Goal: Task Accomplishment & Management: Manage account settings

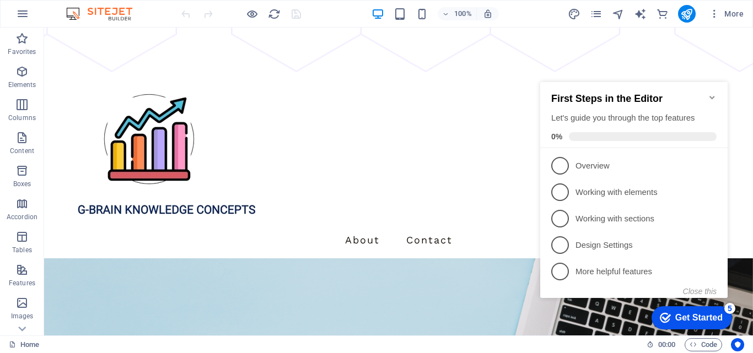
scroll to position [457, 0]
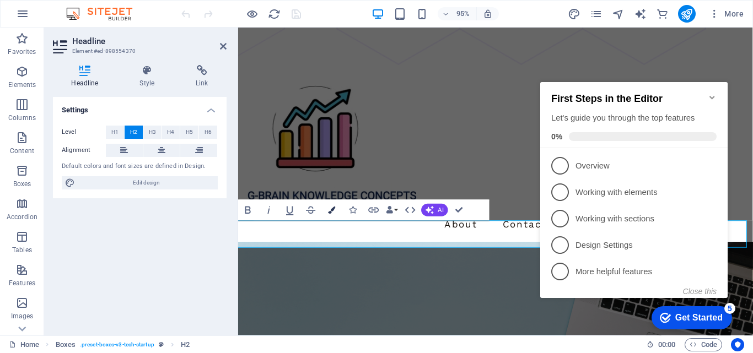
click at [331, 211] on icon "button" at bounding box center [331, 210] width 7 height 7
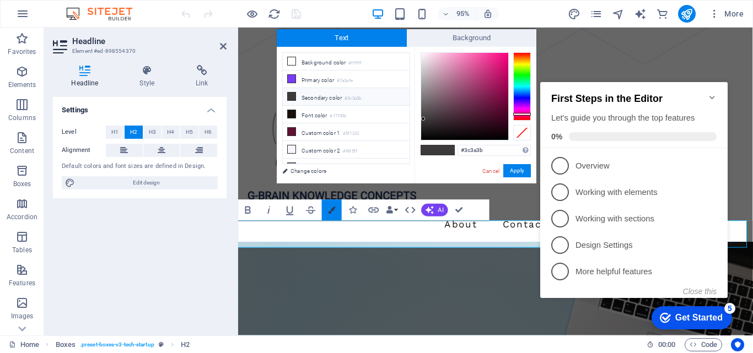
click at [331, 211] on icon "button" at bounding box center [331, 210] width 7 height 7
click at [290, 80] on icon at bounding box center [292, 79] width 8 height 8
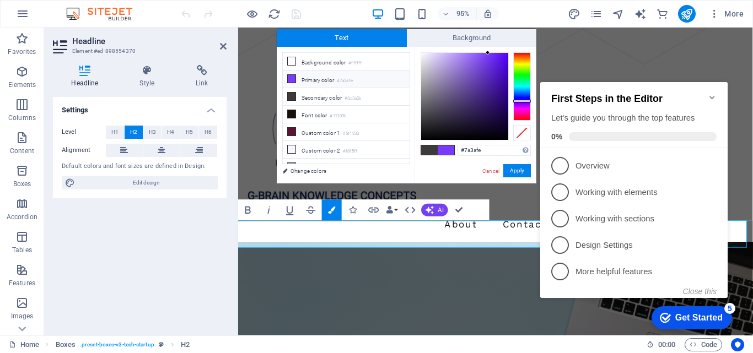
type input "#30097f"
click at [502, 96] on div at bounding box center [464, 96] width 87 height 87
click at [512, 171] on button "Apply" at bounding box center [517, 170] width 28 height 13
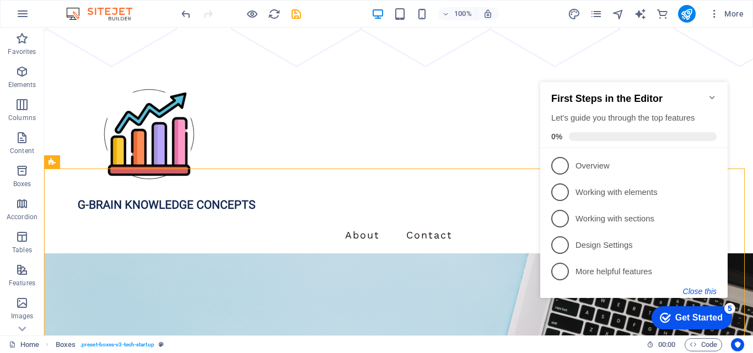
click at [700, 292] on button "Close this" at bounding box center [700, 291] width 34 height 9
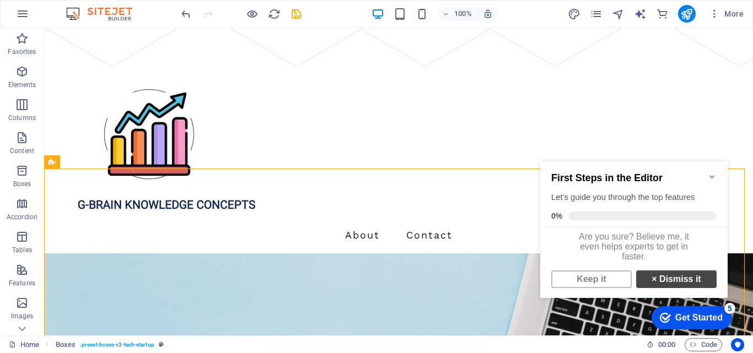
click at [652, 284] on strong "×" at bounding box center [654, 279] width 5 height 9
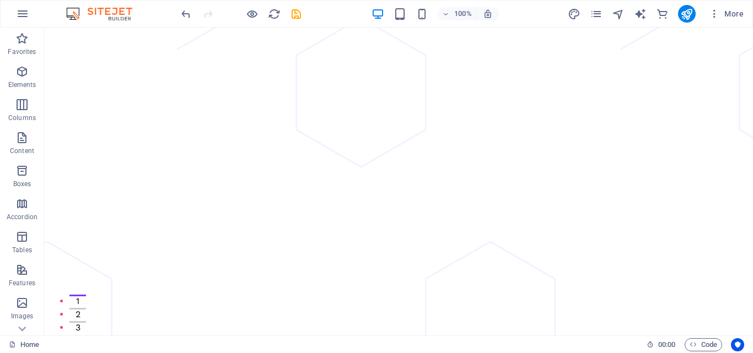
scroll to position [5, 0]
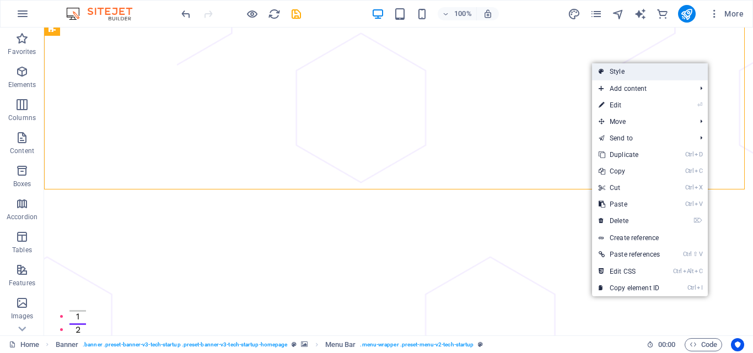
click at [620, 69] on link "Style" at bounding box center [650, 71] width 116 height 17
select select "rem"
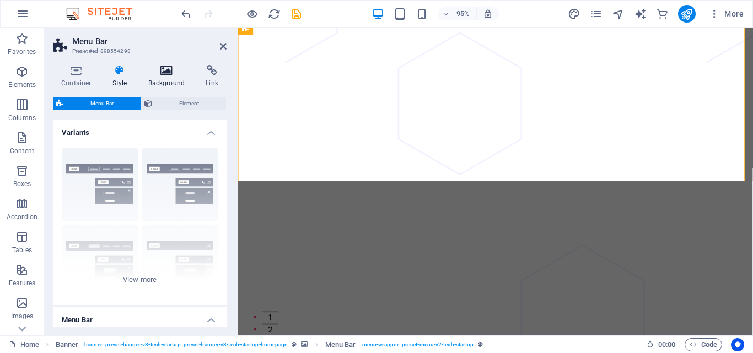
click at [158, 82] on h4 "Background" at bounding box center [169, 76] width 58 height 23
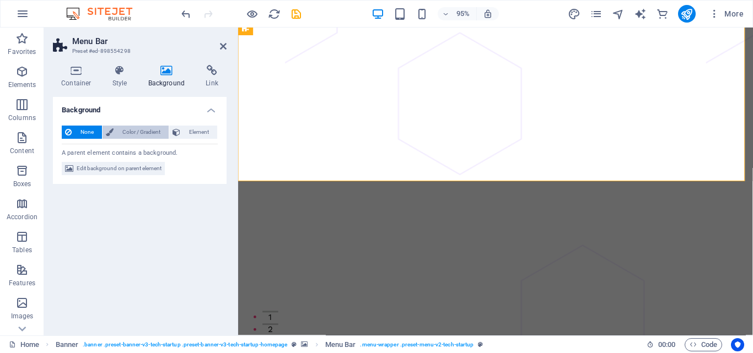
click at [126, 131] on span "Color / Gradient" at bounding box center [141, 132] width 49 height 13
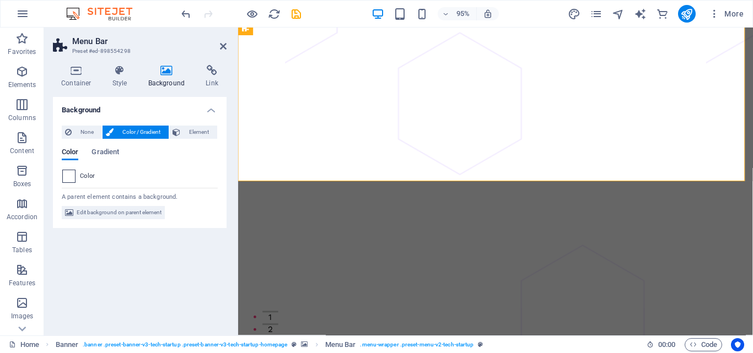
click at [67, 178] on span at bounding box center [69, 176] width 12 height 12
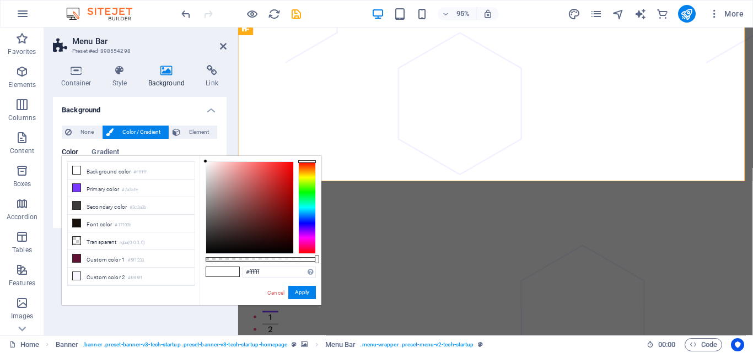
click at [307, 217] on div at bounding box center [307, 208] width 18 height 93
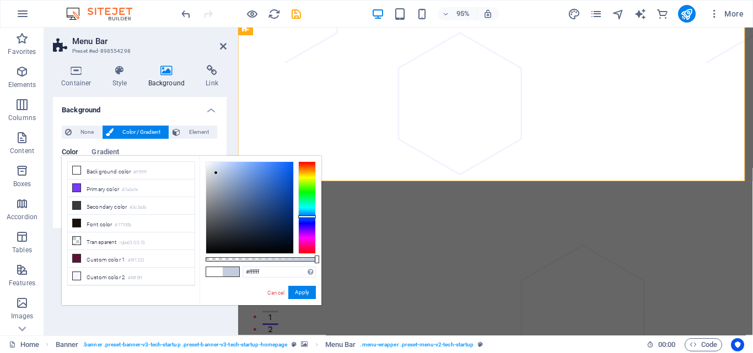
type input "#c3cdde"
click at [216, 173] on div at bounding box center [249, 208] width 87 height 92
click at [276, 289] on link "Cancel" at bounding box center [275, 293] width 19 height 8
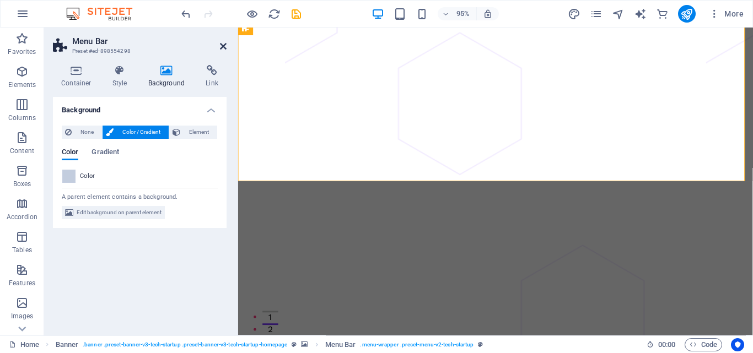
click at [223, 49] on icon at bounding box center [223, 46] width 7 height 9
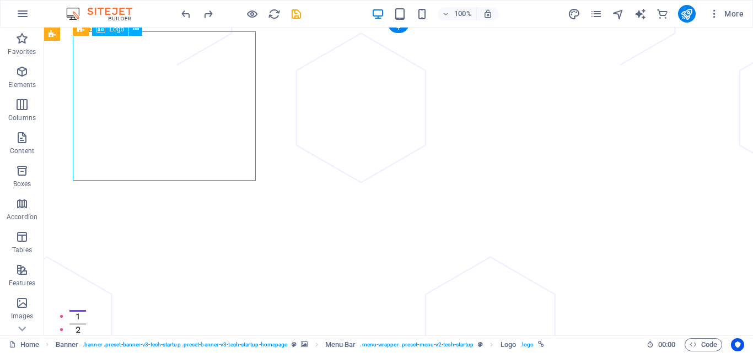
select select "px"
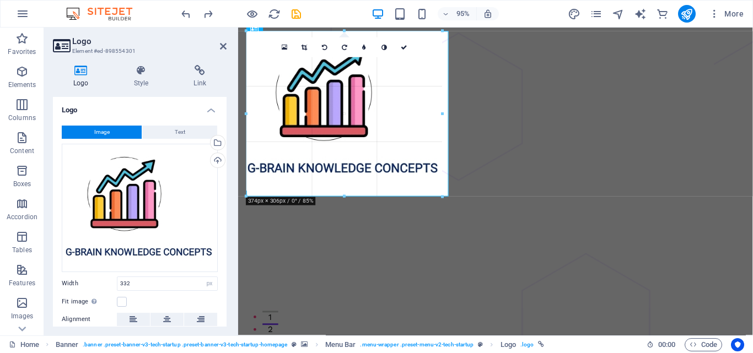
drag, startPoint x: 419, startPoint y: 103, endPoint x: 449, endPoint y: 119, distance: 34.1
type input "386"
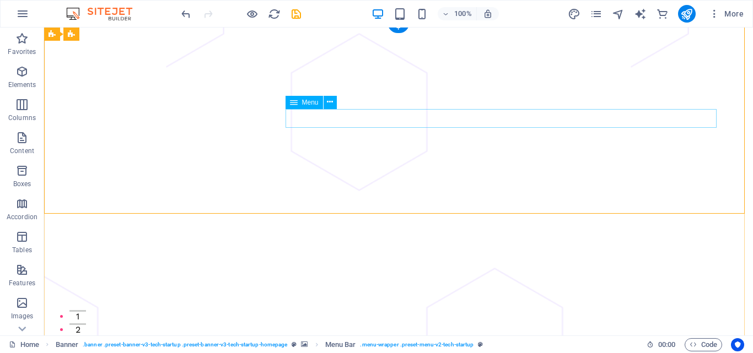
select select "1"
select select
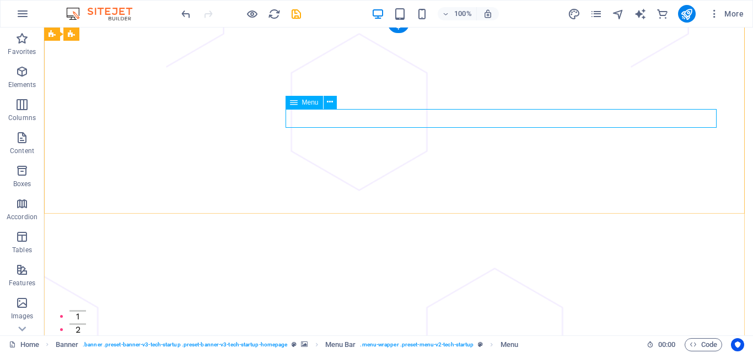
select select "3"
select select
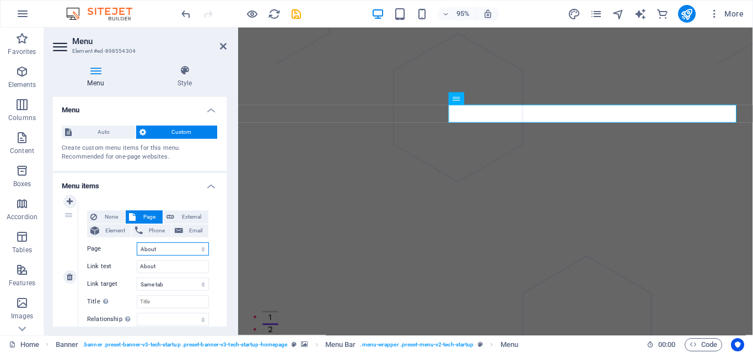
click at [201, 247] on select "Home About Pricing Contact Blog Legal Notice Privacy Sign Up" at bounding box center [173, 249] width 72 height 13
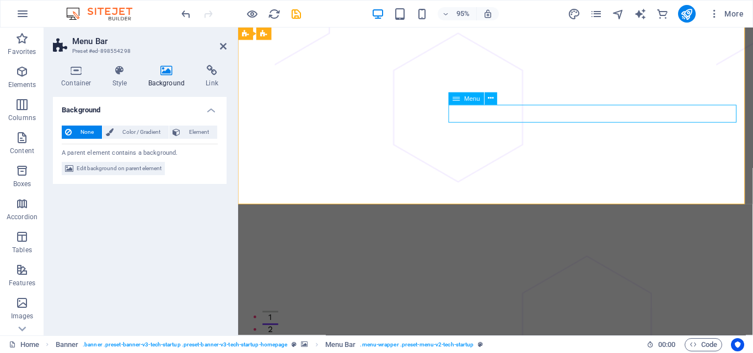
select select "1"
select select
select select "3"
select select
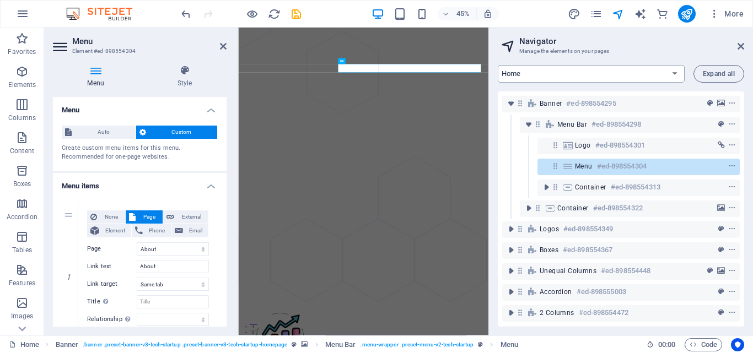
click at [511, 72] on select "Home About Pricing Contact Blog Legal Notice Privacy Blog Post Sign Up" at bounding box center [591, 74] width 187 height 18
click at [743, 47] on icon at bounding box center [741, 46] width 7 height 9
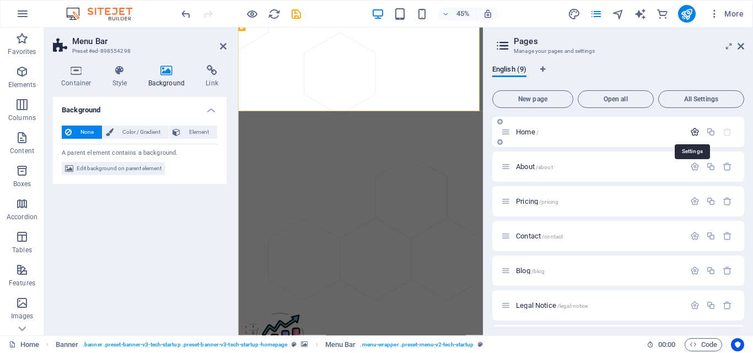
click at [693, 134] on icon "button" at bounding box center [694, 131] width 9 height 9
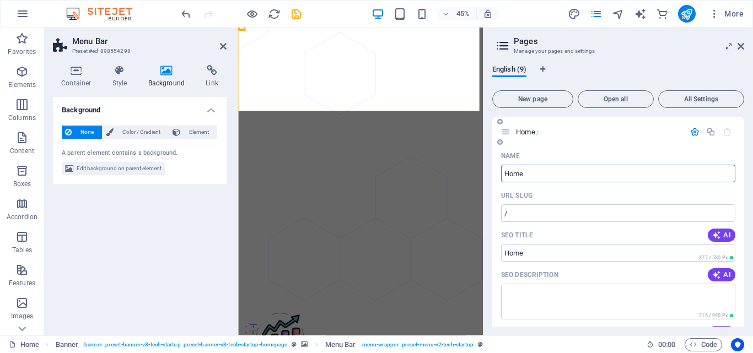
drag, startPoint x: 528, startPoint y: 176, endPoint x: 503, endPoint y: 176, distance: 25.4
click at [503, 176] on input "Home" at bounding box center [618, 174] width 234 height 18
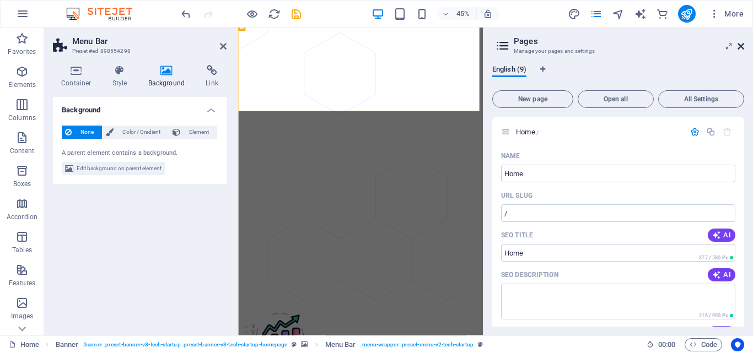
click at [743, 49] on icon at bounding box center [741, 46] width 7 height 9
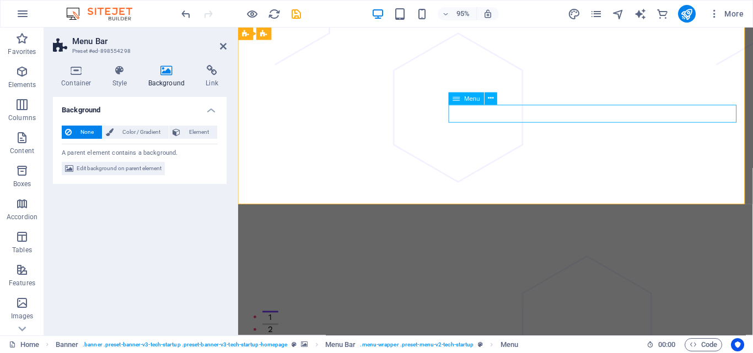
select select "1"
select select
select select "3"
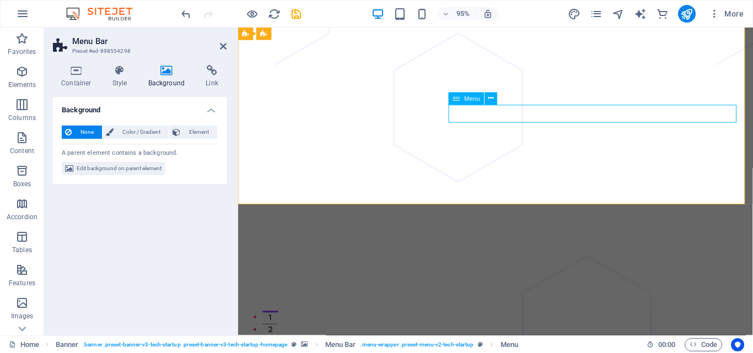
select select
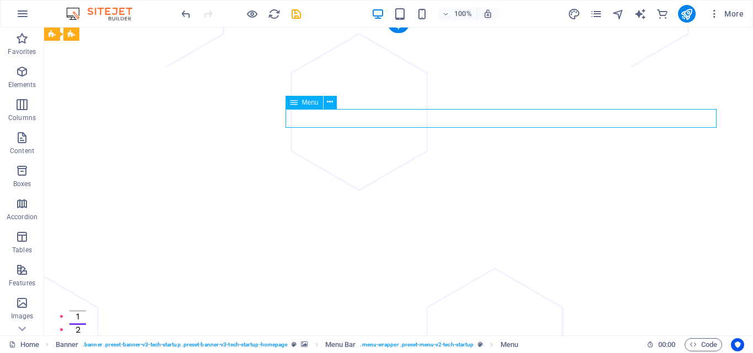
select select "1"
select select
select select "3"
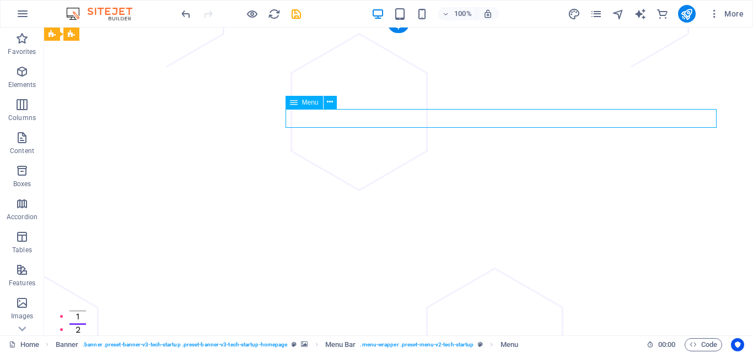
select select
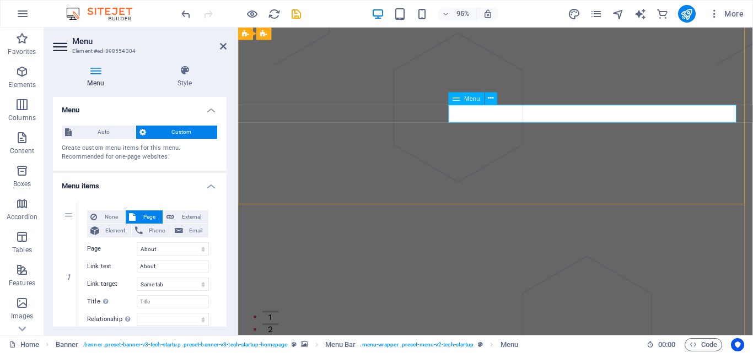
select select "px"
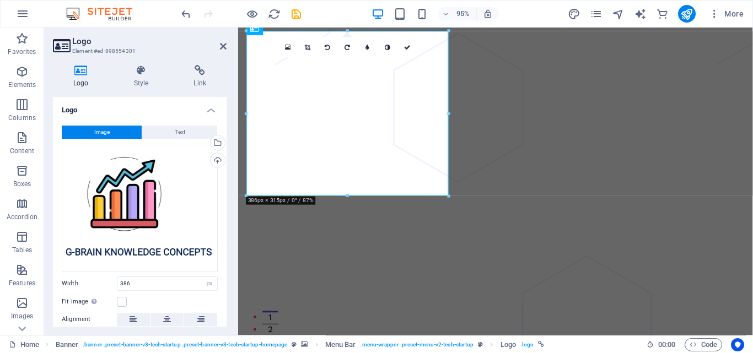
click at [448, 122] on div at bounding box center [449, 113] width 4 height 165
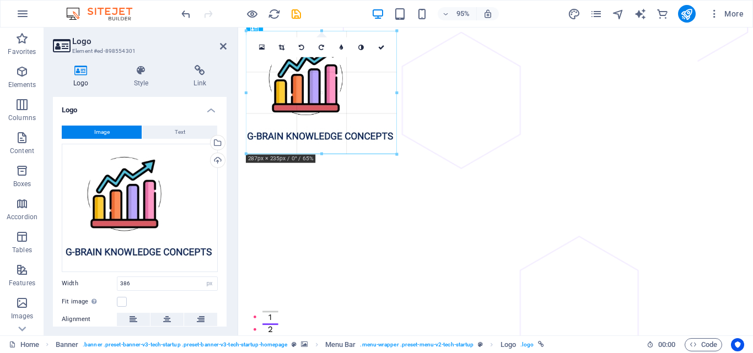
drag, startPoint x: 447, startPoint y: 198, endPoint x: 393, endPoint y: 154, distance: 69.4
type input "287"
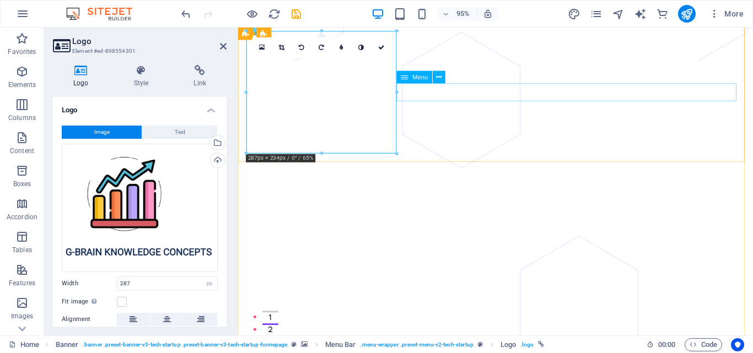
select select "1"
select select
select select "3"
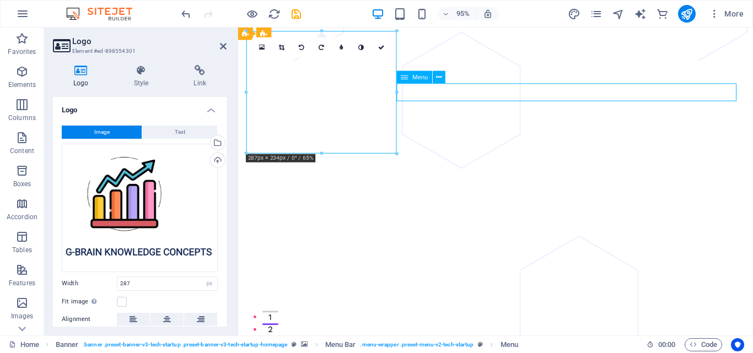
select select
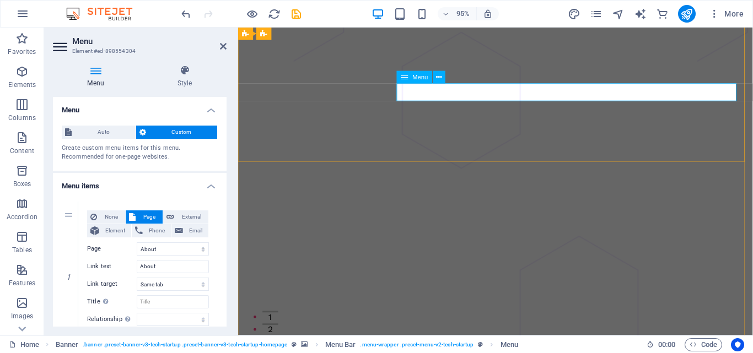
click at [117, 229] on span "Element" at bounding box center [115, 230] width 25 height 13
select select
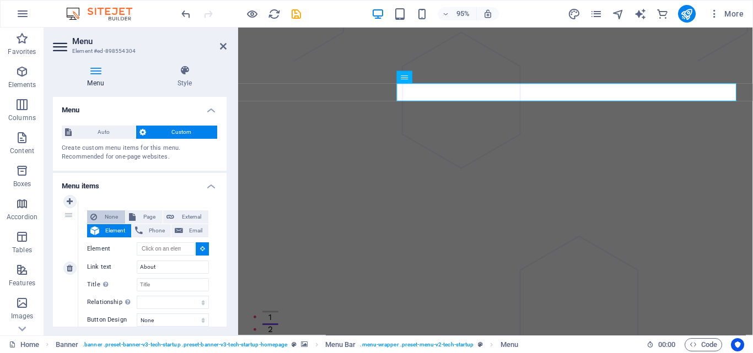
click at [115, 219] on span "None" at bounding box center [111, 217] width 22 height 13
select select
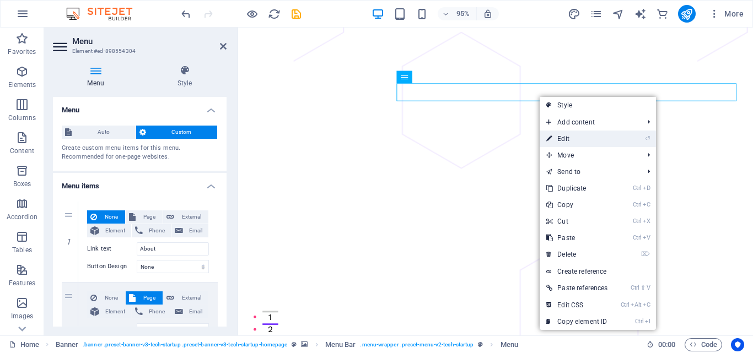
click at [561, 139] on link "⏎ Edit" at bounding box center [577, 139] width 74 height 17
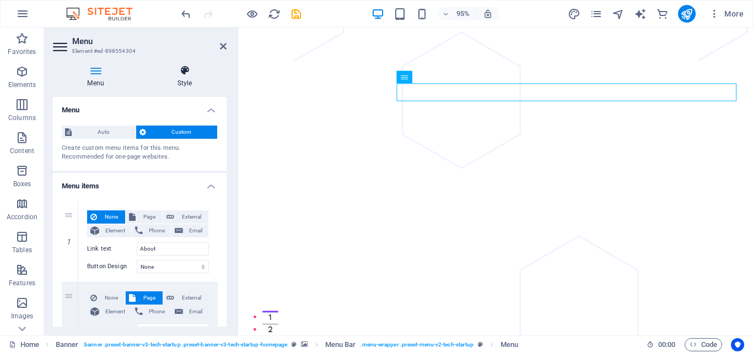
click at [178, 74] on icon at bounding box center [185, 70] width 84 height 11
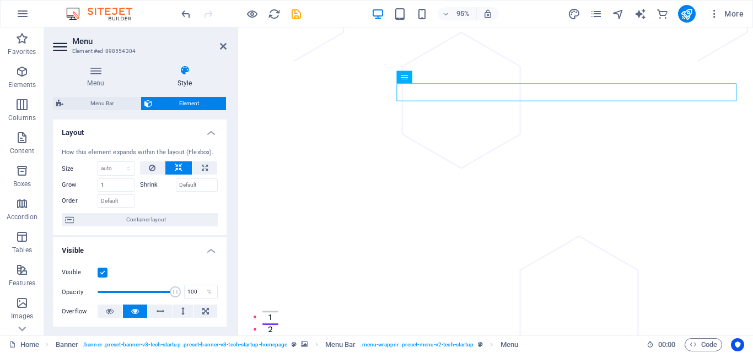
click at [146, 183] on label "Shrink" at bounding box center [158, 185] width 36 height 13
click at [176, 183] on input "Shrink" at bounding box center [197, 185] width 42 height 13
click at [227, 202] on div "Menu Style Menu Auto Custom Create custom menu items for this menu. Recommended…" at bounding box center [139, 196] width 191 height 280
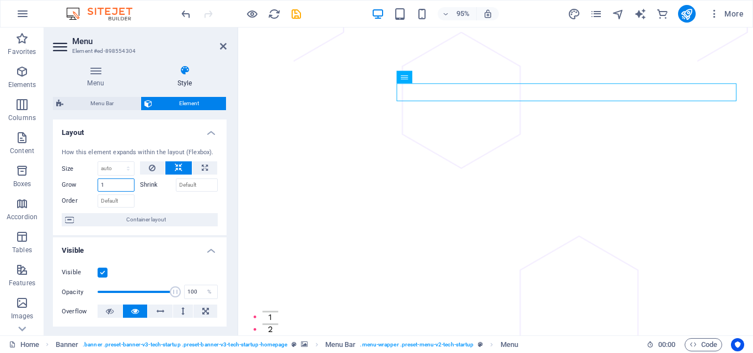
click at [106, 189] on input "1" at bounding box center [116, 185] width 37 height 13
type input "3"
click at [200, 199] on div at bounding box center [179, 200] width 78 height 16
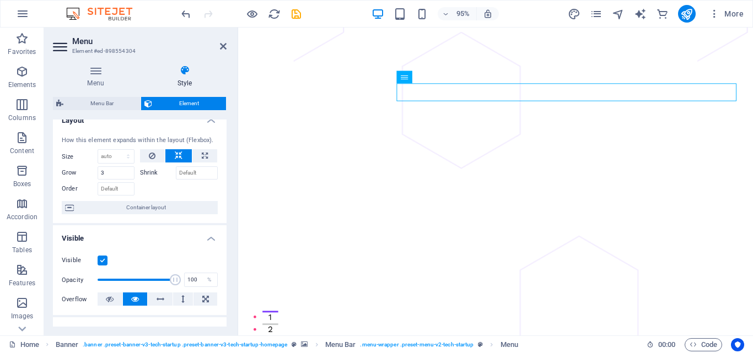
scroll to position [0, 0]
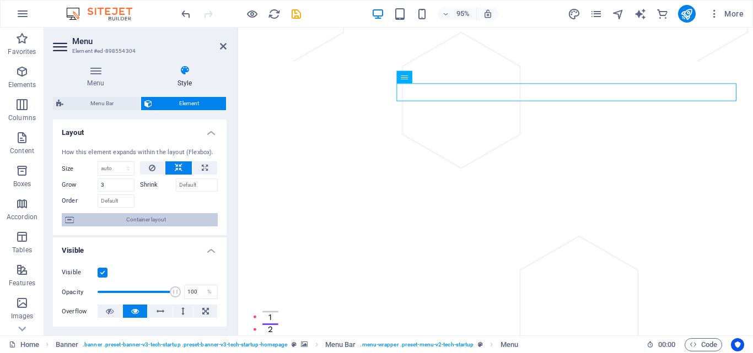
click at [176, 217] on span "Container layout" at bounding box center [145, 219] width 137 height 13
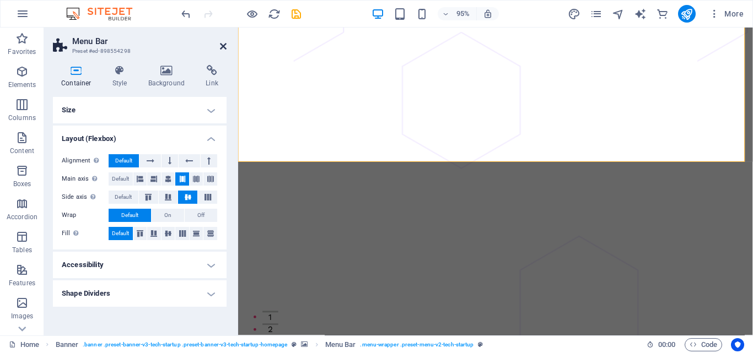
click at [224, 42] on icon at bounding box center [223, 46] width 7 height 9
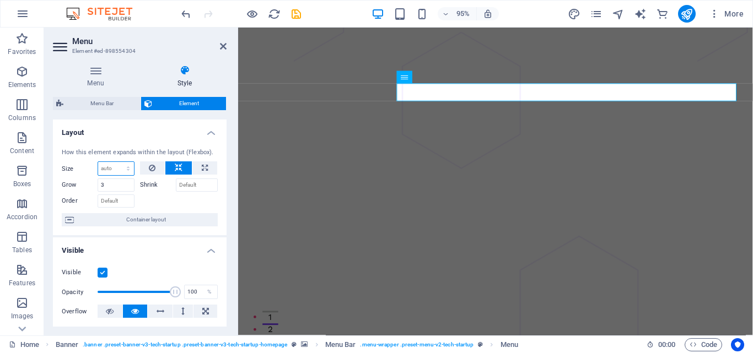
click at [127, 166] on select "Default auto px % 1/1 1/2 1/3 1/4 1/5 1/6 1/7 1/8 1/9 1/10" at bounding box center [116, 168] width 36 height 13
select select "1/10"
click at [117, 162] on select "Default auto px % 1/1 1/2 1/3 1/4 1/5 1/6 1/7 1/8 1/9 1/10" at bounding box center [116, 168] width 36 height 13
type input "10"
select select "%"
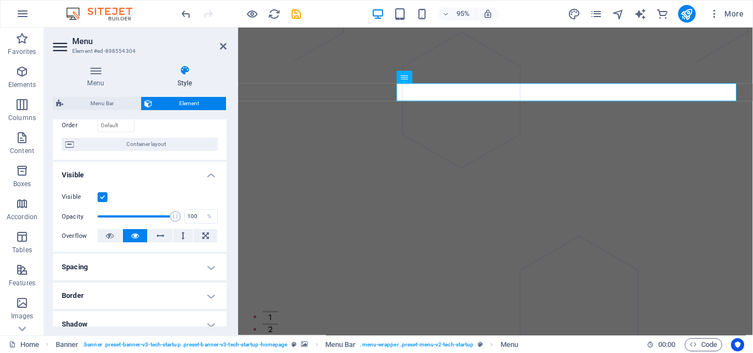
drag, startPoint x: 224, startPoint y: 224, endPoint x: 224, endPoint y: 237, distance: 12.7
click at [224, 225] on div "Visible Opacity 100 % Overflow" at bounding box center [140, 217] width 174 height 70
click at [224, 227] on div "Visible Opacity 100 % Overflow" at bounding box center [140, 217] width 174 height 70
click at [224, 230] on div "Visible Opacity 100 % Overflow" at bounding box center [140, 217] width 174 height 70
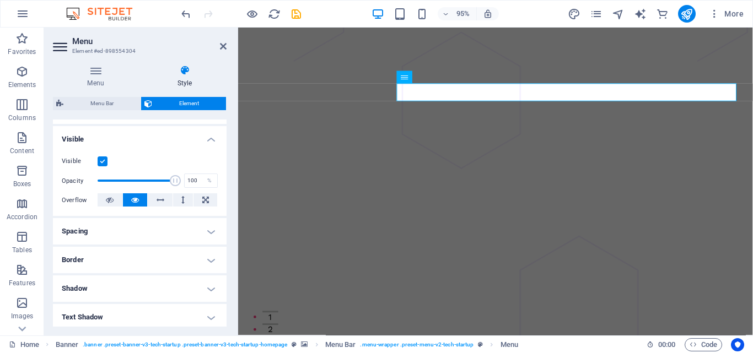
scroll to position [259, 0]
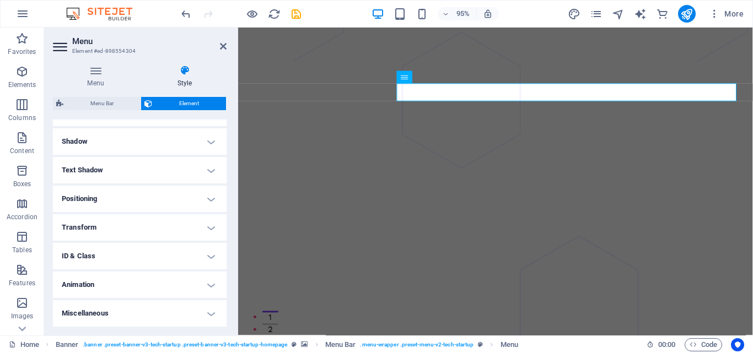
drag, startPoint x: 224, startPoint y: 327, endPoint x: 224, endPoint y: 334, distance: 6.6
click at [224, 334] on div "Menu Style Menu Auto Custom Create custom menu items for this menu. Recommended…" at bounding box center [139, 196] width 191 height 280
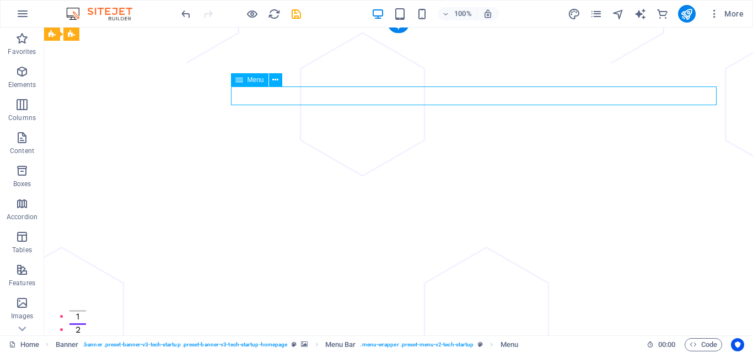
select select "%"
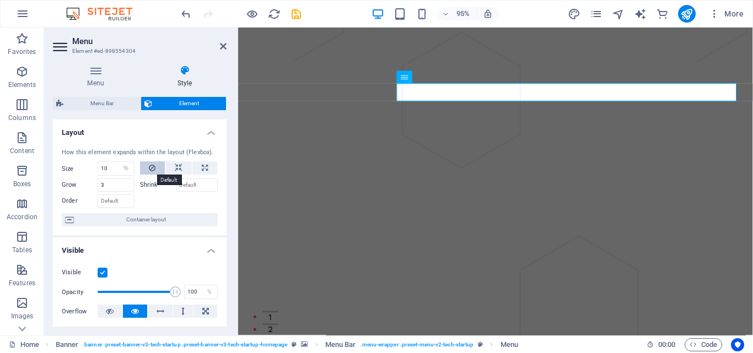
click at [154, 168] on icon at bounding box center [152, 168] width 7 height 13
select select "DISABLED_OPTION_VALUE"
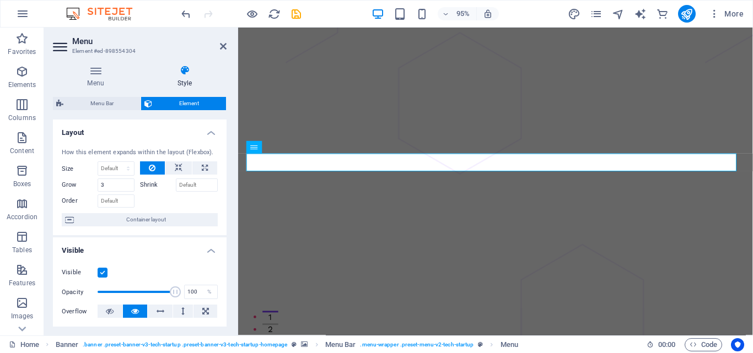
click at [154, 168] on icon at bounding box center [152, 168] width 7 height 13
click at [155, 170] on button at bounding box center [152, 168] width 25 height 13
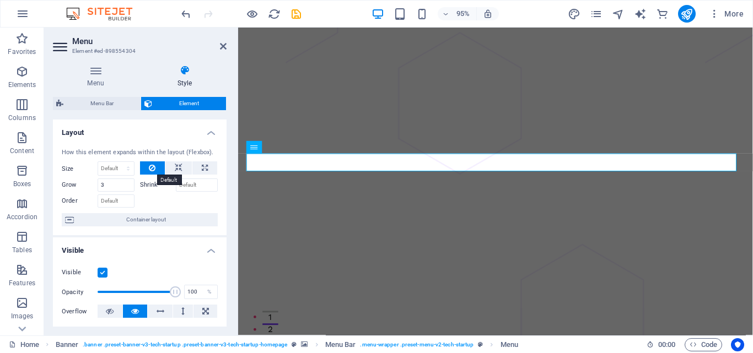
click at [155, 170] on button at bounding box center [152, 168] width 25 height 13
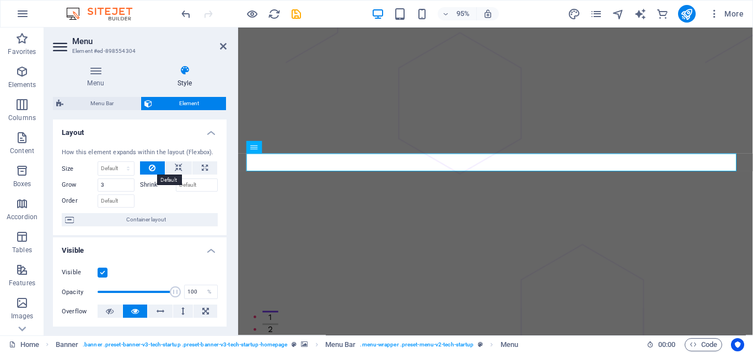
click at [147, 167] on button at bounding box center [152, 168] width 25 height 13
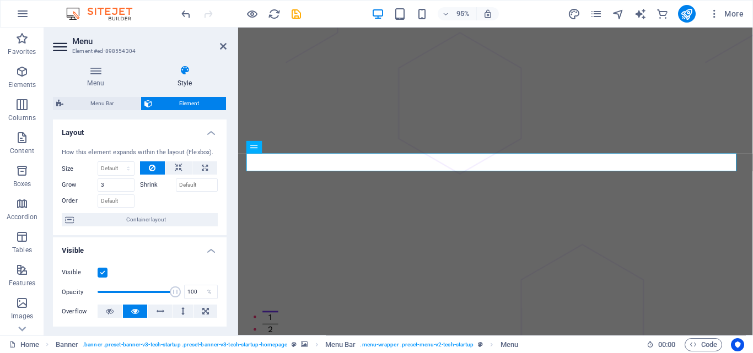
click at [147, 167] on button at bounding box center [152, 168] width 25 height 13
click at [175, 172] on icon at bounding box center [179, 168] width 8 height 13
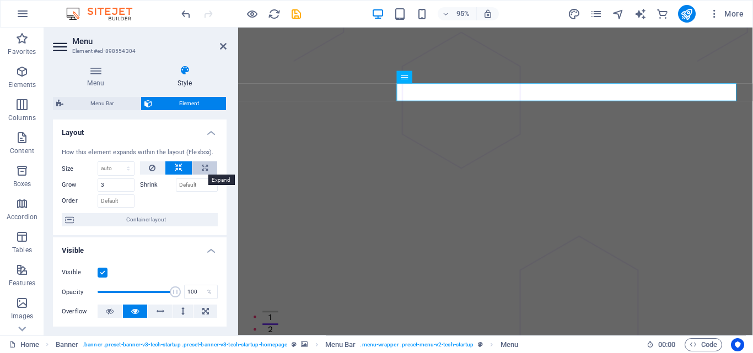
click at [205, 166] on icon at bounding box center [205, 168] width 6 height 13
type input "100"
select select "%"
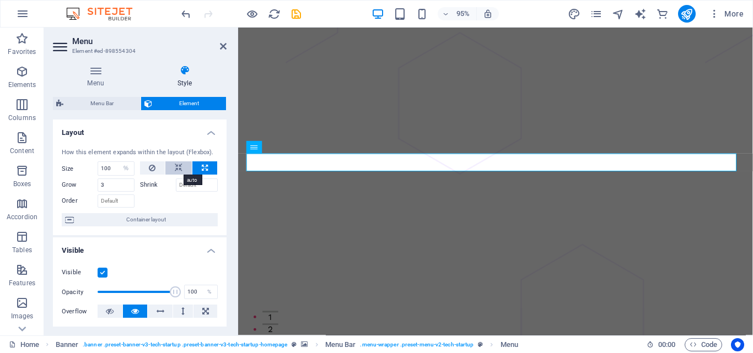
click at [180, 166] on icon at bounding box center [179, 168] width 8 height 13
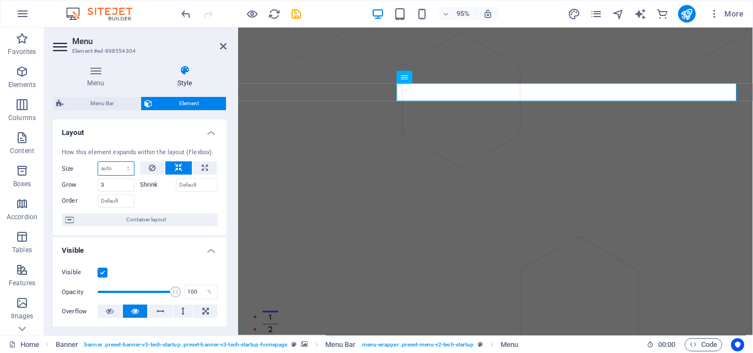
click at [127, 166] on select "Default auto px % 1/1 1/2 1/3 1/4 1/5 1/6 1/7 1/8 1/9 1/10" at bounding box center [116, 168] width 36 height 13
select select "1/1"
click at [117, 162] on select "Default auto px % 1/1 1/2 1/3 1/4 1/5 1/6 1/7 1/8 1/9 1/10" at bounding box center [116, 168] width 36 height 13
type input "100"
select select "%"
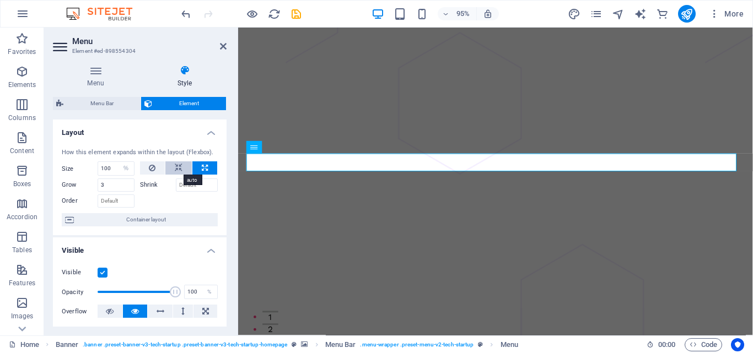
click at [175, 168] on icon at bounding box center [179, 168] width 8 height 13
select select "DISABLED_OPTION_VALUE"
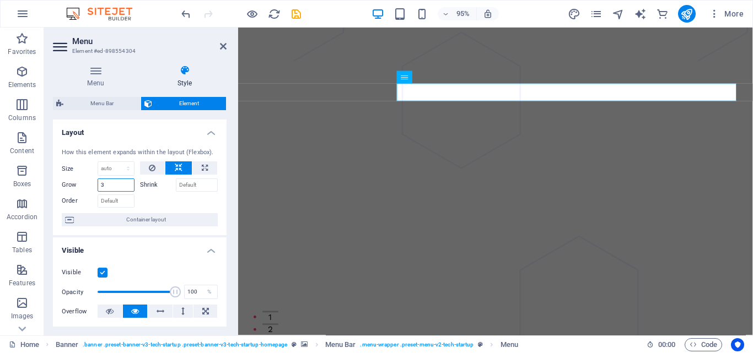
click at [111, 186] on input "3" at bounding box center [116, 185] width 37 height 13
type input "9"
click at [144, 202] on div at bounding box center [179, 200] width 78 height 16
click at [169, 239] on h4 "Visible" at bounding box center [140, 248] width 174 height 20
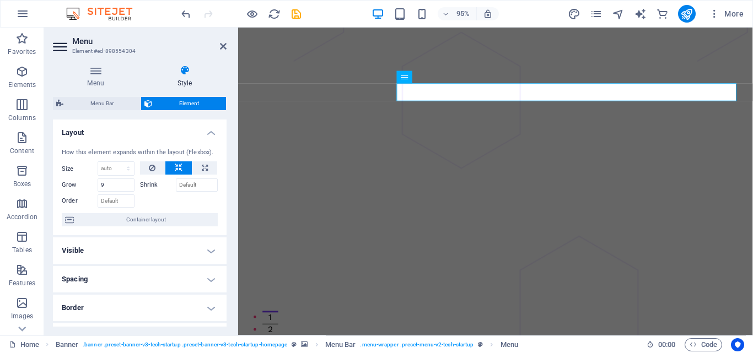
click at [169, 239] on h4 "Visible" at bounding box center [140, 251] width 174 height 26
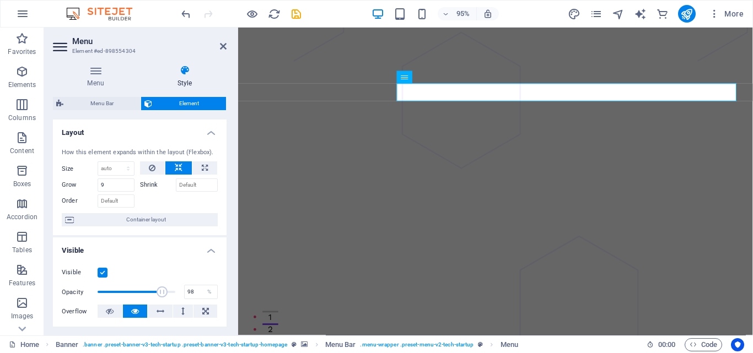
type input "100"
drag, startPoint x: 173, startPoint y: 292, endPoint x: 186, endPoint y: 293, distance: 12.7
click at [186, 293] on div "Opacity 100 %" at bounding box center [140, 292] width 156 height 17
drag, startPoint x: 227, startPoint y: 188, endPoint x: 228, endPoint y: 213, distance: 25.4
click at [228, 213] on div "Menu Style Menu Auto Custom Create custom menu items for this menu. Recommended…" at bounding box center [139, 196] width 191 height 280
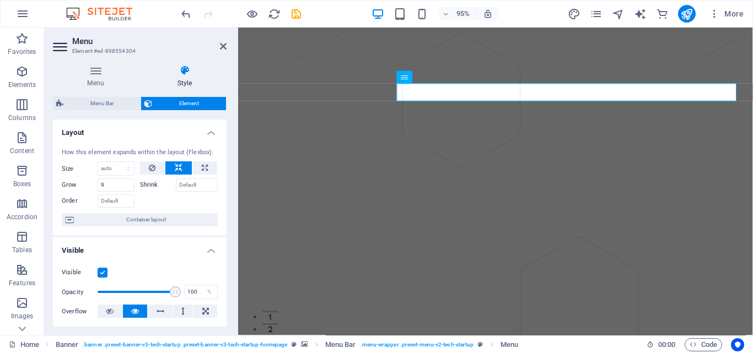
drag, startPoint x: 227, startPoint y: 203, endPoint x: 227, endPoint y: 226, distance: 22.1
click at [227, 226] on div "Menu Style Menu Auto Custom Create custom menu items for this menu. Recommended…" at bounding box center [139, 196] width 191 height 280
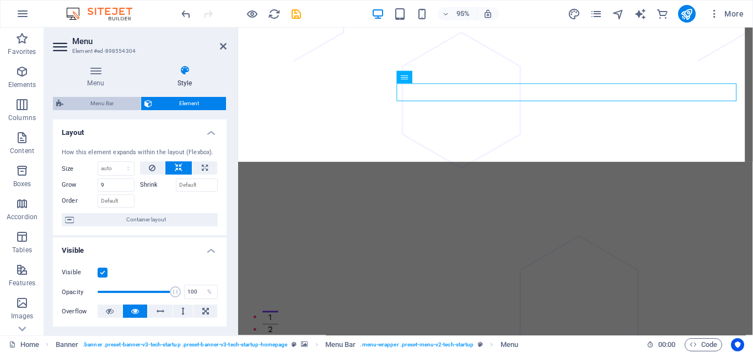
click at [112, 103] on span "Menu Bar" at bounding box center [102, 103] width 71 height 13
select select "rem"
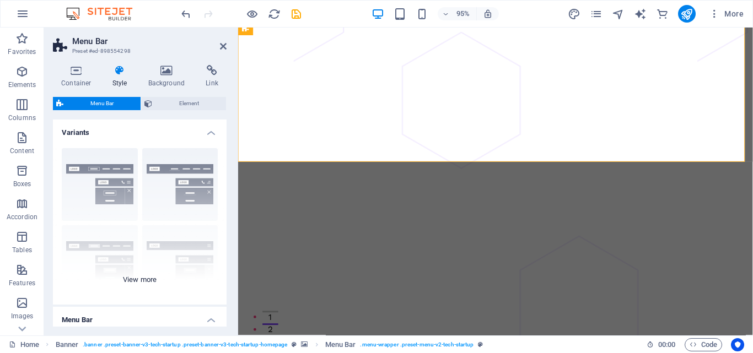
click at [119, 179] on div "Border Centered Default Fixed Loki Trigger Wide XXL" at bounding box center [140, 221] width 174 height 165
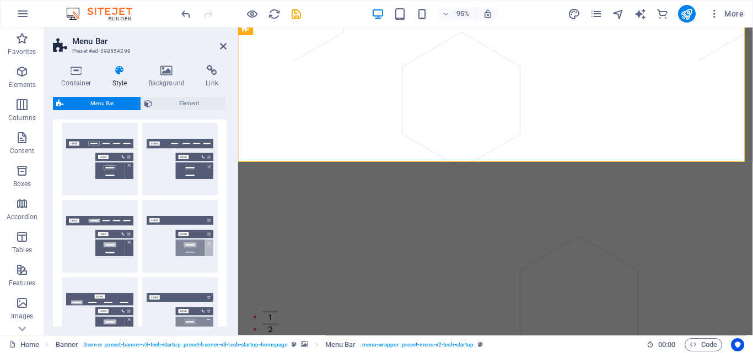
scroll to position [103, 0]
drag, startPoint x: 224, startPoint y: 169, endPoint x: 220, endPoint y: 241, distance: 72.3
click at [220, 241] on div "Border Centered Default Fixed Loki Trigger Wide XXL" at bounding box center [140, 198] width 174 height 322
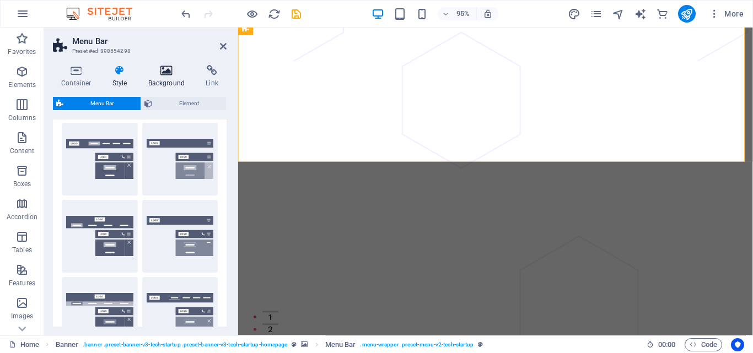
click at [165, 74] on icon at bounding box center [166, 70] width 53 height 11
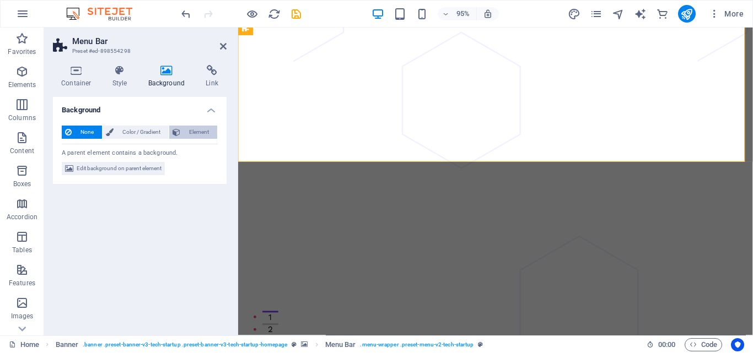
click at [183, 136] on button "Element" at bounding box center [193, 132] width 48 height 13
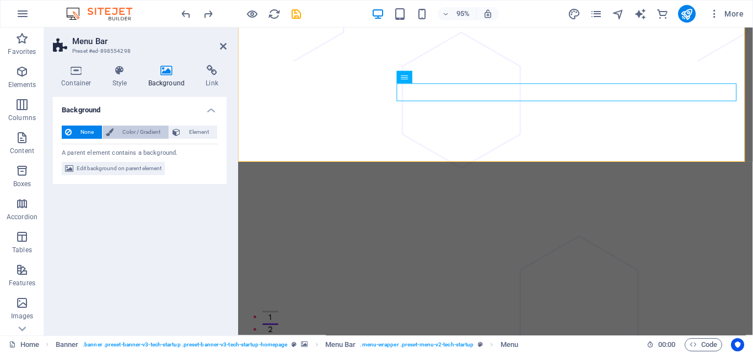
click at [134, 133] on span "Color / Gradient" at bounding box center [141, 132] width 49 height 13
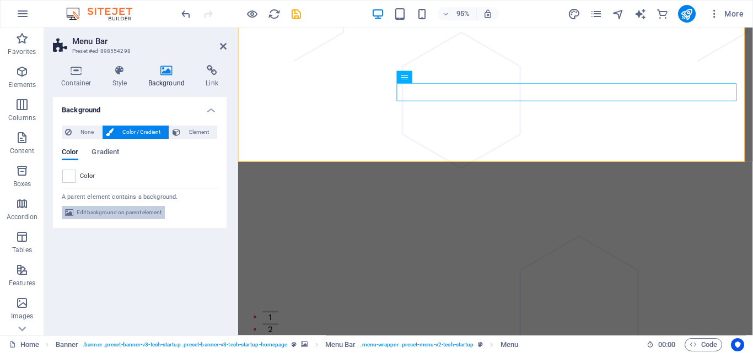
click at [93, 216] on span "Edit background on parent element" at bounding box center [119, 212] width 85 height 13
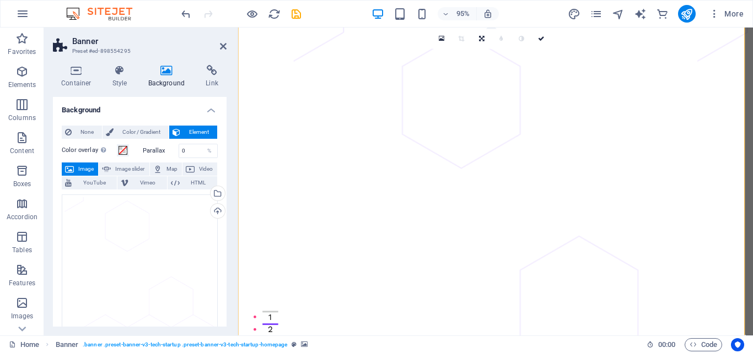
scroll to position [85, 0]
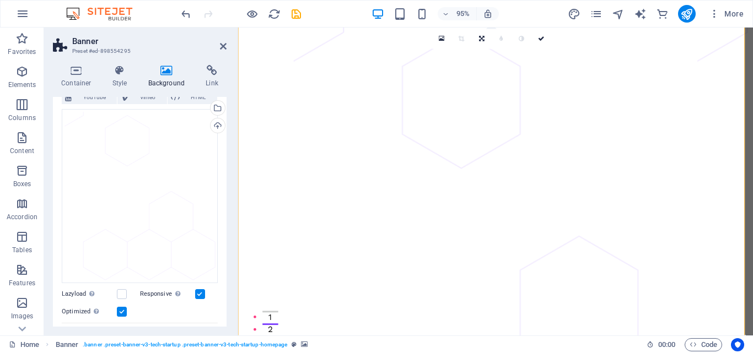
drag, startPoint x: 227, startPoint y: 215, endPoint x: 227, endPoint y: 155, distance: 60.1
click at [227, 155] on div "Container Style Background Link Size Height Default px rem % vh vw Min. height …" at bounding box center [139, 196] width 191 height 280
drag, startPoint x: 227, startPoint y: 153, endPoint x: 226, endPoint y: 103, distance: 50.2
click at [226, 103] on div "Container Style Background Link Size Height Default px rem % vh vw Min. height …" at bounding box center [139, 196] width 191 height 280
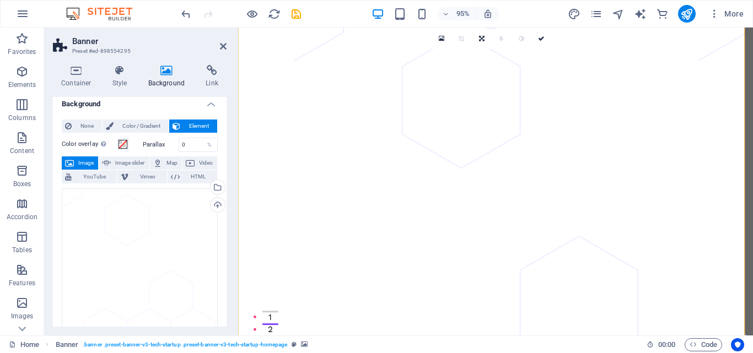
scroll to position [0, 0]
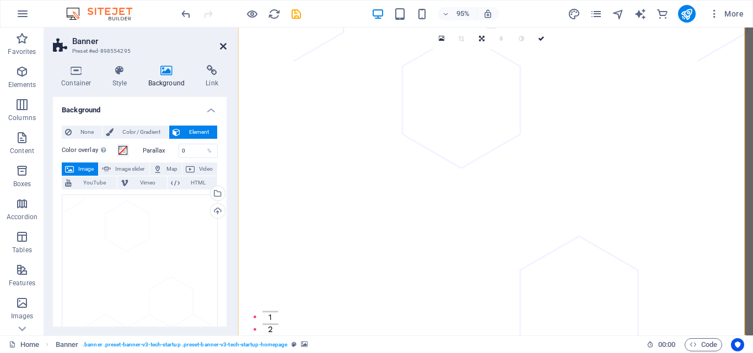
click at [225, 44] on icon at bounding box center [223, 46] width 7 height 9
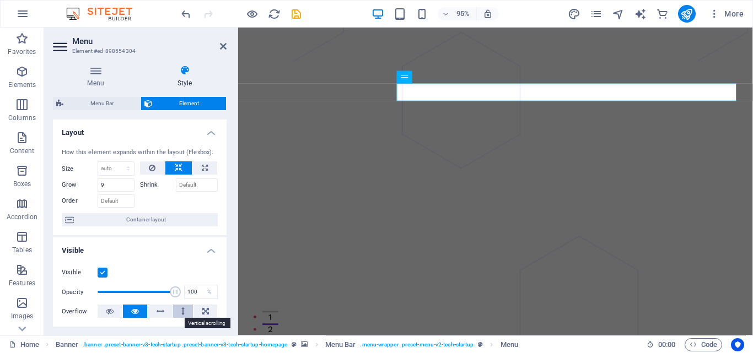
click at [184, 313] on button at bounding box center [183, 311] width 20 height 13
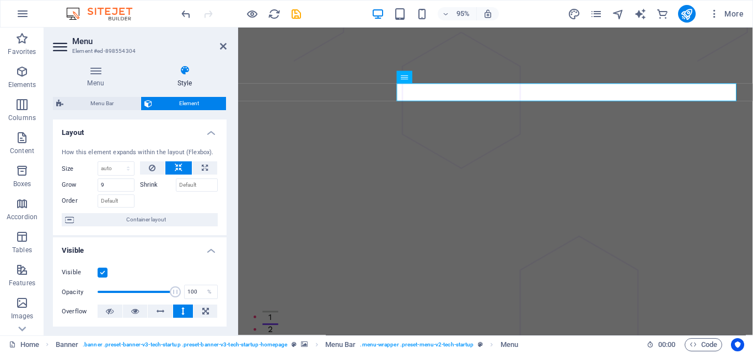
click at [184, 313] on button at bounding box center [183, 311] width 20 height 13
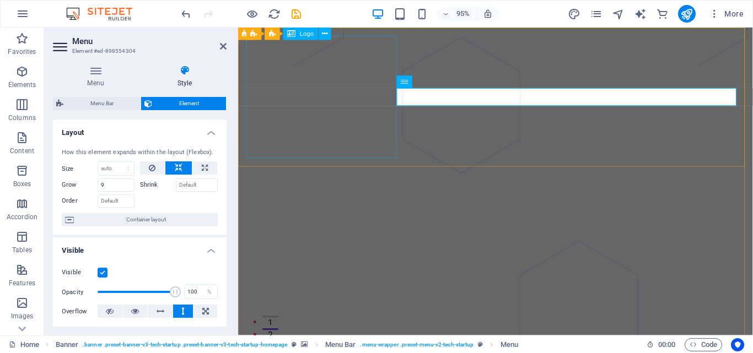
drag, startPoint x: 361, startPoint y: 72, endPoint x: 551, endPoint y: 70, distance: 189.7
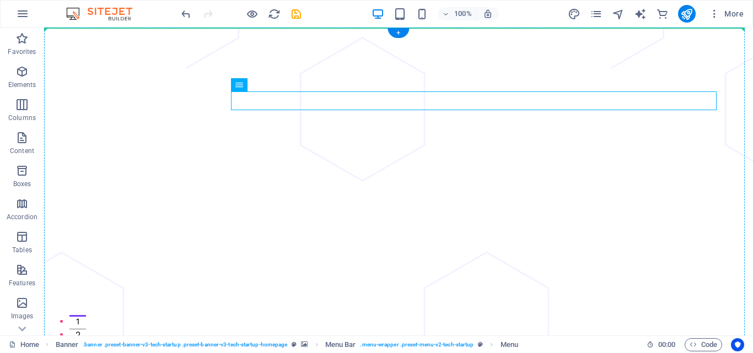
drag, startPoint x: 439, startPoint y: 99, endPoint x: 437, endPoint y: 83, distance: 16.1
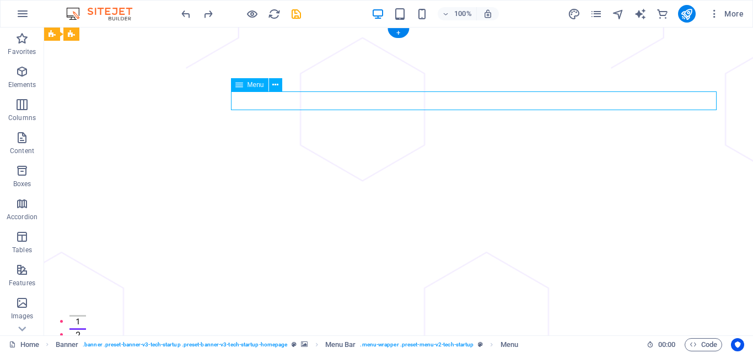
drag, startPoint x: 501, startPoint y: 100, endPoint x: 502, endPoint y: 94, distance: 5.5
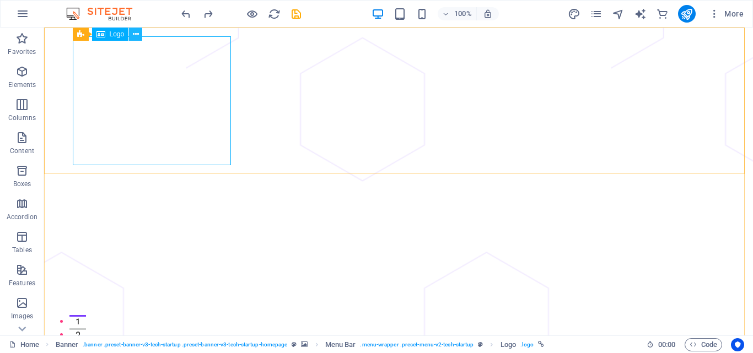
click at [134, 35] on icon at bounding box center [136, 35] width 6 height 12
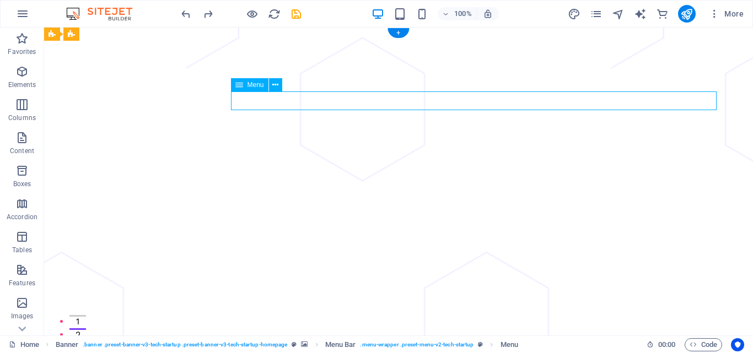
drag, startPoint x: 455, startPoint y: 100, endPoint x: 272, endPoint y: 103, distance: 183.1
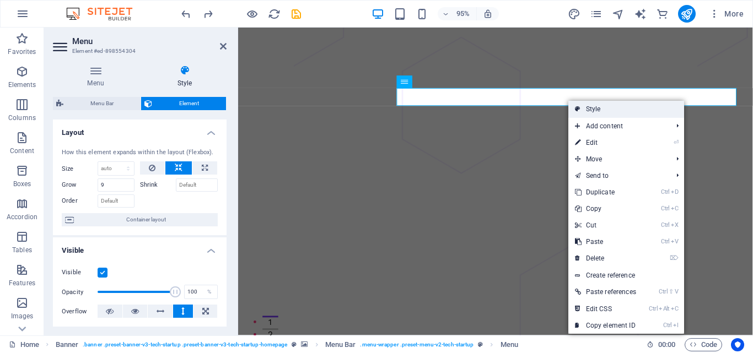
click at [583, 109] on link "Style" at bounding box center [626, 109] width 116 height 17
select select "rem"
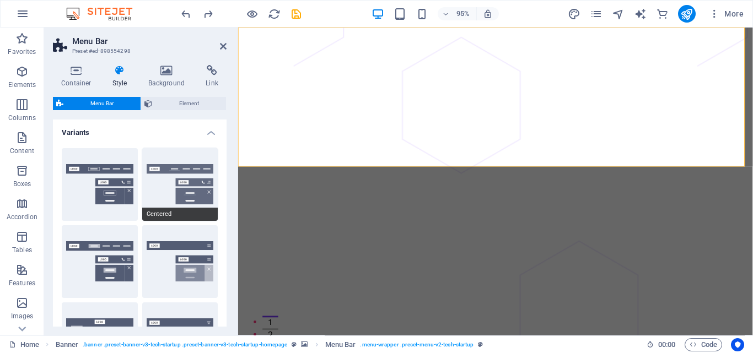
click at [160, 170] on button "Centered" at bounding box center [180, 184] width 76 height 73
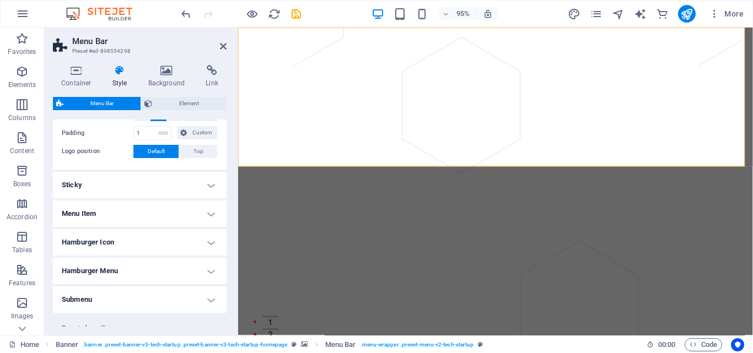
scroll to position [436, 0]
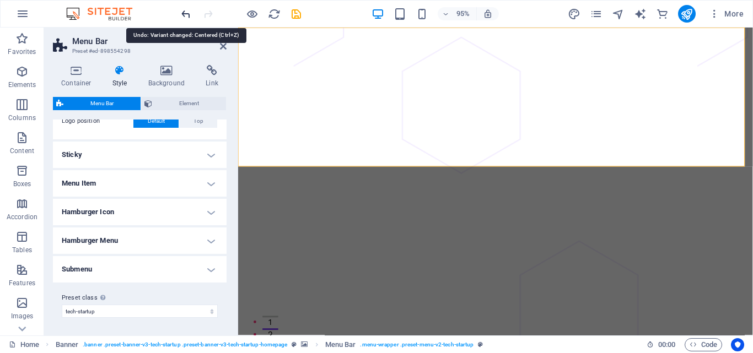
click at [180, 12] on icon "undo" at bounding box center [186, 14] width 13 height 13
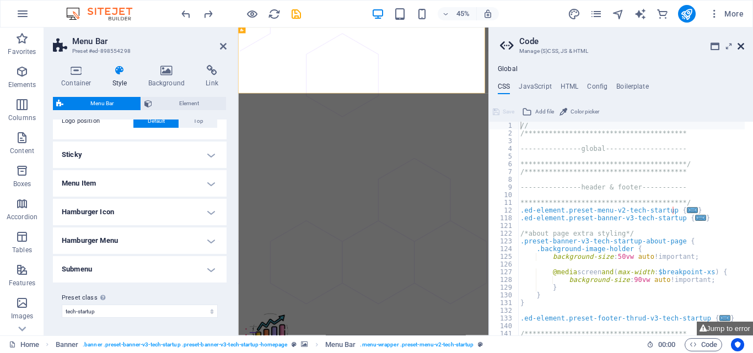
click at [740, 45] on icon at bounding box center [741, 46] width 7 height 9
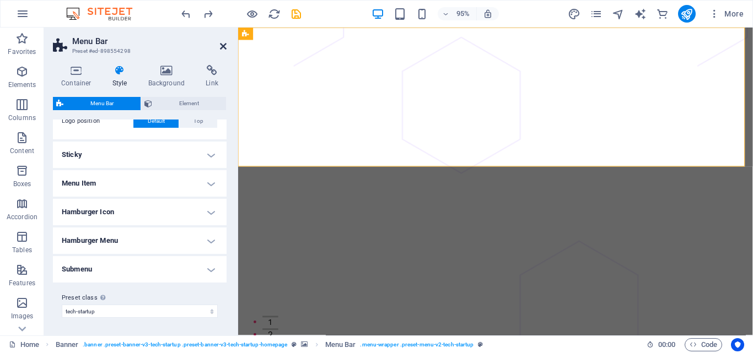
click at [220, 43] on icon at bounding box center [223, 46] width 7 height 9
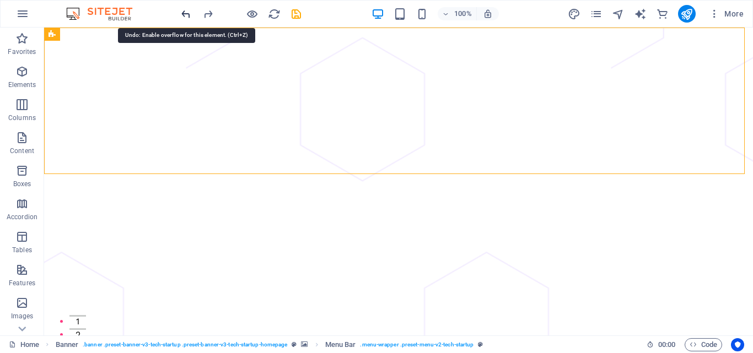
click at [187, 10] on icon "undo" at bounding box center [186, 14] width 13 height 13
click at [188, 9] on icon "undo" at bounding box center [186, 14] width 13 height 13
click at [186, 8] on icon "undo" at bounding box center [186, 14] width 13 height 13
click at [187, 8] on icon "undo" at bounding box center [186, 14] width 13 height 13
click at [188, 8] on icon "undo" at bounding box center [186, 14] width 13 height 13
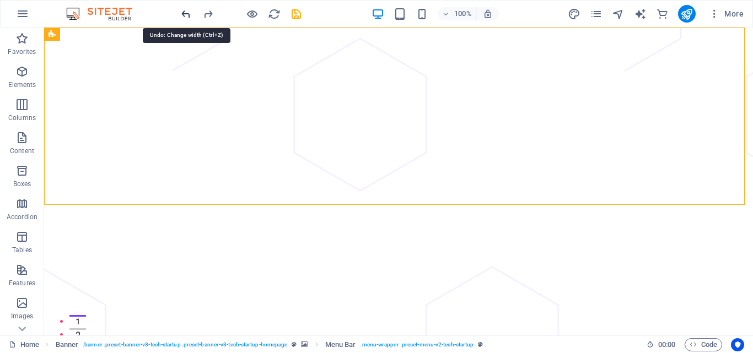
click at [182, 12] on icon "undo" at bounding box center [186, 14] width 13 height 13
click at [183, 12] on icon "undo" at bounding box center [186, 14] width 13 height 13
click at [185, 10] on icon "undo" at bounding box center [186, 14] width 13 height 13
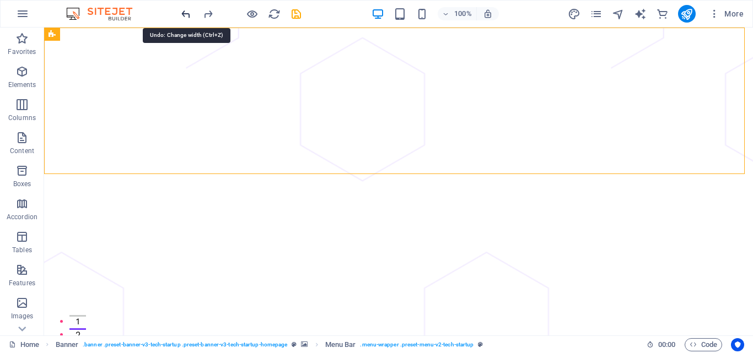
click at [185, 11] on icon "undo" at bounding box center [186, 14] width 13 height 13
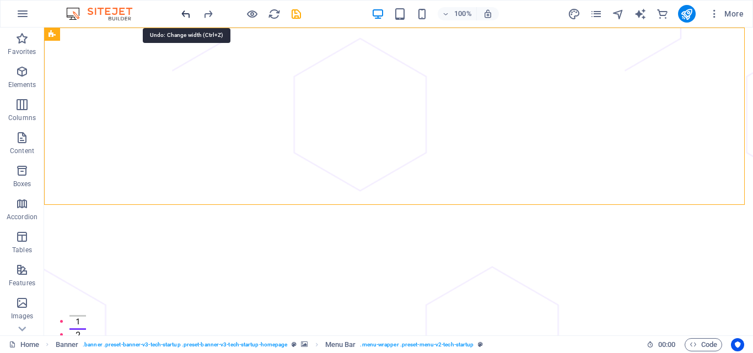
click at [185, 12] on icon "undo" at bounding box center [186, 14] width 13 height 13
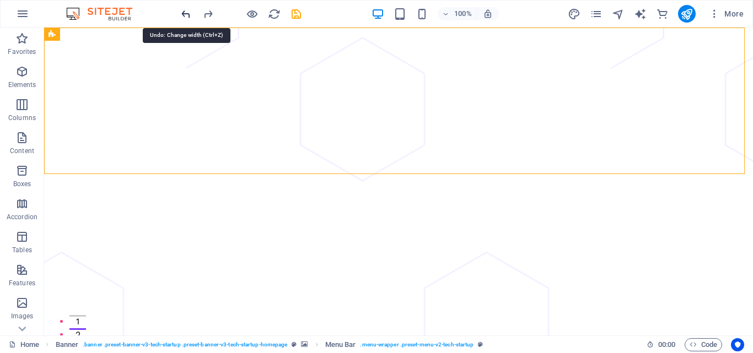
click at [186, 12] on icon "undo" at bounding box center [186, 14] width 13 height 13
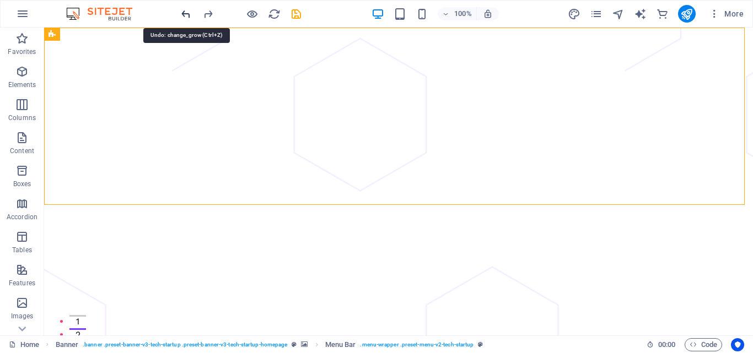
click at [186, 12] on icon "undo" at bounding box center [186, 14] width 13 height 13
click at [185, 10] on icon "undo" at bounding box center [186, 14] width 13 height 13
click at [180, 12] on icon "undo" at bounding box center [186, 14] width 13 height 13
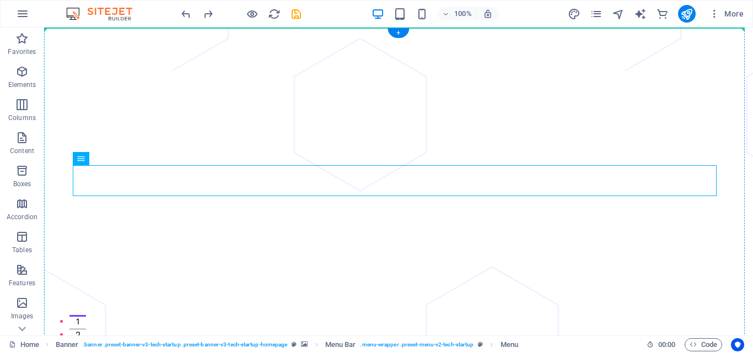
drag, startPoint x: 351, startPoint y: 183, endPoint x: 359, endPoint y: 98, distance: 85.9
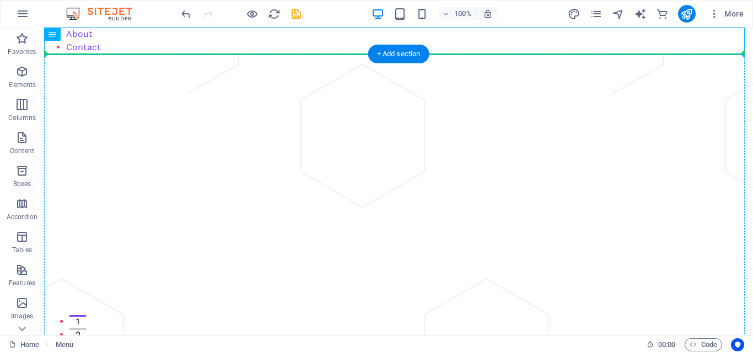
drag, startPoint x: 334, startPoint y: 42, endPoint x: 511, endPoint y: 59, distance: 177.8
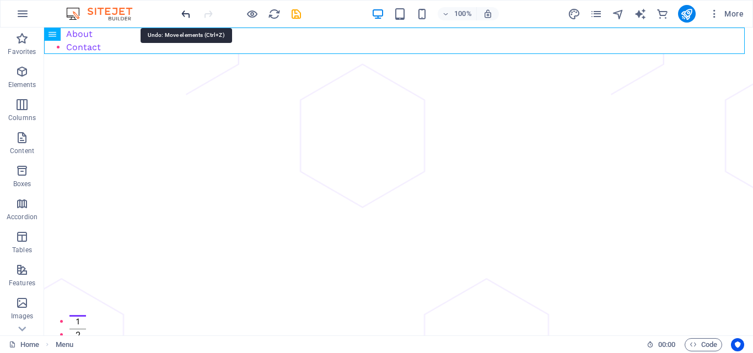
click at [186, 13] on icon "undo" at bounding box center [186, 14] width 13 height 13
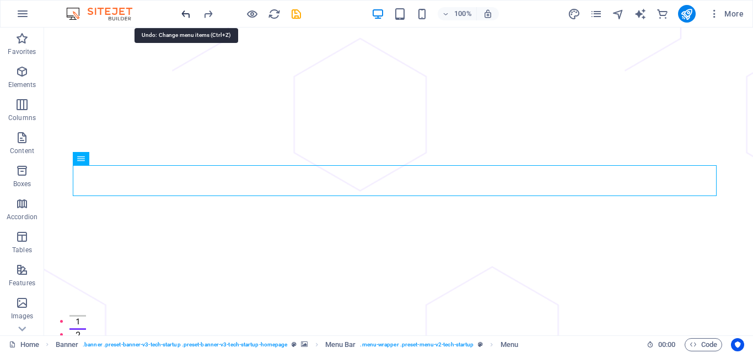
click at [182, 13] on icon "undo" at bounding box center [186, 14] width 13 height 13
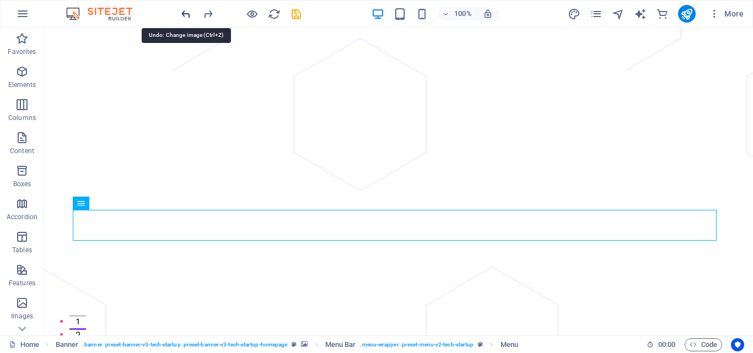
click at [182, 13] on icon "undo" at bounding box center [186, 14] width 13 height 13
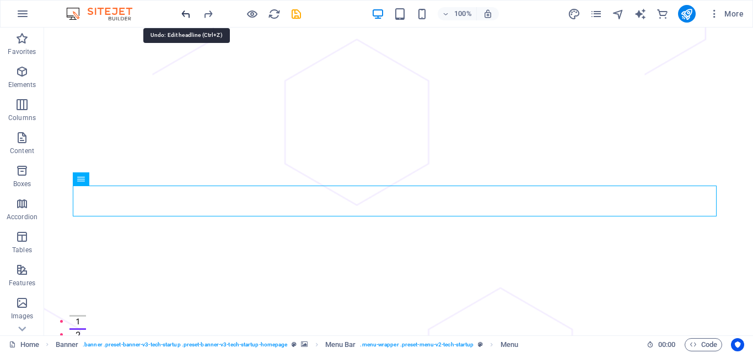
click at [181, 13] on icon "undo" at bounding box center [186, 14] width 13 height 13
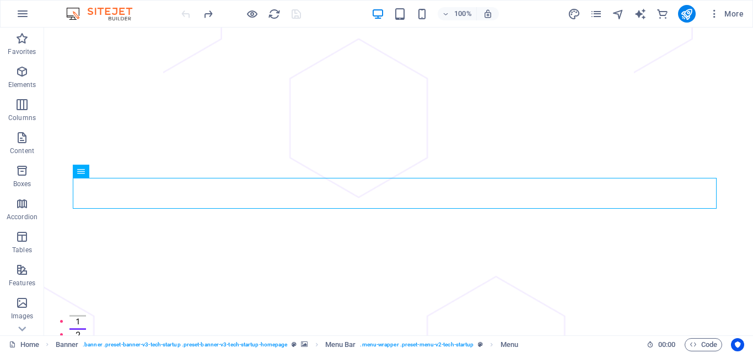
scroll to position [566, 0]
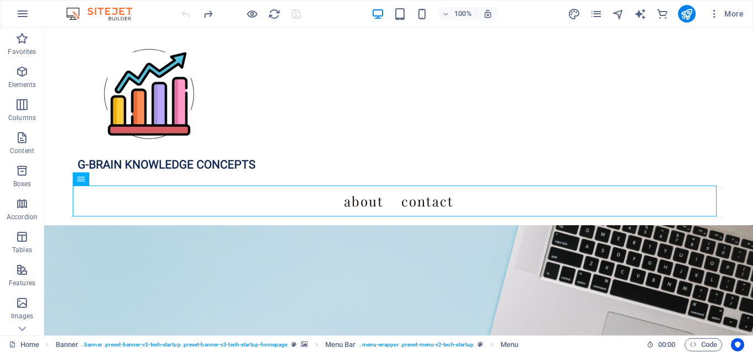
click at [0, 0] on div at bounding box center [0, 0] width 0 height 0
click at [388, 207] on nav "About Contact" at bounding box center [399, 201] width 644 height 31
click at [388, 208] on nav "About Contact" at bounding box center [399, 201] width 644 height 31
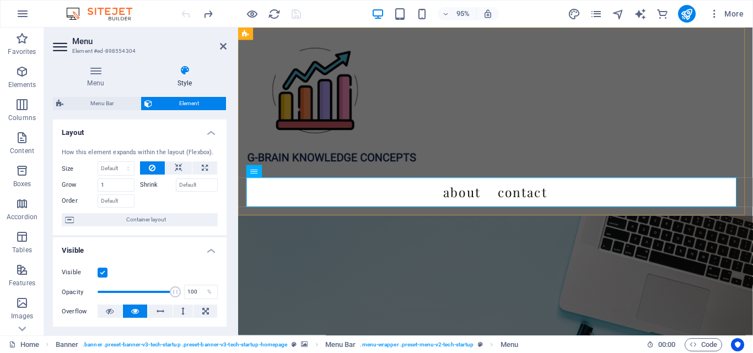
click at [396, 218] on div "About Contact" at bounding box center [509, 127] width 542 height 198
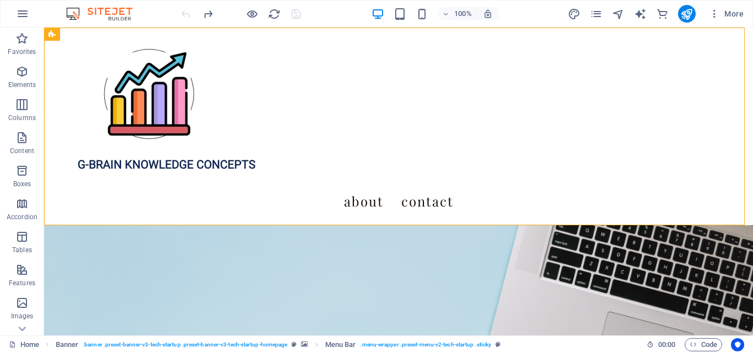
click at [410, 218] on div "About Contact" at bounding box center [398, 127] width 709 height 198
click at [409, 205] on nav "About Contact" at bounding box center [399, 201] width 644 height 31
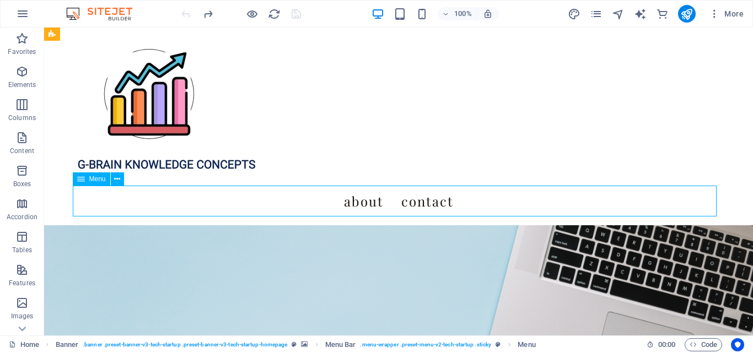
drag, startPoint x: 409, startPoint y: 205, endPoint x: 224, endPoint y: 213, distance: 185.4
click at [409, 204] on nav "About Contact" at bounding box center [399, 201] width 644 height 31
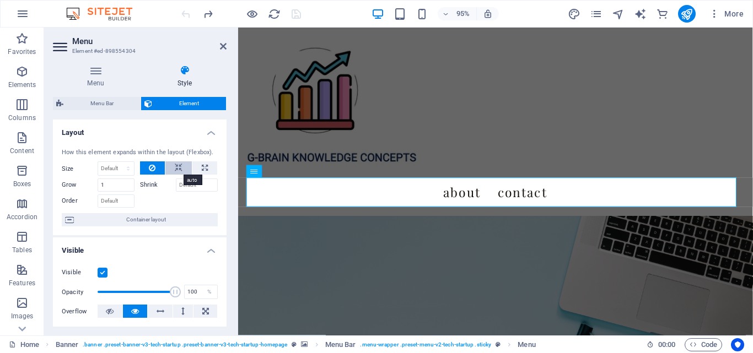
click at [177, 169] on icon at bounding box center [179, 168] width 8 height 13
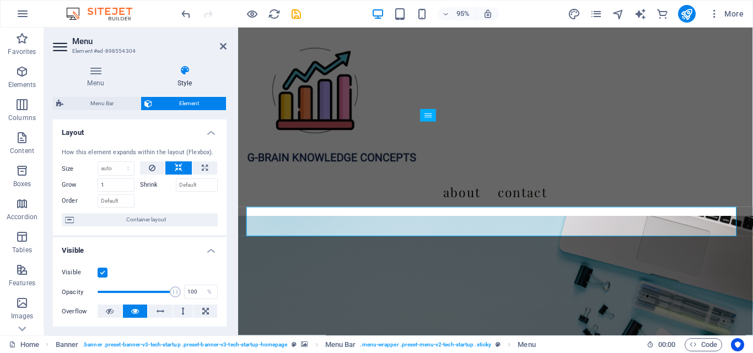
scroll to position [531, 0]
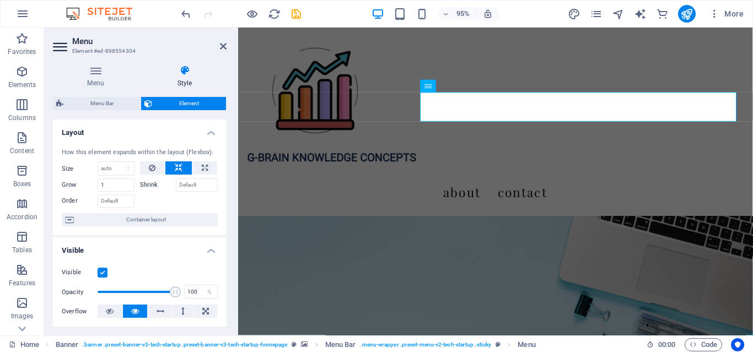
click at [153, 181] on label "Shrink" at bounding box center [158, 185] width 36 height 13
click at [176, 181] on input "Shrink" at bounding box center [197, 185] width 42 height 13
click at [152, 184] on label "Shrink" at bounding box center [158, 185] width 36 height 13
click at [176, 184] on input "Shrink" at bounding box center [197, 185] width 42 height 13
type input "0"
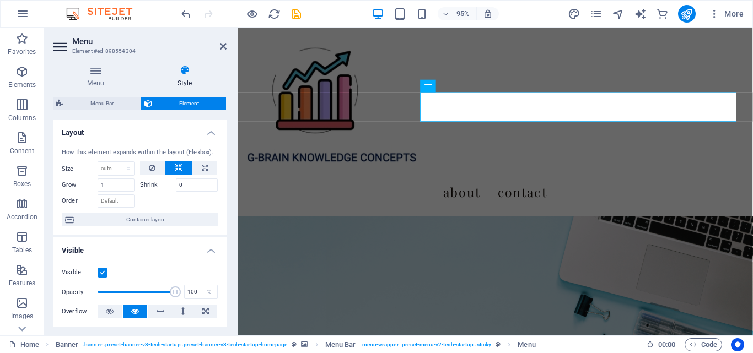
click at [230, 215] on div "Menu Style Menu Auto Custom Create custom menu items for this menu. Recommended…" at bounding box center [139, 196] width 191 height 280
click at [185, 189] on input "0" at bounding box center [197, 185] width 42 height 13
click at [117, 182] on input "1" at bounding box center [116, 185] width 37 height 13
type input "9"
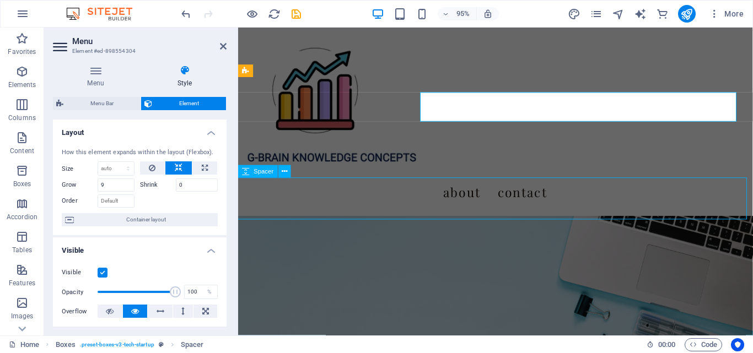
scroll to position [535, 0]
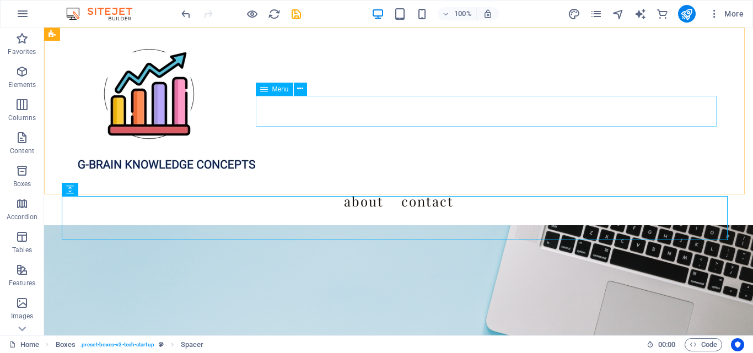
click at [491, 186] on nav "About Contact" at bounding box center [399, 201] width 644 height 31
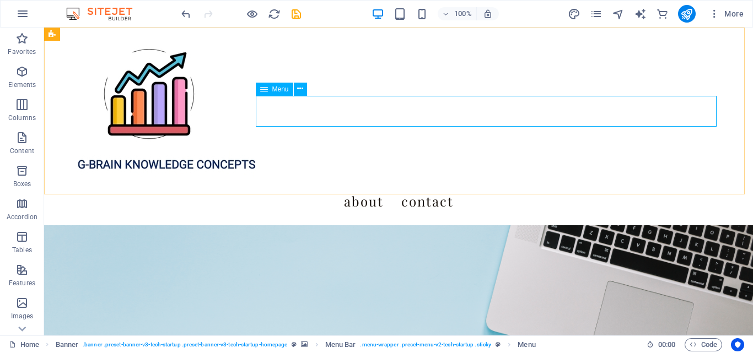
click at [397, 186] on nav "About Contact" at bounding box center [399, 201] width 644 height 31
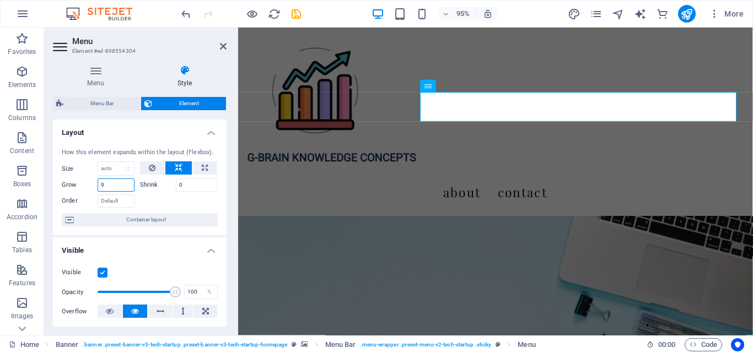
click at [120, 186] on input "9" at bounding box center [116, 185] width 37 height 13
type input "20"
click at [348, 186] on div "About Contact" at bounding box center [509, 127] width 542 height 198
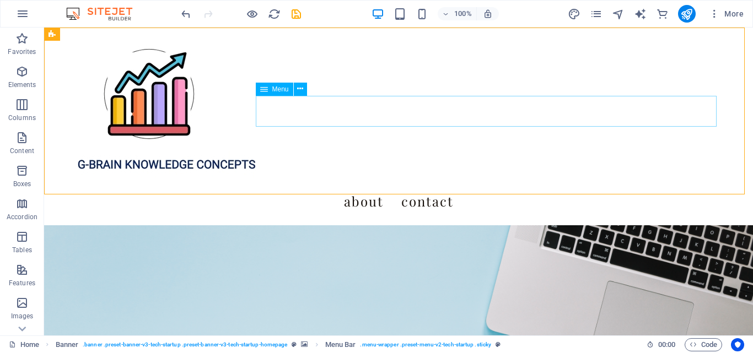
click at [442, 186] on nav "About Contact" at bounding box center [399, 201] width 644 height 31
click at [473, 186] on nav "About Contact" at bounding box center [399, 201] width 644 height 31
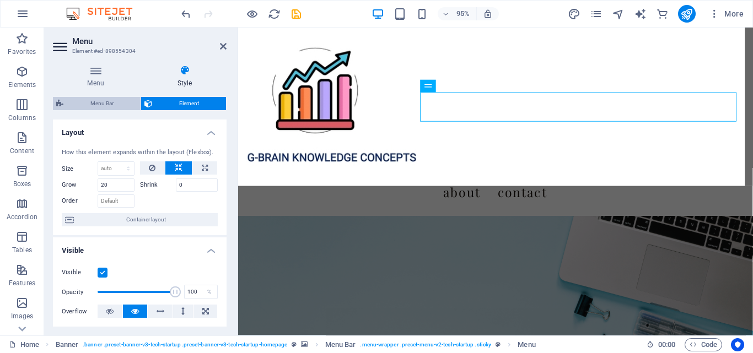
click at [113, 103] on span "Menu Bar" at bounding box center [102, 103] width 71 height 13
select select "rem"
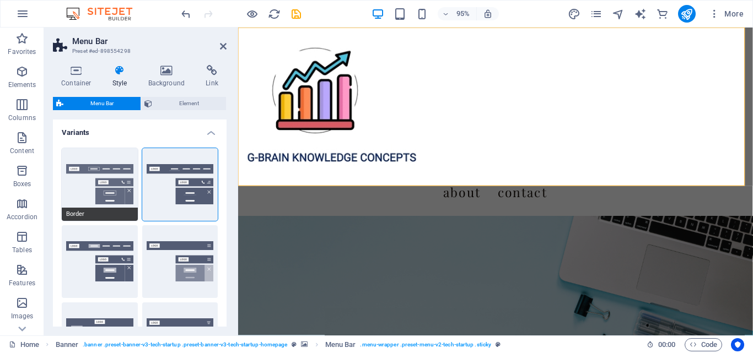
click at [101, 187] on button "Border" at bounding box center [100, 184] width 76 height 73
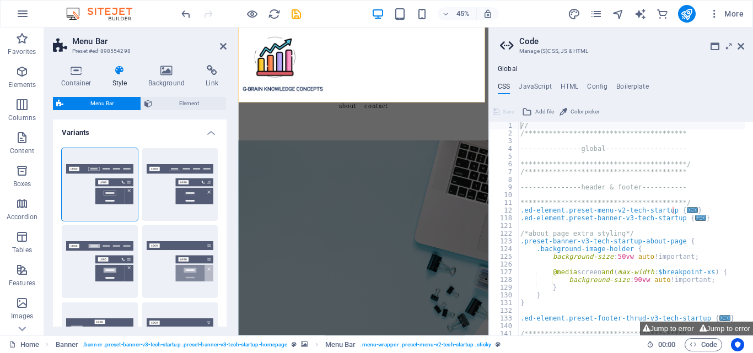
click at [737, 43] on h2 "Code" at bounding box center [631, 41] width 225 height 10
click at [739, 42] on icon at bounding box center [741, 46] width 7 height 9
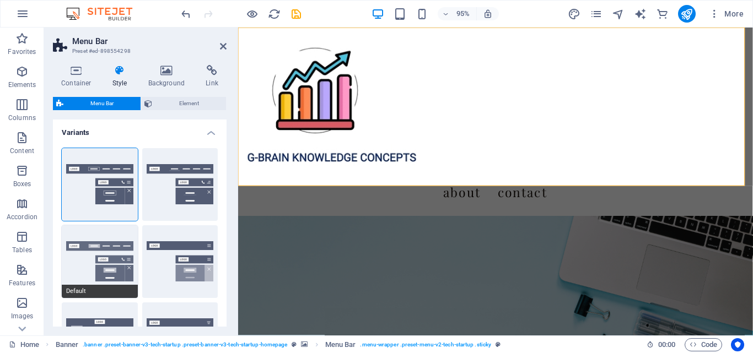
scroll to position [110, 0]
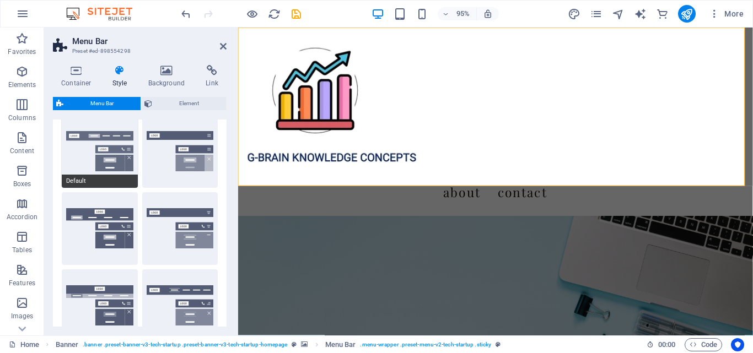
click at [111, 168] on button "Default" at bounding box center [100, 151] width 76 height 73
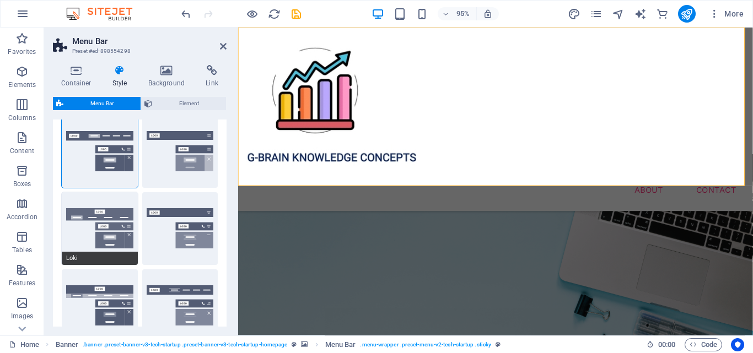
click at [100, 230] on button "Loki" at bounding box center [100, 228] width 76 height 73
type input "0"
select select "DISABLED_OPTION_VALUE"
type input "2"
type input "1"
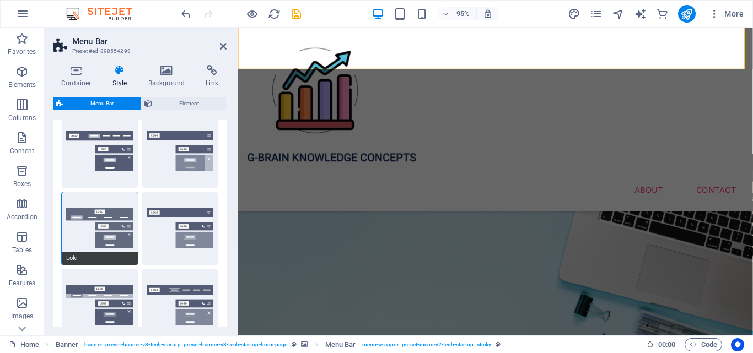
scroll to position [408, 0]
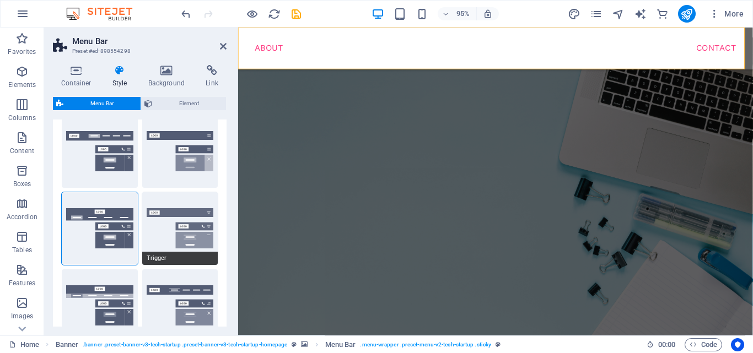
click at [161, 228] on button "Trigger" at bounding box center [180, 228] width 76 height 73
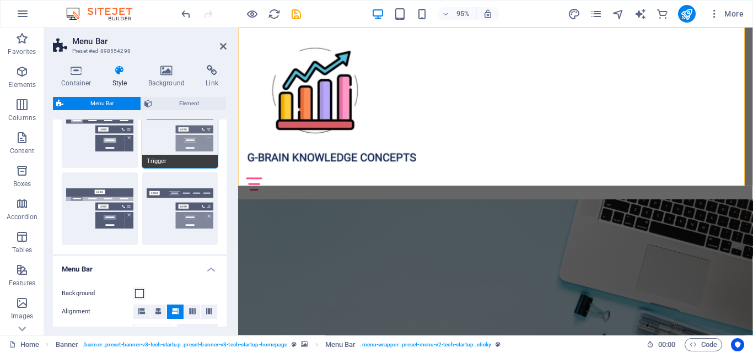
scroll to position [276, 0]
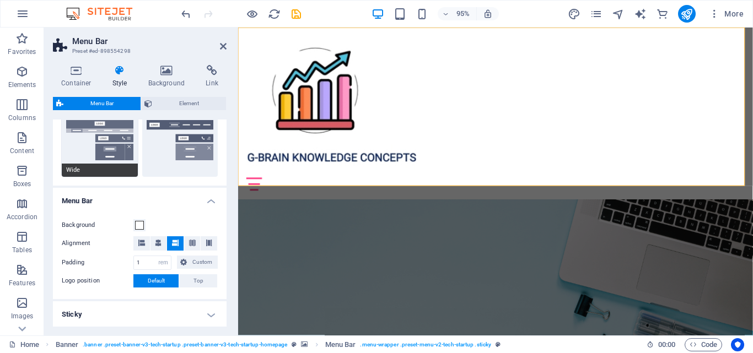
click at [112, 152] on button "Wide" at bounding box center [100, 140] width 76 height 73
type input "0"
type input "2"
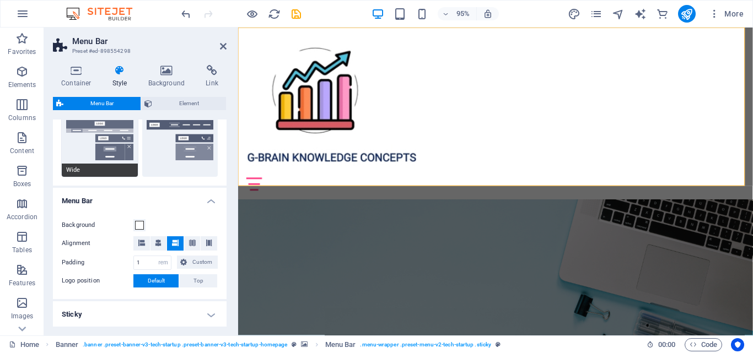
type input "2"
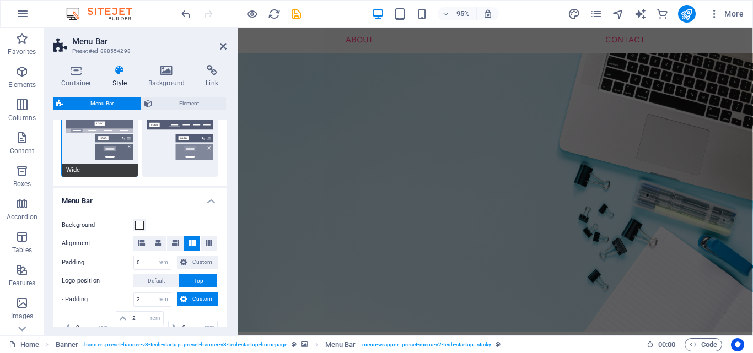
scroll to position [390, 0]
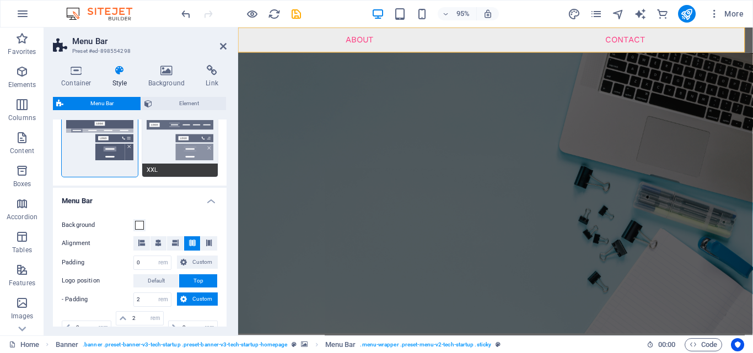
click at [161, 145] on button "XXL" at bounding box center [180, 140] width 76 height 73
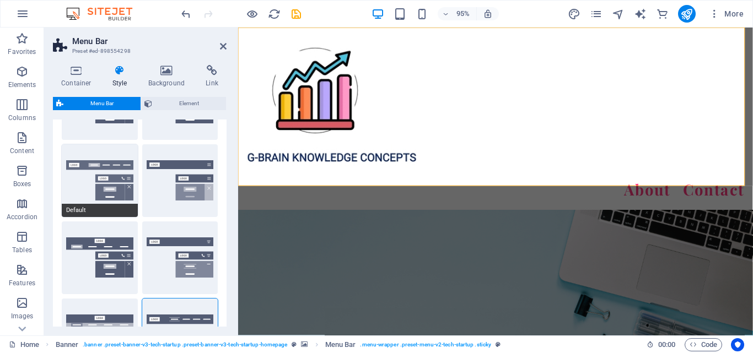
scroll to position [55, 0]
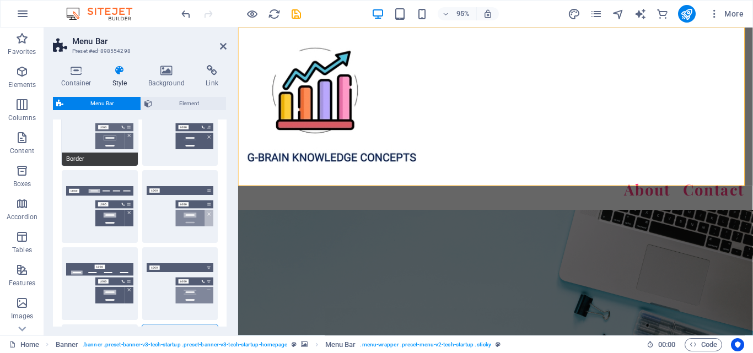
click at [108, 129] on button "Border" at bounding box center [100, 129] width 76 height 73
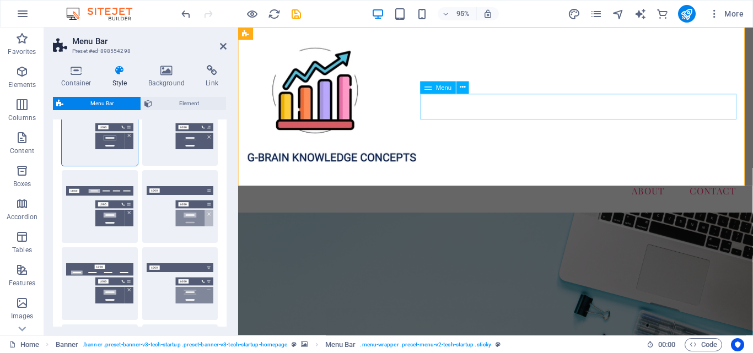
click at [662, 186] on nav "About Contact" at bounding box center [509, 200] width 524 height 28
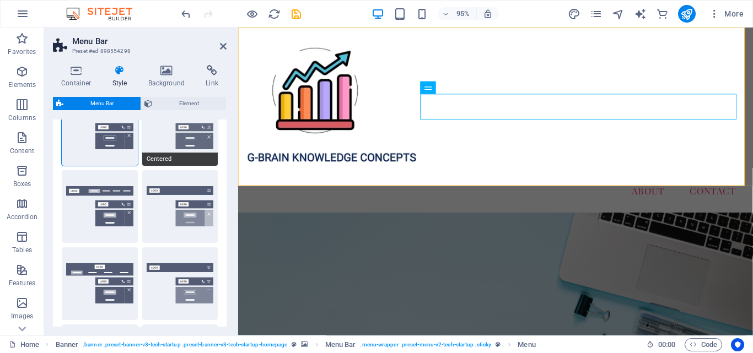
click at [162, 150] on button "Centered" at bounding box center [180, 129] width 76 height 73
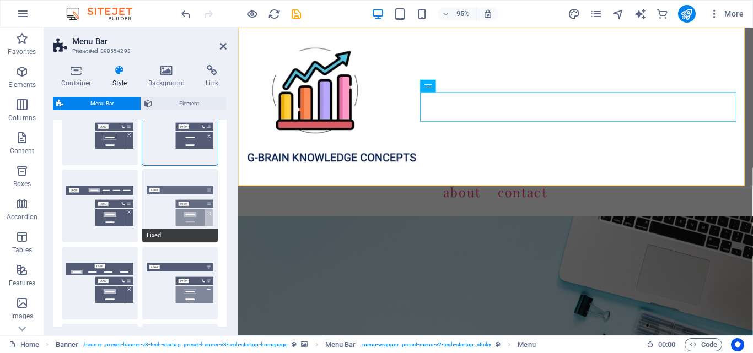
scroll to position [110, 0]
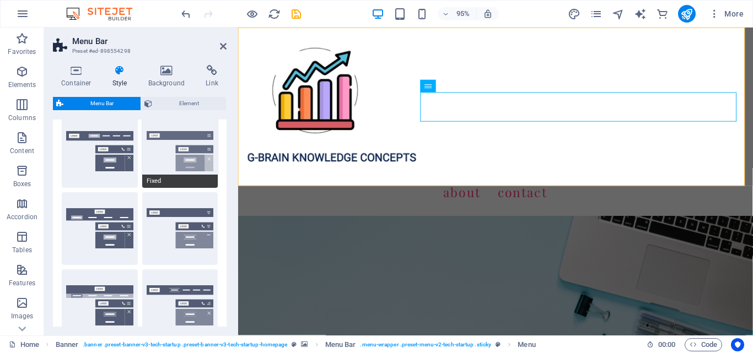
click at [180, 151] on button "Fixed" at bounding box center [180, 151] width 76 height 73
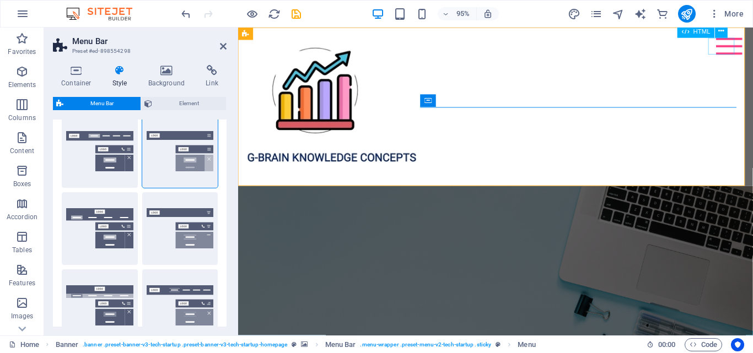
click at [745, 42] on div at bounding box center [756, 48] width 28 height 18
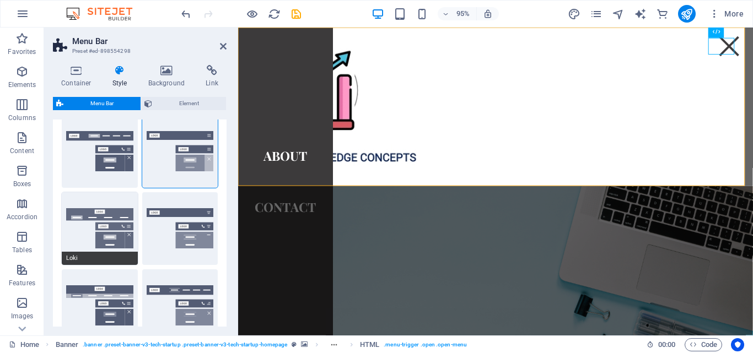
click at [111, 234] on button "Loki" at bounding box center [100, 228] width 76 height 73
type input "0"
select select "DISABLED_OPTION_VALUE"
type input "2"
type input "1"
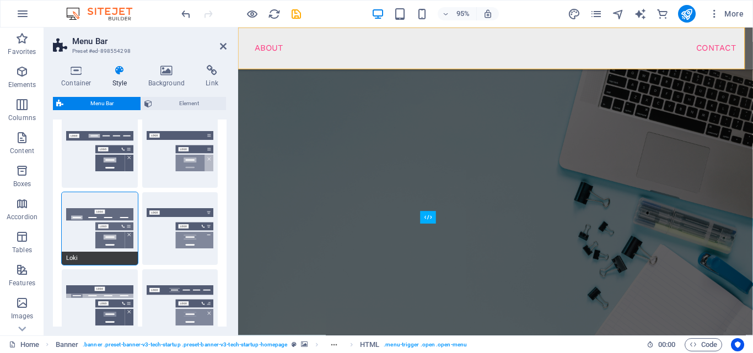
scroll to position [408, 0]
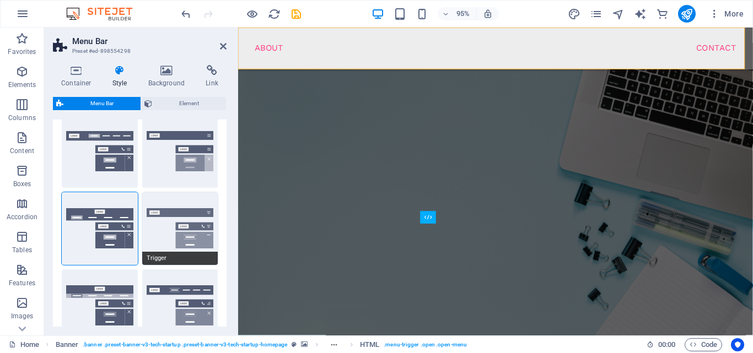
click at [179, 222] on button "Trigger" at bounding box center [180, 228] width 76 height 73
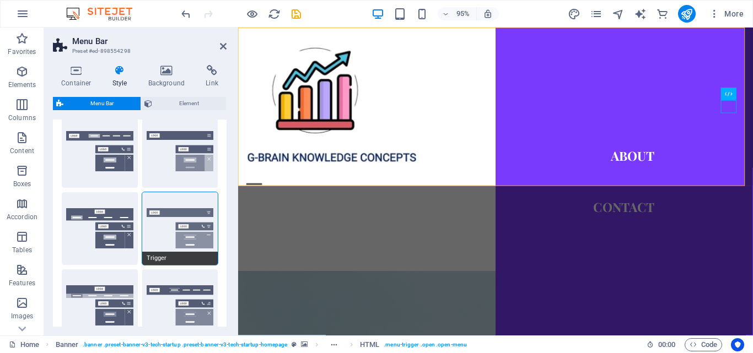
scroll to position [531, 0]
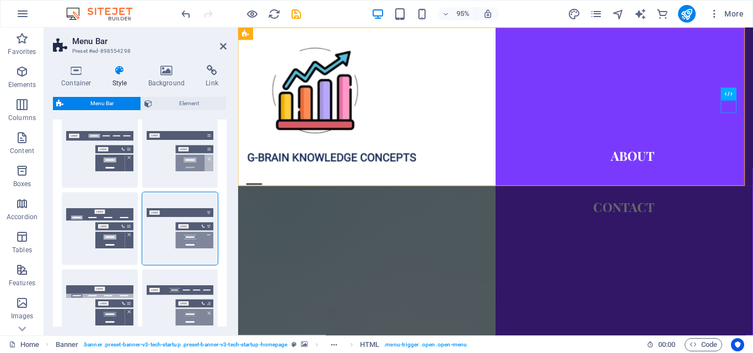
click at [475, 120] on div "About Contact" at bounding box center [509, 111] width 542 height 167
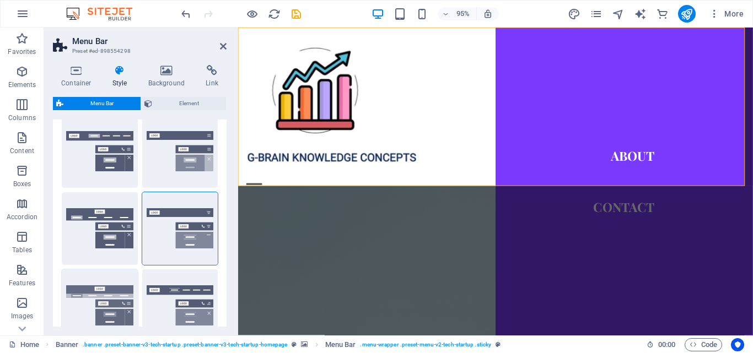
click at [105, 288] on button "Wide" at bounding box center [100, 306] width 76 height 73
type input "0"
type input "2"
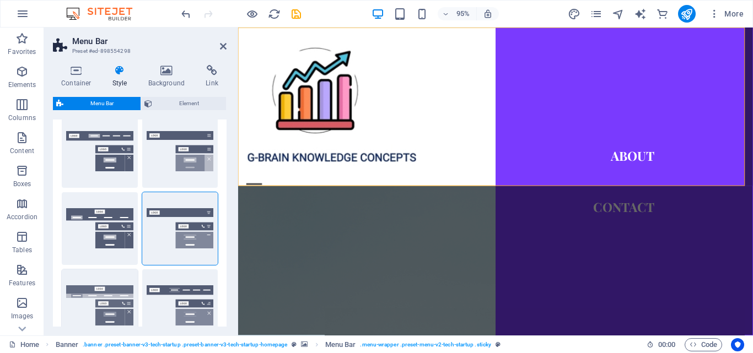
type input "2"
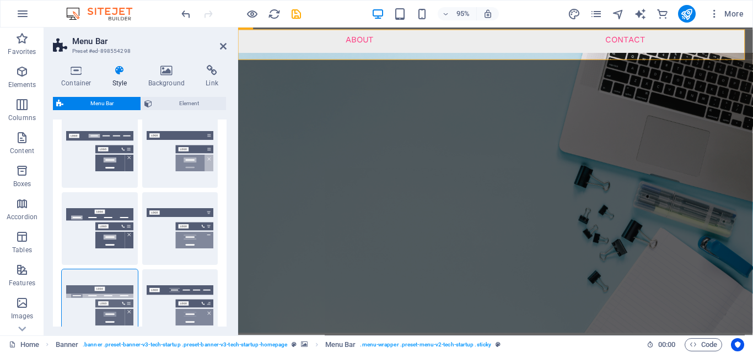
scroll to position [390, 0]
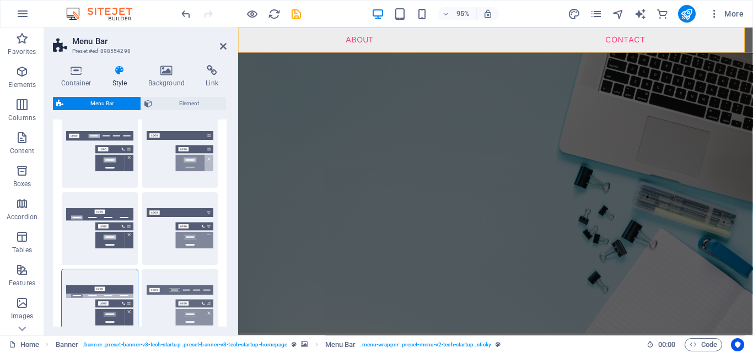
click at [205, 285] on button "XXL" at bounding box center [180, 306] width 76 height 73
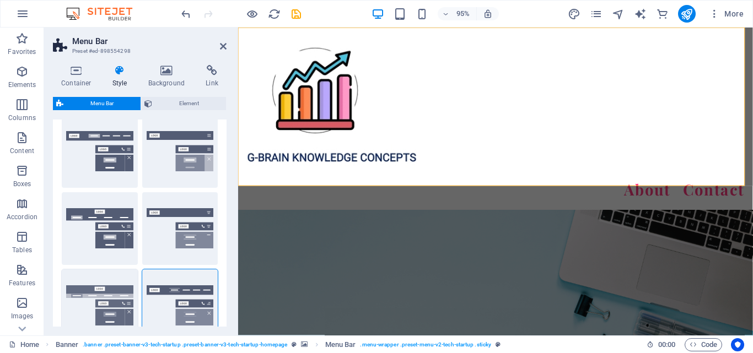
scroll to position [276, 0]
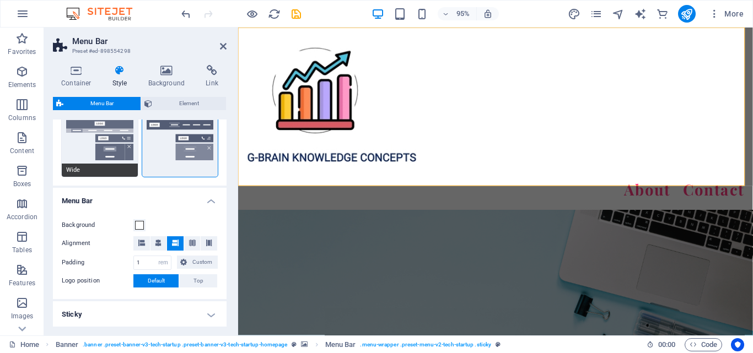
click at [112, 158] on button "Wide" at bounding box center [100, 140] width 76 height 73
type input "0"
type input "2"
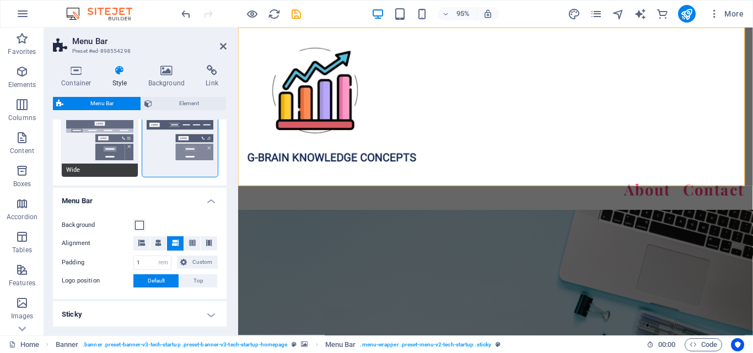
type input "2"
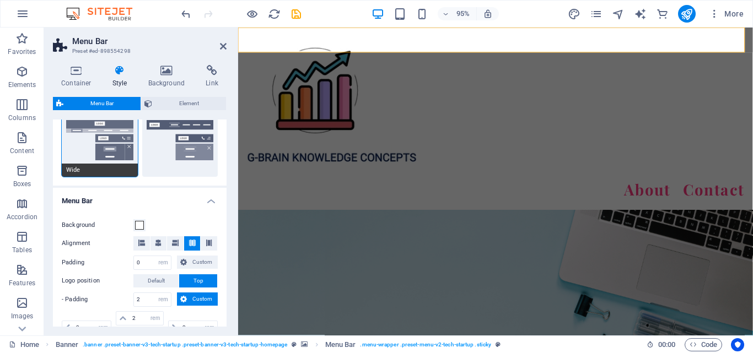
scroll to position [390, 0]
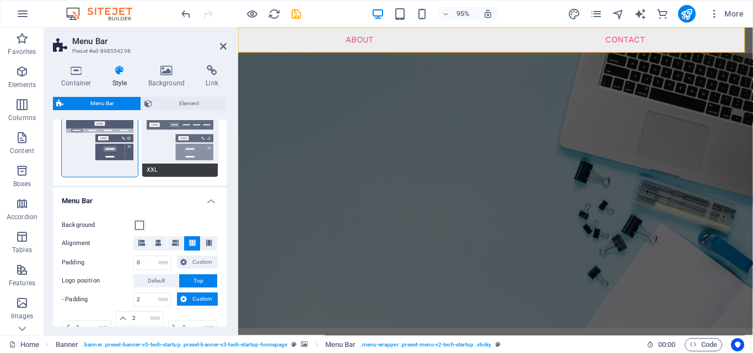
click at [170, 144] on button "XXL" at bounding box center [180, 140] width 76 height 73
type input "1"
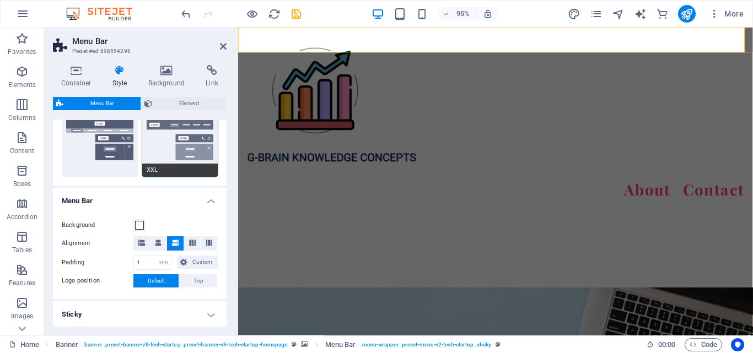
scroll to position [531, 0]
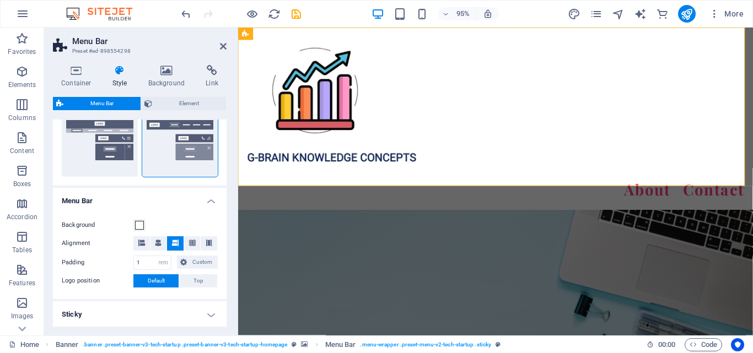
click at [531, 84] on div "About Contact" at bounding box center [509, 124] width 542 height 192
click at [220, 42] on icon at bounding box center [223, 46] width 7 height 9
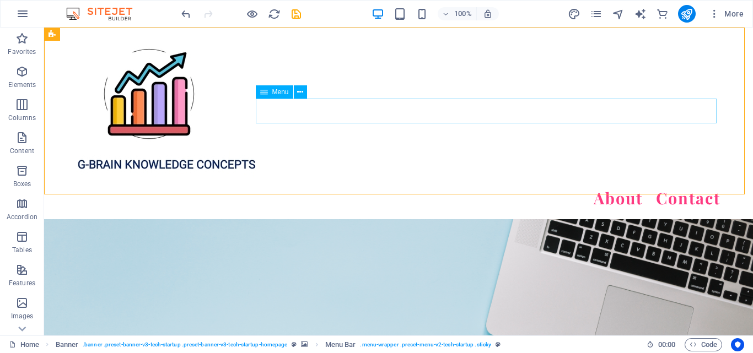
click at [415, 186] on nav "About Contact" at bounding box center [399, 198] width 644 height 25
click at [465, 163] on div "About Contact" at bounding box center [398, 124] width 709 height 192
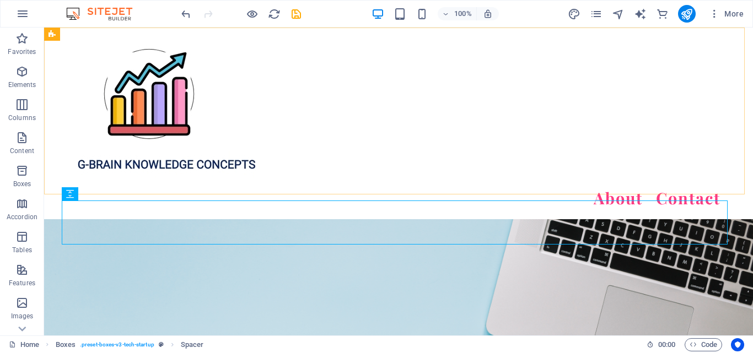
click at [713, 37] on div "About Contact" at bounding box center [398, 124] width 709 height 192
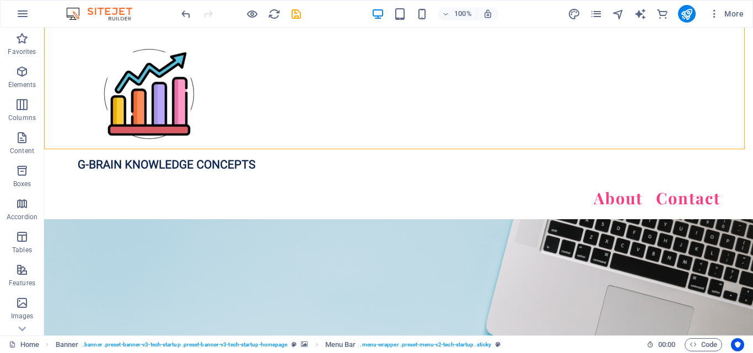
scroll to position [801, 0]
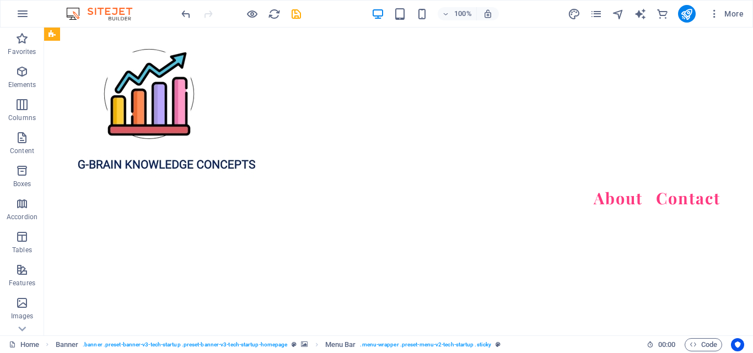
click at [398, 58] on div "About Contact" at bounding box center [398, 124] width 709 height 192
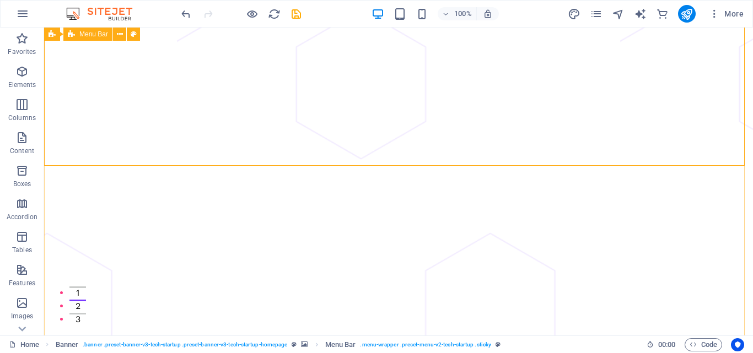
scroll to position [0, 0]
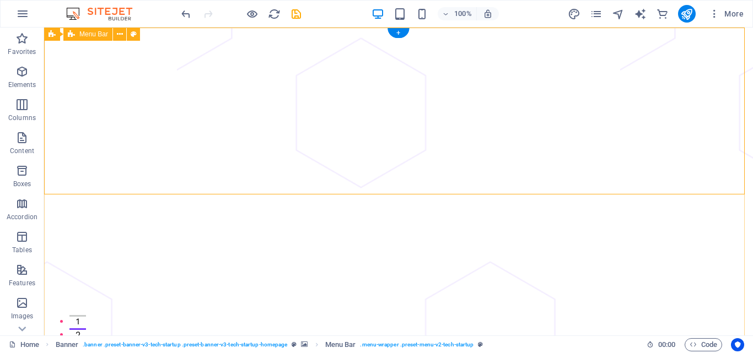
select select "rem"
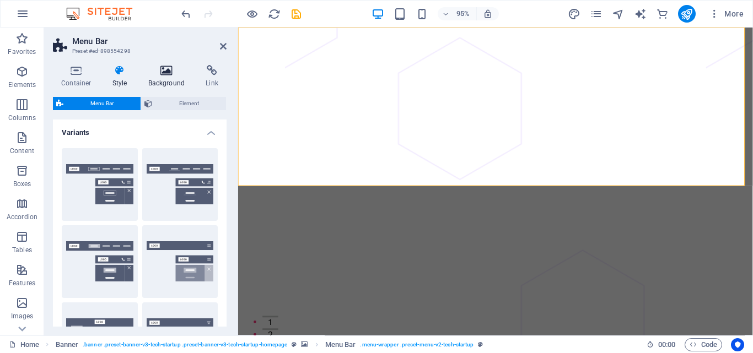
click at [167, 81] on h4 "Background" at bounding box center [169, 76] width 58 height 23
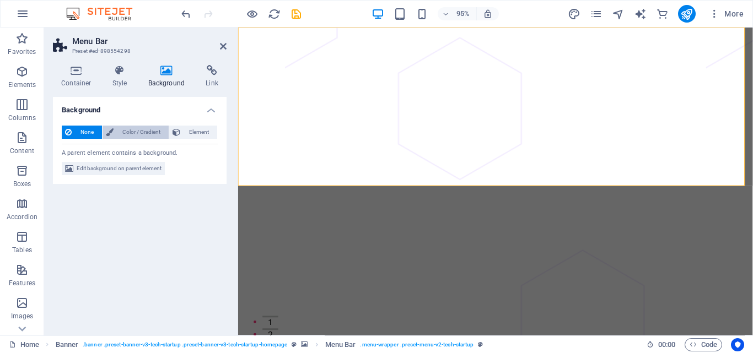
click at [132, 130] on span "Color / Gradient" at bounding box center [141, 132] width 49 height 13
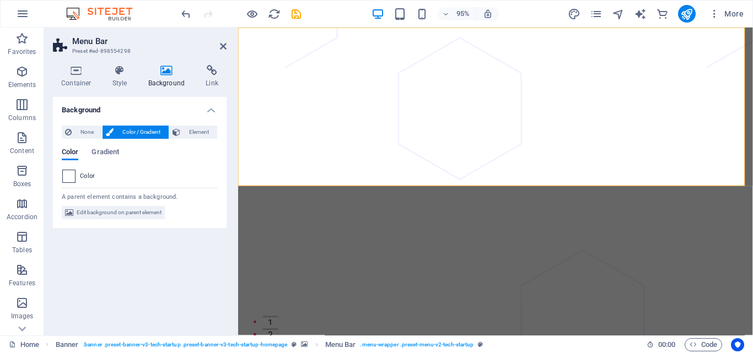
click at [67, 172] on span at bounding box center [69, 176] width 12 height 12
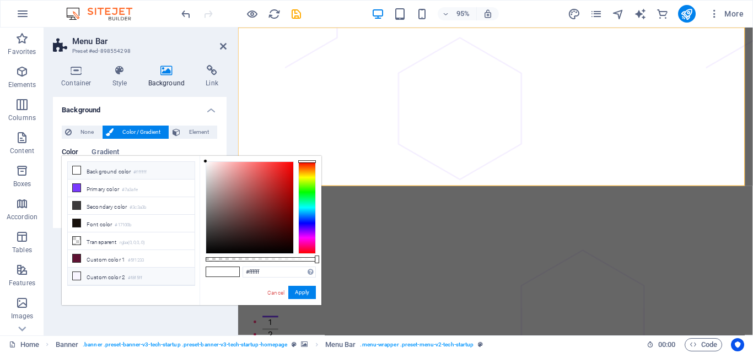
click at [74, 273] on icon at bounding box center [77, 276] width 8 height 8
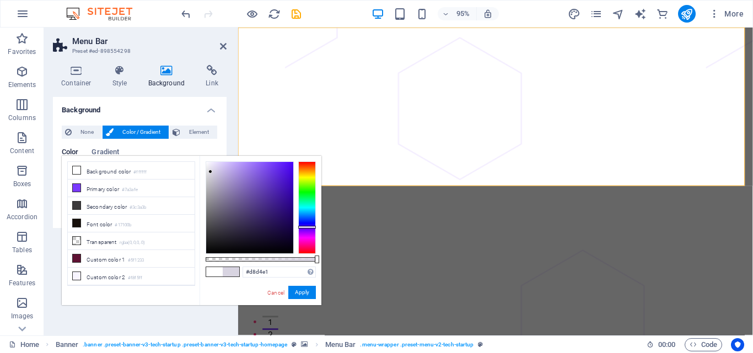
click at [211, 172] on div at bounding box center [249, 208] width 87 height 92
click at [227, 165] on div at bounding box center [249, 208] width 87 height 92
click at [207, 163] on div at bounding box center [249, 208] width 87 height 92
click at [206, 167] on div at bounding box center [250, 208] width 88 height 93
click at [209, 164] on div at bounding box center [249, 208] width 87 height 92
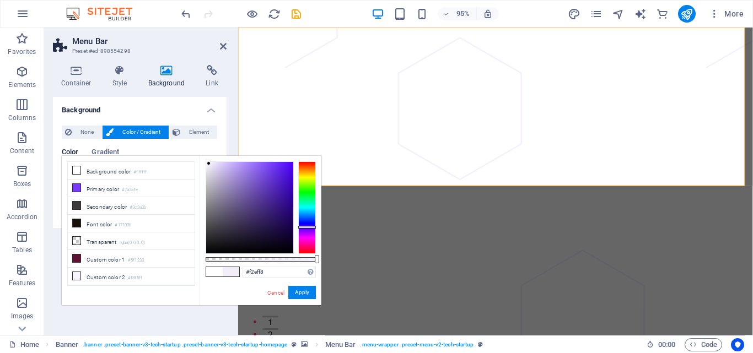
click at [209, 157] on div "#f2eff8 Supported formats #0852ed rgb(8, 82, 237) rgba(8, 82, 237, 90%) hsv(221…" at bounding box center [261, 310] width 122 height 309
click at [207, 159] on div "#f2eff8 Supported formats #0852ed rgb(8, 82, 237) rgba(8, 82, 237, 90%) hsv(221…" at bounding box center [261, 310] width 122 height 309
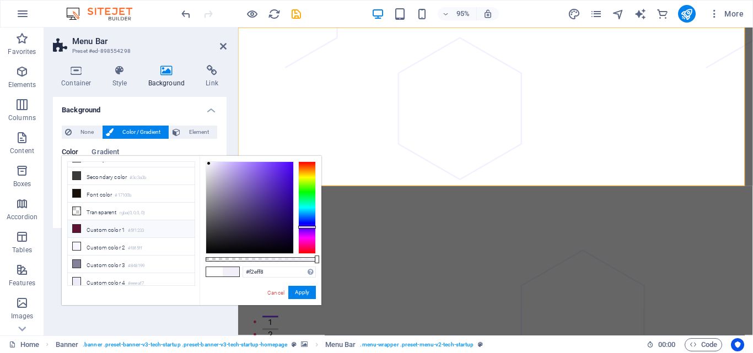
scroll to position [30, 0]
click at [76, 244] on icon at bounding box center [77, 246] width 8 height 8
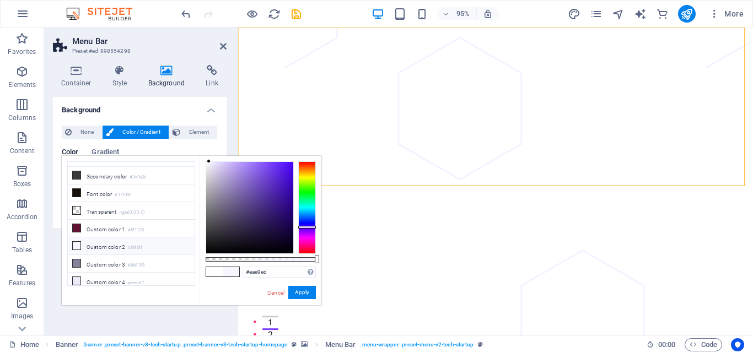
click at [207, 168] on div at bounding box center [249, 208] width 87 height 92
click at [206, 179] on div at bounding box center [250, 208] width 88 height 93
click at [208, 162] on div at bounding box center [249, 208] width 87 height 92
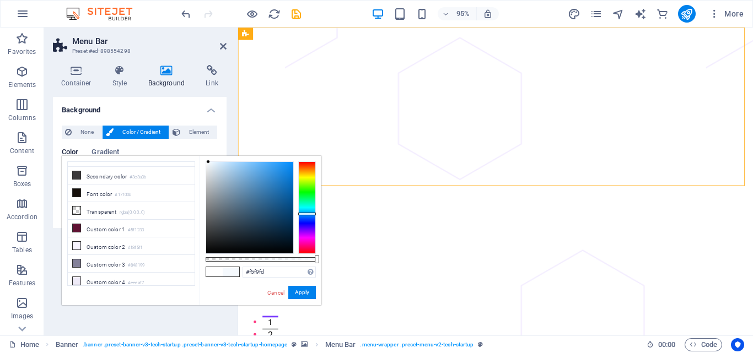
click at [302, 214] on div at bounding box center [307, 208] width 18 height 93
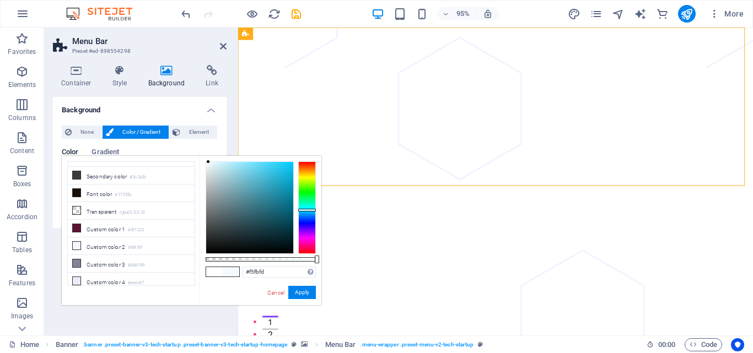
click at [304, 210] on div at bounding box center [307, 208] width 18 height 93
click at [273, 180] on div at bounding box center [249, 208] width 87 height 92
click at [265, 189] on div at bounding box center [249, 208] width 87 height 92
click at [271, 219] on div at bounding box center [249, 208] width 87 height 92
click at [255, 184] on div at bounding box center [249, 208] width 87 height 92
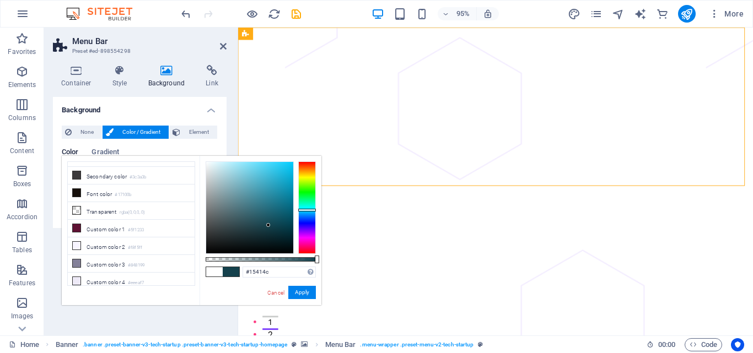
click at [269, 226] on div at bounding box center [249, 208] width 87 height 92
click at [281, 241] on div at bounding box center [249, 208] width 87 height 92
click at [229, 189] on div at bounding box center [249, 208] width 87 height 92
click at [213, 170] on div at bounding box center [249, 208] width 87 height 92
click at [208, 182] on div at bounding box center [249, 208] width 87 height 92
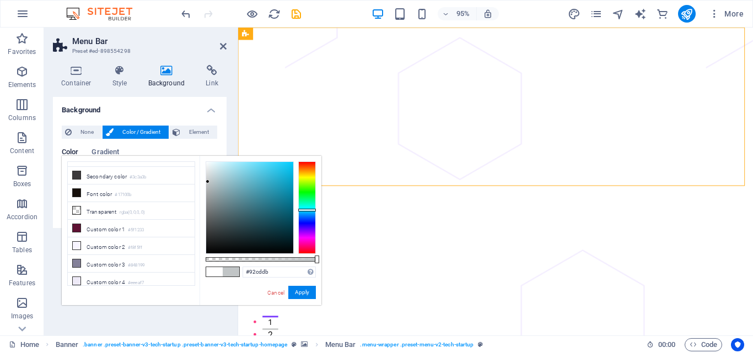
click at [235, 174] on div at bounding box center [249, 208] width 87 height 92
click at [230, 184] on div at bounding box center [249, 208] width 87 height 92
click at [225, 196] on div at bounding box center [249, 208] width 87 height 92
click at [225, 207] on div at bounding box center [249, 208] width 87 height 92
click at [225, 207] on div at bounding box center [225, 207] width 4 height 4
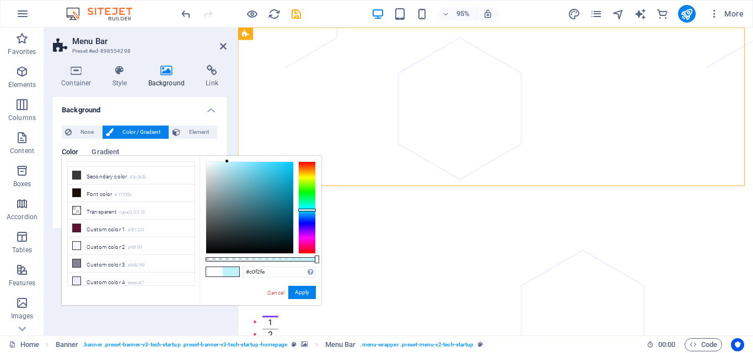
click at [227, 162] on div at bounding box center [249, 208] width 87 height 92
click at [230, 180] on div at bounding box center [249, 208] width 87 height 92
click at [232, 184] on div at bounding box center [249, 208] width 87 height 92
click at [236, 206] on div at bounding box center [249, 208] width 87 height 92
click at [235, 206] on div at bounding box center [235, 206] width 4 height 4
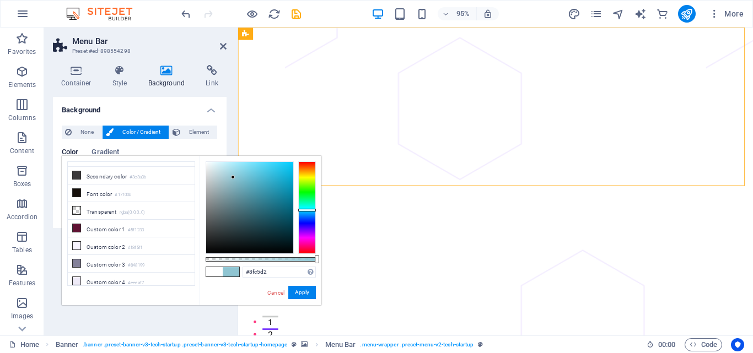
click at [233, 178] on div at bounding box center [249, 208] width 87 height 92
click at [217, 164] on div at bounding box center [249, 208] width 87 height 92
click at [237, 171] on div at bounding box center [249, 208] width 87 height 92
click at [261, 164] on div at bounding box center [249, 208] width 87 height 92
click at [224, 165] on div at bounding box center [249, 208] width 87 height 92
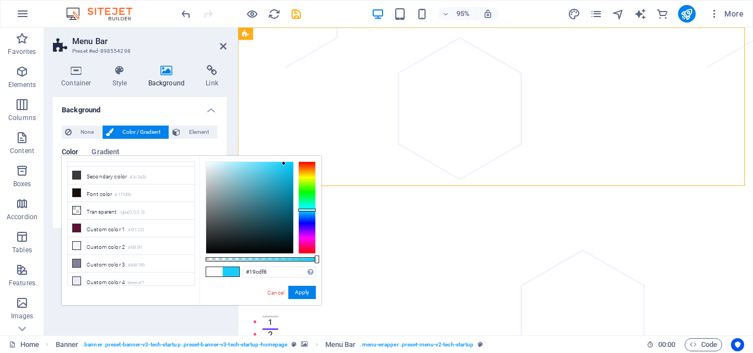
click at [284, 164] on div at bounding box center [249, 208] width 87 height 92
click at [286, 180] on div at bounding box center [249, 208] width 87 height 92
click at [229, 211] on div at bounding box center [249, 208] width 87 height 92
click at [232, 215] on div at bounding box center [249, 208] width 87 height 92
click at [216, 179] on div at bounding box center [249, 208] width 87 height 92
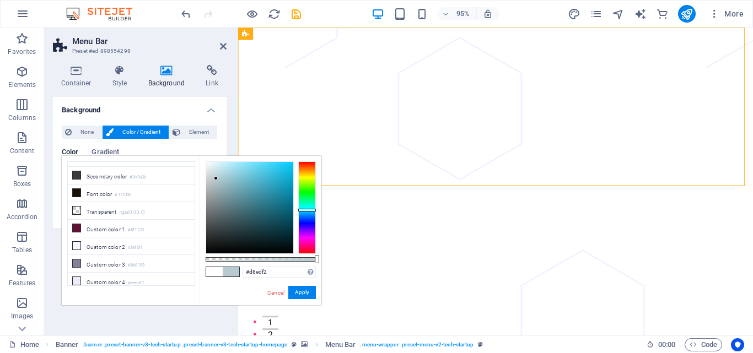
click at [215, 166] on div at bounding box center [249, 208] width 87 height 92
click at [226, 169] on div at bounding box center [249, 208] width 87 height 92
click at [255, 174] on div at bounding box center [249, 208] width 87 height 92
click at [255, 174] on div at bounding box center [255, 174] width 4 height 4
click at [256, 167] on div at bounding box center [249, 208] width 87 height 92
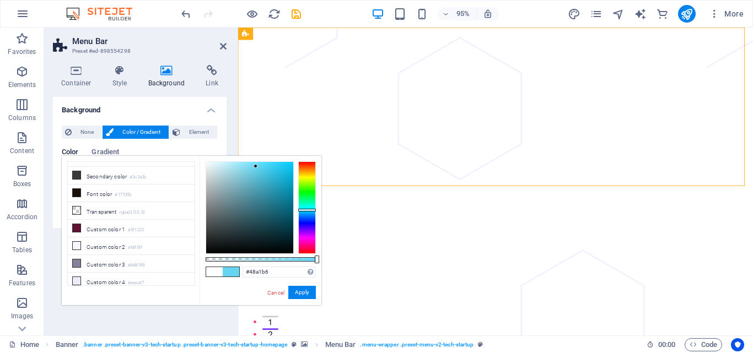
click at [259, 187] on div at bounding box center [249, 208] width 87 height 92
click at [260, 204] on div at bounding box center [249, 208] width 87 height 92
click at [269, 223] on div at bounding box center [249, 208] width 87 height 92
click at [245, 216] on div at bounding box center [249, 208] width 87 height 92
click at [239, 186] on div at bounding box center [249, 208] width 87 height 92
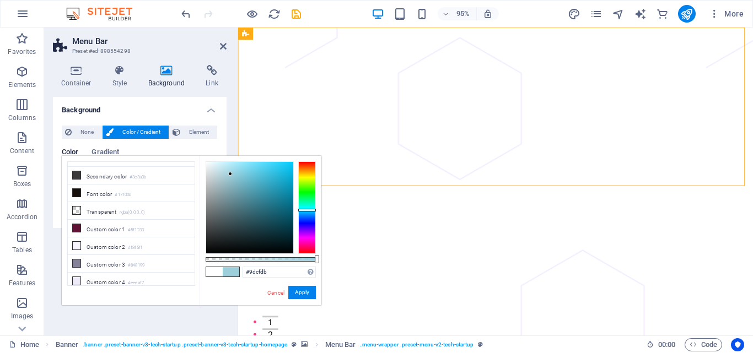
click at [230, 174] on div at bounding box center [249, 208] width 87 height 92
click at [220, 170] on div at bounding box center [249, 208] width 87 height 92
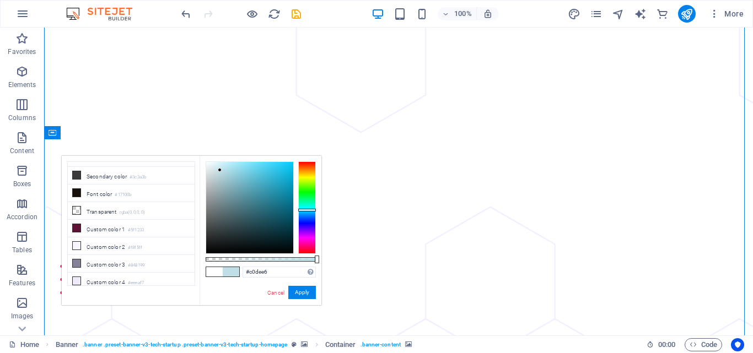
scroll to position [0, 0]
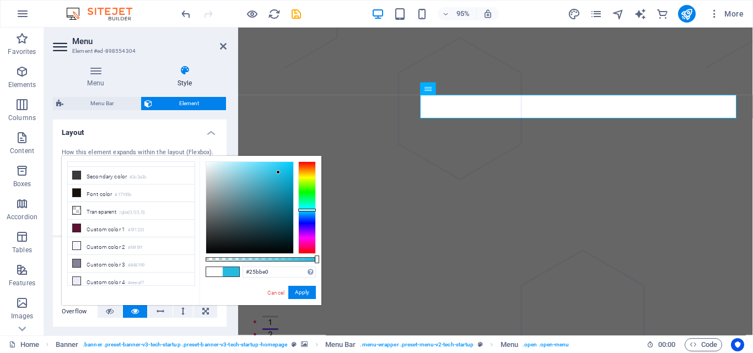
click at [278, 173] on div at bounding box center [249, 208] width 87 height 92
click at [271, 189] on div at bounding box center [249, 208] width 87 height 92
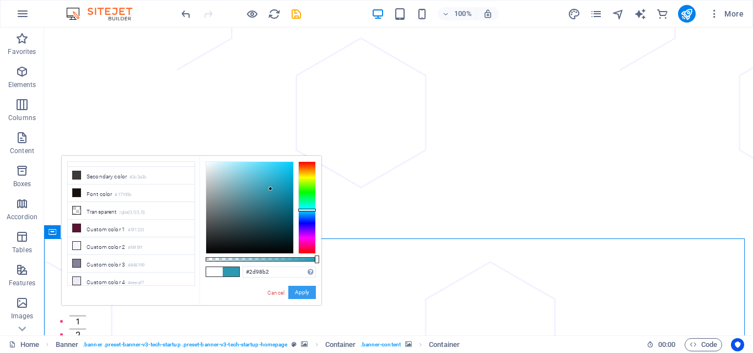
click at [304, 287] on button "Apply" at bounding box center [302, 292] width 28 height 13
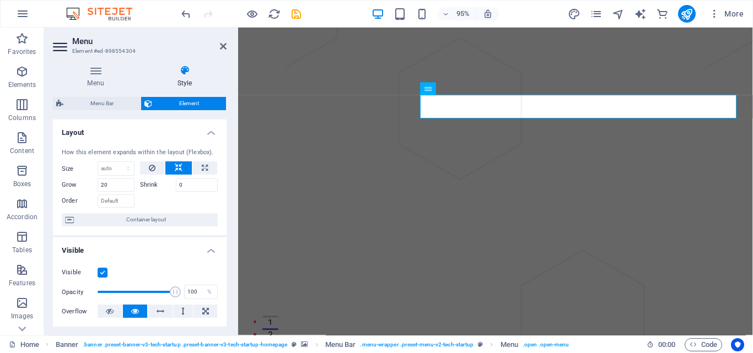
click at [189, 76] on icon at bounding box center [185, 70] width 84 height 11
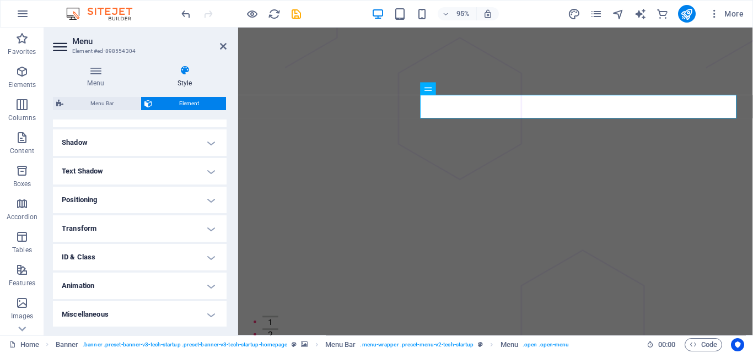
scroll to position [259, 0]
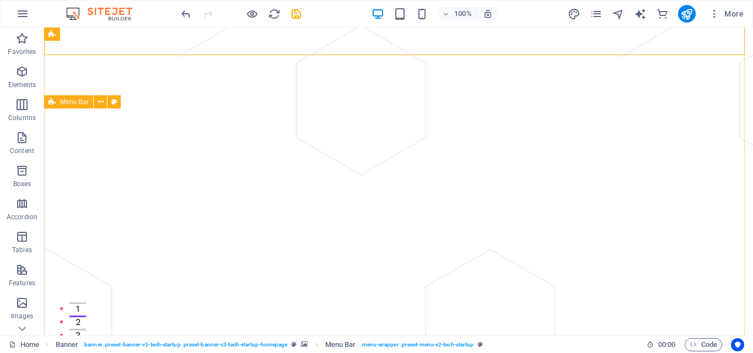
scroll to position [0, 0]
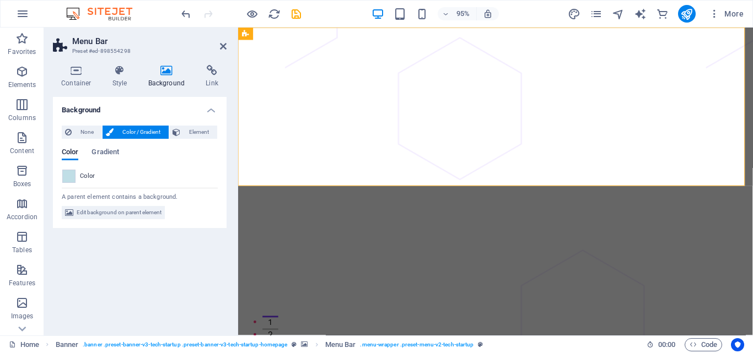
click at [79, 173] on div "Color" at bounding box center [139, 176] width 155 height 13
click at [73, 180] on span at bounding box center [69, 176] width 12 height 12
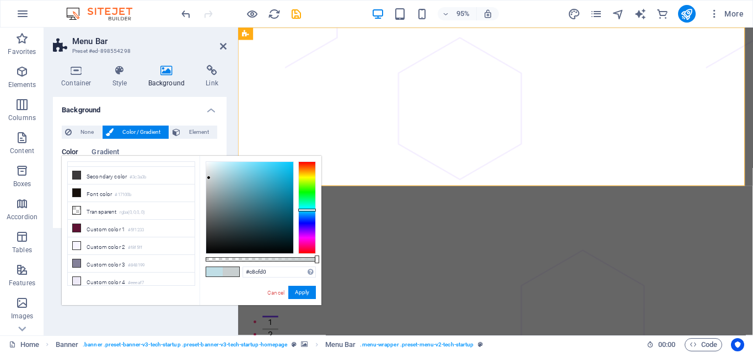
click at [209, 178] on div at bounding box center [249, 208] width 87 height 92
click at [213, 165] on div at bounding box center [249, 208] width 87 height 92
click at [213, 176] on div at bounding box center [249, 208] width 87 height 92
click at [208, 180] on div at bounding box center [249, 208] width 87 height 92
click at [206, 203] on div at bounding box center [249, 208] width 87 height 92
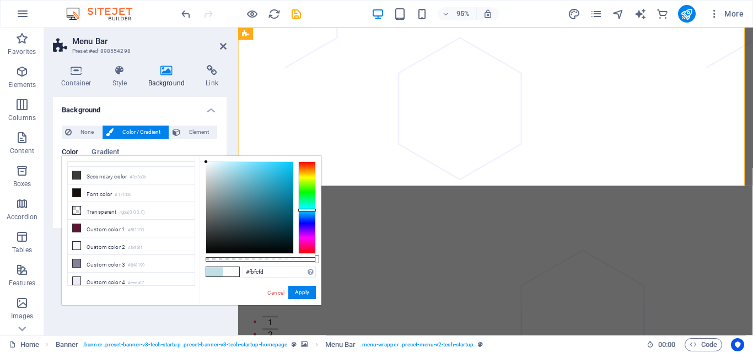
click at [206, 162] on div at bounding box center [249, 208] width 87 height 92
click at [219, 162] on div at bounding box center [250, 208] width 88 height 93
click at [218, 175] on div at bounding box center [249, 208] width 87 height 92
click at [206, 177] on div at bounding box center [249, 208] width 87 height 92
click at [212, 207] on div at bounding box center [249, 208] width 87 height 92
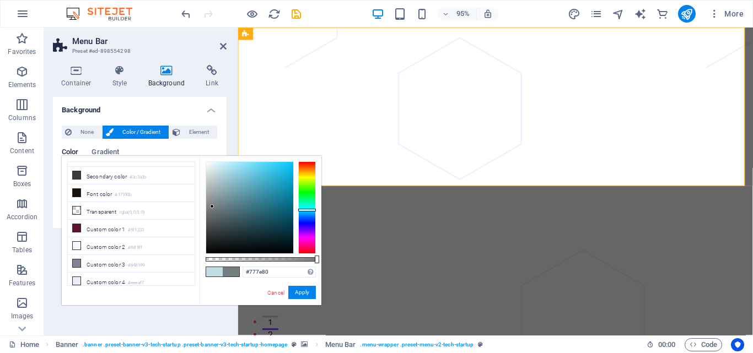
click at [230, 158] on div "#777e80 Supported formats #0852ed rgb(8, 82, 237) rgba(8, 82, 237, 90%) hsv(221…" at bounding box center [261, 310] width 122 height 309
click at [227, 163] on div at bounding box center [249, 208] width 87 height 92
click at [206, 169] on div at bounding box center [250, 208] width 88 height 93
click at [210, 173] on div at bounding box center [249, 208] width 87 height 92
click at [208, 164] on div at bounding box center [249, 208] width 87 height 92
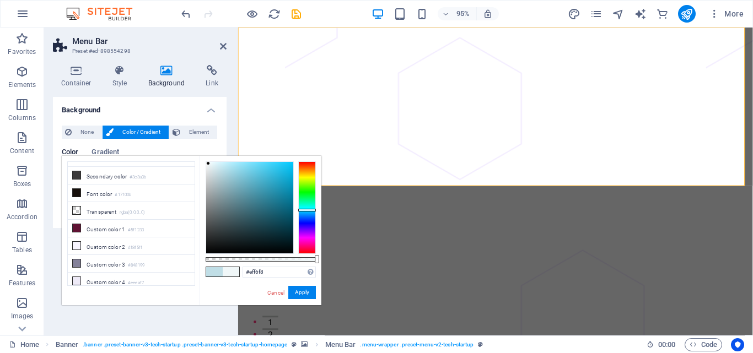
click at [209, 164] on div at bounding box center [208, 164] width 4 height 4
type input "#f7f7f7"
click at [206, 164] on div at bounding box center [250, 208] width 88 height 93
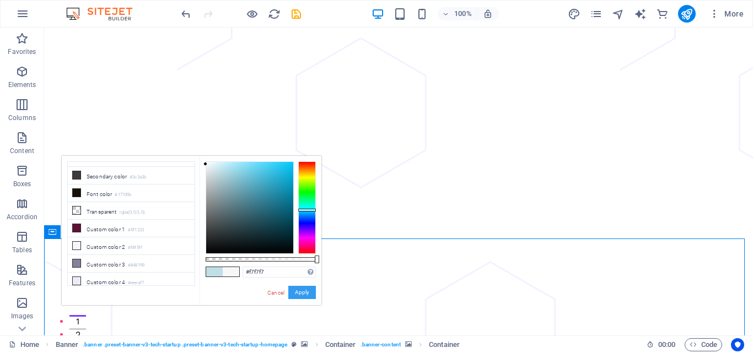
click at [312, 292] on button "Apply" at bounding box center [302, 292] width 28 height 13
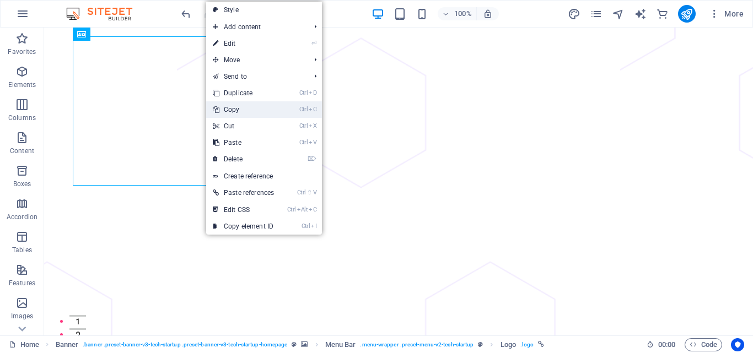
drag, startPoint x: 241, startPoint y: 113, endPoint x: 383, endPoint y: 271, distance: 212.4
click at [241, 113] on link "Ctrl C Copy" at bounding box center [243, 109] width 74 height 17
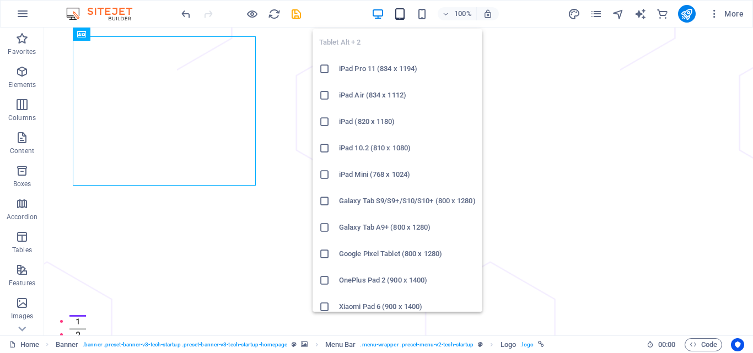
click at [398, 13] on icon "button" at bounding box center [400, 14] width 13 height 13
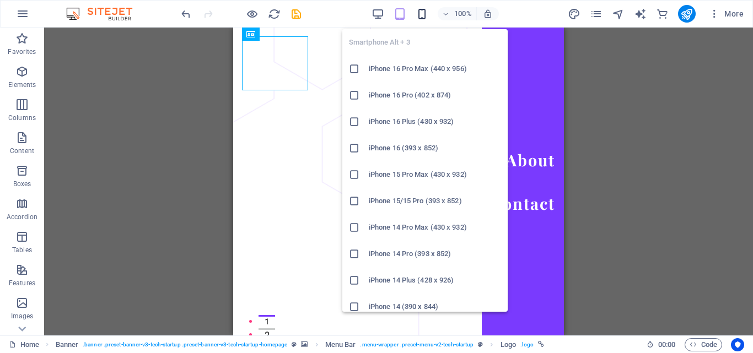
click at [422, 16] on icon "button" at bounding box center [422, 14] width 13 height 13
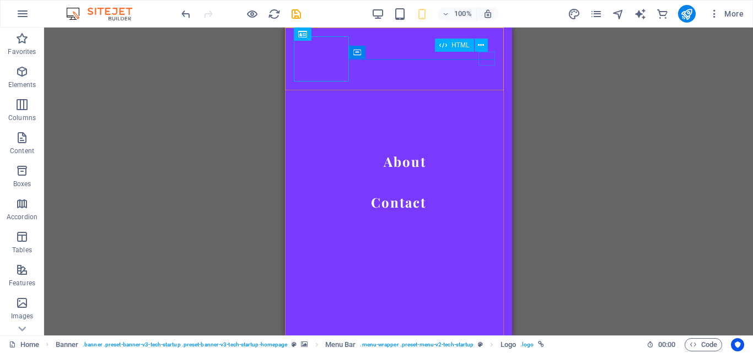
click at [485, 52] on div "HTML" at bounding box center [465, 46] width 60 height 14
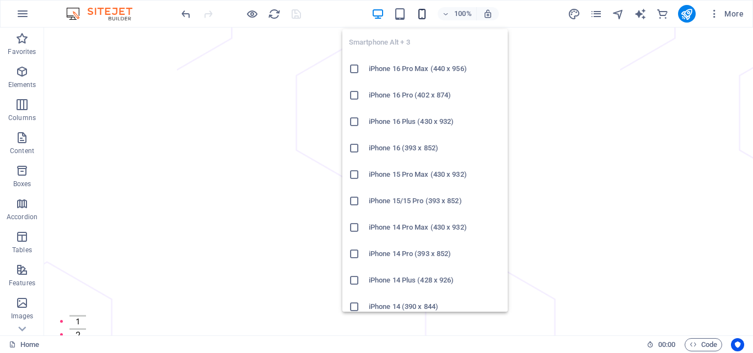
click at [419, 15] on icon "button" at bounding box center [422, 14] width 13 height 13
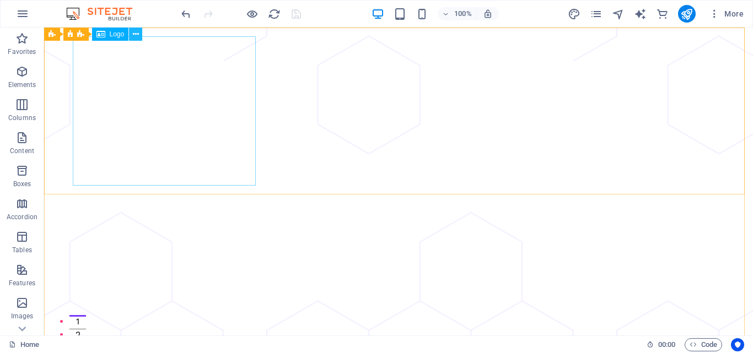
click at [138, 36] on icon at bounding box center [136, 35] width 6 height 12
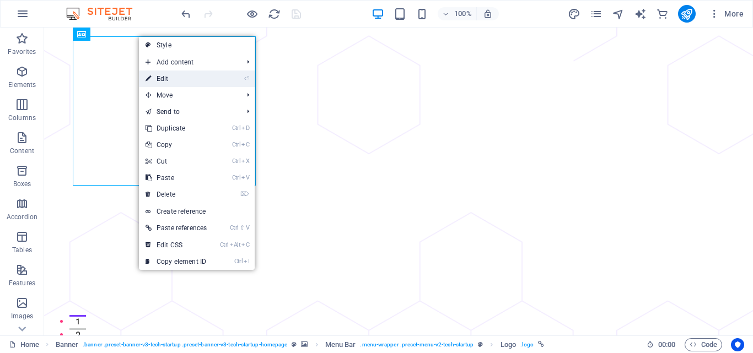
click at [202, 76] on link "⏎ Edit" at bounding box center [176, 79] width 74 height 17
select select "px"
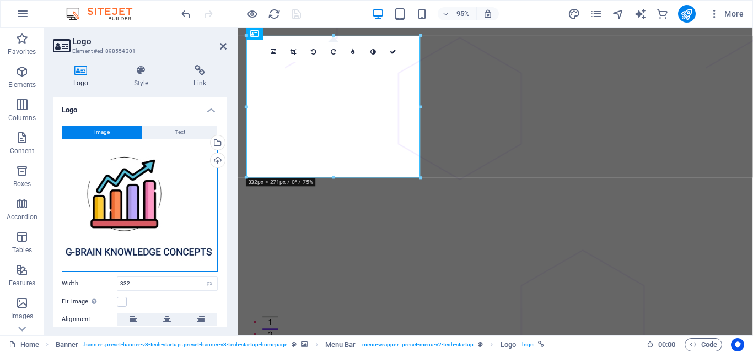
click at [177, 195] on div "Drag files here, click to choose files or select files from Files or our free s…" at bounding box center [140, 208] width 156 height 128
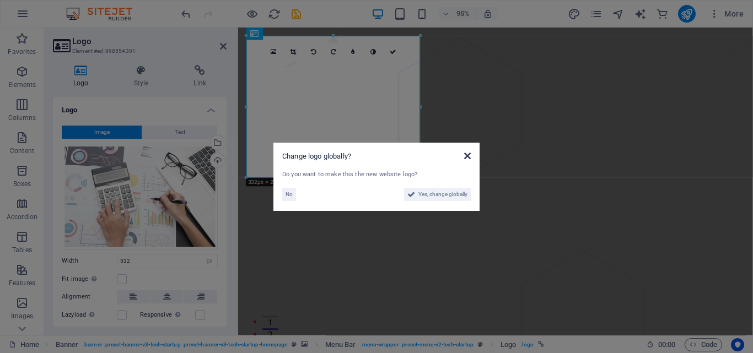
drag, startPoint x: 466, startPoint y: 155, endPoint x: 206, endPoint y: 139, distance: 260.7
click at [466, 155] on icon at bounding box center [467, 156] width 7 height 9
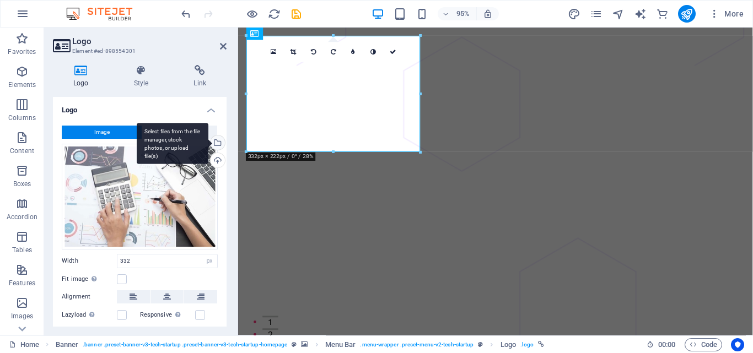
click at [218, 146] on div "Select files from the file manager, stock photos, or upload file(s)" at bounding box center [216, 144] width 17 height 17
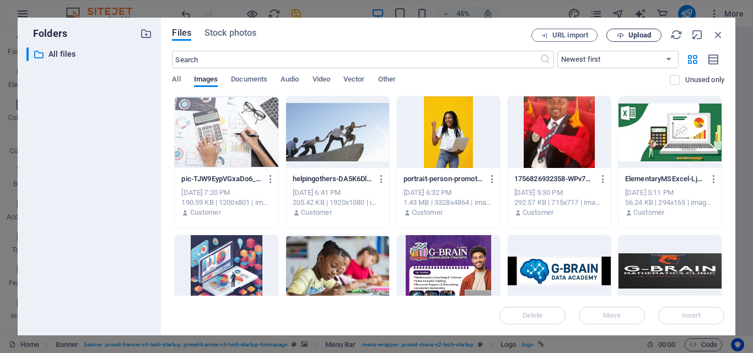
click at [643, 37] on span "Upload" at bounding box center [640, 35] width 23 height 7
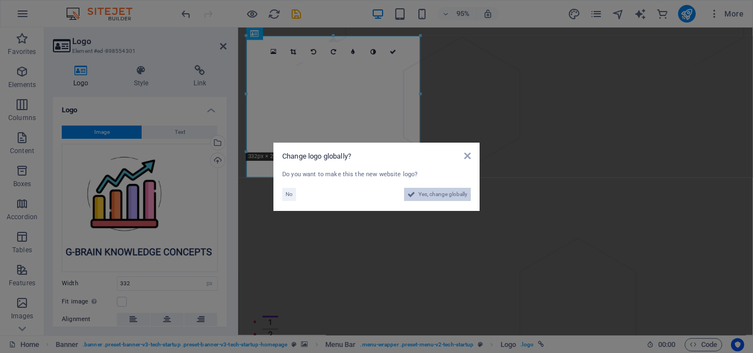
click at [451, 192] on span "Yes, change globally" at bounding box center [442, 194] width 49 height 13
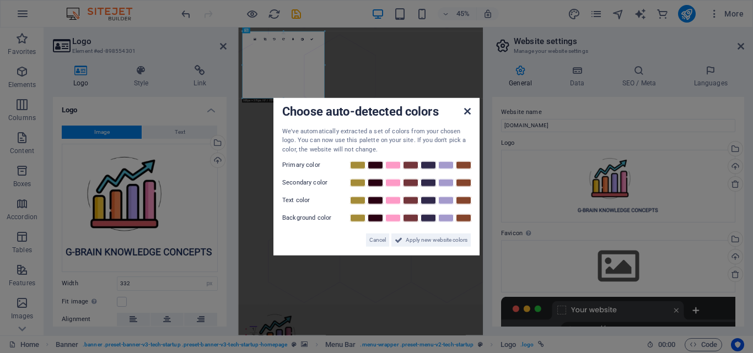
click at [468, 112] on icon at bounding box center [467, 110] width 7 height 9
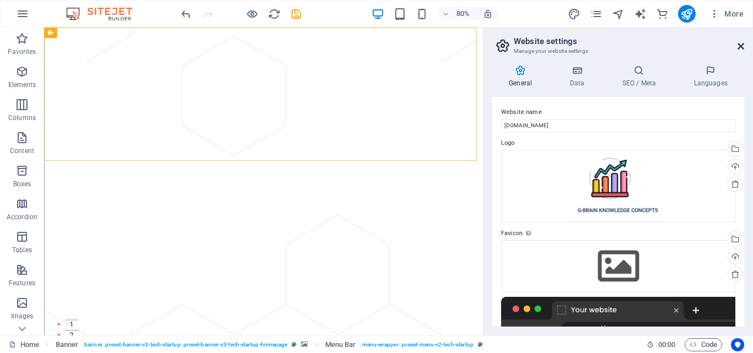
click at [743, 50] on icon at bounding box center [741, 46] width 7 height 9
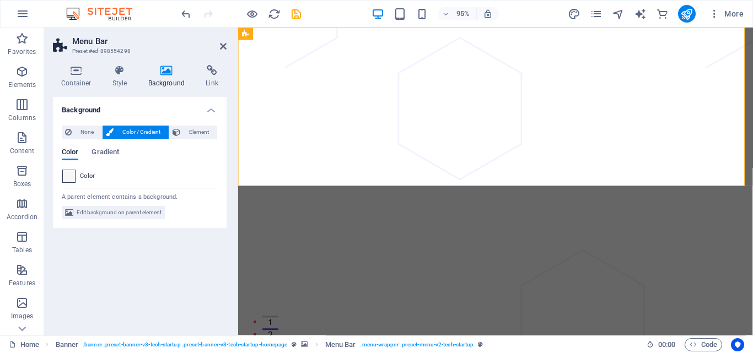
click at [74, 172] on span at bounding box center [69, 176] width 12 height 12
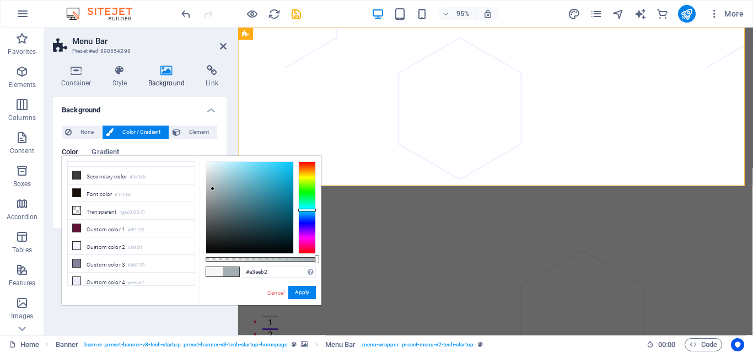
click at [213, 189] on div at bounding box center [249, 208] width 87 height 92
click at [217, 167] on div at bounding box center [249, 208] width 87 height 92
click at [208, 167] on div at bounding box center [249, 208] width 87 height 92
click at [229, 162] on div at bounding box center [249, 208] width 87 height 92
click at [221, 178] on div at bounding box center [249, 208] width 87 height 92
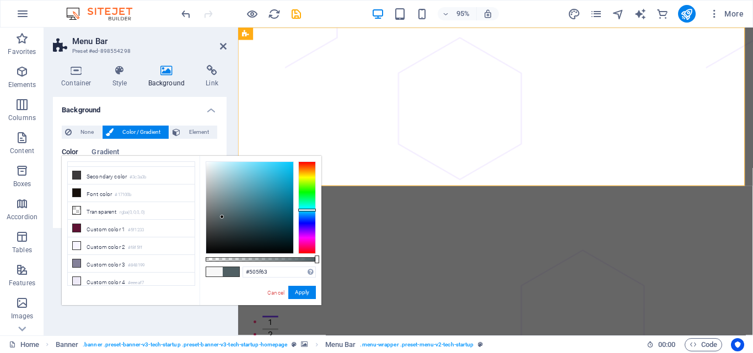
click at [222, 217] on div at bounding box center [249, 208] width 87 height 92
click at [218, 231] on div at bounding box center [249, 208] width 87 height 92
type input "#e7f0f2"
click at [210, 166] on div at bounding box center [249, 208] width 87 height 92
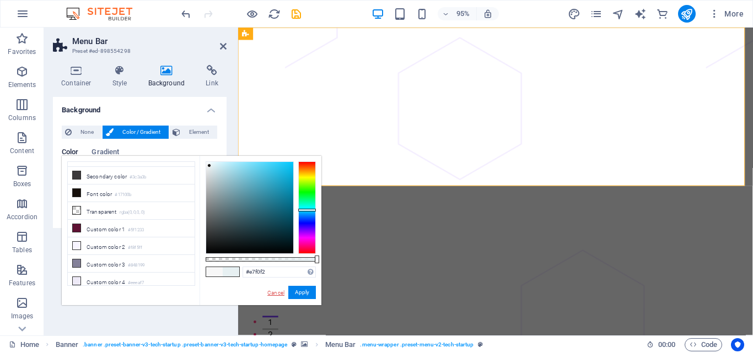
click at [277, 293] on link "Cancel" at bounding box center [275, 293] width 19 height 8
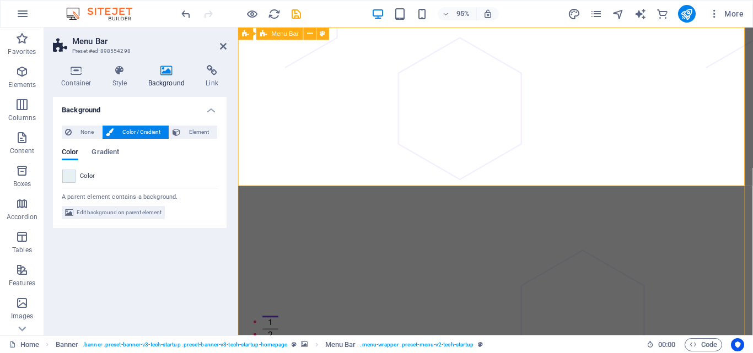
click at [223, 45] on icon at bounding box center [223, 46] width 7 height 9
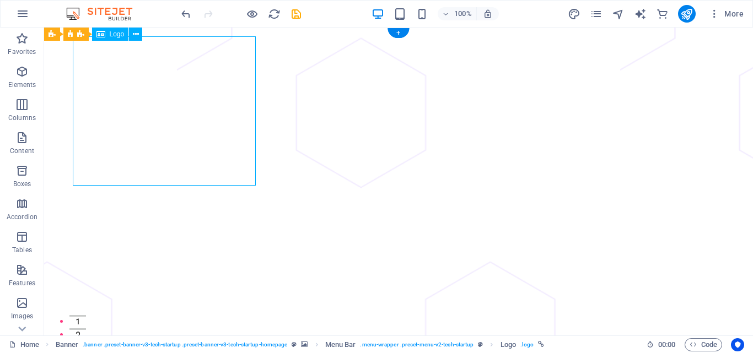
select select "px"
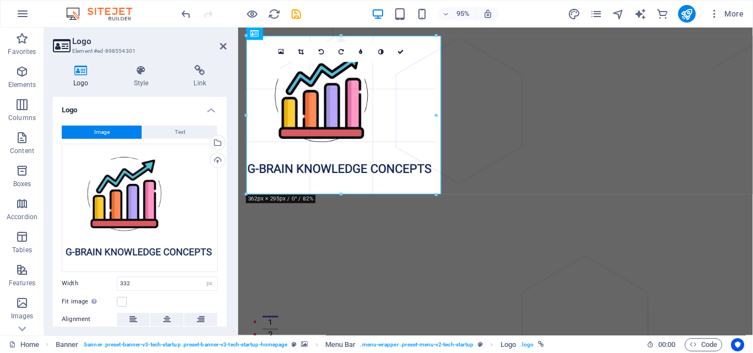
drag, startPoint x: 421, startPoint y: 176, endPoint x: 442, endPoint y: 185, distance: 22.7
type input "372"
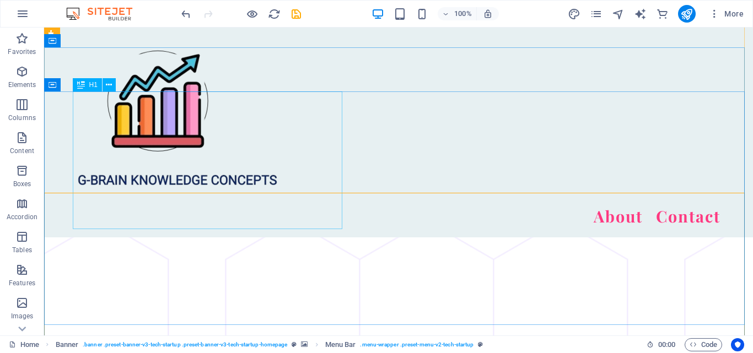
scroll to position [165, 0]
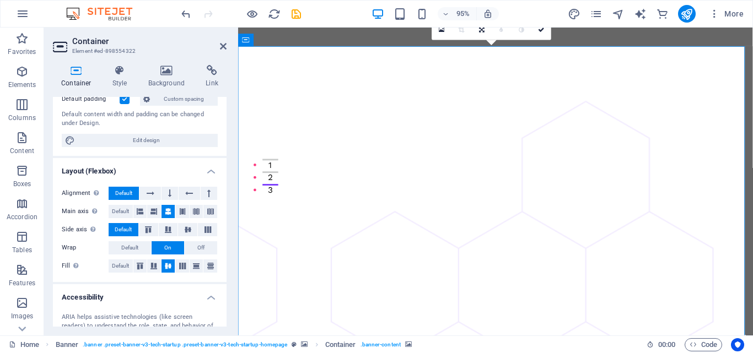
scroll to position [0, 0]
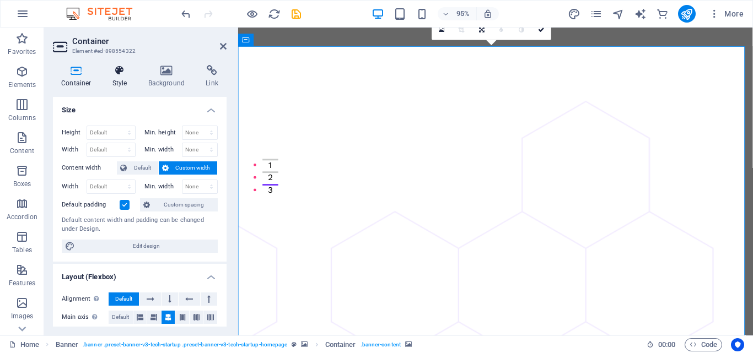
click at [121, 77] on h4 "Style" at bounding box center [122, 76] width 36 height 23
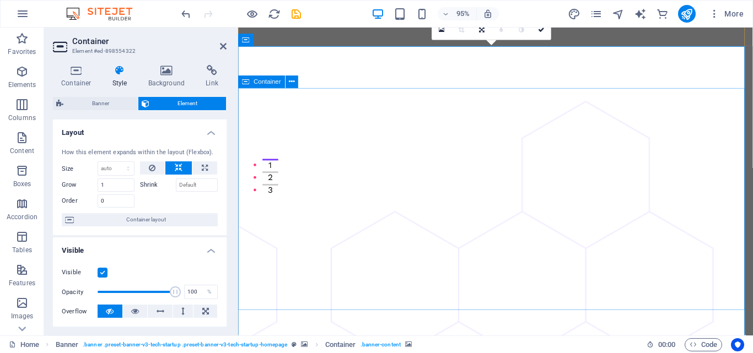
click at [226, 43] on icon at bounding box center [223, 46] width 7 height 9
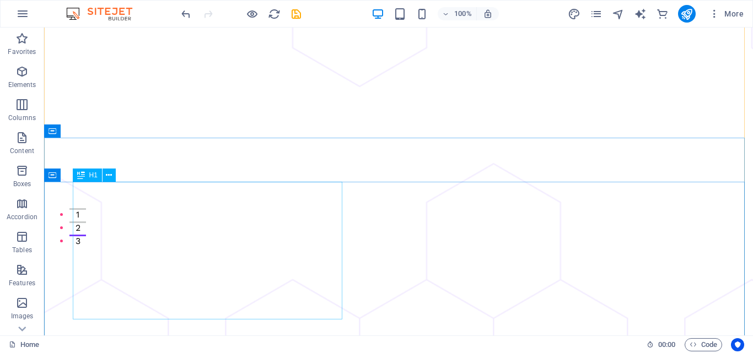
scroll to position [110, 0]
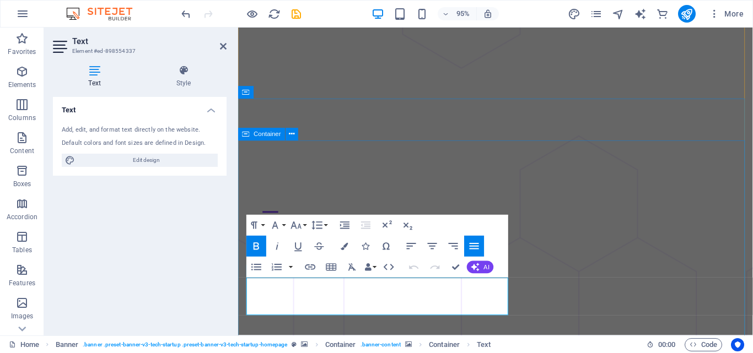
drag, startPoint x: 500, startPoint y: 318, endPoint x: 529, endPoint y: 264, distance: 60.9
click at [298, 224] on icon "button" at bounding box center [296, 225] width 13 height 13
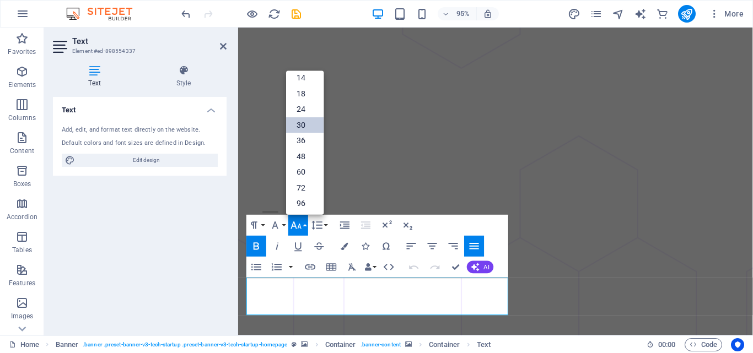
scroll to position [89, 0]
click at [303, 136] on link "36" at bounding box center [304, 140] width 37 height 16
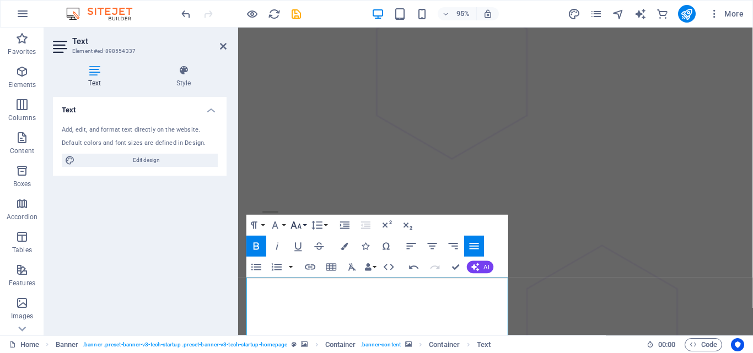
click at [305, 222] on button "Font Size" at bounding box center [298, 225] width 20 height 21
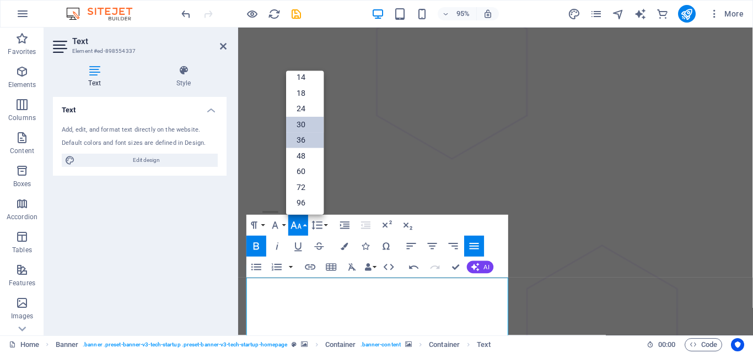
click at [303, 126] on link "30" at bounding box center [304, 124] width 37 height 16
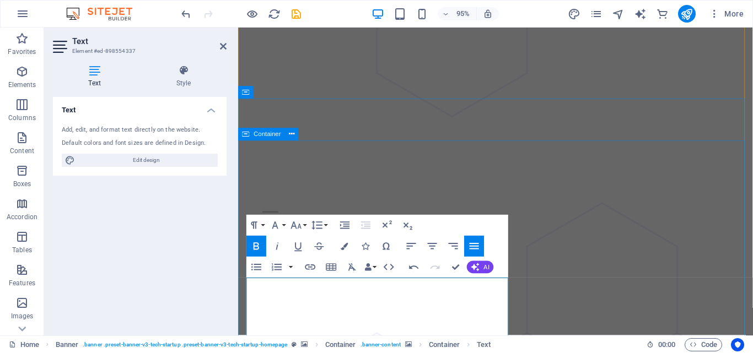
scroll to position [331, 0]
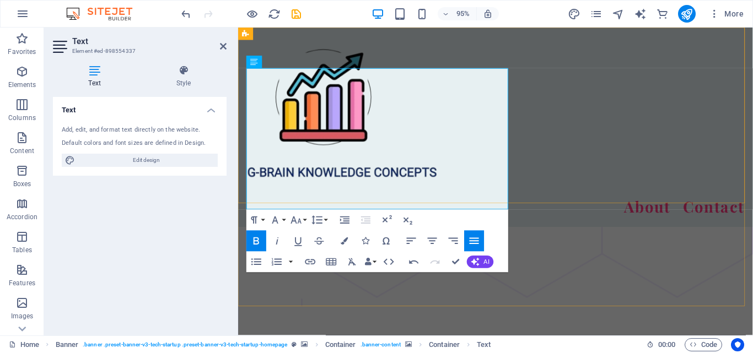
click at [605, 185] on div "About Contact" at bounding box center [509, 133] width 542 height 210
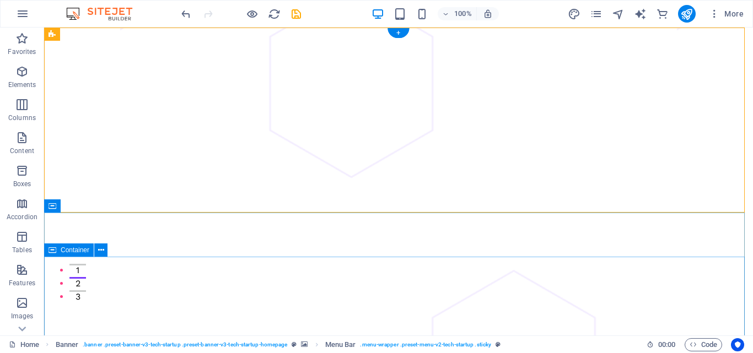
scroll to position [0, 0]
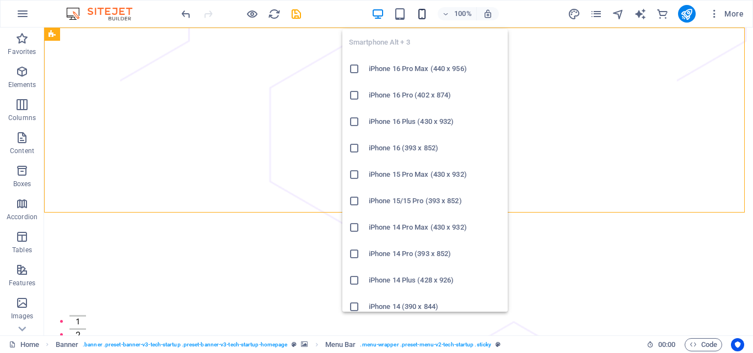
click at [421, 13] on icon "button" at bounding box center [422, 14] width 13 height 13
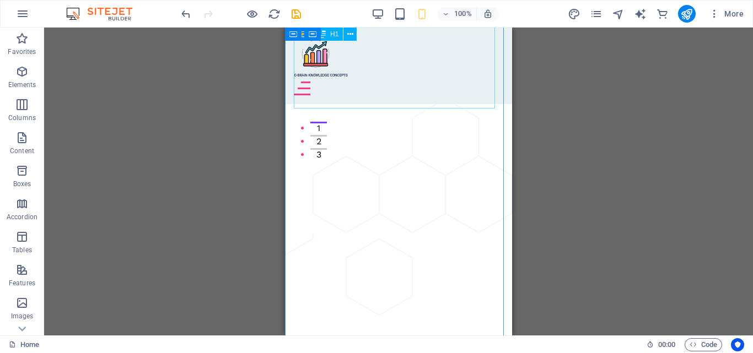
scroll to position [221, 0]
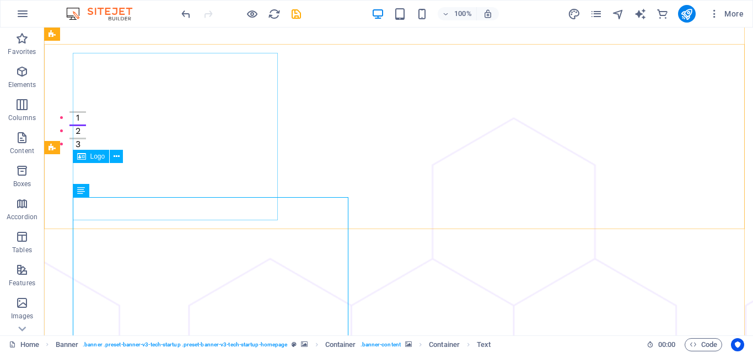
scroll to position [110, 0]
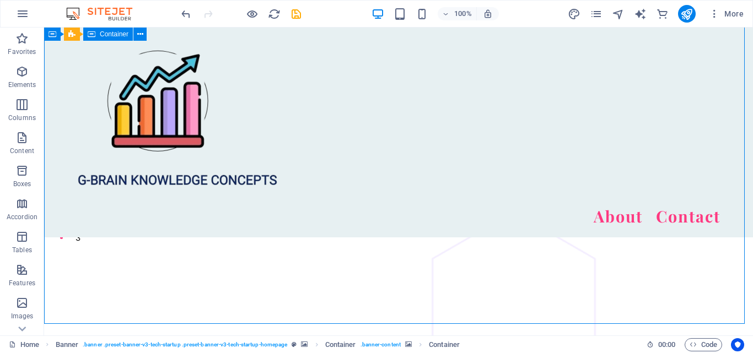
scroll to position [276, 0]
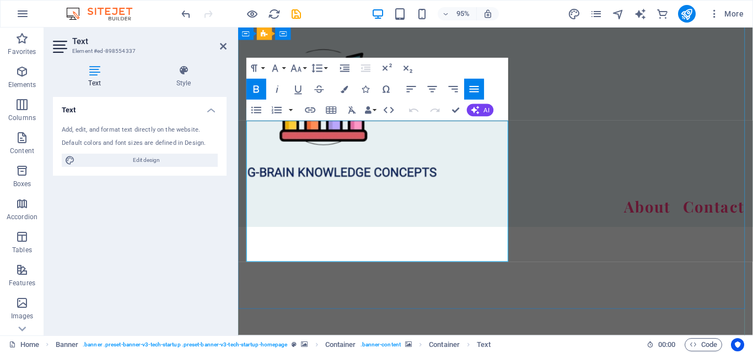
drag, startPoint x: 402, startPoint y: 262, endPoint x: 173, endPoint y: 148, distance: 256.2
click at [297, 65] on icon "button" at bounding box center [296, 68] width 13 height 13
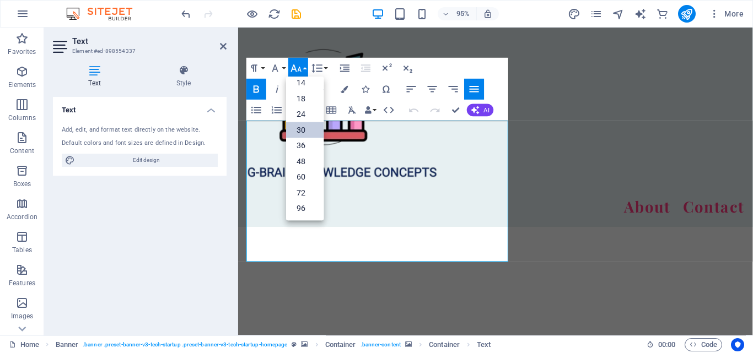
scroll to position [89, 0]
click at [305, 112] on link "24" at bounding box center [304, 114] width 37 height 16
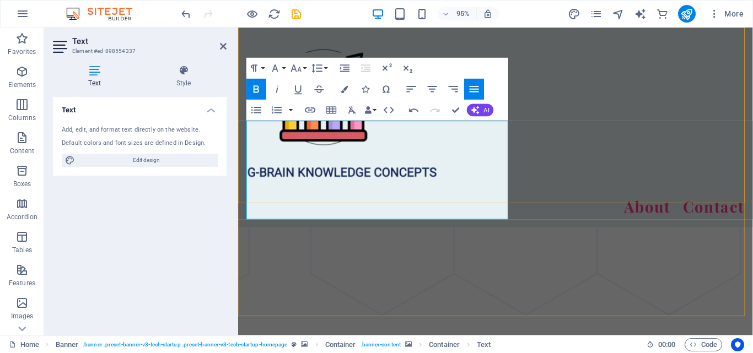
click at [615, 175] on div "About Contact" at bounding box center [509, 133] width 542 height 210
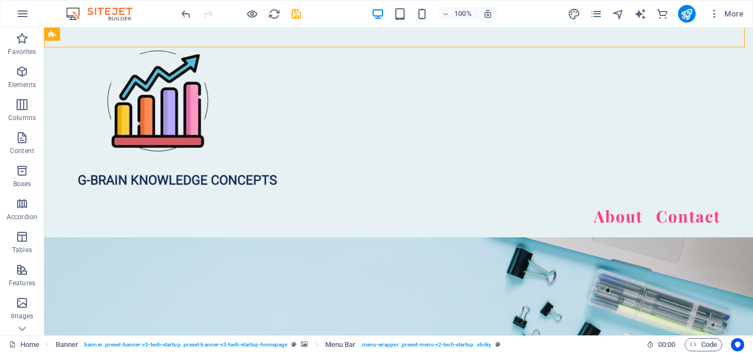
scroll to position [772, 0]
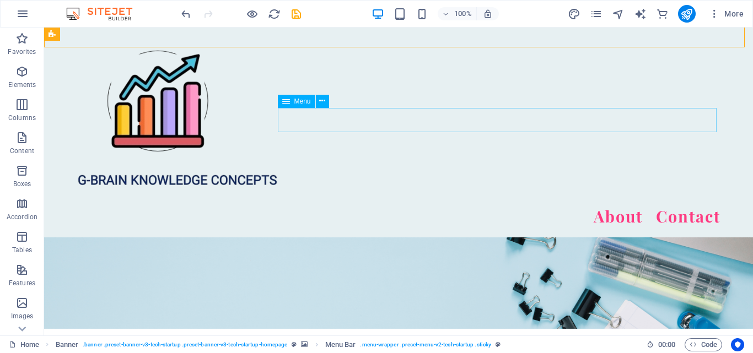
click at [644, 204] on nav "About Contact" at bounding box center [399, 216] width 644 height 25
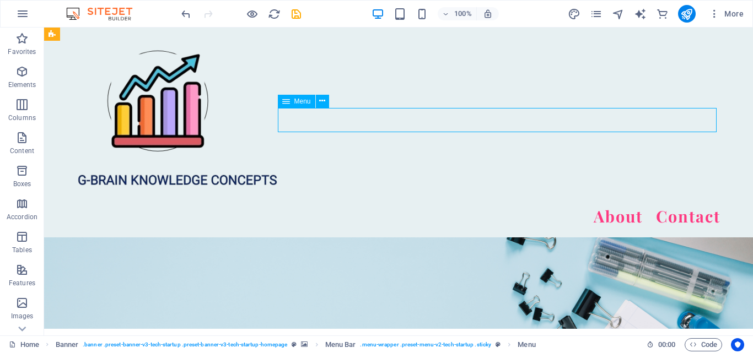
click at [644, 204] on nav "About Contact" at bounding box center [399, 216] width 644 height 25
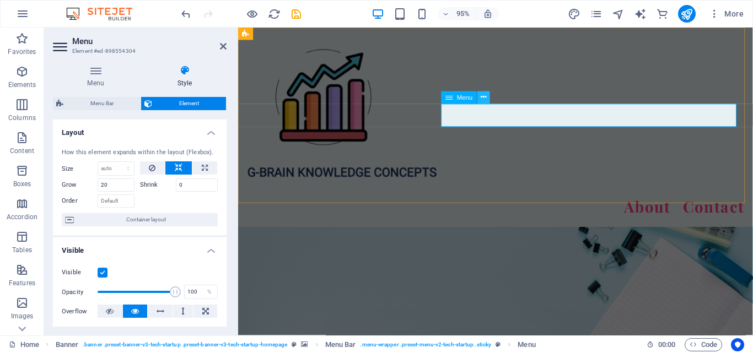
click at [488, 99] on button at bounding box center [483, 98] width 13 height 13
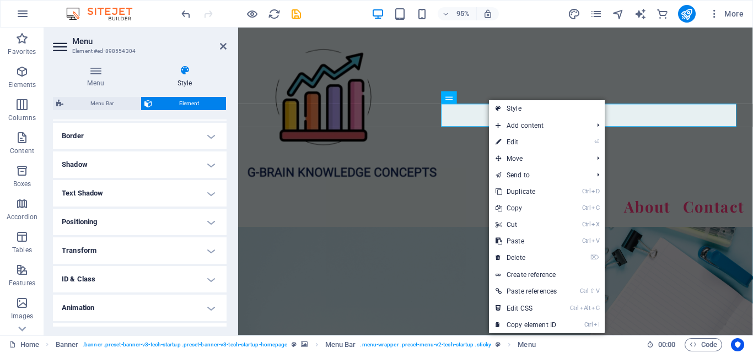
scroll to position [259, 0]
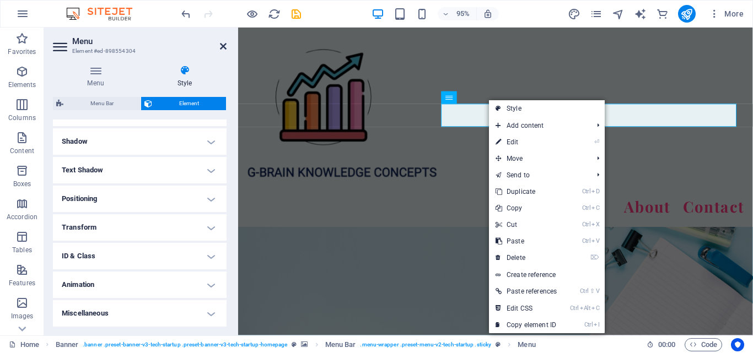
click at [224, 46] on icon at bounding box center [223, 46] width 7 height 9
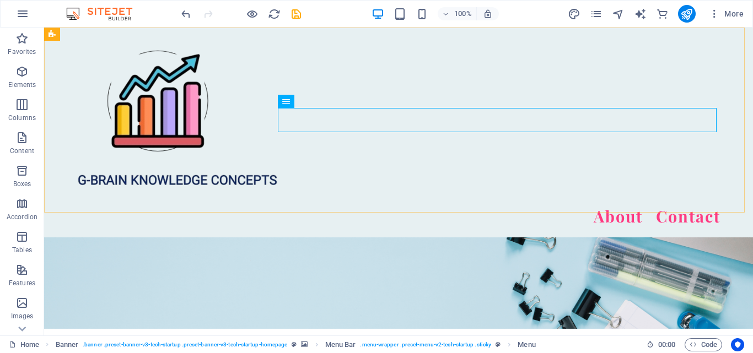
click at [641, 63] on div "About Contact" at bounding box center [398, 133] width 709 height 210
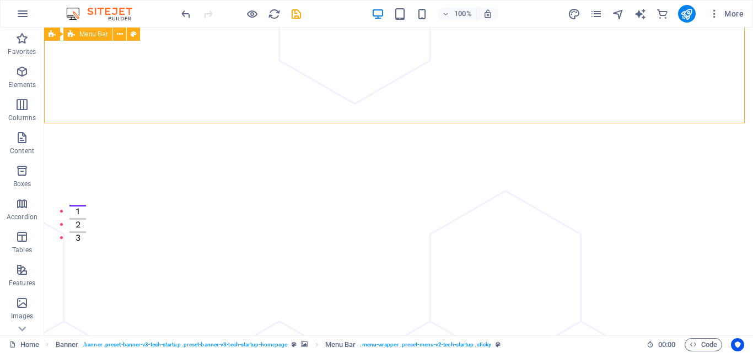
scroll to position [0, 0]
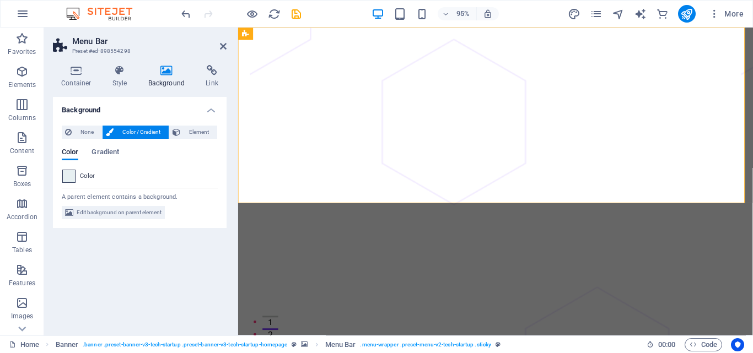
click at [67, 177] on span at bounding box center [69, 176] width 12 height 12
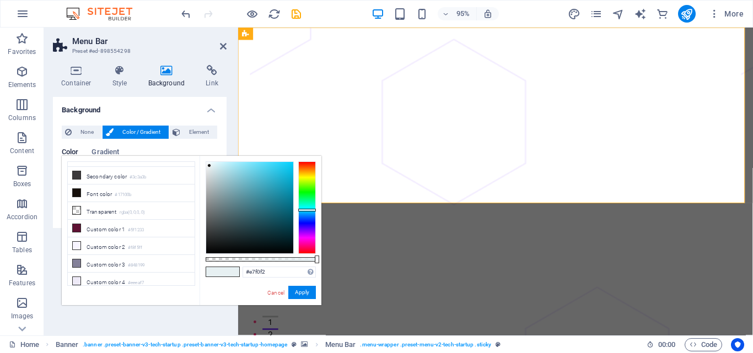
type input "#f5f8f8"
click at [207, 164] on div at bounding box center [249, 208] width 87 height 92
click at [296, 291] on button "Apply" at bounding box center [302, 292] width 28 height 13
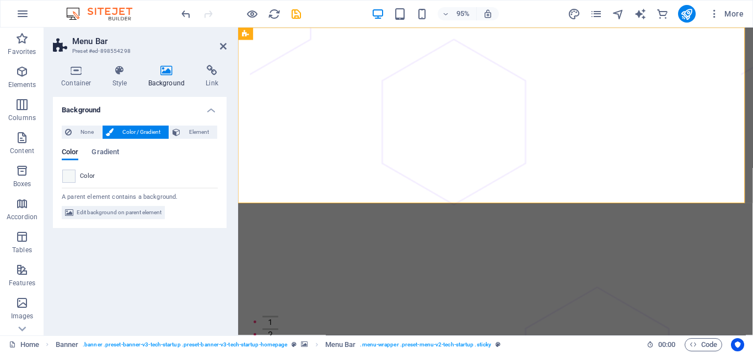
click at [227, 48] on aside "Menu Bar Preset #ed-898554298 Container Style Background Link Size Height Defau…" at bounding box center [141, 182] width 194 height 308
click at [224, 45] on icon at bounding box center [223, 46] width 7 height 9
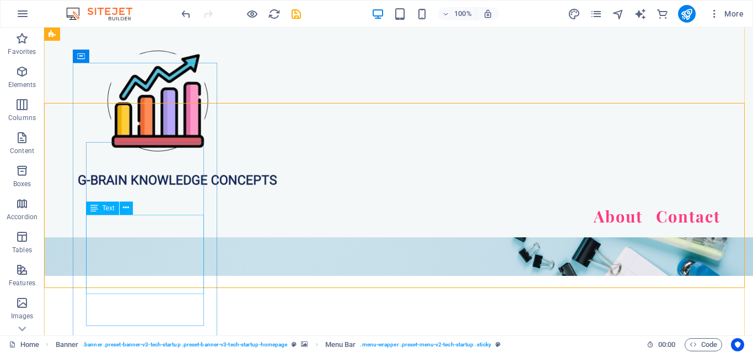
scroll to position [827, 0]
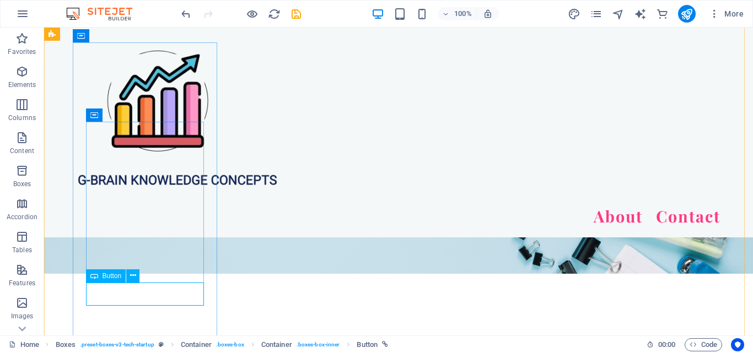
click at [134, 274] on icon at bounding box center [133, 276] width 6 height 12
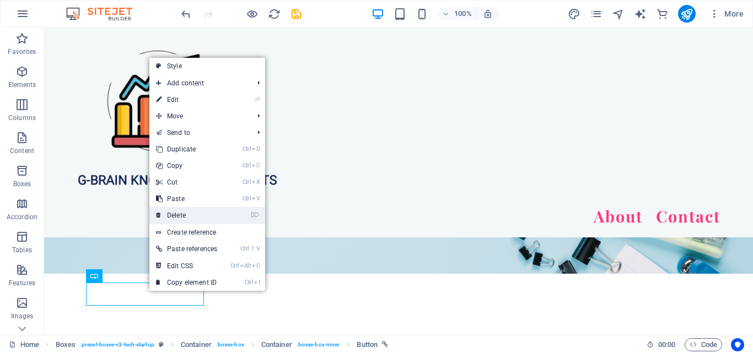
click at [192, 210] on link "⌦ Delete" at bounding box center [186, 215] width 74 height 17
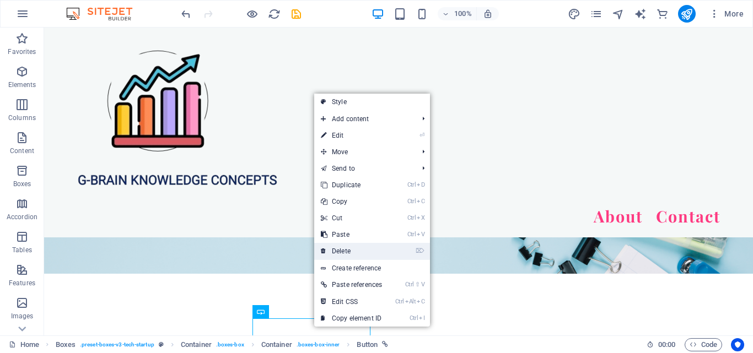
click at [353, 254] on link "⌦ Delete" at bounding box center [351, 251] width 74 height 17
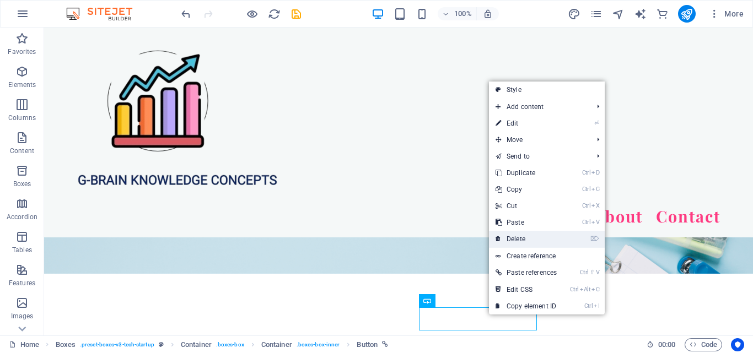
click at [533, 232] on link "⌦ Delete" at bounding box center [526, 239] width 74 height 17
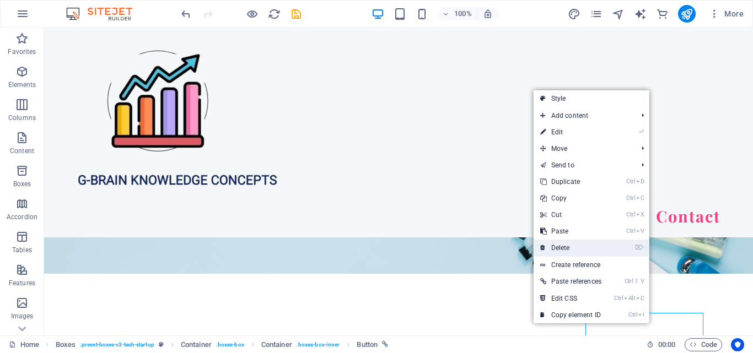
click at [600, 245] on link "⌦ Delete" at bounding box center [571, 248] width 74 height 17
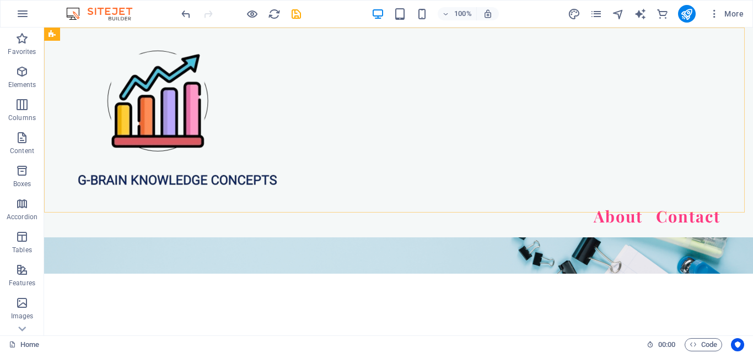
click at [519, 104] on div "About Contact" at bounding box center [398, 133] width 709 height 210
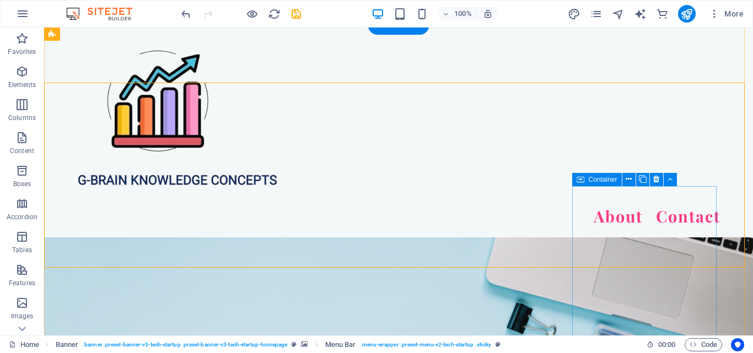
scroll to position [628, 0]
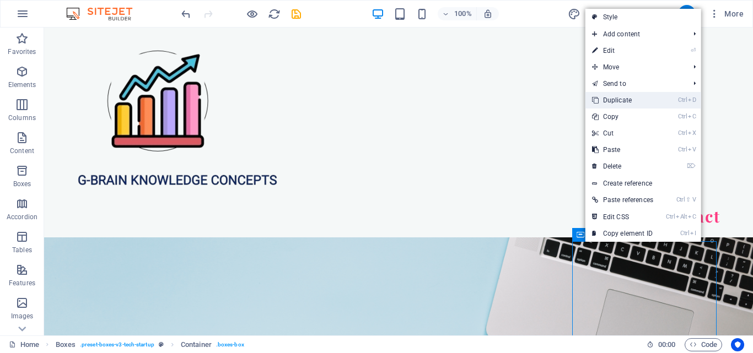
click at [630, 101] on link "Ctrl D Duplicate" at bounding box center [623, 100] width 74 height 17
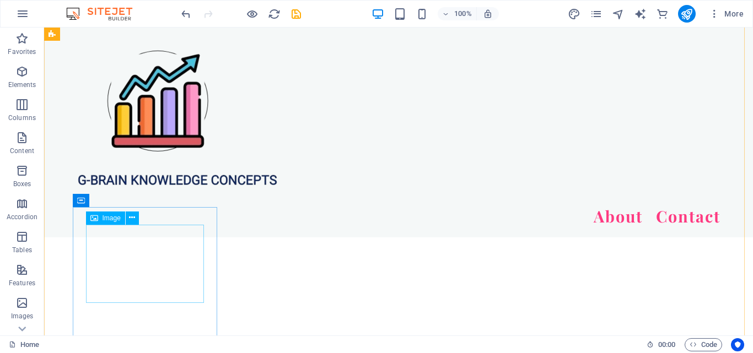
scroll to position [1024, 0]
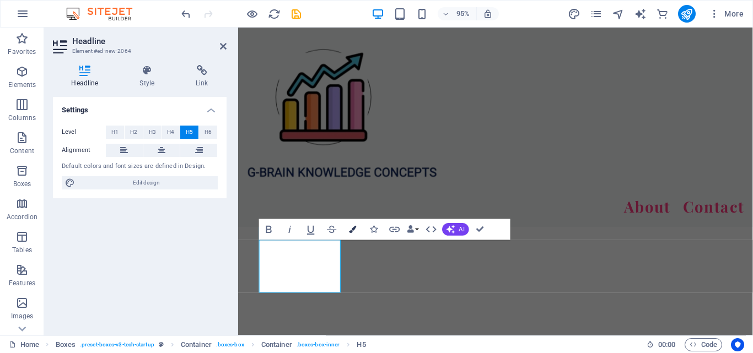
scroll to position [1029, 0]
click at [605, 185] on div "About Contact" at bounding box center [509, 133] width 542 height 210
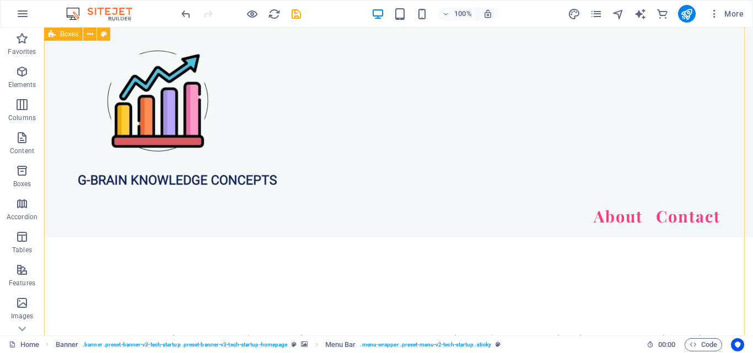
scroll to position [1135, 0]
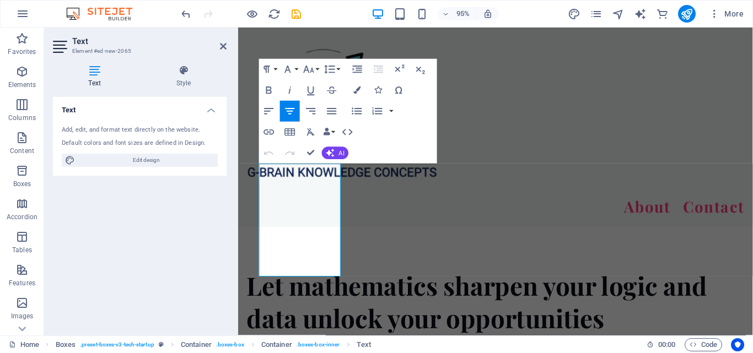
scroll to position [1151, 0]
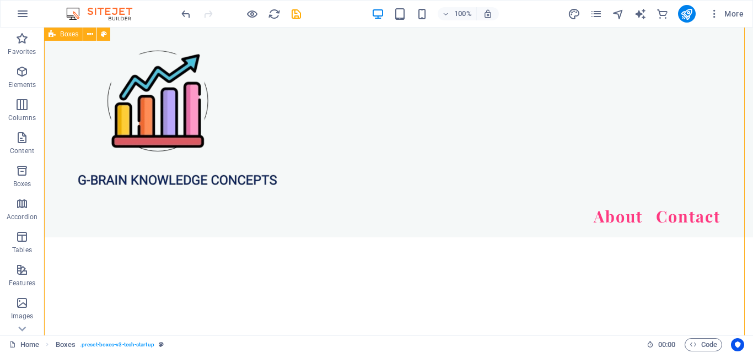
scroll to position [1082, 0]
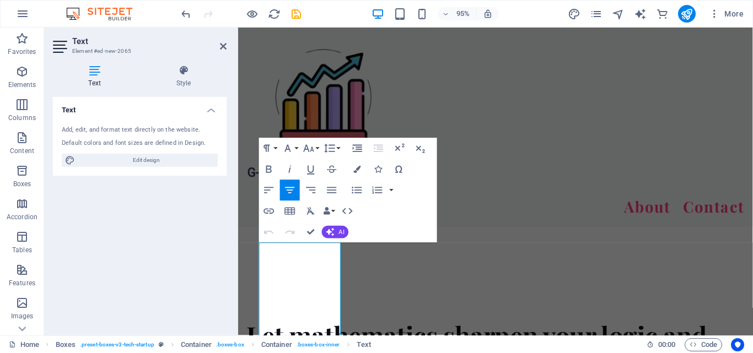
scroll to position [1067, 0]
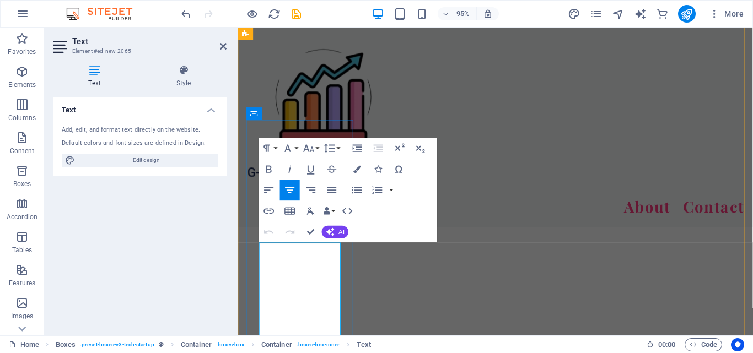
drag, startPoint x: 271, startPoint y: 259, endPoint x: 301, endPoint y: 343, distance: 89.6
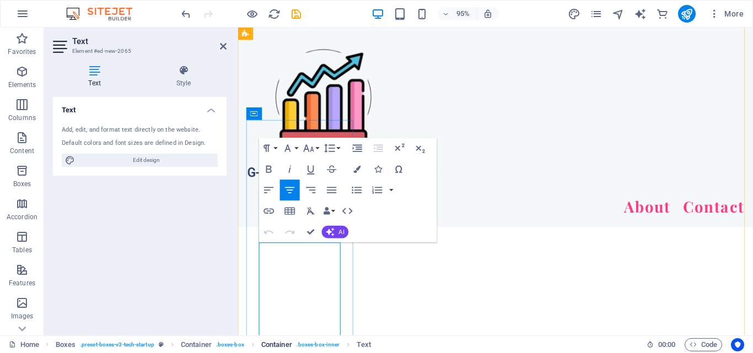
drag, startPoint x: 64, startPoint y: 318, endPoint x: 305, endPoint y: 350, distance: 243.7
click at [305, 350] on span ". boxes-box-inner" at bounding box center [319, 345] width 44 height 13
drag, startPoint x: 305, startPoint y: 350, endPoint x: 316, endPoint y: 315, distance: 36.3
click at [305, 345] on span ". boxes-box-inner" at bounding box center [319, 345] width 44 height 13
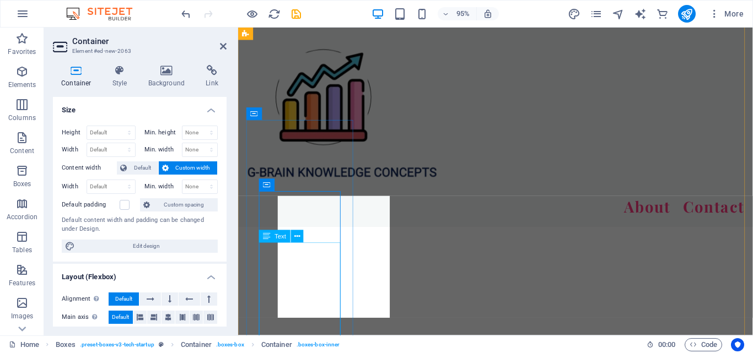
drag, startPoint x: 554, startPoint y: 343, endPoint x: 299, endPoint y: 300, distance: 258.9
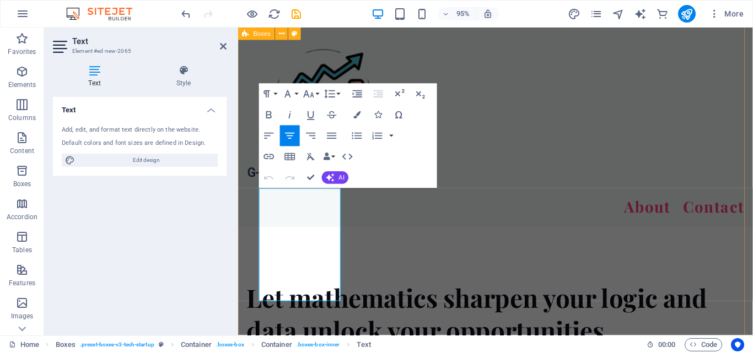
scroll to position [1125, 0]
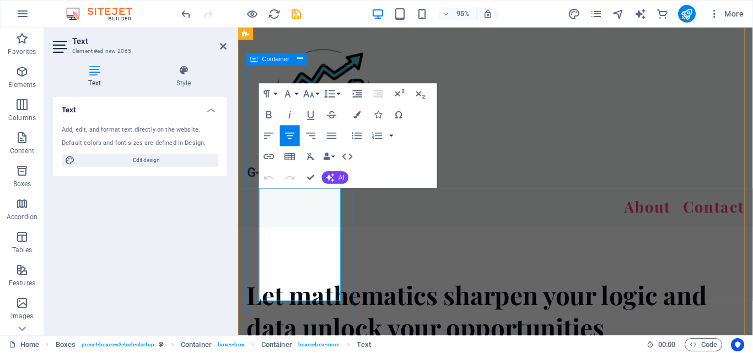
drag, startPoint x: 270, startPoint y: 260, endPoint x: 347, endPoint y: 315, distance: 94.4
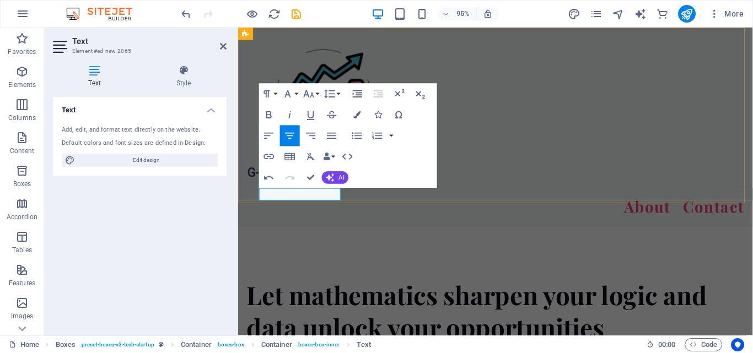
click at [292, 205] on div "About Contact" at bounding box center [509, 133] width 542 height 210
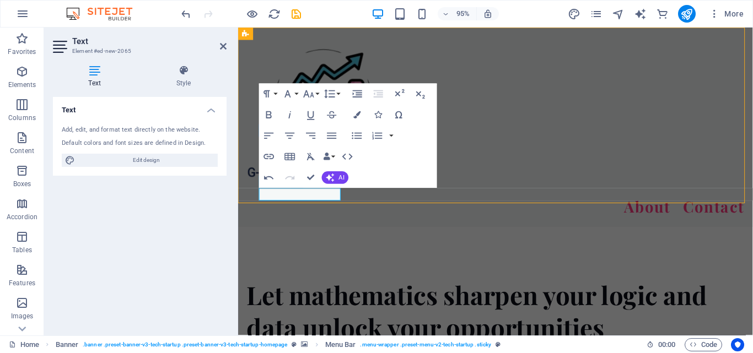
click at [484, 196] on div "About Contact" at bounding box center [509, 133] width 542 height 210
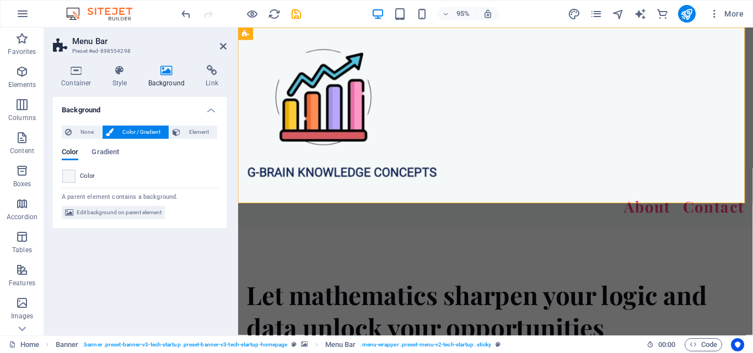
click at [292, 205] on div "About Contact" at bounding box center [509, 133] width 542 height 210
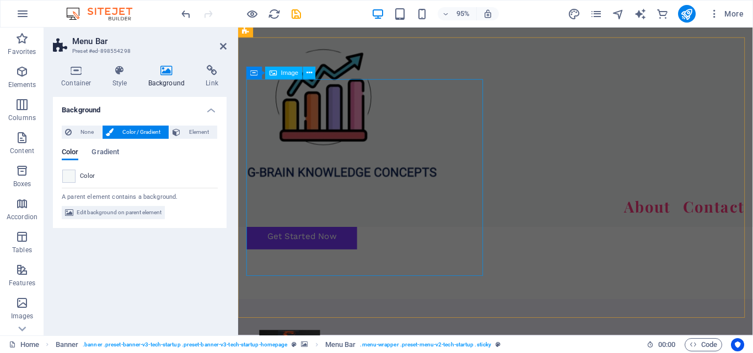
scroll to position [1511, 0]
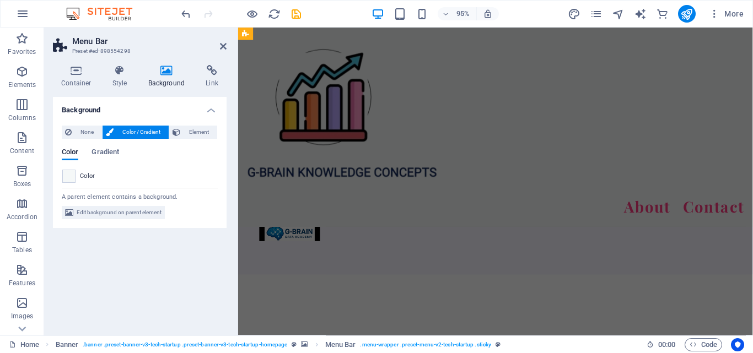
click at [453, 190] on div "About Contact" at bounding box center [509, 133] width 542 height 210
click at [457, 78] on div "About Contact" at bounding box center [509, 133] width 542 height 210
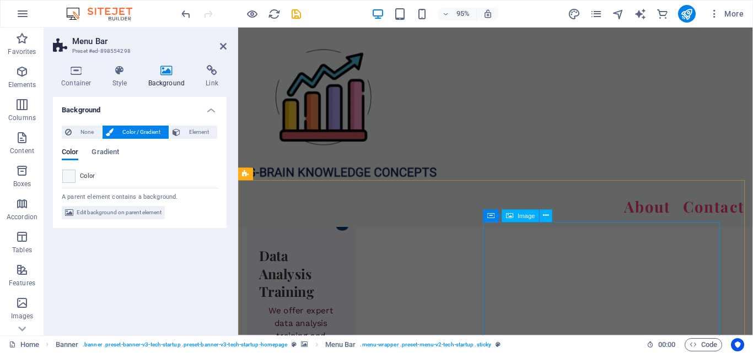
scroll to position [2228, 0]
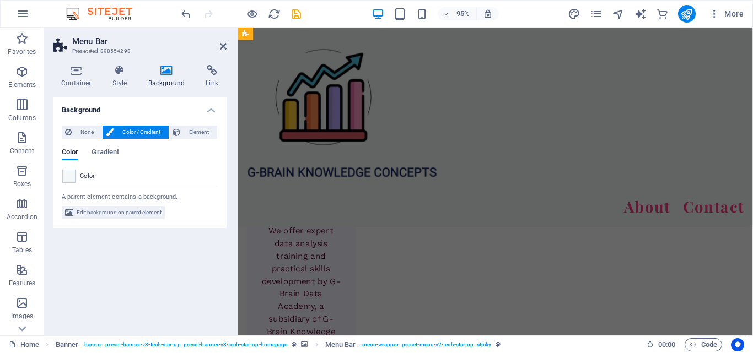
click at [540, 78] on div "About Contact" at bounding box center [509, 133] width 542 height 210
click at [223, 43] on icon at bounding box center [223, 46] width 7 height 9
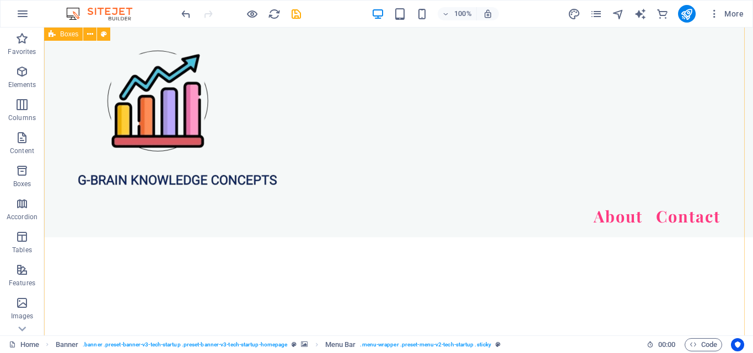
scroll to position [1018, 0]
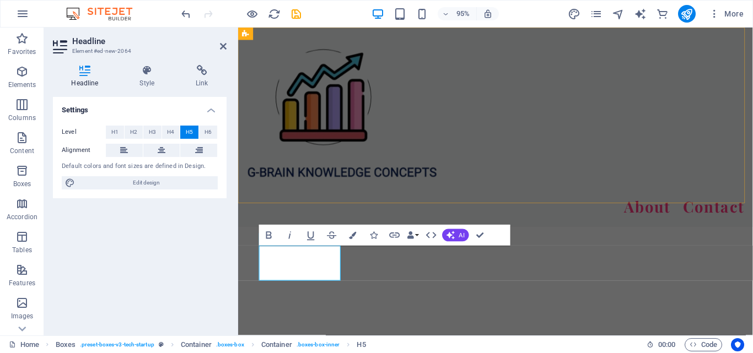
click at [534, 174] on div "About Contact" at bounding box center [509, 133] width 542 height 210
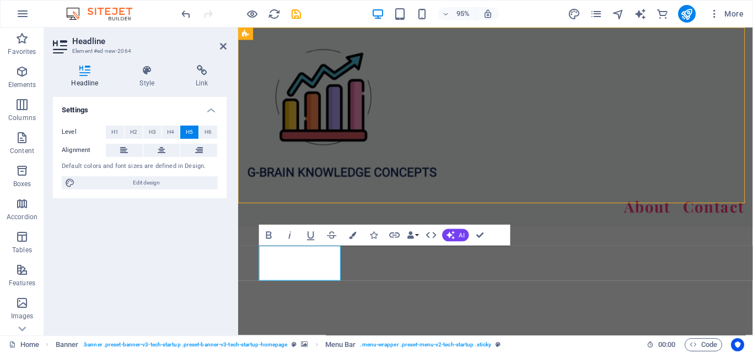
scroll to position [1018, 0]
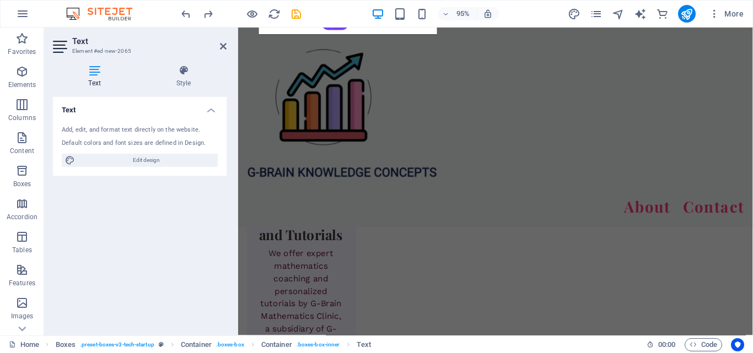
scroll to position [1901, 0]
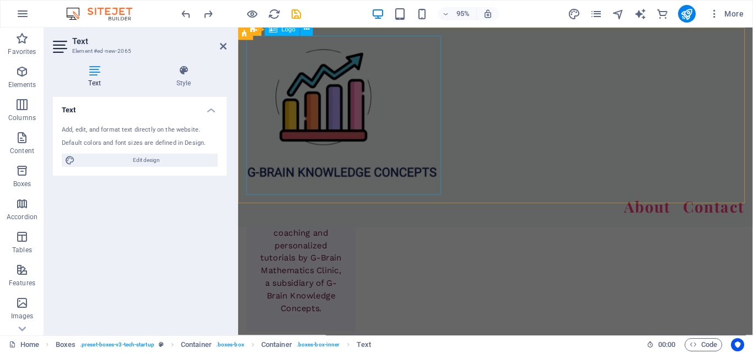
drag, startPoint x: 303, startPoint y: 270, endPoint x: 321, endPoint y: 108, distance: 162.6
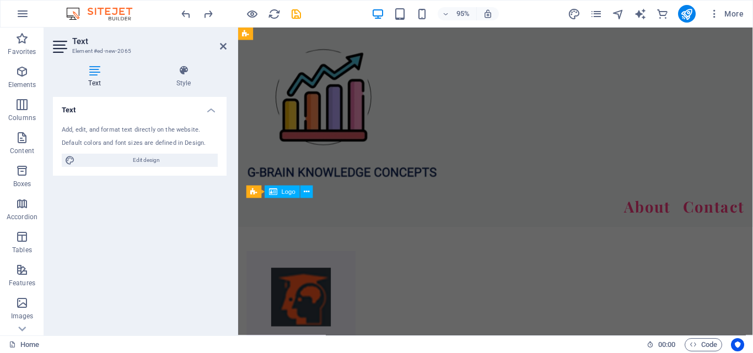
scroll to position [1680, 0]
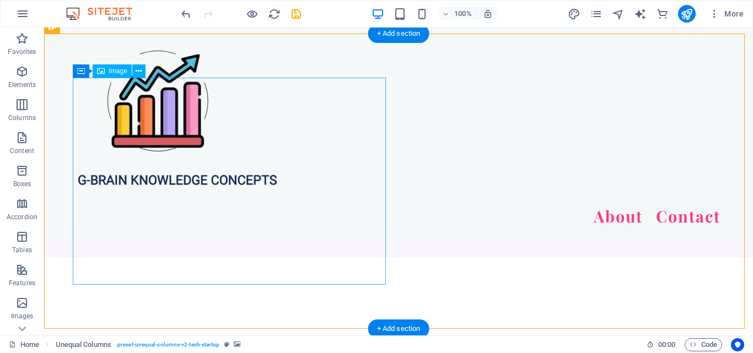
scroll to position [1328, 0]
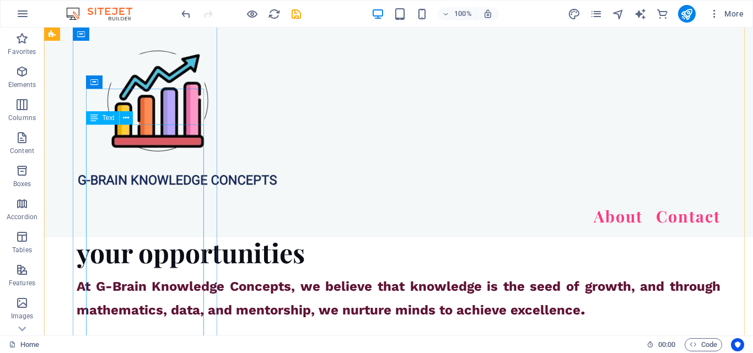
scroll to position [1217, 0]
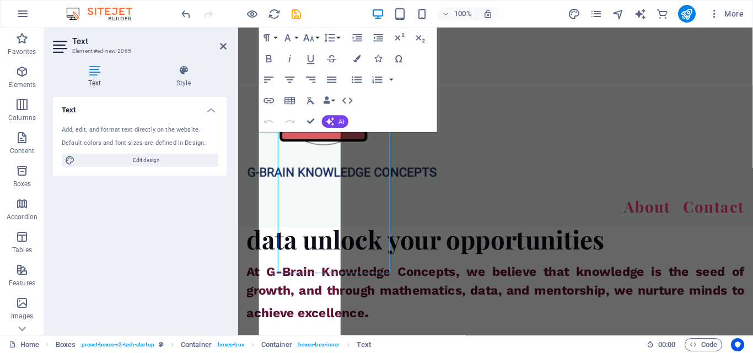
scroll to position [1233, 0]
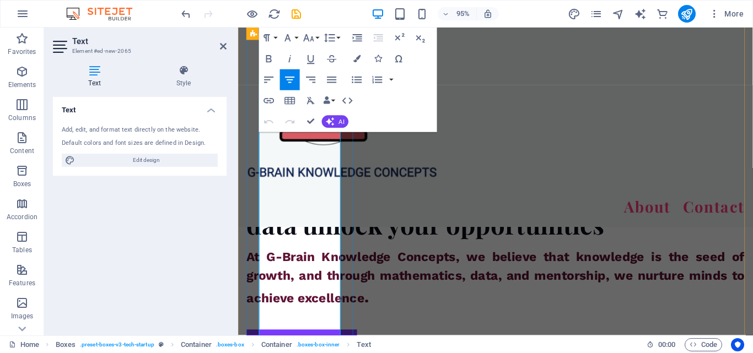
drag, startPoint x: 302, startPoint y: 278, endPoint x: 310, endPoint y: 302, distance: 24.9
drag, startPoint x: 303, startPoint y: 279, endPoint x: 314, endPoint y: 289, distance: 14.4
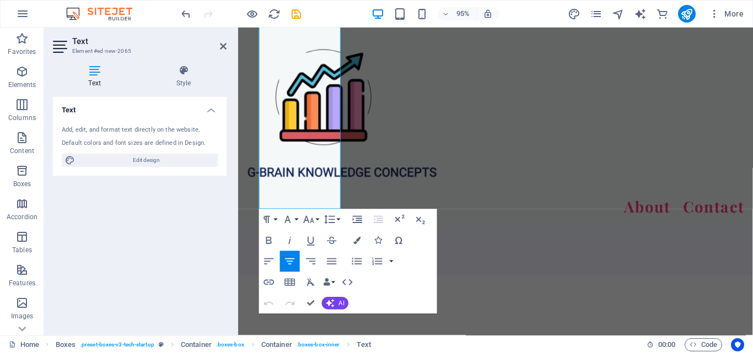
scroll to position [1582, 0]
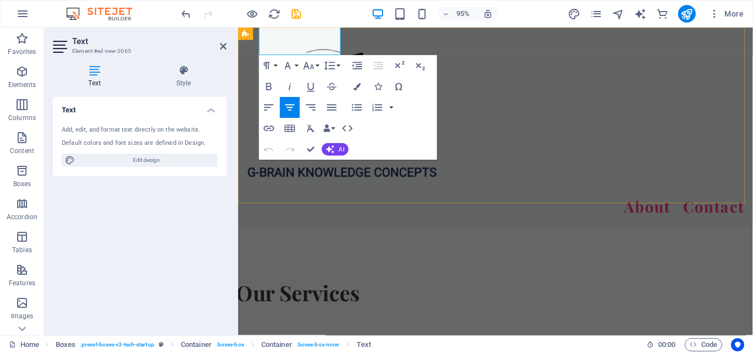
drag, startPoint x: 303, startPoint y: 278, endPoint x: 317, endPoint y: 212, distance: 68.1
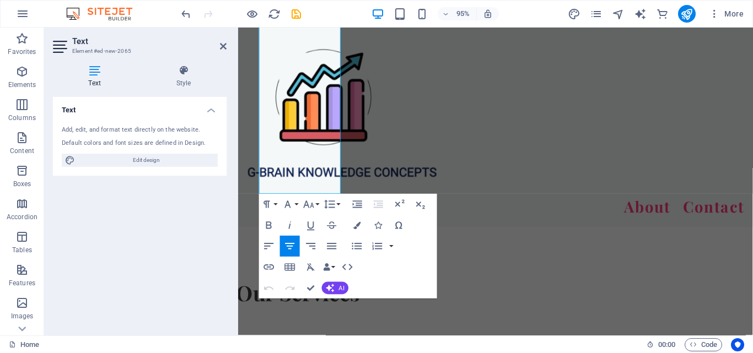
scroll to position [1417, 0]
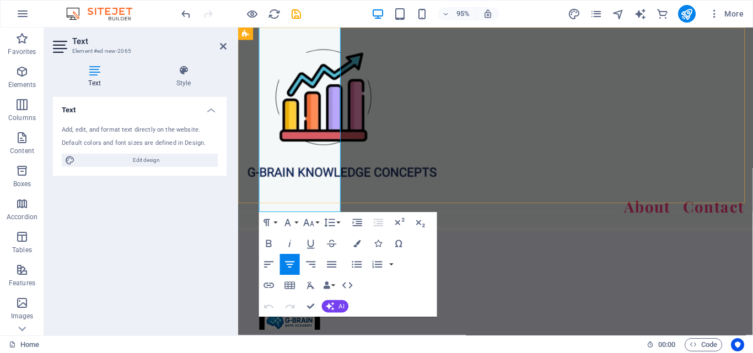
click at [507, 164] on div "About Contact" at bounding box center [509, 133] width 542 height 210
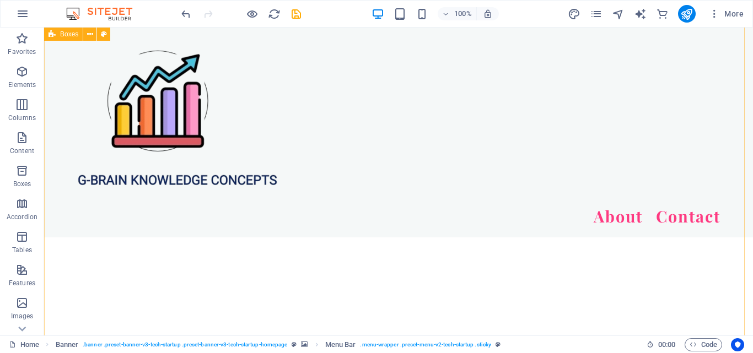
scroll to position [1120, 0]
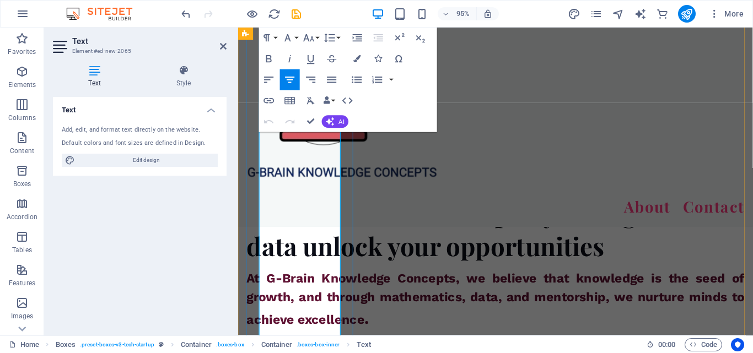
scroll to position [1215, 0]
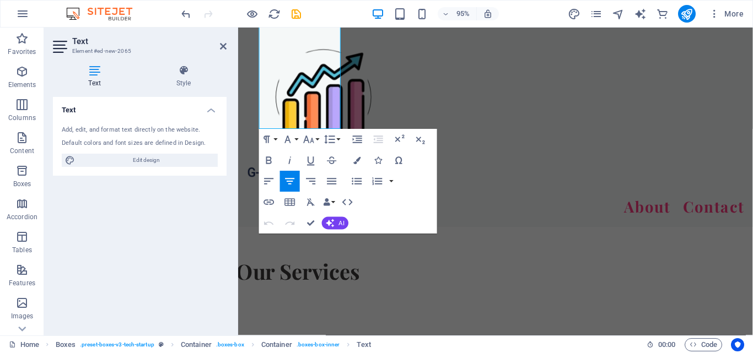
scroll to position [1609, 0]
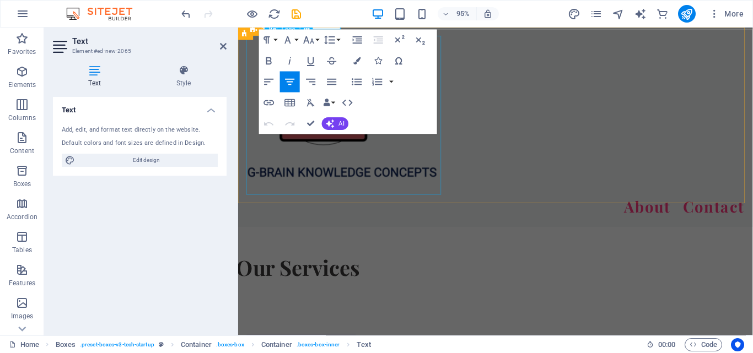
drag, startPoint x: 303, startPoint y: 295, endPoint x: 321, endPoint y: 183, distance: 113.3
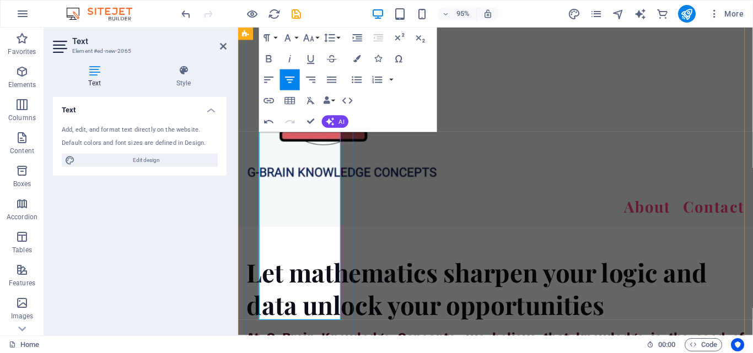
scroll to position [1204, 0]
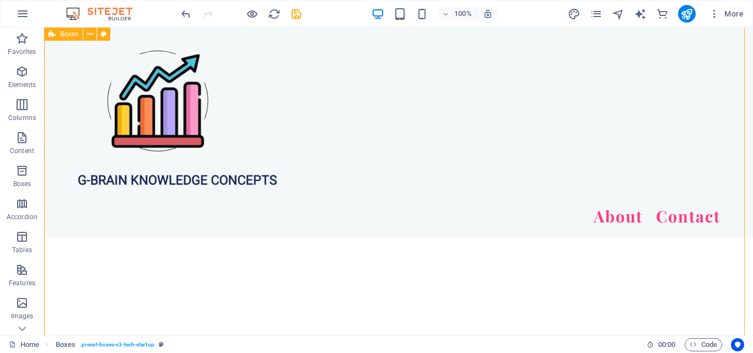
scroll to position [970, 0]
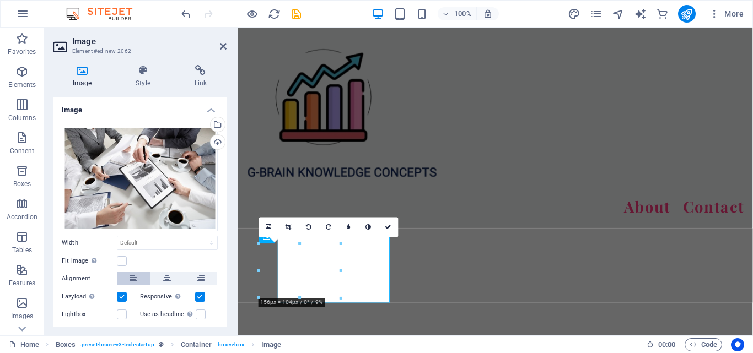
scroll to position [955, 0]
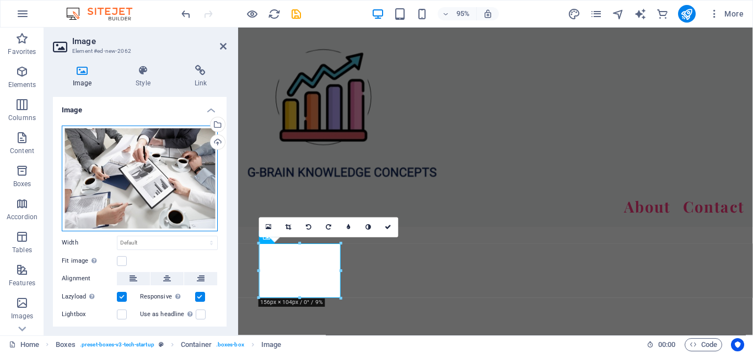
click at [169, 159] on div "Drag files here, click to choose files or select files from Files or our free s…" at bounding box center [140, 179] width 156 height 106
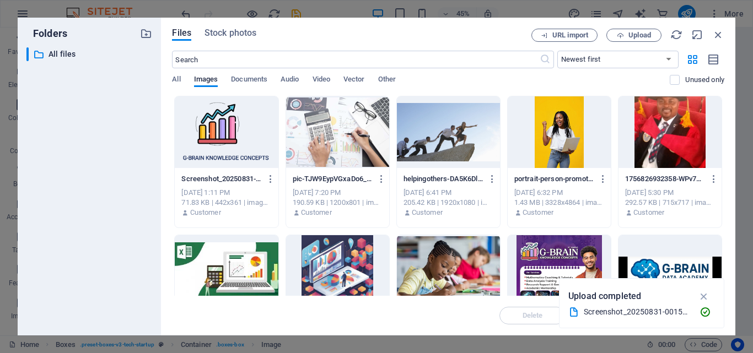
scroll to position [992, 0]
click at [648, 36] on span "Upload" at bounding box center [640, 35] width 23 height 7
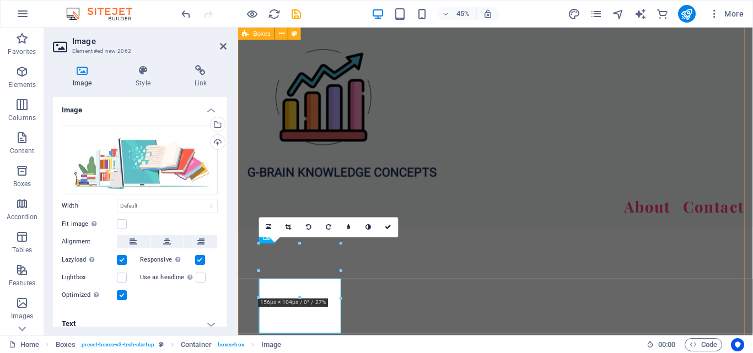
scroll to position [955, 0]
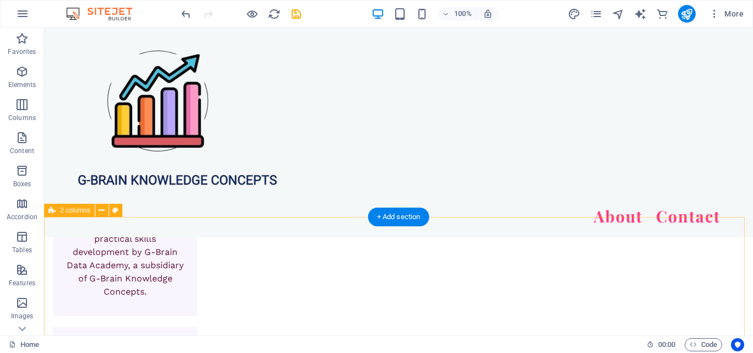
scroll to position [2261, 0]
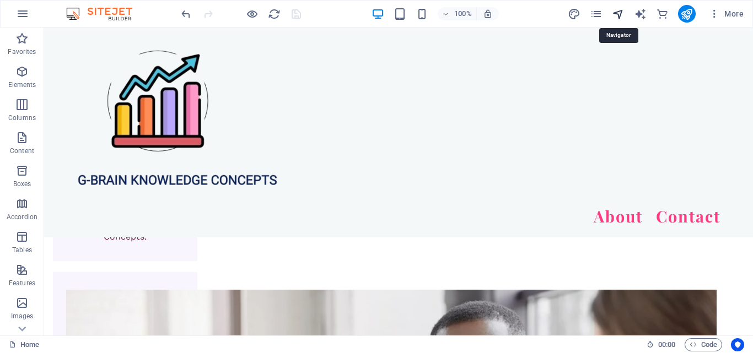
click at [621, 15] on icon "navigator" at bounding box center [618, 14] width 13 height 13
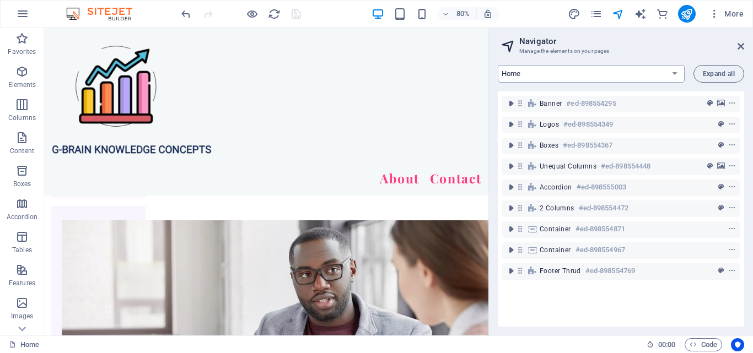
click at [662, 68] on select "Home About Pricing Contact Blog Legal Notice Privacy Blog Post Sign Up" at bounding box center [591, 74] width 187 height 18
select select "16920187-en"
click at [498, 65] on select "Home About Pricing Contact Blog Legal Notice Privacy Blog Post Sign Up" at bounding box center [591, 74] width 187 height 18
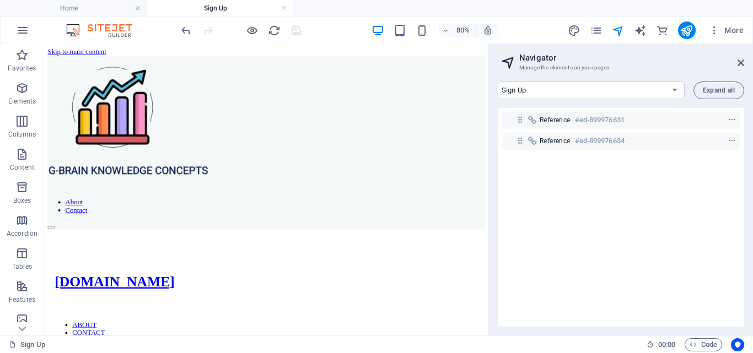
scroll to position [0, 0]
click at [743, 62] on icon at bounding box center [741, 62] width 7 height 9
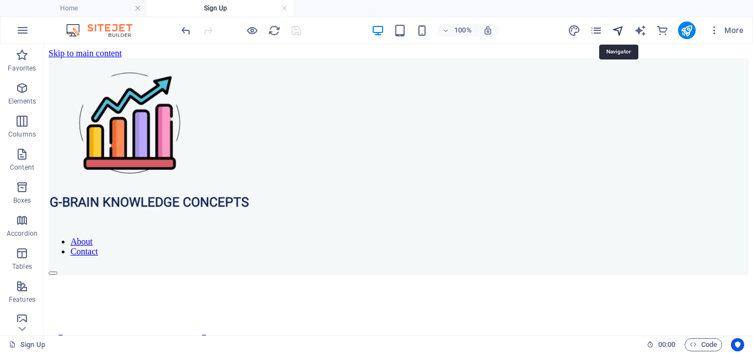
drag, startPoint x: 74, startPoint y: 11, endPoint x: 621, endPoint y: 31, distance: 547.3
click at [621, 31] on icon "navigator" at bounding box center [618, 30] width 13 height 13
select select "16920187-en"
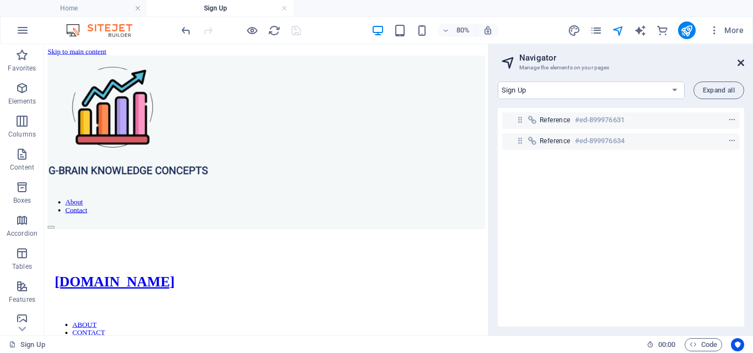
click at [739, 65] on icon at bounding box center [741, 62] width 7 height 9
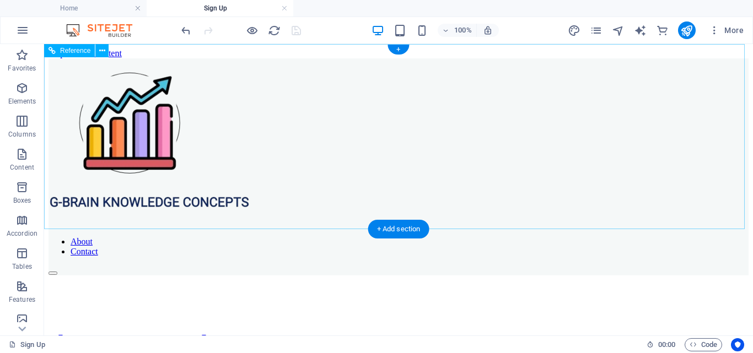
click at [682, 237] on nav "About Contact" at bounding box center [399, 247] width 700 height 20
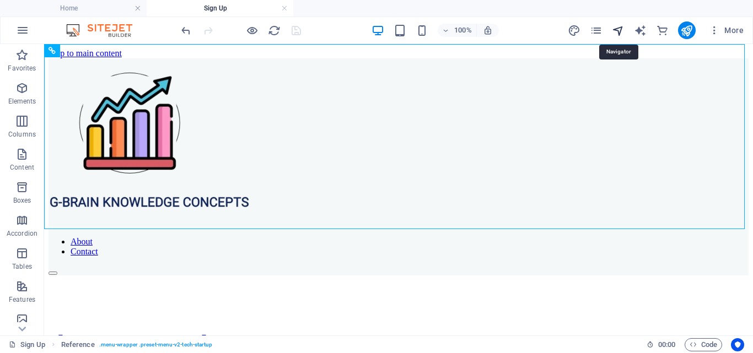
click at [618, 31] on icon "navigator" at bounding box center [618, 30] width 13 height 13
select select "16920187-en"
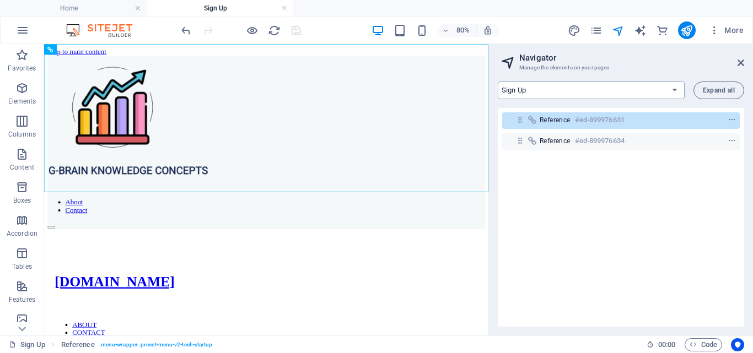
click at [667, 90] on select "Home About Pricing Contact Blog Legal Notice Privacy Blog Post Sign Up" at bounding box center [591, 91] width 187 height 18
click at [721, 89] on span "Expand all" at bounding box center [719, 90] width 32 height 7
click at [672, 90] on select "Home About Pricing Contact Blog Legal Notice Privacy Blog Post Sign Up" at bounding box center [591, 91] width 187 height 18
click at [498, 82] on select "Home About Pricing Contact Blog Legal Notice Privacy Blog Post Sign Up" at bounding box center [591, 91] width 187 height 18
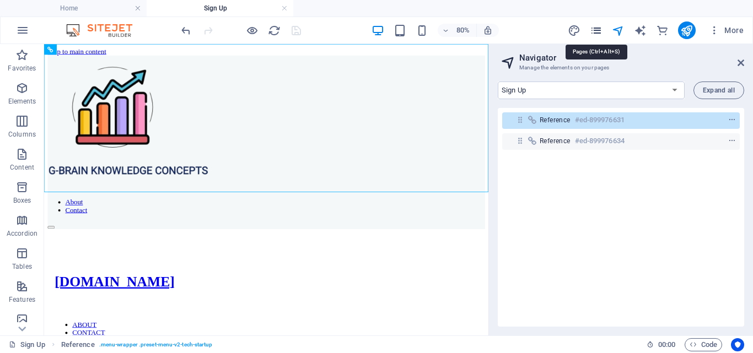
click at [591, 28] on icon "pages" at bounding box center [596, 30] width 13 height 13
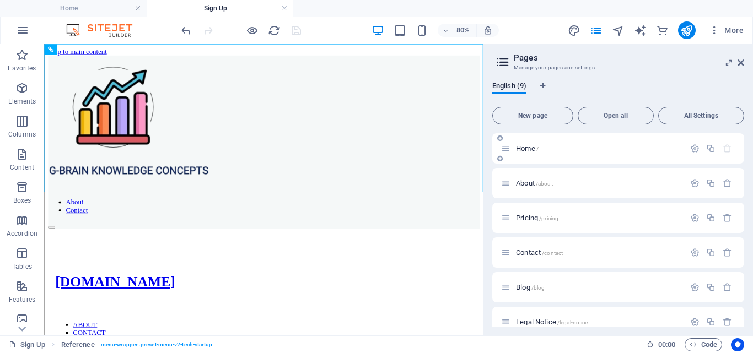
click at [516, 151] on span "Home /" at bounding box center [527, 148] width 23 height 8
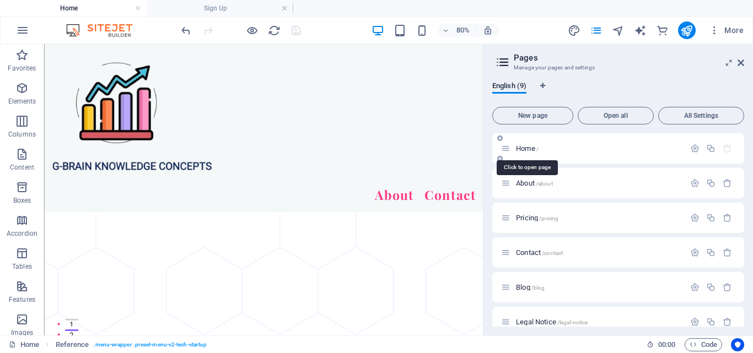
scroll to position [2418, 0]
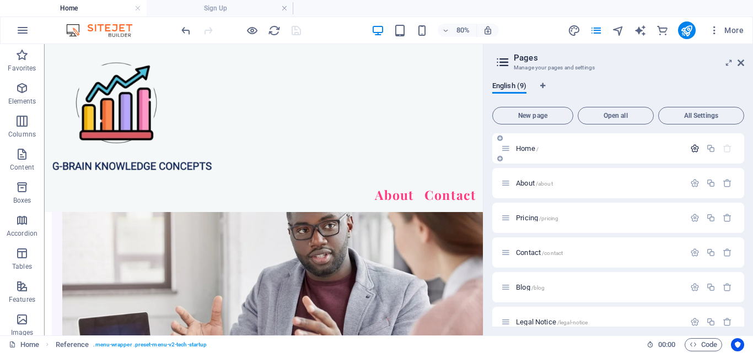
click at [698, 151] on button "button" at bounding box center [695, 148] width 16 height 9
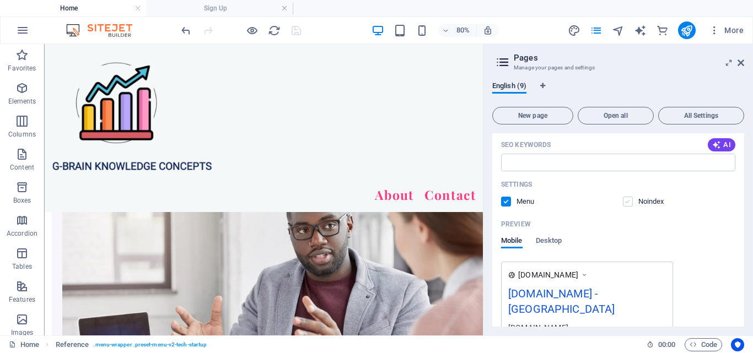
scroll to position [221, 0]
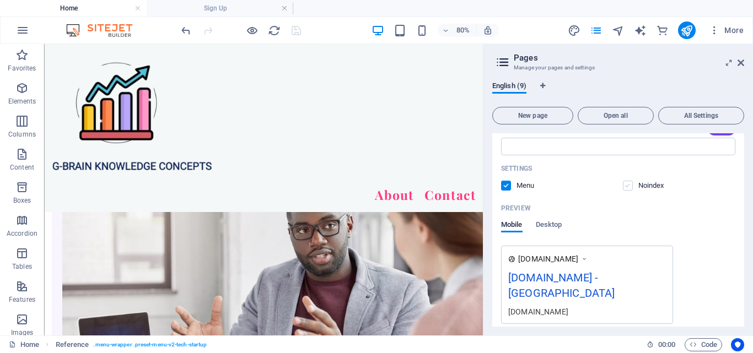
click at [630, 188] on label at bounding box center [628, 186] width 10 height 10
click at [0, 0] on input "checkbox" at bounding box center [0, 0] width 0 height 0
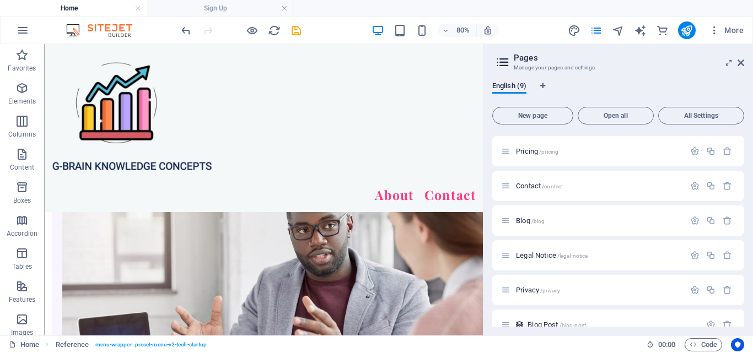
scroll to position [490, 0]
click at [738, 60] on icon at bounding box center [741, 62] width 7 height 9
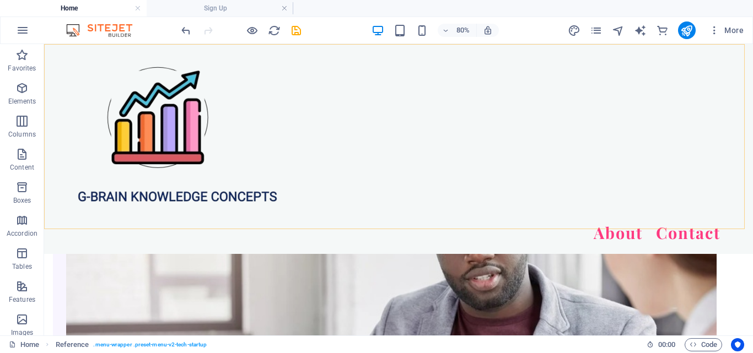
scroll to position [2247, 0]
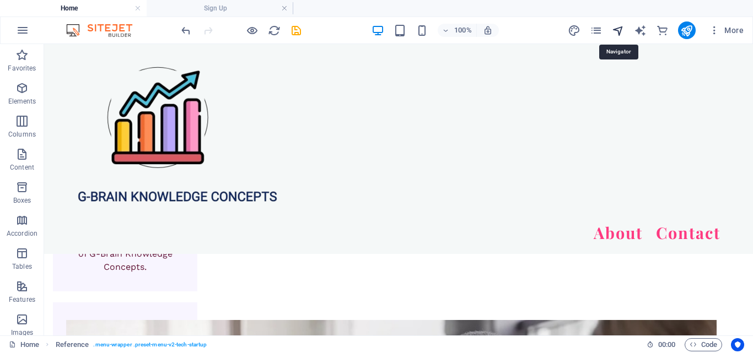
click at [619, 30] on icon "navigator" at bounding box center [618, 30] width 13 height 13
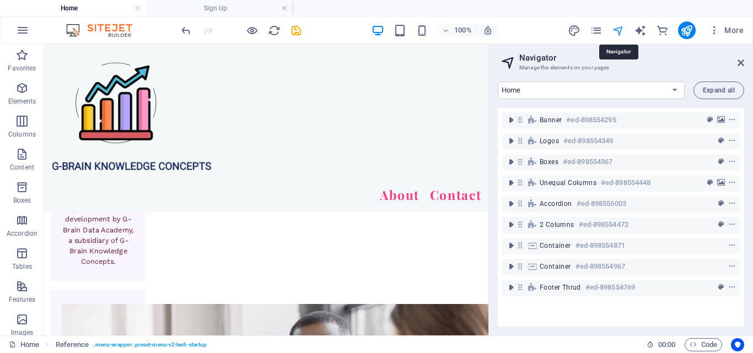
scroll to position [2336, 0]
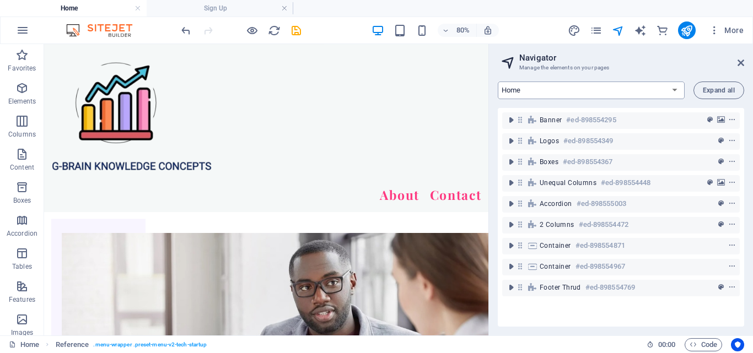
click at [668, 89] on select "Home About Pricing Contact Blog Legal Notice Privacy Blog Post Sign Up" at bounding box center [591, 91] width 187 height 18
click at [498, 82] on select "Home About Pricing Contact Blog Legal Notice Privacy Blog Post Sign Up" at bounding box center [591, 91] width 187 height 18
click at [602, 32] on icon "pages" at bounding box center [596, 30] width 13 height 13
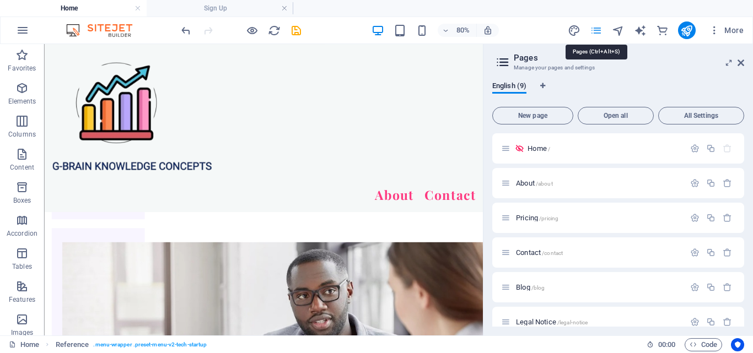
scroll to position [2418, 0]
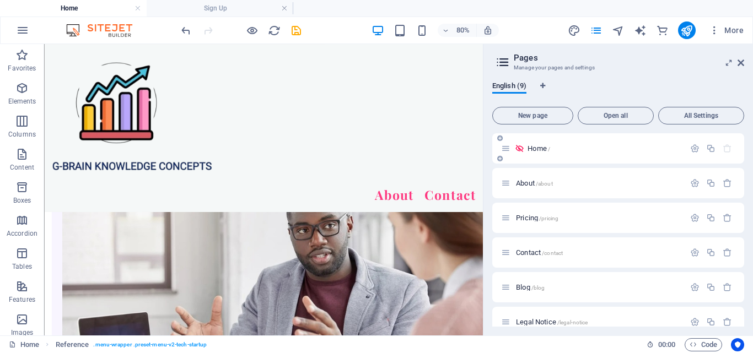
click at [519, 149] on icon at bounding box center [519, 148] width 9 height 9
click at [517, 147] on icon at bounding box center [519, 148] width 9 height 9
click at [690, 148] on icon "button" at bounding box center [694, 148] width 9 height 9
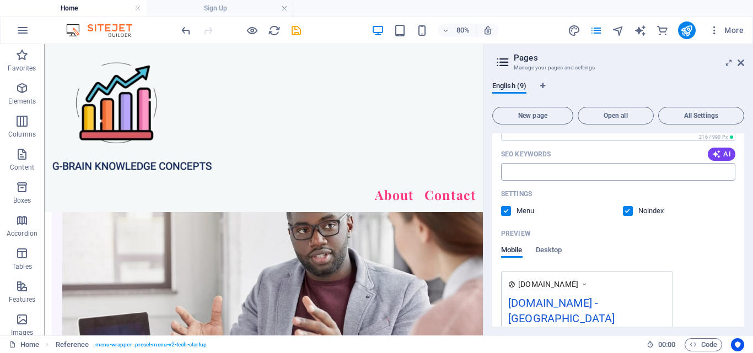
scroll to position [221, 0]
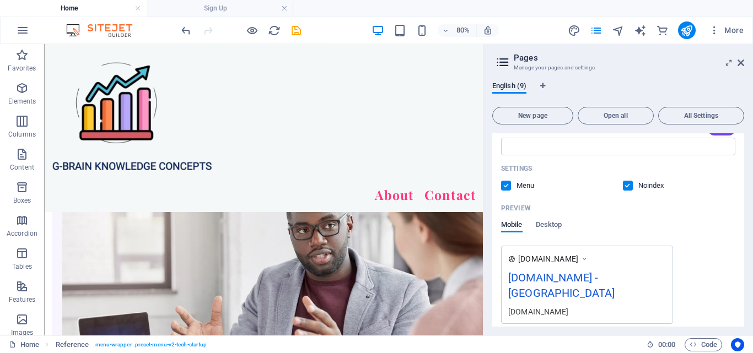
click at [626, 186] on label at bounding box center [628, 186] width 10 height 10
click at [0, 0] on input "checkbox" at bounding box center [0, 0] width 0 height 0
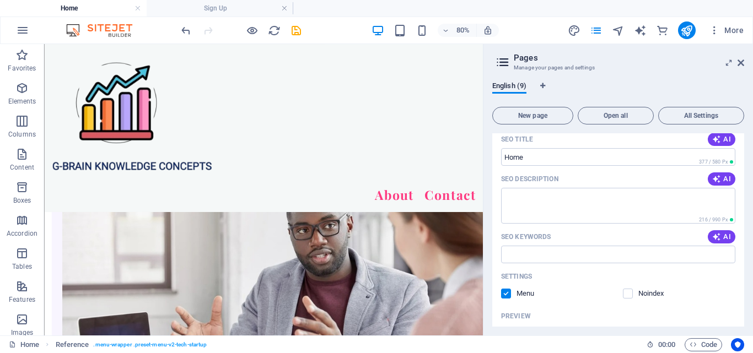
scroll to position [49, 0]
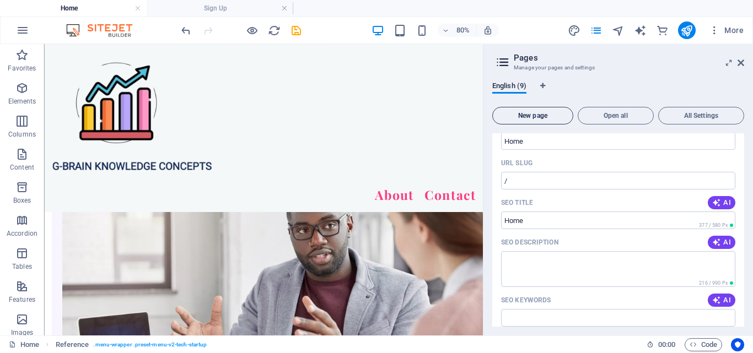
click at [541, 111] on button "New page" at bounding box center [532, 116] width 81 height 18
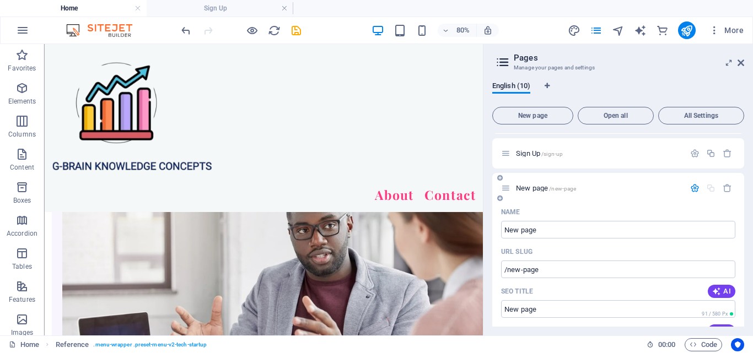
click at [680, 254] on div "URL SLUG" at bounding box center [618, 252] width 234 height 18
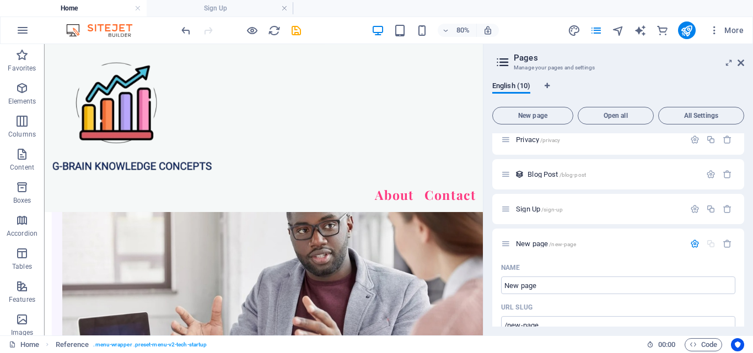
scroll to position [644, 0]
click at [724, 241] on icon "button" at bounding box center [727, 243] width 9 height 9
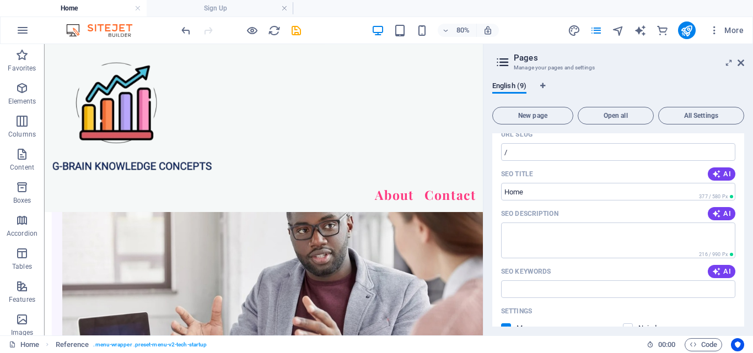
scroll to position [0, 0]
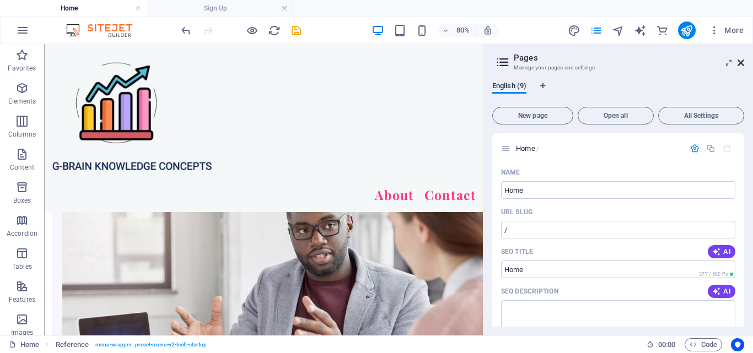
click at [739, 60] on icon at bounding box center [741, 62] width 7 height 9
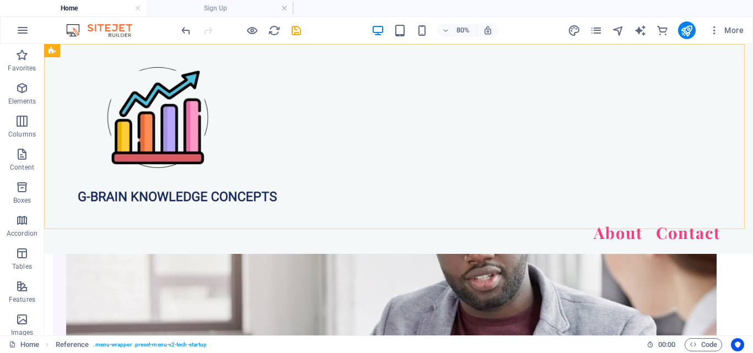
scroll to position [2247, 0]
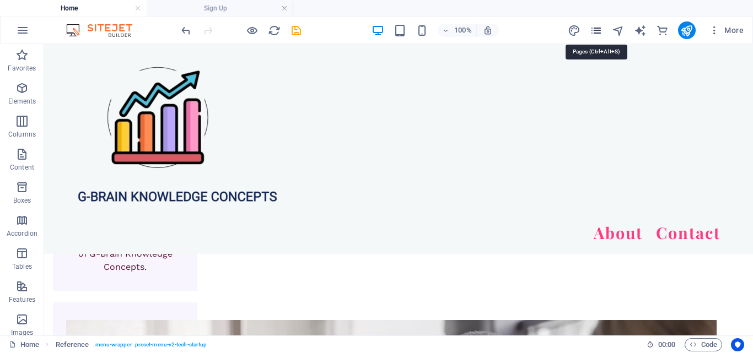
click at [594, 33] on icon "pages" at bounding box center [596, 30] width 13 height 13
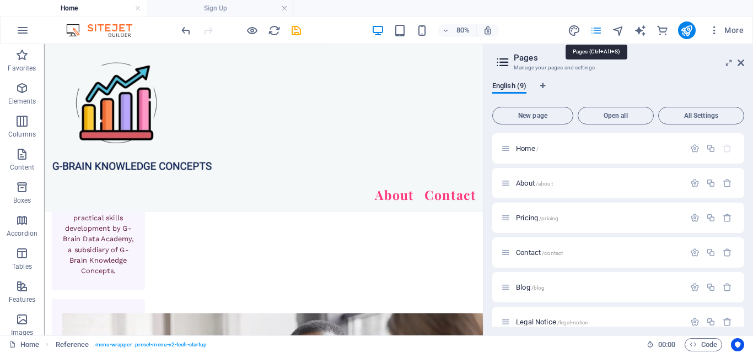
scroll to position [2418, 0]
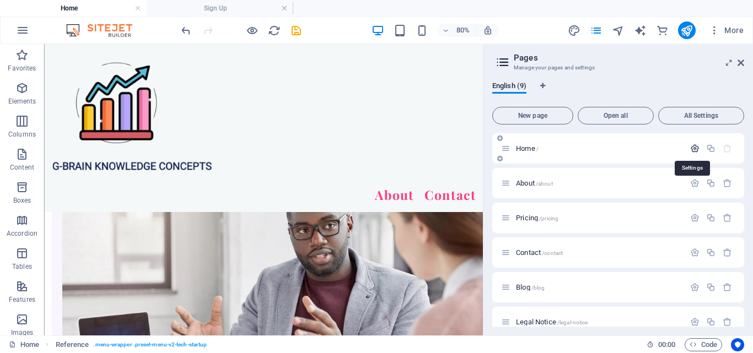
click at [690, 146] on icon "button" at bounding box center [694, 148] width 9 height 9
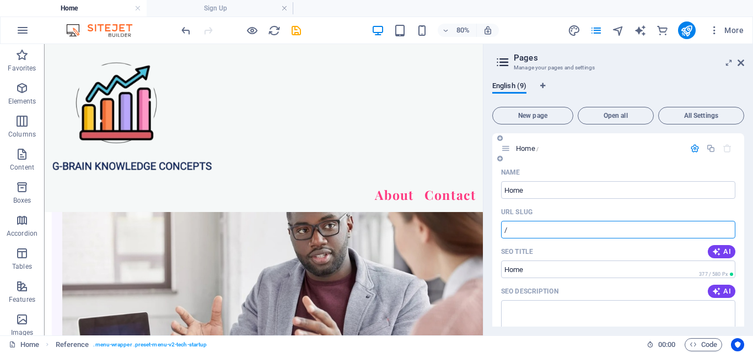
click at [559, 229] on input "/" at bounding box center [618, 230] width 234 height 18
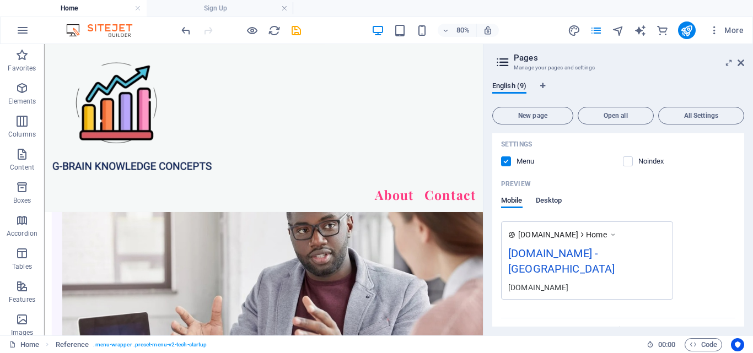
scroll to position [221, 0]
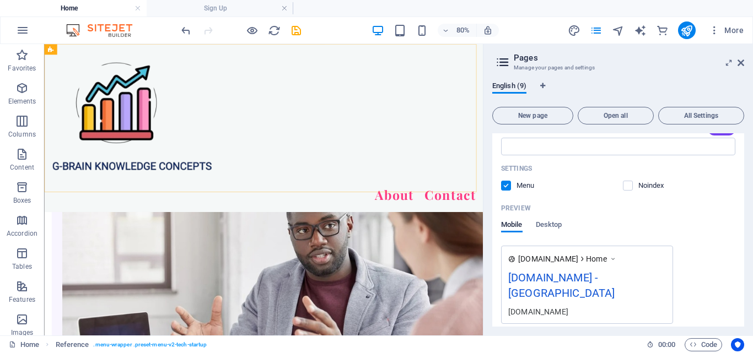
type input "/Home"
click at [517, 164] on div "About Contact" at bounding box center [318, 149] width 549 height 210
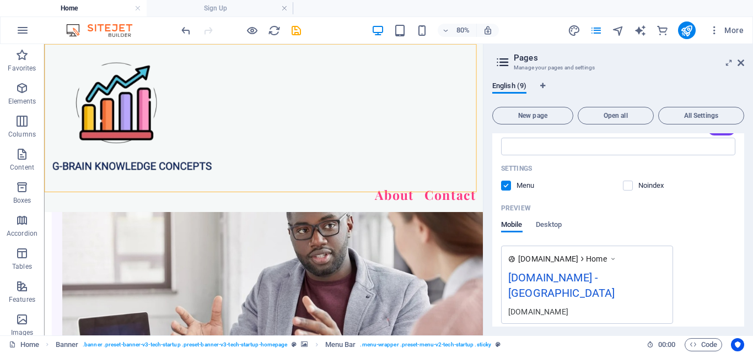
click at [745, 64] on aside "Pages Manage your pages and settings English (9) New page Open all All Settings…" at bounding box center [618, 190] width 270 height 292
click at [742, 59] on icon at bounding box center [741, 62] width 7 height 9
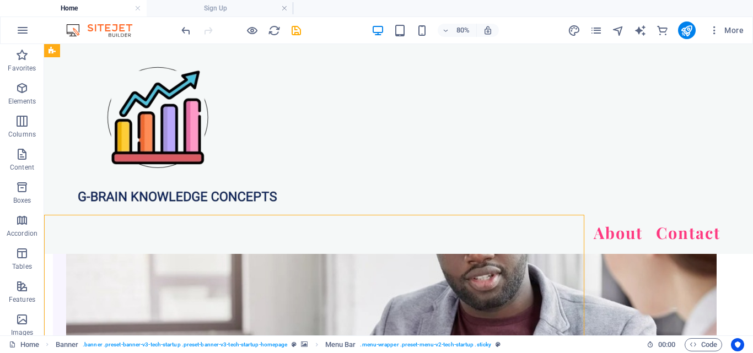
scroll to position [2247, 0]
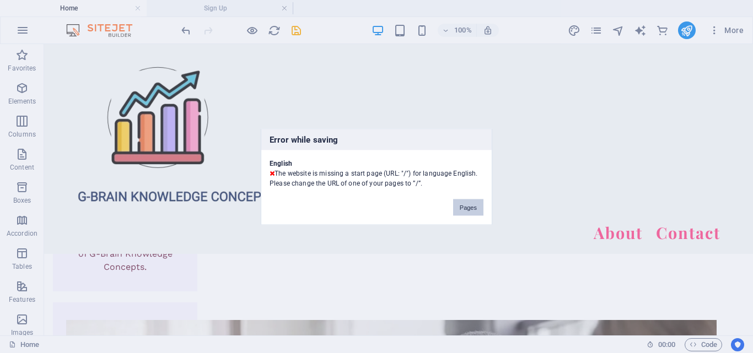
click at [469, 205] on button "Pages" at bounding box center [468, 207] width 30 height 17
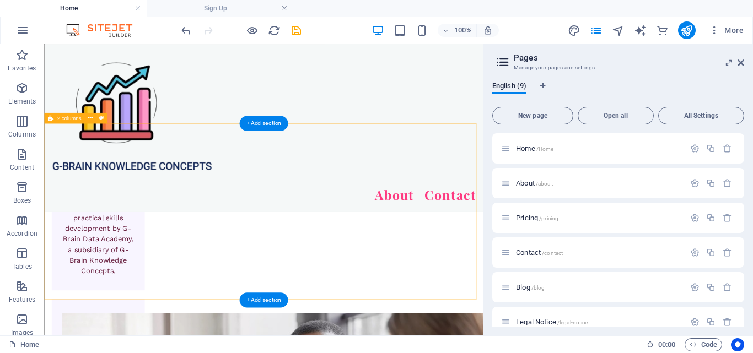
scroll to position [2418, 0]
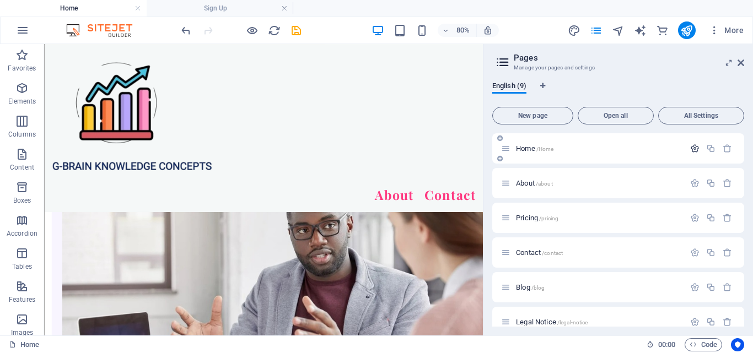
click at [690, 148] on icon "button" at bounding box center [694, 148] width 9 height 9
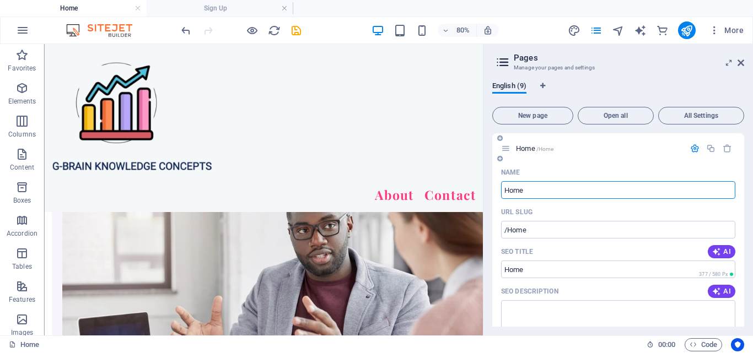
click at [509, 191] on input "Home" at bounding box center [618, 190] width 234 height 18
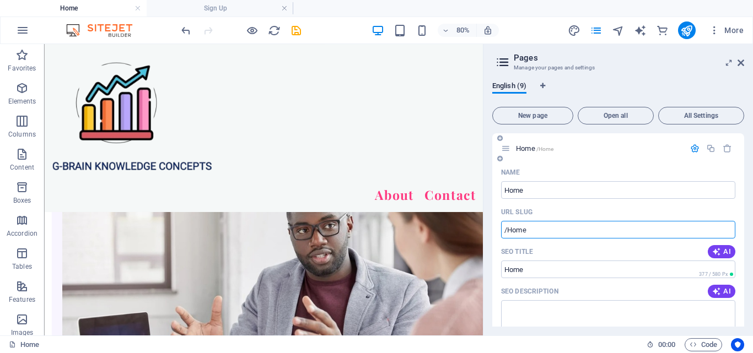
click at [513, 234] on input "/Home" at bounding box center [618, 230] width 234 height 18
type input "/home"
click at [533, 189] on div "About Contact" at bounding box center [318, 149] width 549 height 210
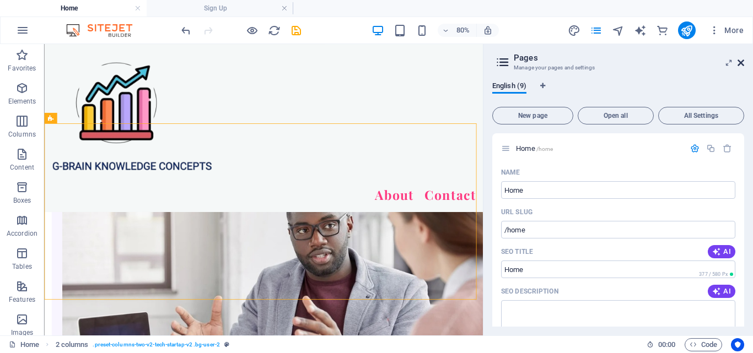
click at [740, 62] on icon at bounding box center [741, 62] width 7 height 9
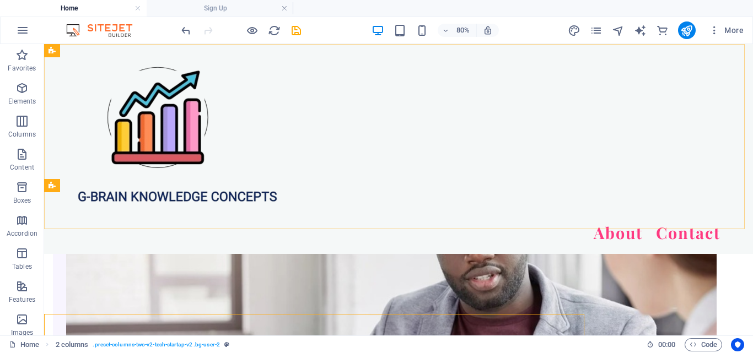
scroll to position [2247, 0]
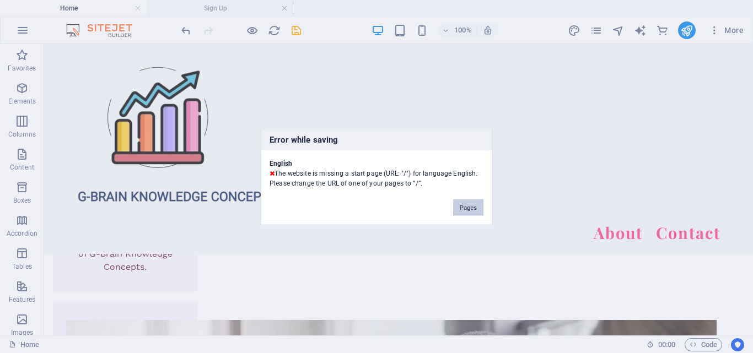
click at [473, 208] on button "Pages" at bounding box center [468, 207] width 30 height 17
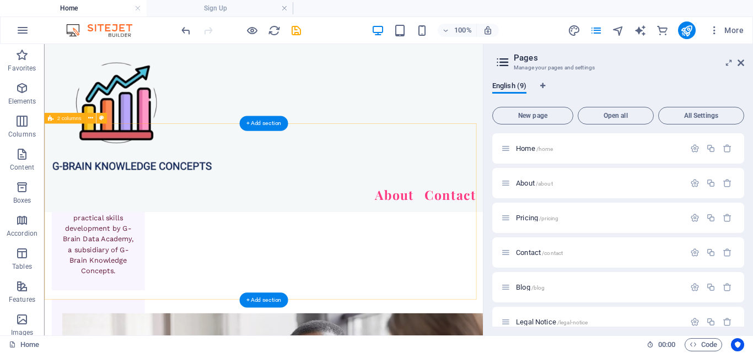
scroll to position [2418, 0]
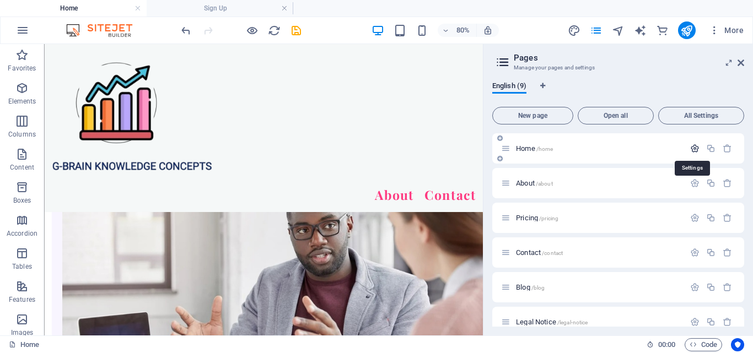
click at [694, 146] on icon "button" at bounding box center [694, 148] width 9 height 9
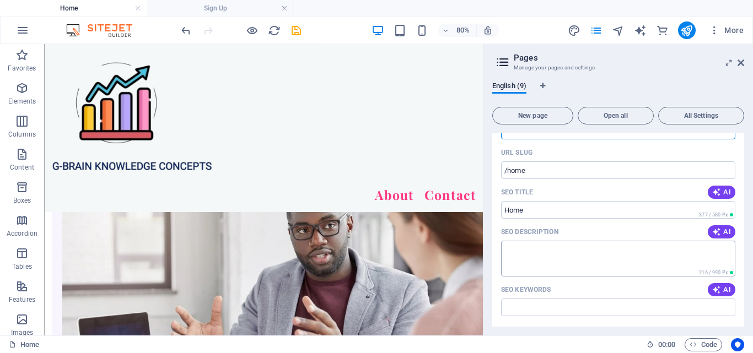
scroll to position [55, 0]
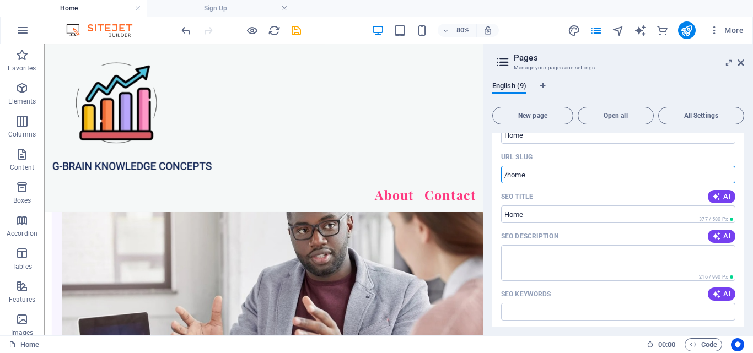
click at [557, 169] on input "/home" at bounding box center [618, 175] width 234 height 18
type input "/"
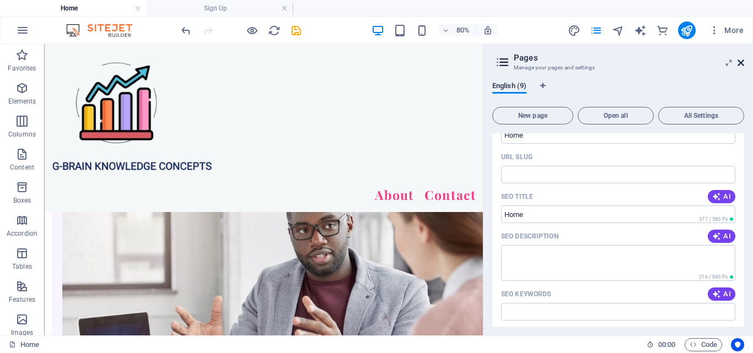
click at [739, 60] on icon at bounding box center [741, 62] width 7 height 9
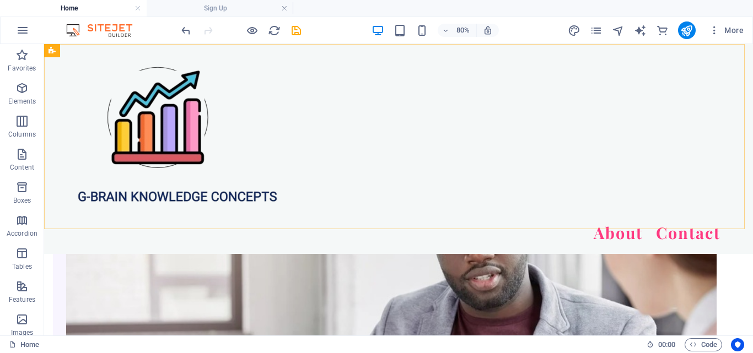
scroll to position [2247, 0]
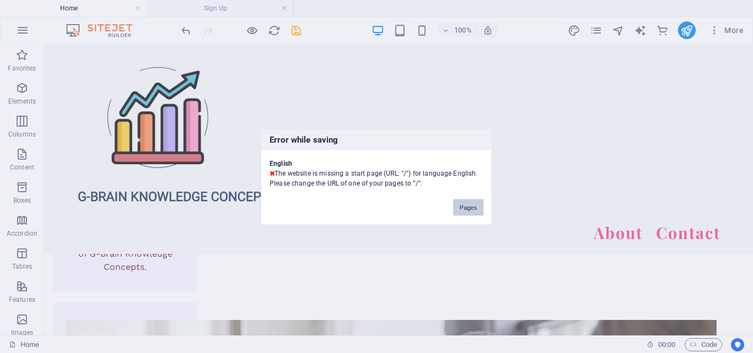
click at [472, 202] on button "Pages" at bounding box center [468, 207] width 30 height 17
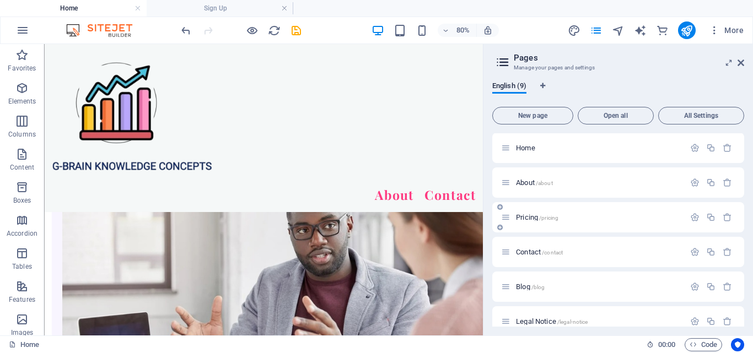
scroll to position [0, 0]
click at [691, 148] on icon "button" at bounding box center [694, 148] width 9 height 9
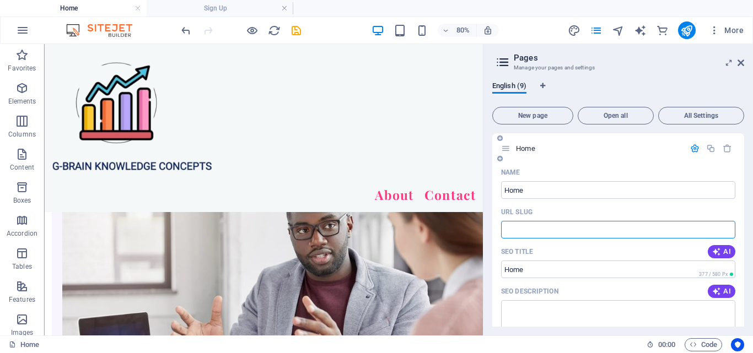
click at [566, 224] on input "URL SLUG" at bounding box center [618, 230] width 234 height 18
type input "/"
click at [561, 212] on div "About Contact" at bounding box center [318, 149] width 549 height 210
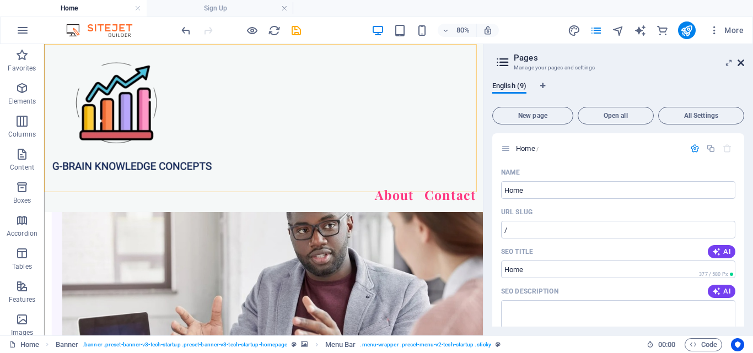
click at [742, 62] on icon at bounding box center [741, 62] width 7 height 9
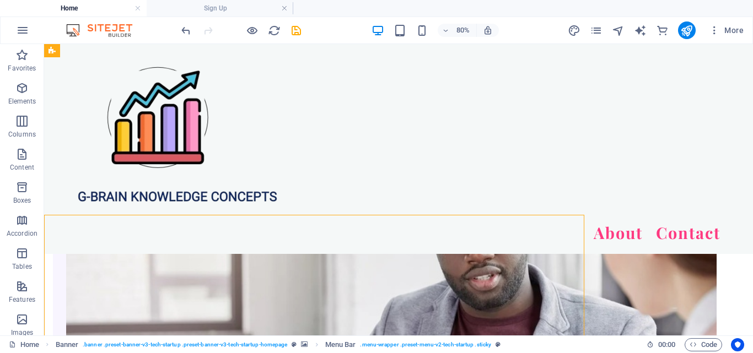
scroll to position [2247, 0]
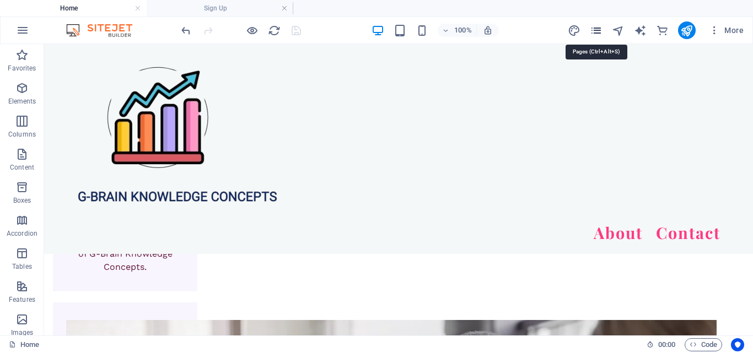
click at [597, 30] on icon "pages" at bounding box center [596, 30] width 13 height 13
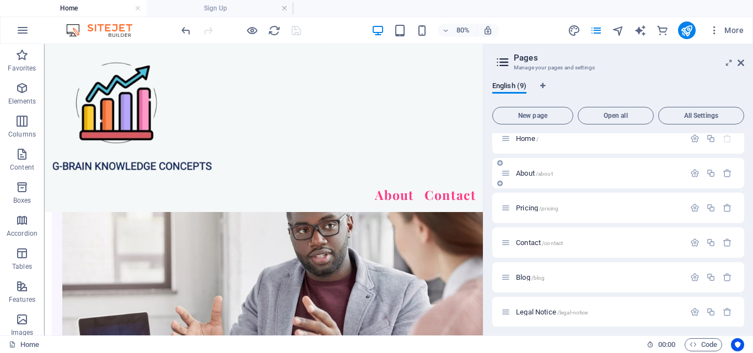
scroll to position [0, 0]
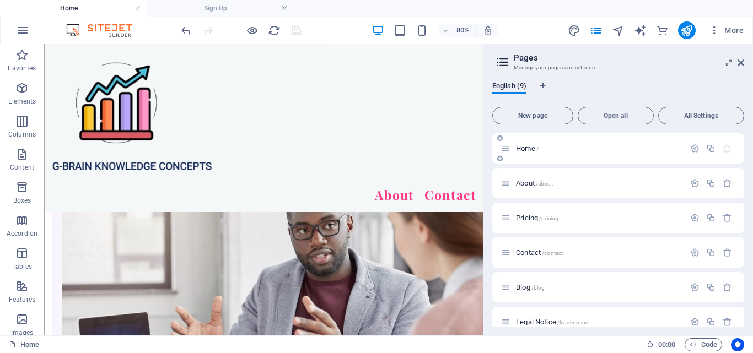
click at [561, 147] on p "Home /" at bounding box center [598, 148] width 165 height 7
click at [694, 147] on icon "button" at bounding box center [694, 148] width 9 height 9
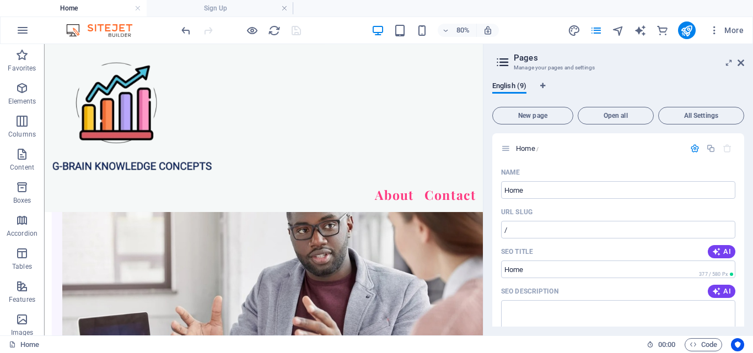
click at [746, 62] on aside "Pages Manage your pages and settings English (9) New page Open all All Settings…" at bounding box center [618, 190] width 270 height 292
click at [740, 63] on icon at bounding box center [741, 62] width 7 height 9
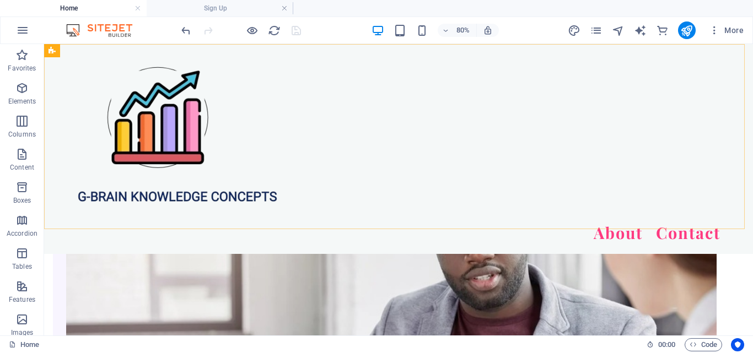
scroll to position [2247, 0]
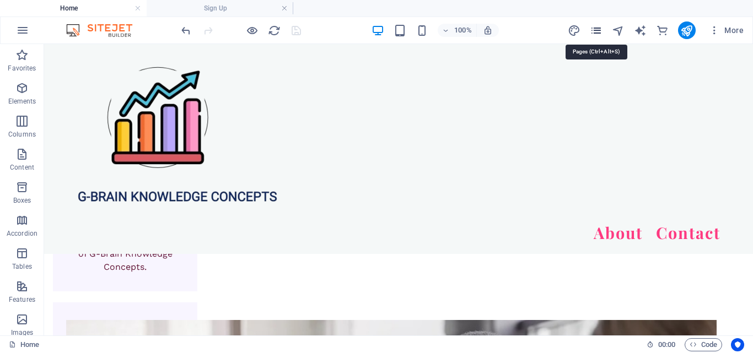
click at [600, 30] on icon "pages" at bounding box center [596, 30] width 13 height 13
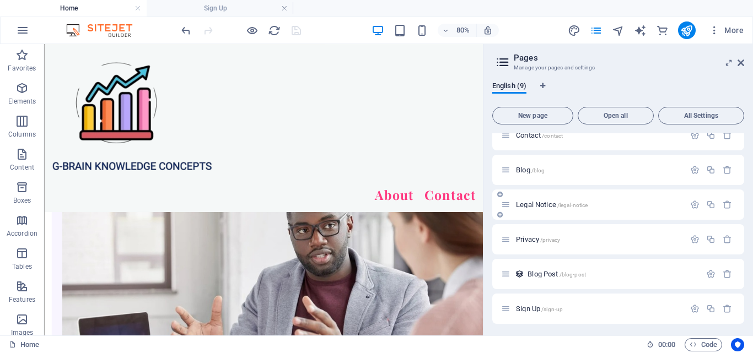
scroll to position [119, 0]
click at [695, 309] on icon "button" at bounding box center [694, 307] width 9 height 9
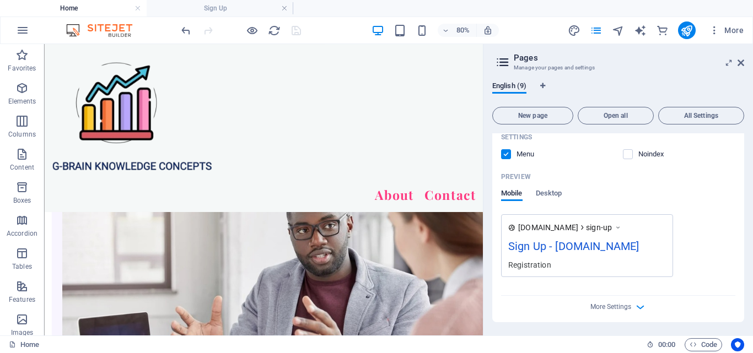
scroll to position [561, 0]
click at [621, 303] on span "More Settings" at bounding box center [611, 307] width 41 height 8
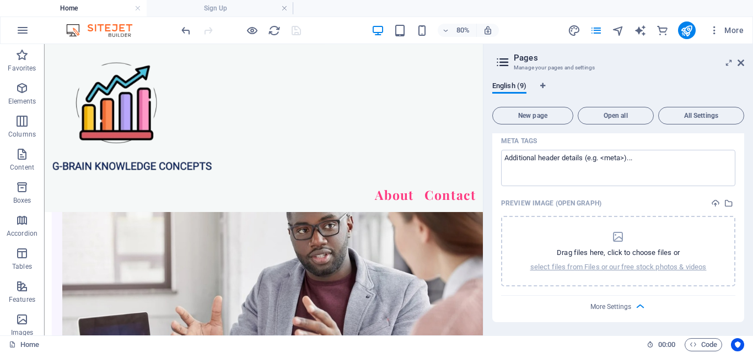
scroll to position [720, 0]
click at [622, 306] on span "More Settings" at bounding box center [611, 307] width 41 height 8
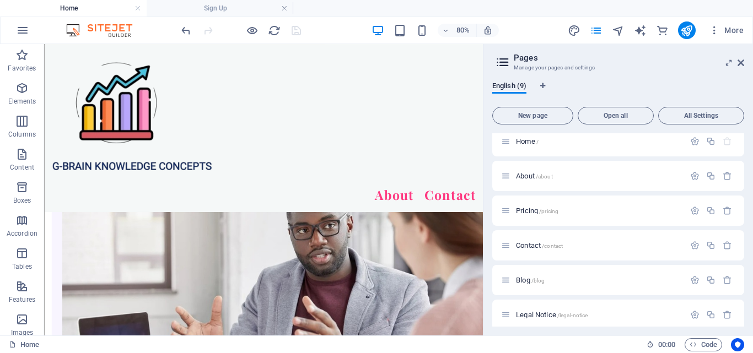
scroll to position [0, 0]
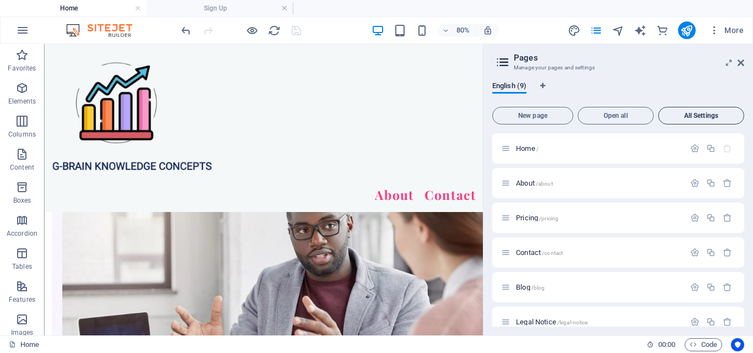
click at [708, 112] on span "All Settings" at bounding box center [701, 115] width 76 height 7
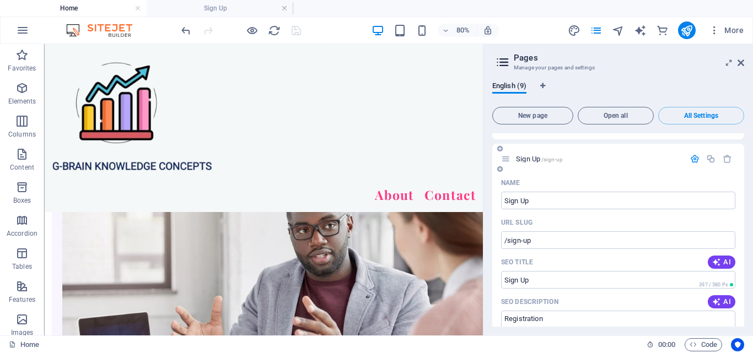
scroll to position [3153, 0]
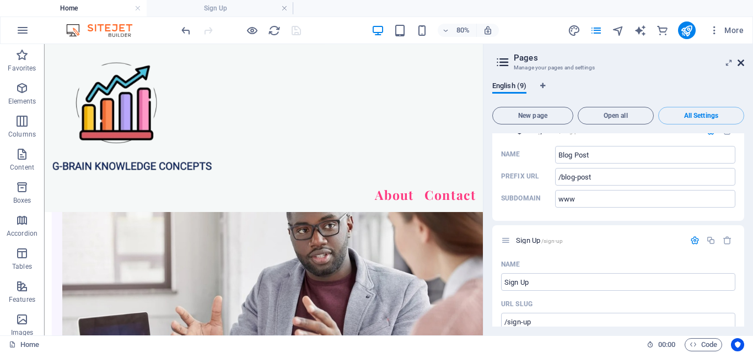
drag, startPoint x: 739, startPoint y: 60, endPoint x: 695, endPoint y: 15, distance: 62.8
click at [739, 60] on icon at bounding box center [741, 62] width 7 height 9
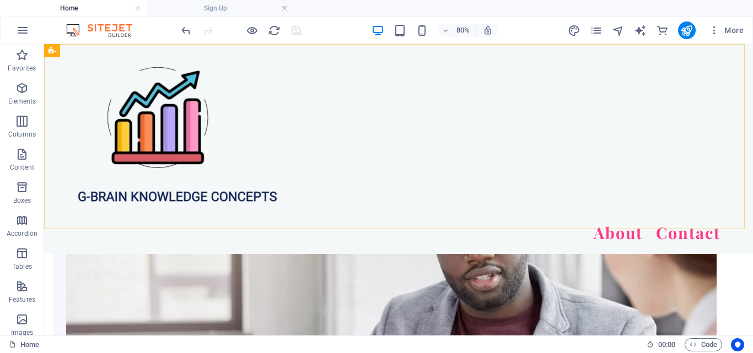
scroll to position [2247, 0]
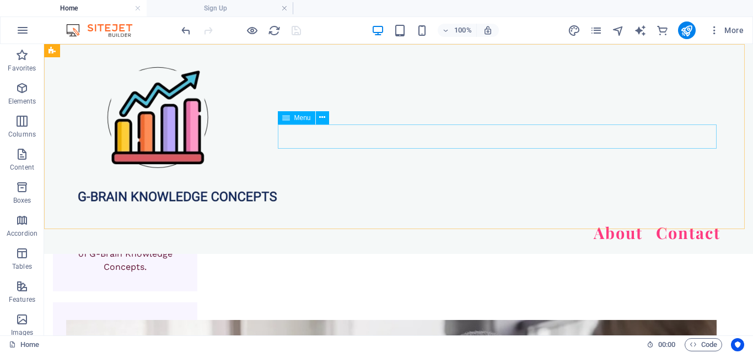
click at [650, 221] on nav "About Contact" at bounding box center [399, 233] width 644 height 25
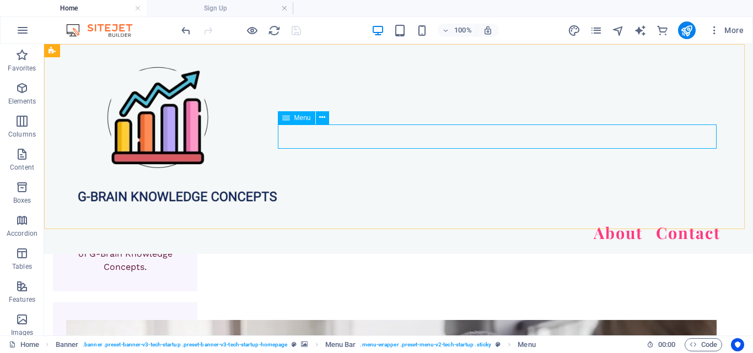
click at [675, 221] on nav "About Contact" at bounding box center [399, 233] width 644 height 25
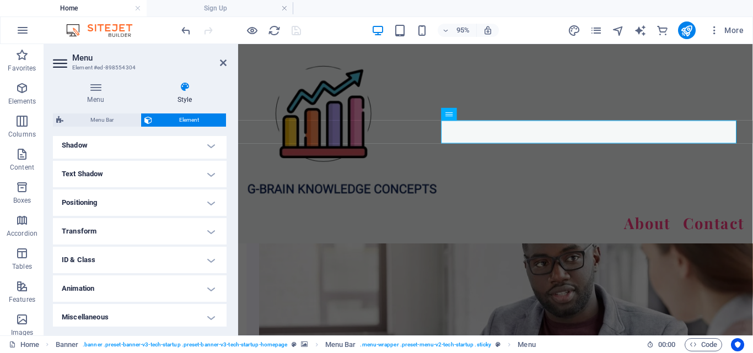
scroll to position [275, 0]
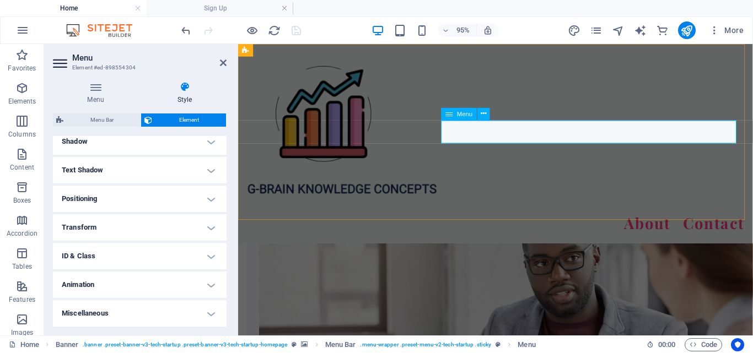
click at [661, 221] on nav "About Contact" at bounding box center [509, 233] width 524 height 25
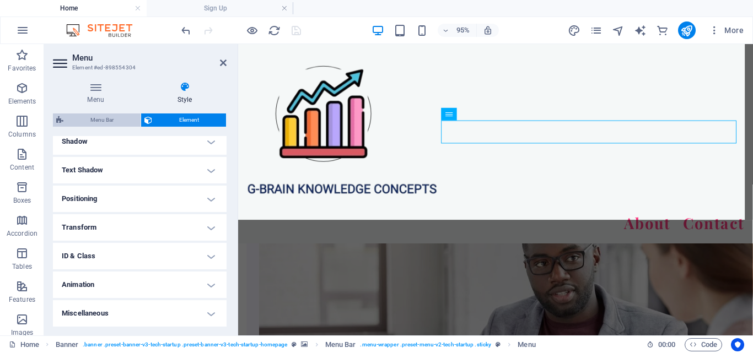
click at [95, 115] on span "Menu Bar" at bounding box center [102, 120] width 71 height 13
select select "rem"
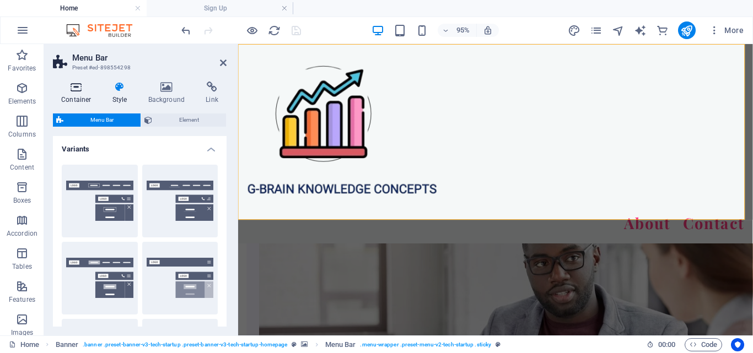
click at [77, 101] on h4 "Container" at bounding box center [78, 93] width 51 height 23
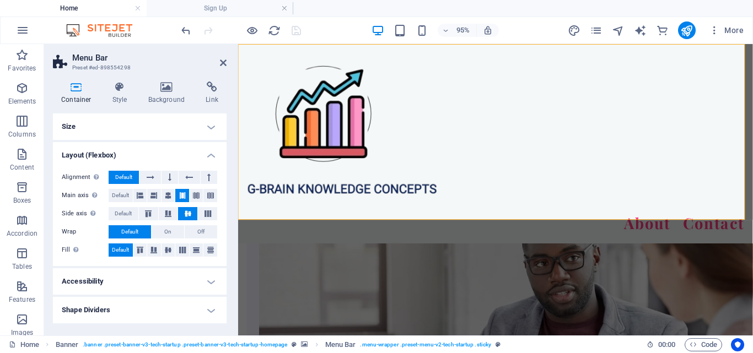
click at [227, 57] on aside "Menu Bar Preset #ed-898554298 Container Style Background Link Size Height Defau…" at bounding box center [141, 190] width 194 height 292
click at [224, 63] on icon at bounding box center [223, 62] width 7 height 9
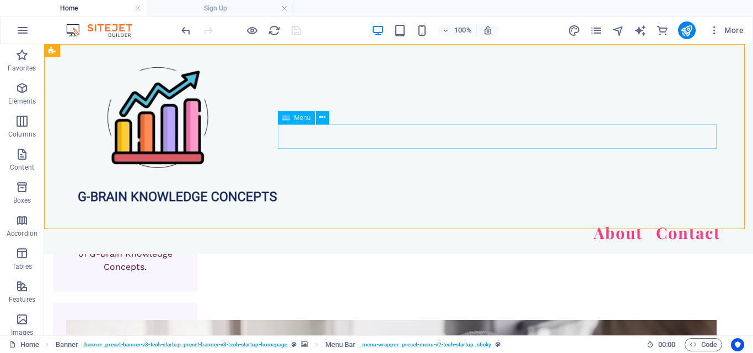
click at [650, 221] on nav "About Contact" at bounding box center [399, 233] width 644 height 25
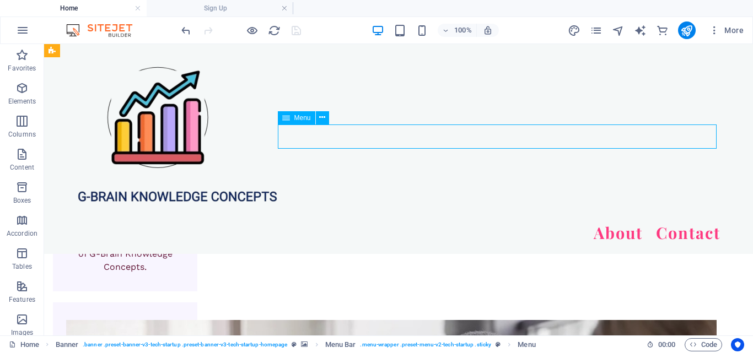
click at [650, 221] on nav "About Contact" at bounding box center [399, 233] width 644 height 25
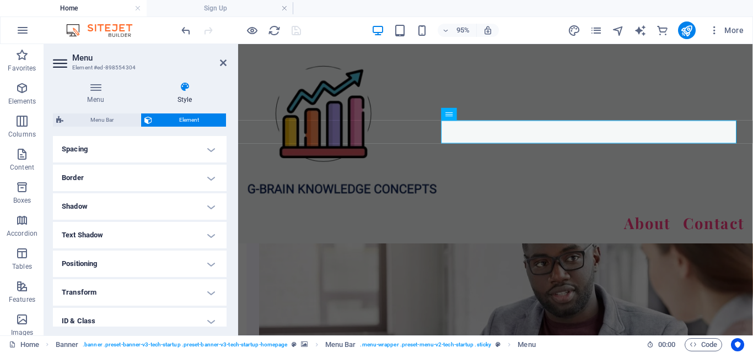
scroll to position [275, 0]
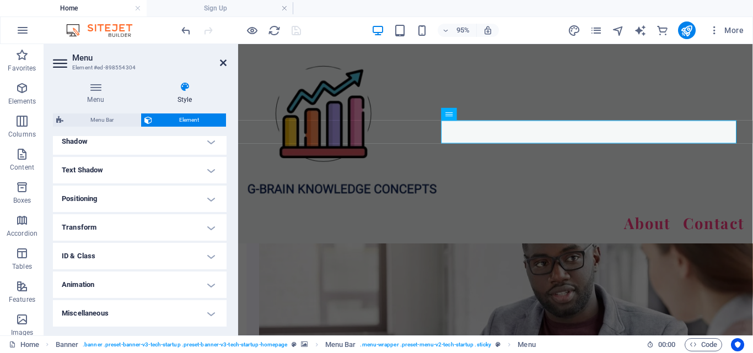
click at [224, 62] on icon at bounding box center [223, 62] width 7 height 9
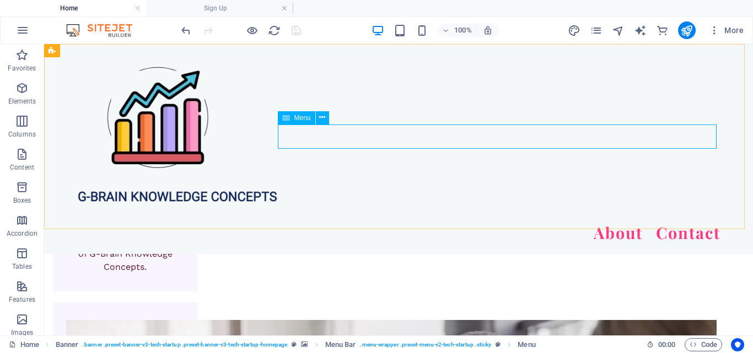
click at [639, 221] on nav "About Contact" at bounding box center [399, 233] width 644 height 25
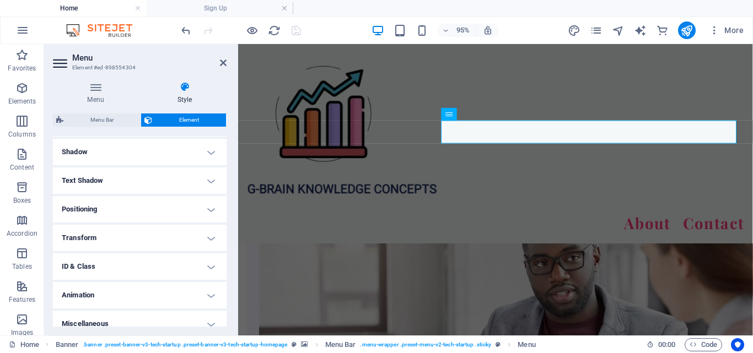
scroll to position [275, 0]
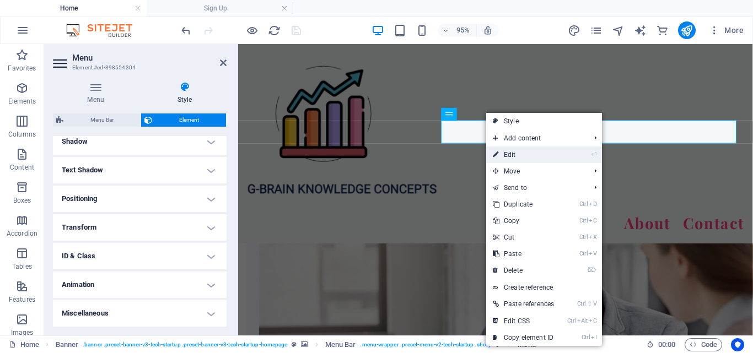
click at [523, 153] on link "⏎ Edit" at bounding box center [523, 155] width 74 height 17
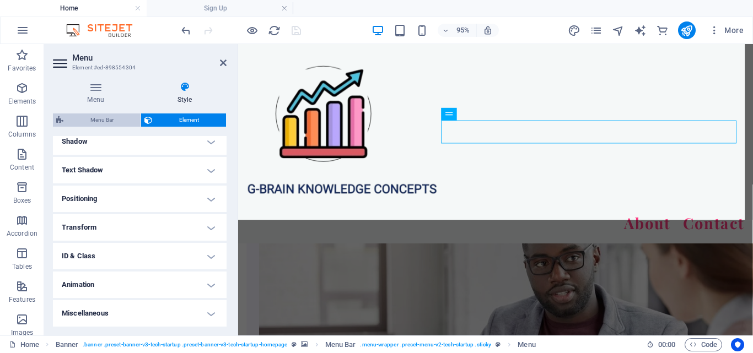
click at [104, 116] on span "Menu Bar" at bounding box center [102, 120] width 71 height 13
select select "rem"
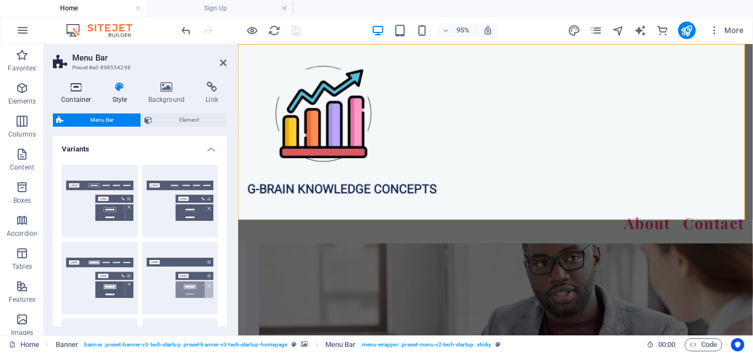
click at [82, 97] on h4 "Container" at bounding box center [78, 93] width 51 height 23
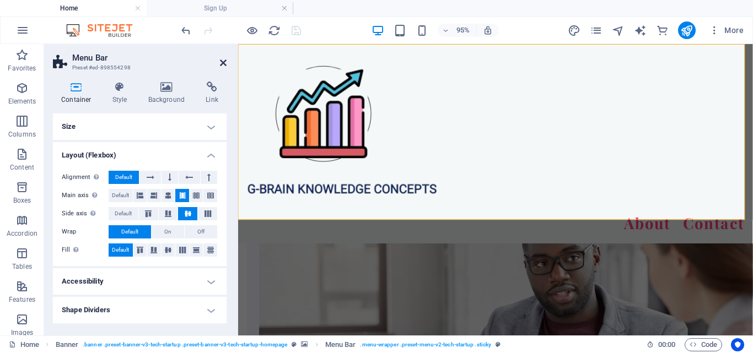
click at [222, 62] on icon at bounding box center [223, 62] width 7 height 9
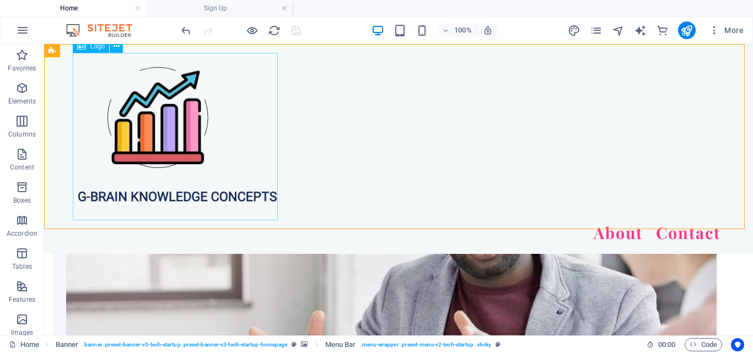
scroll to position [2247, 0]
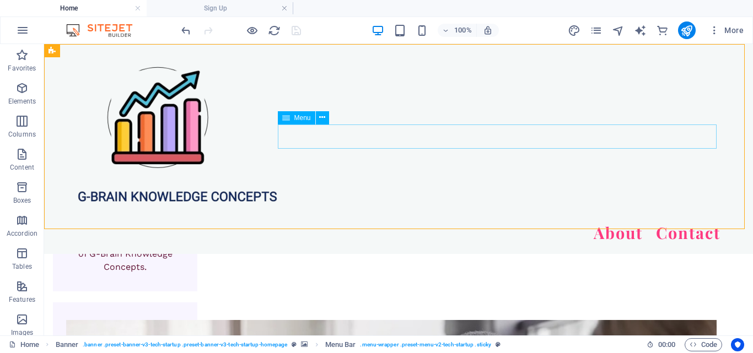
click at [645, 221] on nav "About Contact" at bounding box center [399, 233] width 644 height 25
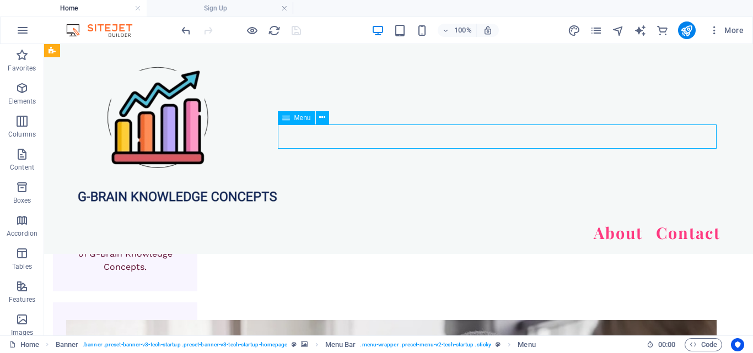
click at [645, 221] on nav "About Contact" at bounding box center [399, 233] width 644 height 25
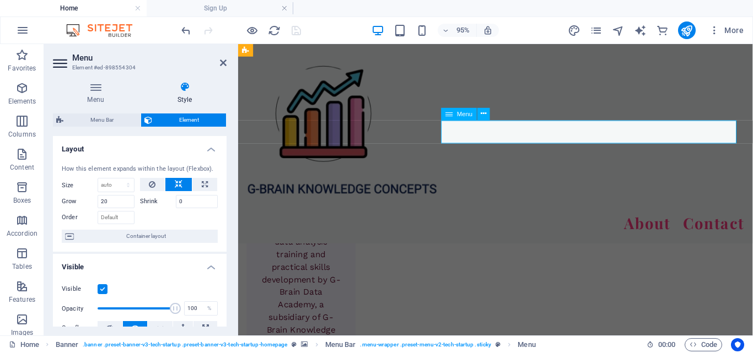
scroll to position [2449, 0]
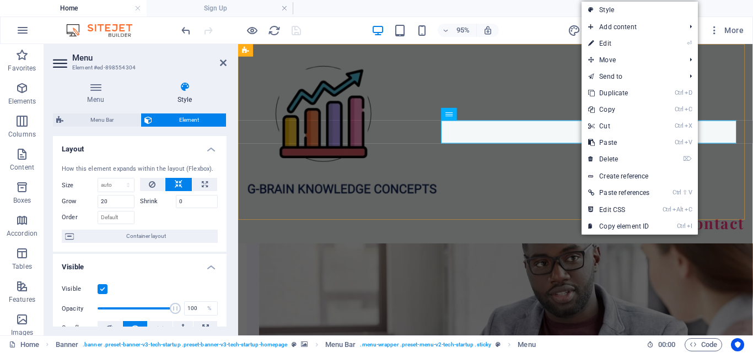
click at [573, 161] on div "About Contact" at bounding box center [509, 149] width 542 height 210
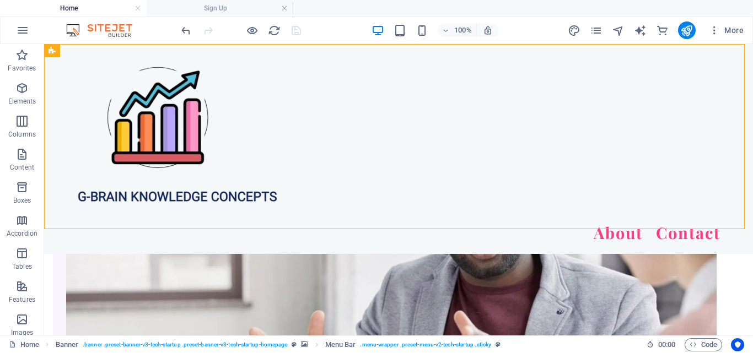
scroll to position [2247, 0]
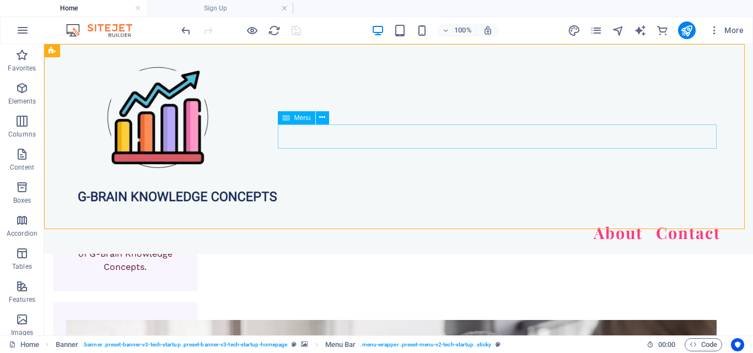
click at [635, 221] on nav "About Contact" at bounding box center [399, 233] width 644 height 25
click at [626, 221] on nav "About Contact" at bounding box center [399, 233] width 644 height 25
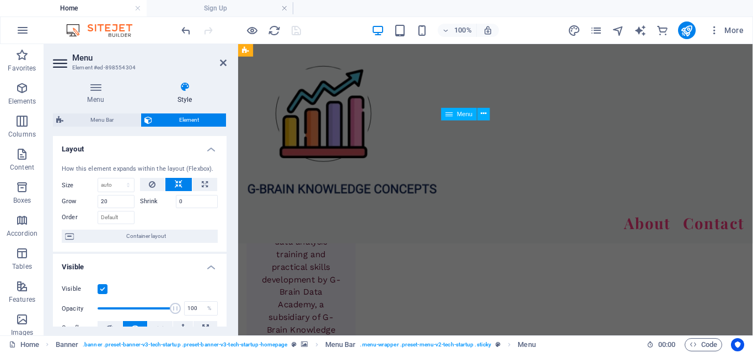
click at [646, 221] on nav "About Contact" at bounding box center [509, 233] width 524 height 25
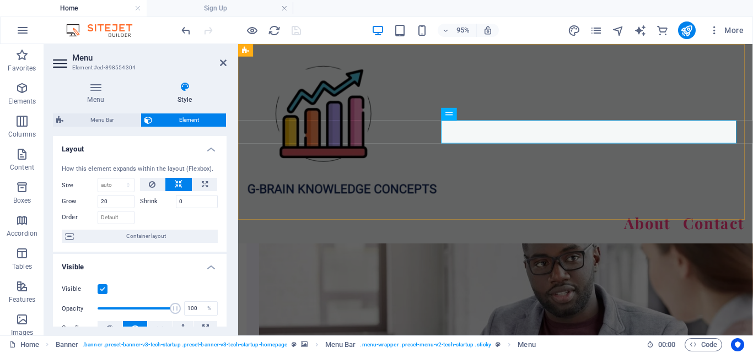
click at [670, 179] on div "About Contact" at bounding box center [509, 149] width 542 height 210
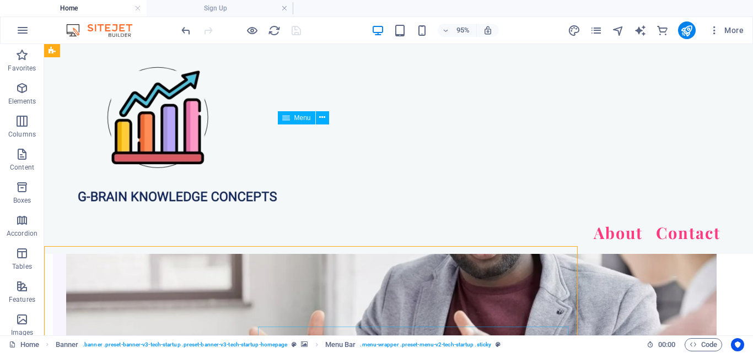
scroll to position [2247, 0]
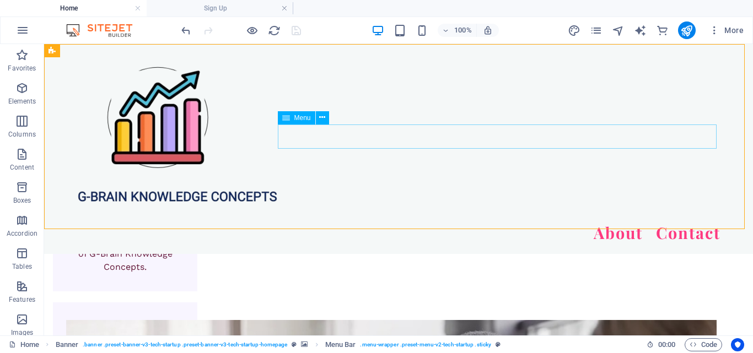
click at [621, 221] on nav "About Contact" at bounding box center [399, 233] width 644 height 25
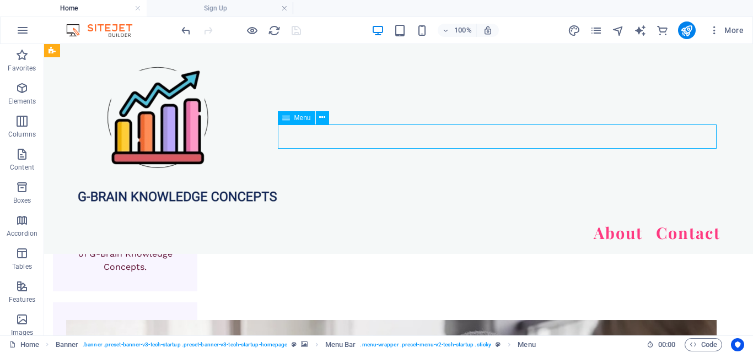
click at [621, 221] on nav "About Contact" at bounding box center [399, 233] width 644 height 25
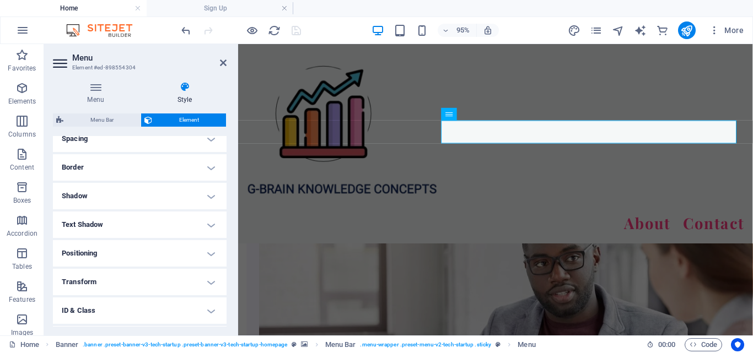
scroll to position [275, 0]
click at [163, 208] on h4 "Positioning" at bounding box center [140, 199] width 174 height 26
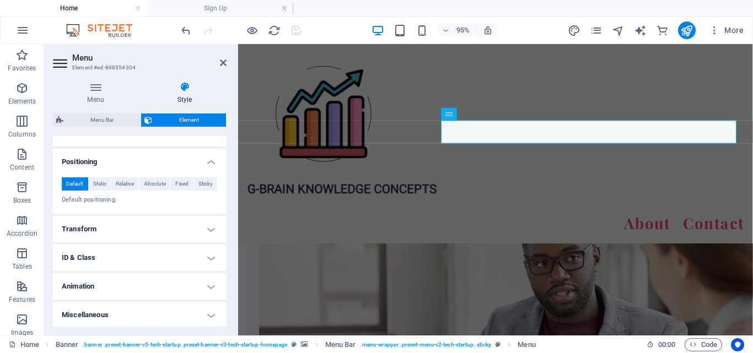
scroll to position [314, 0]
click at [172, 262] on h4 "ID & Class" at bounding box center [140, 256] width 174 height 26
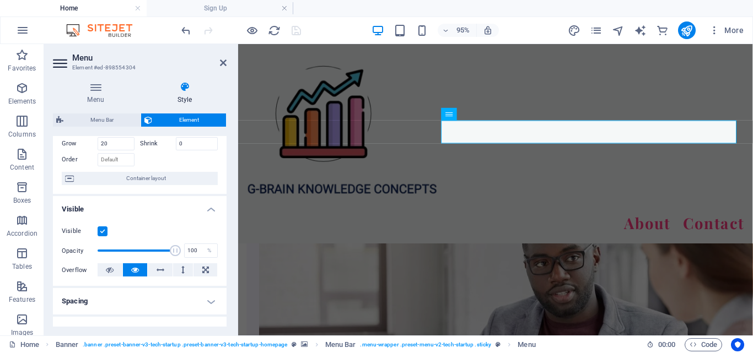
scroll to position [113, 0]
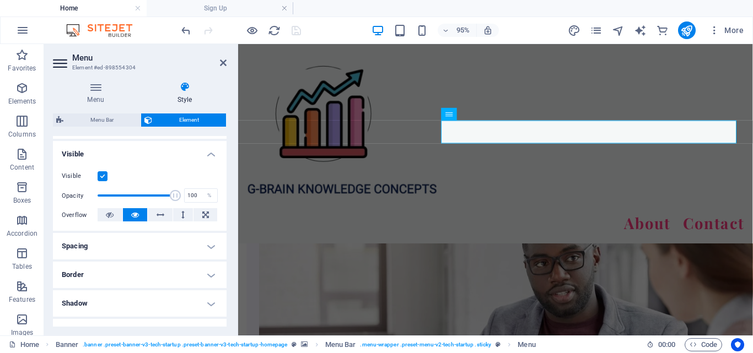
click at [145, 273] on h4 "Border" at bounding box center [140, 275] width 174 height 26
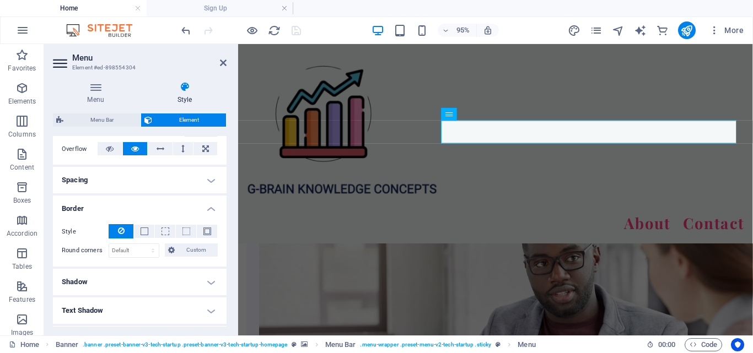
scroll to position [223, 0]
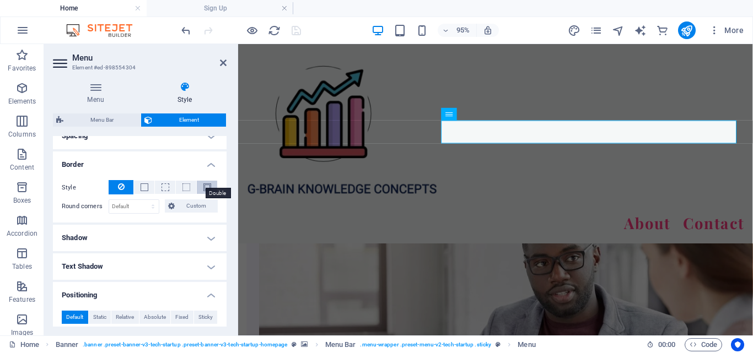
click at [203, 186] on span at bounding box center [207, 188] width 8 height 8
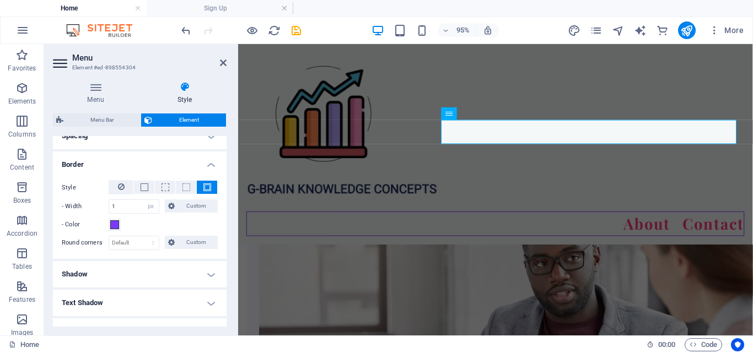
click at [203, 186] on span at bounding box center [207, 188] width 8 height 8
click at [123, 207] on input "1" at bounding box center [134, 206] width 50 height 13
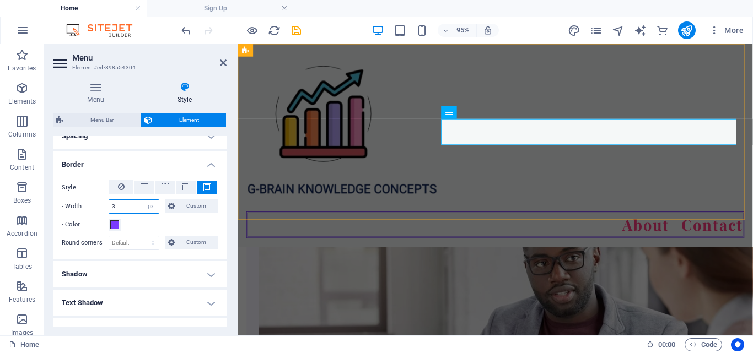
type input "3"
click at [468, 183] on div "About Contact" at bounding box center [509, 150] width 542 height 213
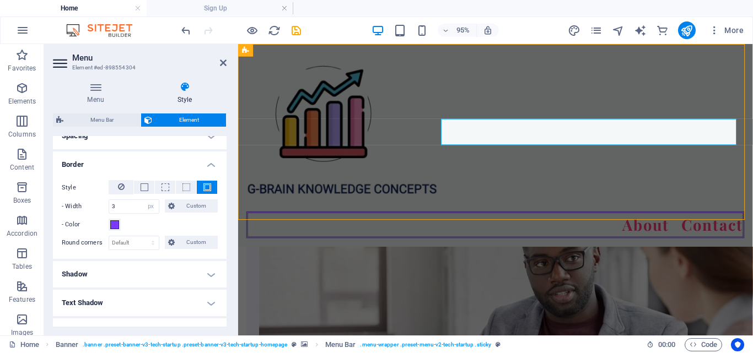
scroll to position [2247, 0]
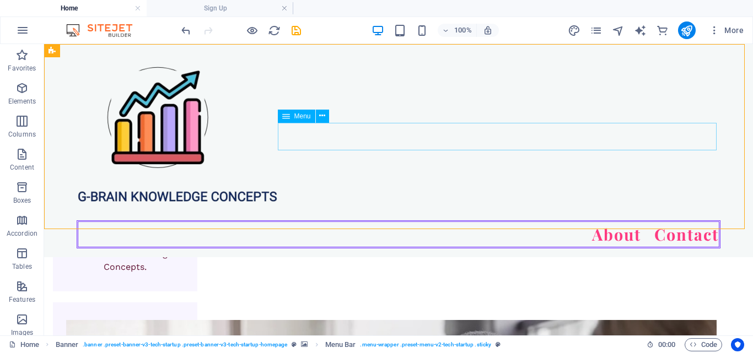
click at [584, 221] on nav "About Contact" at bounding box center [399, 235] width 644 height 28
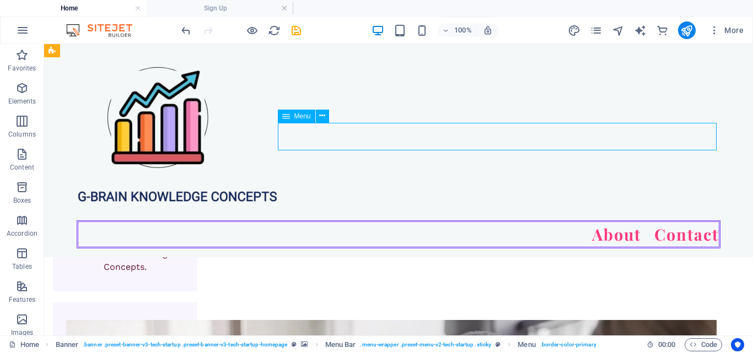
click at [584, 221] on nav "About Contact" at bounding box center [399, 235] width 644 height 28
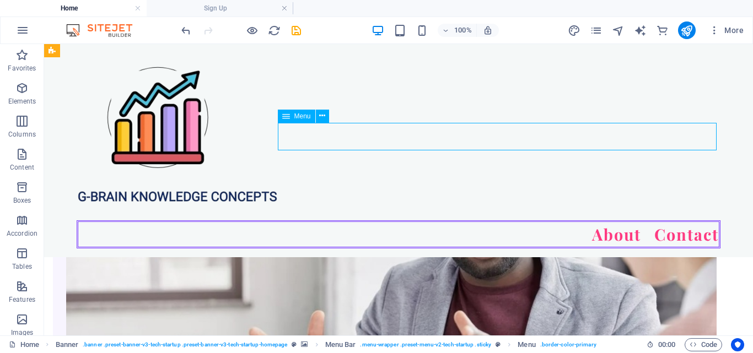
select select "px"
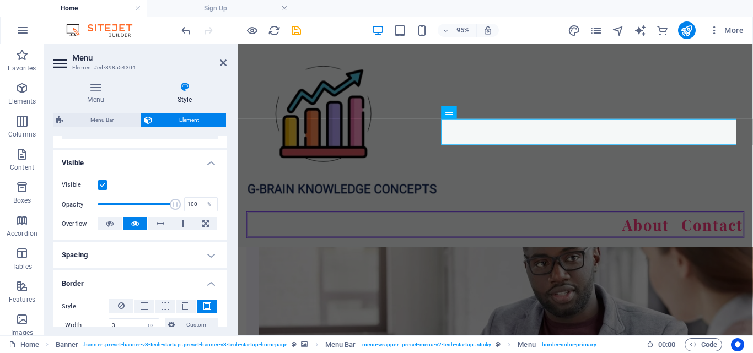
scroll to position [165, 0]
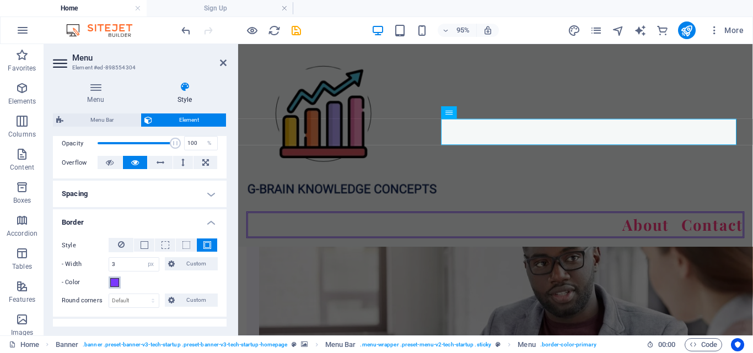
click at [114, 282] on span at bounding box center [114, 282] width 9 height 9
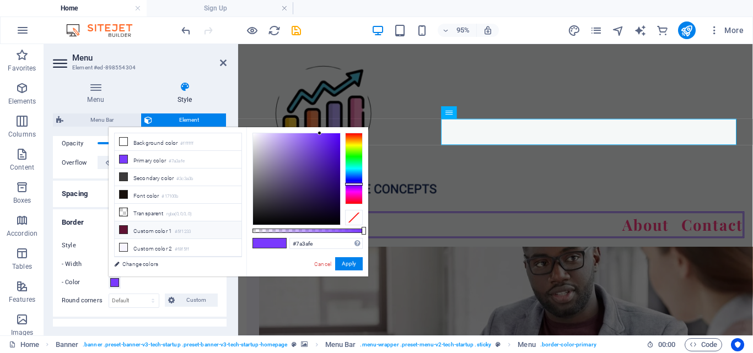
click at [122, 227] on icon at bounding box center [124, 230] width 8 height 8
type input "#5f1233"
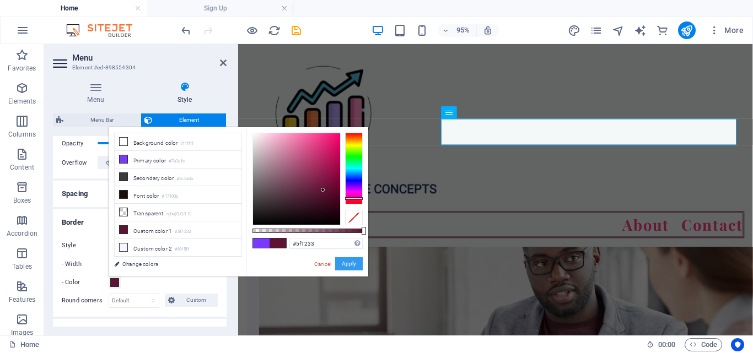
click at [355, 260] on button "Apply" at bounding box center [349, 263] width 28 height 13
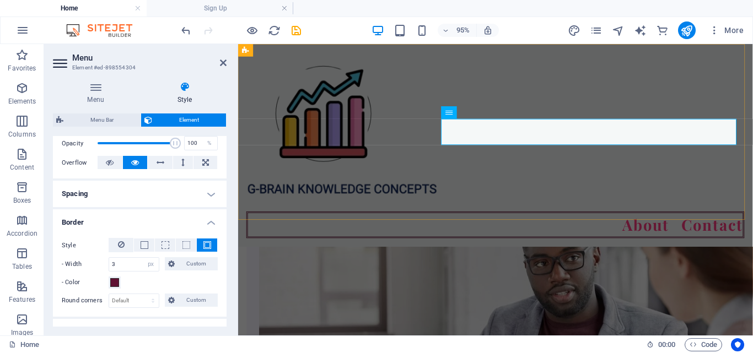
click at [603, 179] on div "About Contact" at bounding box center [509, 150] width 542 height 213
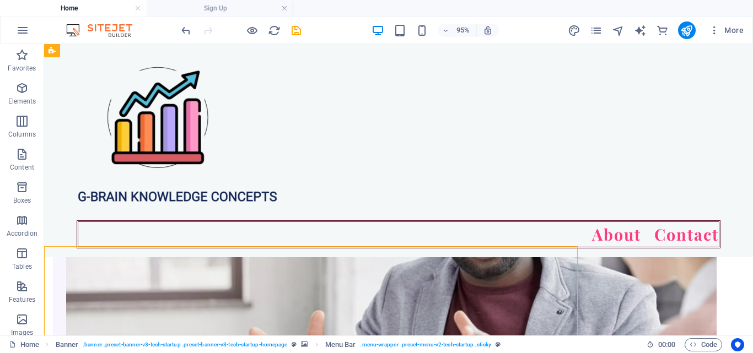
scroll to position [2247, 0]
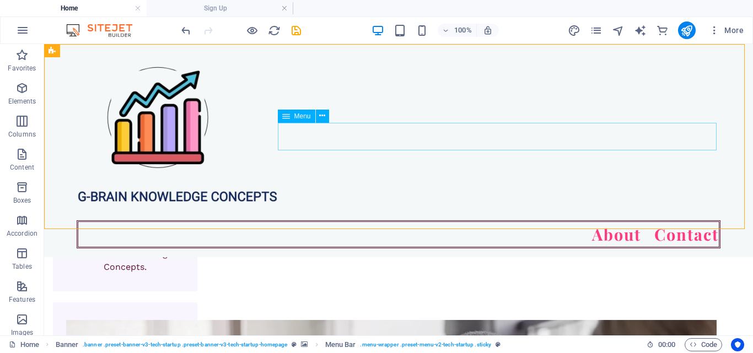
click at [620, 221] on nav "About Contact" at bounding box center [399, 235] width 644 height 28
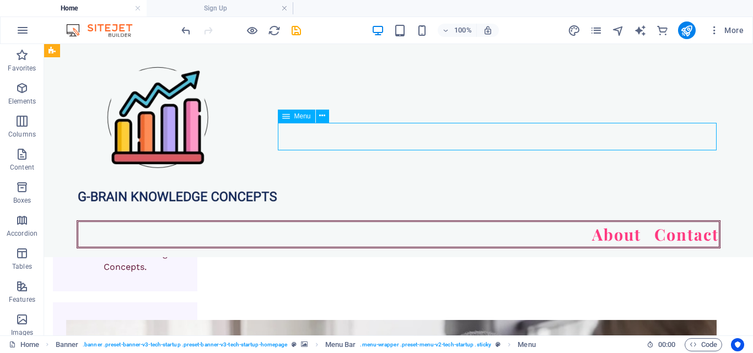
click at [620, 221] on nav "About Contact" at bounding box center [399, 235] width 644 height 28
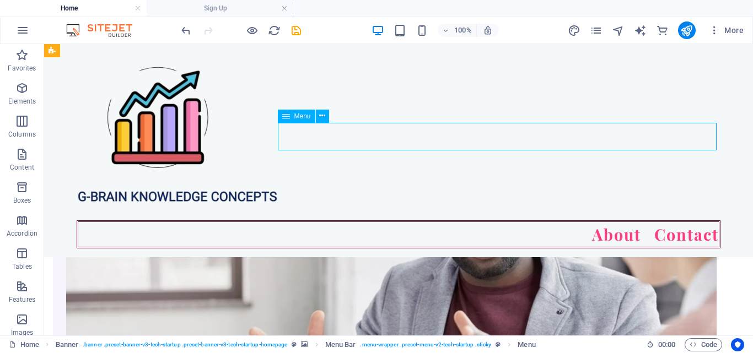
select select "px"
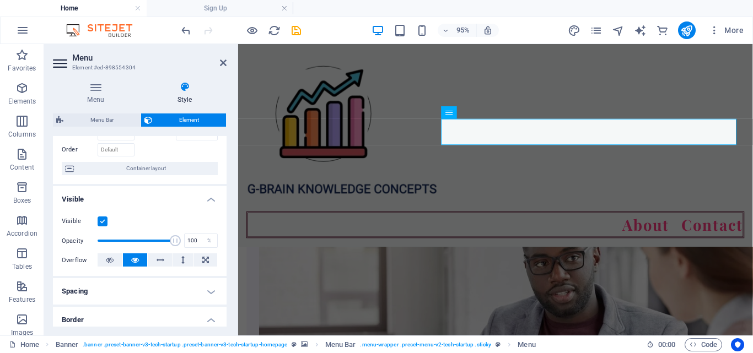
scroll to position [0, 0]
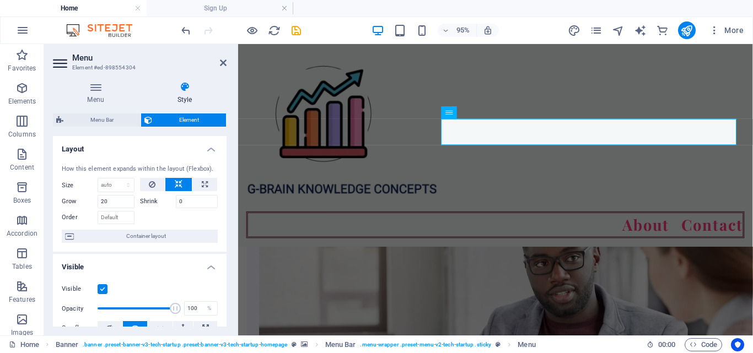
click at [60, 66] on icon at bounding box center [61, 64] width 17 height 18
click at [62, 64] on icon at bounding box center [61, 64] width 17 height 18
click at [228, 64] on aside "Menu Element #ed-898554304 Menu Style Menu Auto Custom Create custom menu items…" at bounding box center [141, 190] width 194 height 292
click at [224, 63] on icon at bounding box center [223, 62] width 7 height 9
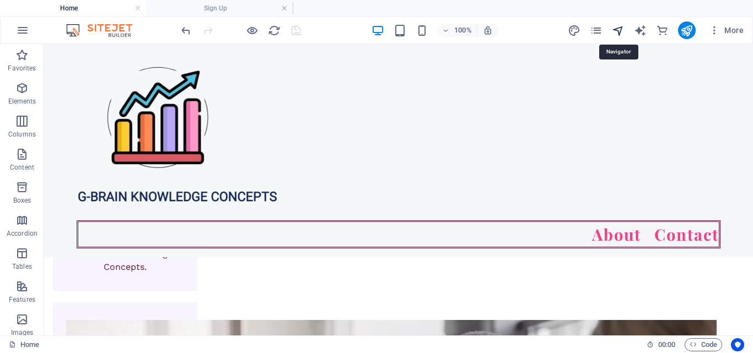
click at [619, 30] on icon "navigator" at bounding box center [618, 30] width 13 height 13
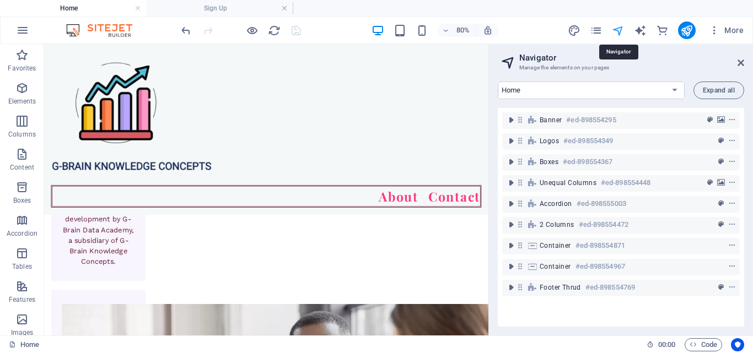
scroll to position [2336, 0]
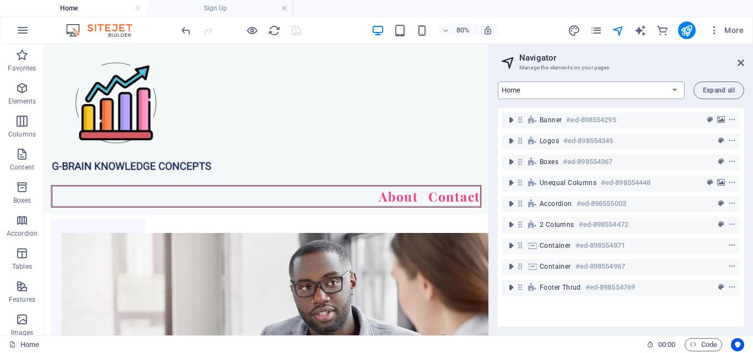
click at [681, 89] on select "Home About Pricing Contact Blog Legal Notice Privacy Blog Post Sign Up" at bounding box center [591, 91] width 187 height 18
select select "16920187-en"
click at [498, 82] on select "Home About Pricing Contact Blog Legal Notice Privacy Blog Post Sign Up" at bounding box center [591, 91] width 187 height 18
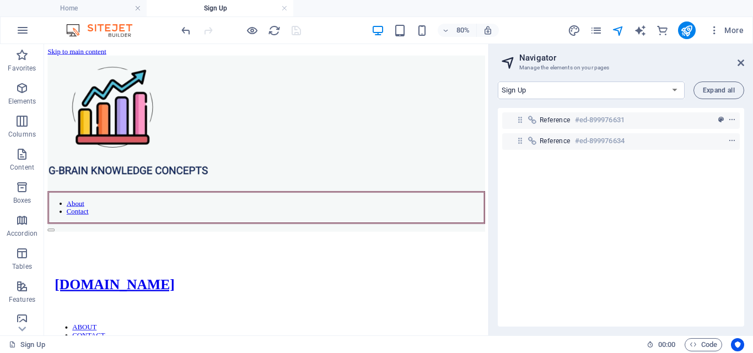
scroll to position [0, 0]
click at [729, 90] on span "Expand all" at bounding box center [719, 90] width 32 height 7
click at [728, 83] on button "Expand all" at bounding box center [719, 91] width 51 height 18
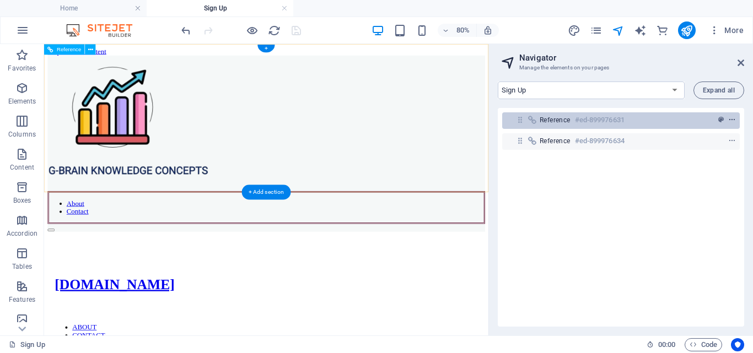
click at [728, 120] on icon "context-menu" at bounding box center [732, 120] width 8 height 8
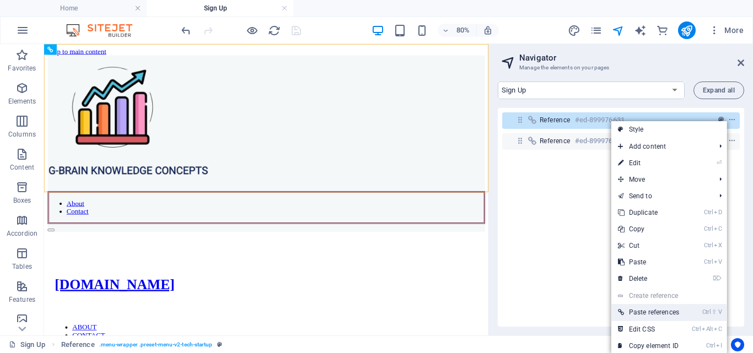
click at [675, 314] on link "Ctrl ⇧ V Paste references" at bounding box center [648, 312] width 74 height 17
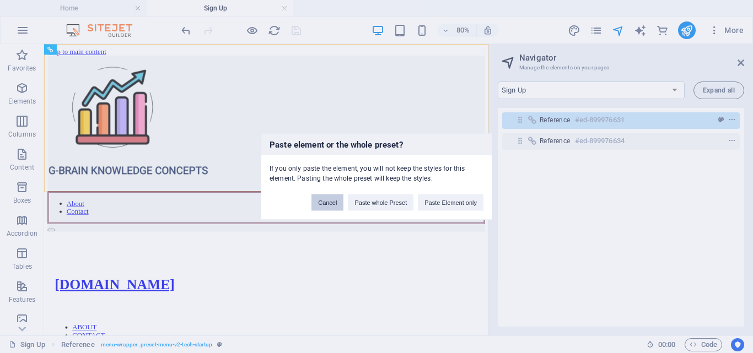
click at [322, 201] on button "Cancel" at bounding box center [328, 202] width 32 height 17
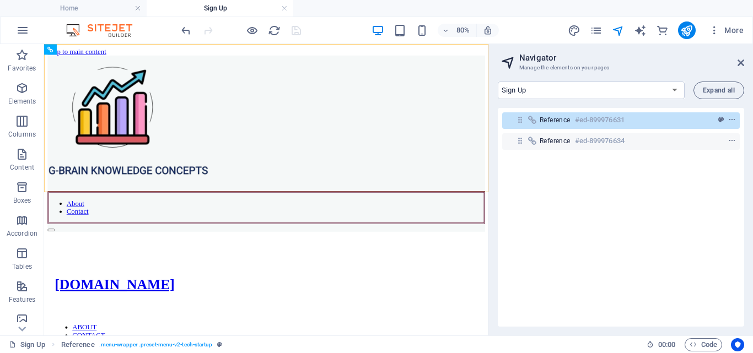
drag, startPoint x: 543, startPoint y: 89, endPoint x: 516, endPoint y: 157, distance: 73.2
click at [516, 157] on div "Reference #ed-899976631 Reference #ed-899976634" at bounding box center [621, 217] width 246 height 219
click at [742, 64] on icon at bounding box center [741, 62] width 7 height 9
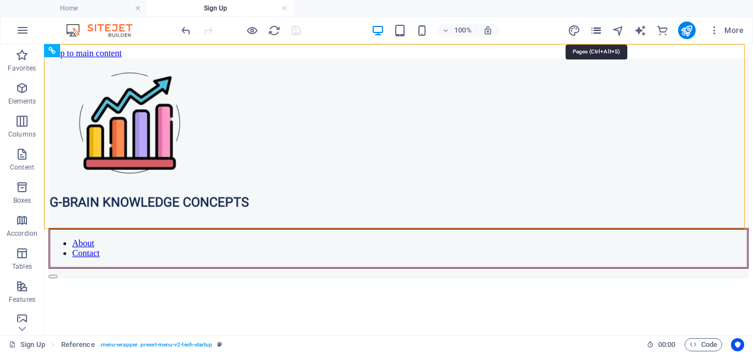
click at [599, 33] on icon "pages" at bounding box center [596, 30] width 13 height 13
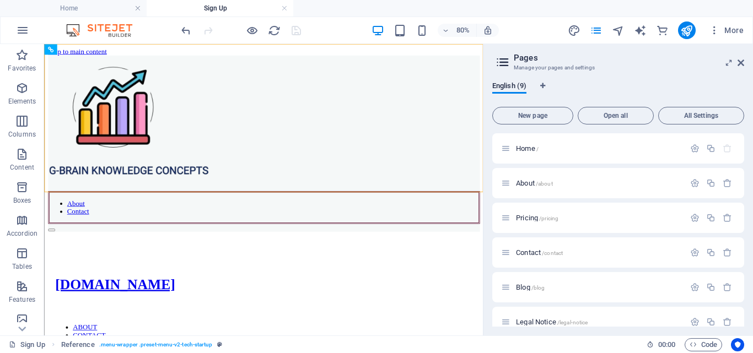
click at [526, 65] on h3 "Manage your pages and settings" at bounding box center [618, 68] width 208 height 10
click at [501, 173] on icon at bounding box center [500, 173] width 6 height 7
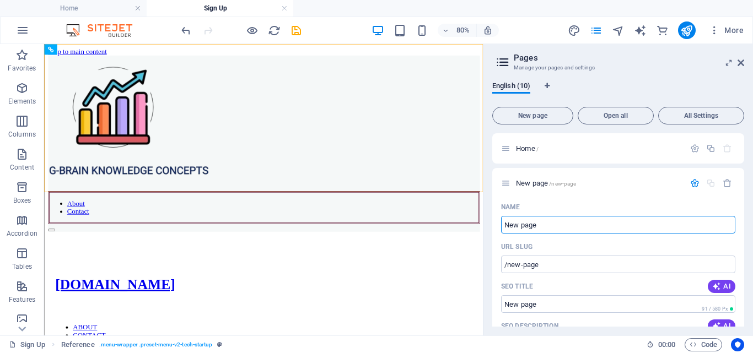
click at [724, 181] on icon "button" at bounding box center [727, 183] width 9 height 9
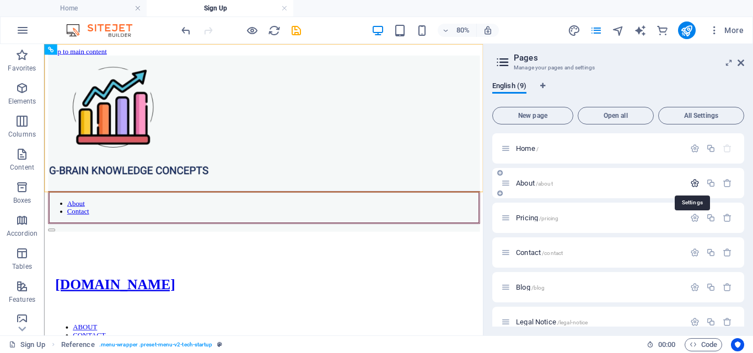
click at [691, 186] on icon "button" at bounding box center [694, 183] width 9 height 9
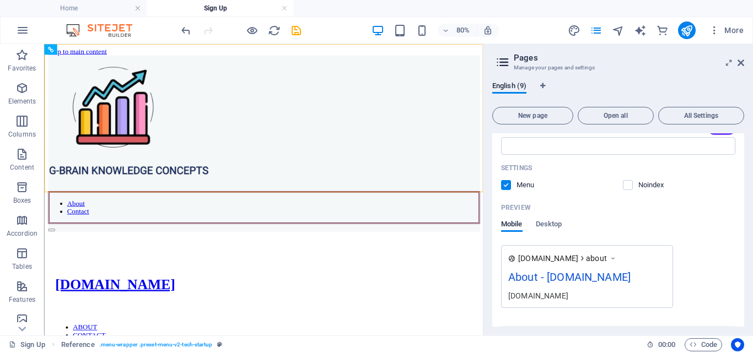
scroll to position [276, 0]
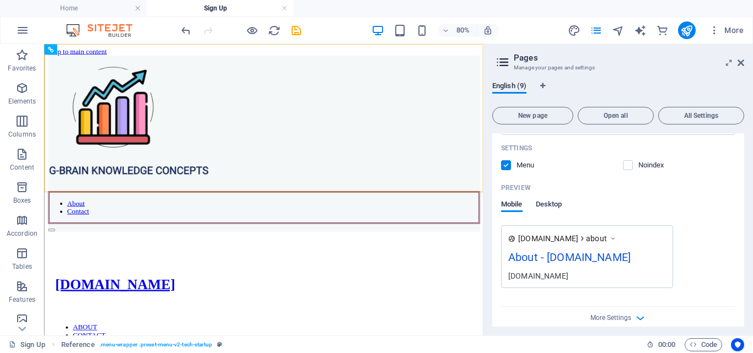
click at [547, 203] on span "Desktop" at bounding box center [549, 205] width 26 height 15
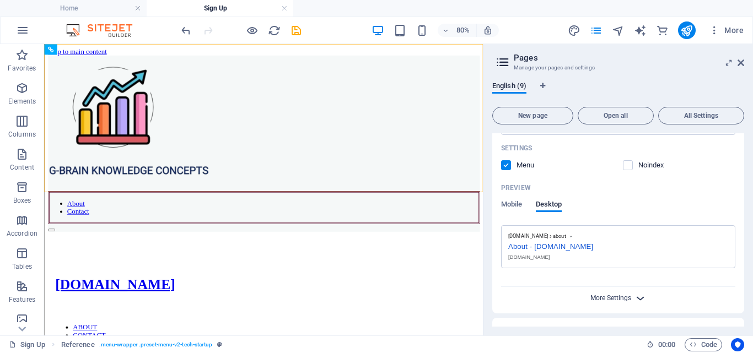
click at [602, 299] on span "More Settings" at bounding box center [611, 298] width 41 height 8
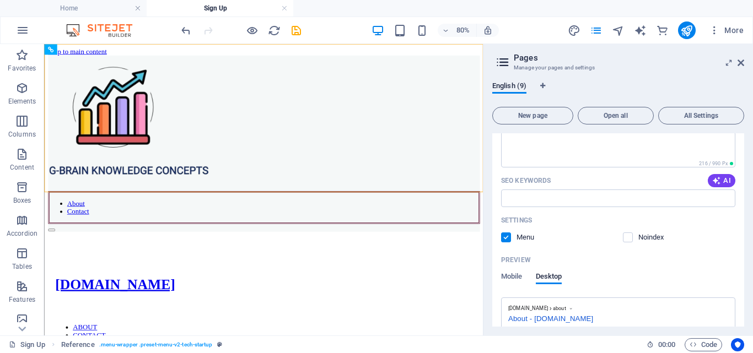
scroll to position [110, 0]
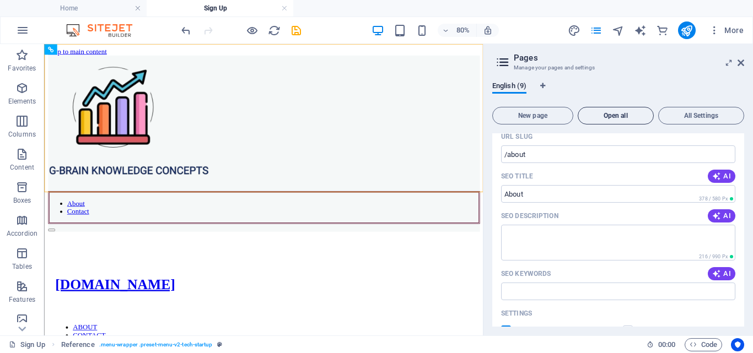
click at [613, 112] on span "Open all" at bounding box center [616, 115] width 66 height 7
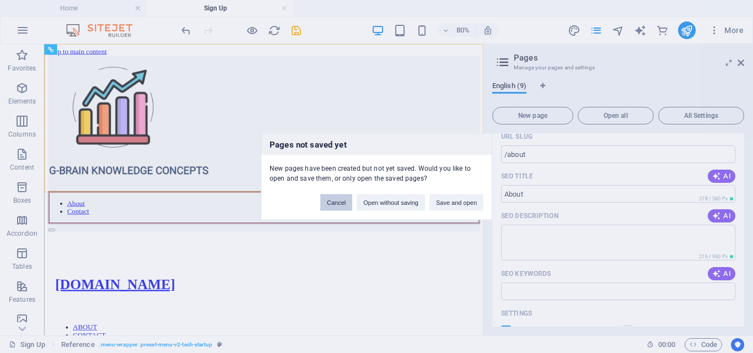
click at [351, 202] on button "Cancel" at bounding box center [336, 202] width 32 height 17
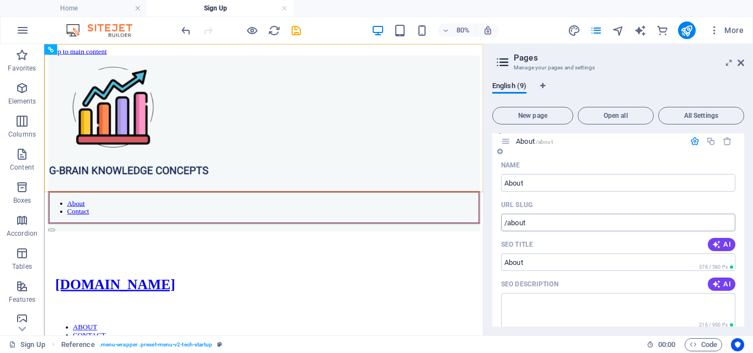
scroll to position [0, 0]
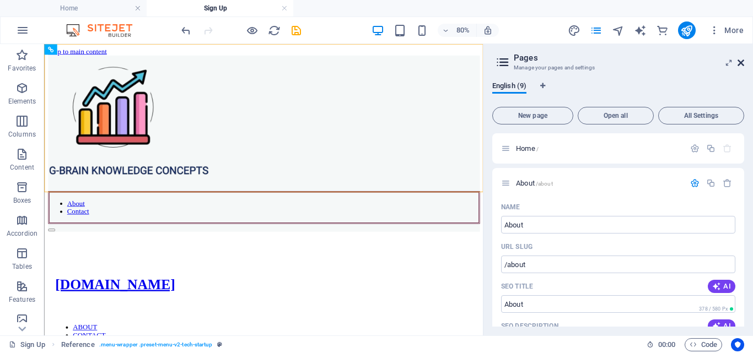
click at [743, 67] on icon at bounding box center [741, 62] width 7 height 9
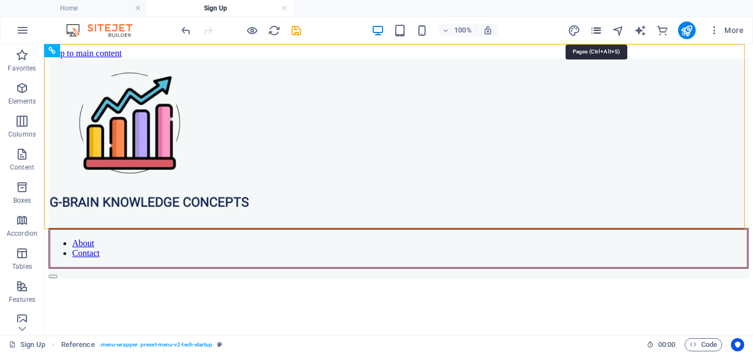
click at [597, 33] on icon "pages" at bounding box center [596, 30] width 13 height 13
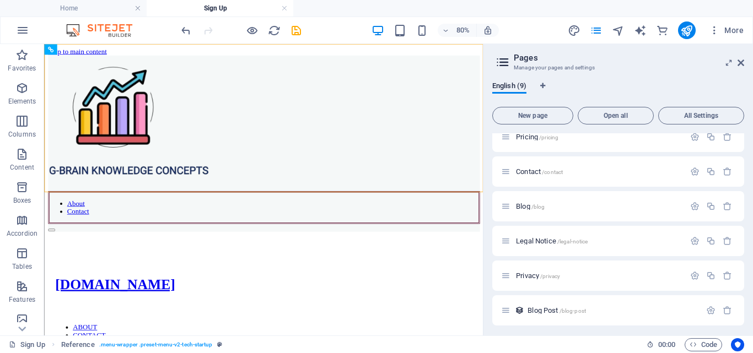
scroll to position [119, 0]
click at [693, 308] on icon "button" at bounding box center [694, 307] width 9 height 9
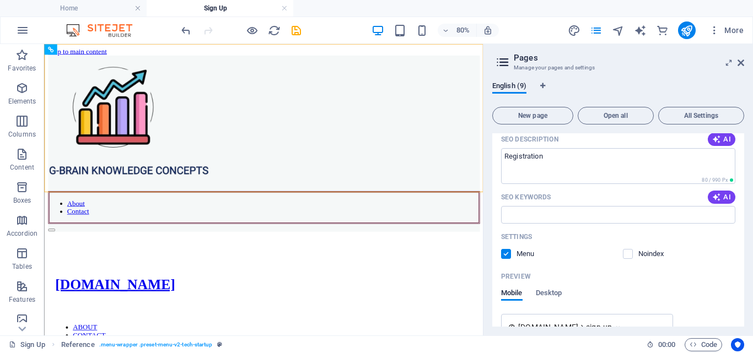
scroll to position [395, 0]
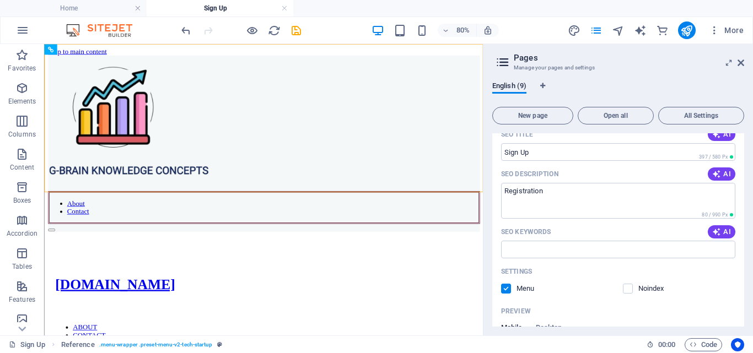
click at [744, 64] on aside "Pages Manage your pages and settings English (9) New page Open all All Settings…" at bounding box center [618, 190] width 270 height 292
click at [744, 62] on icon at bounding box center [741, 62] width 7 height 9
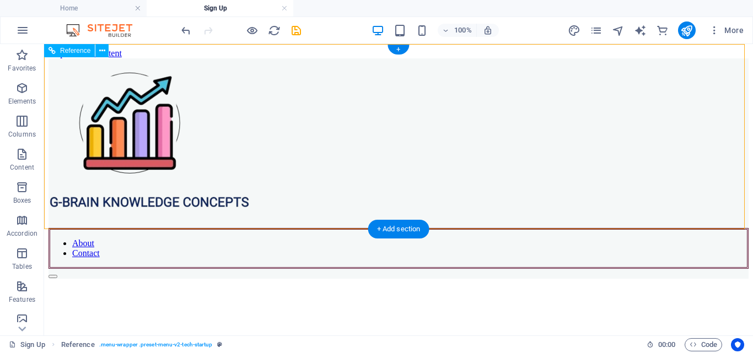
click at [675, 84] on div "About Contact" at bounding box center [399, 168] width 700 height 221
click at [670, 228] on nav "About Contact" at bounding box center [399, 248] width 700 height 41
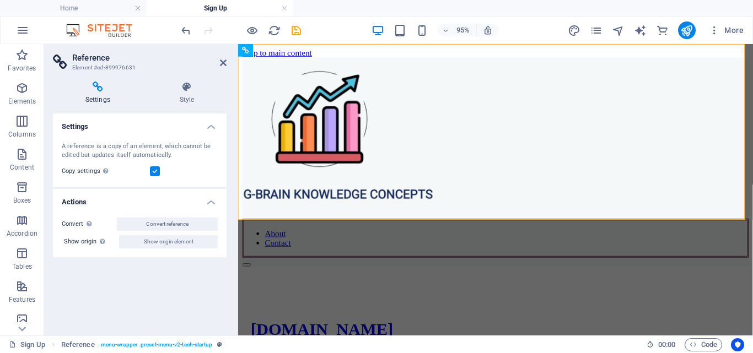
click at [98, 102] on h4 "Settings" at bounding box center [100, 93] width 94 height 23
click at [99, 101] on h4 "Settings" at bounding box center [100, 93] width 94 height 23
click at [99, 99] on h4 "Settings" at bounding box center [100, 93] width 94 height 23
click at [101, 98] on h4 "Settings" at bounding box center [100, 93] width 94 height 23
click at [103, 97] on h4 "Settings" at bounding box center [100, 93] width 94 height 23
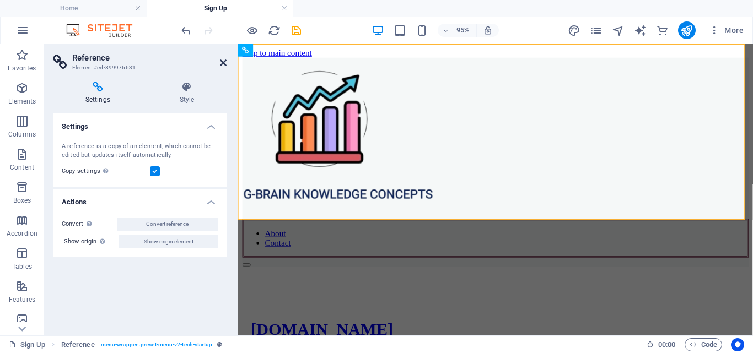
click at [222, 63] on icon at bounding box center [223, 62] width 7 height 9
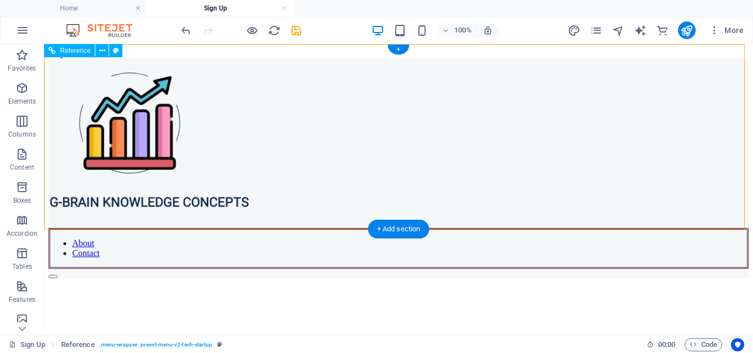
click at [615, 228] on nav "About Contact" at bounding box center [399, 248] width 700 height 41
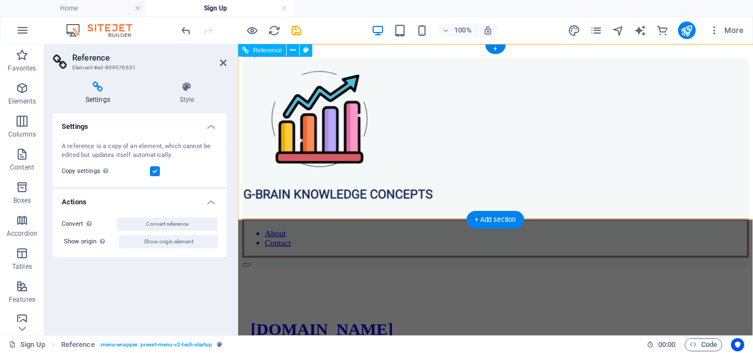
click at [635, 228] on nav "About Contact" at bounding box center [509, 248] width 533 height 41
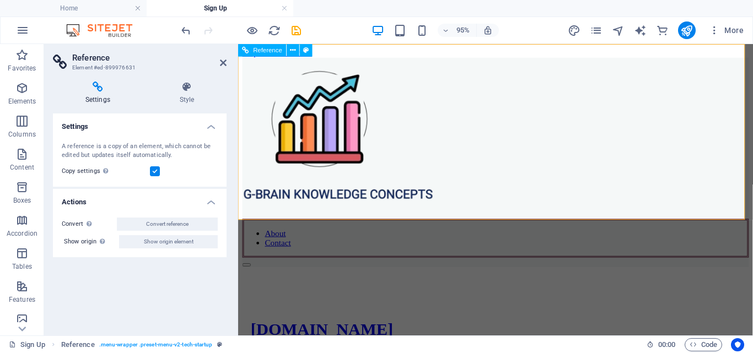
click at [743, 228] on nav "About Contact" at bounding box center [509, 248] width 533 height 41
click at [742, 228] on nav "About Contact" at bounding box center [509, 248] width 533 height 41
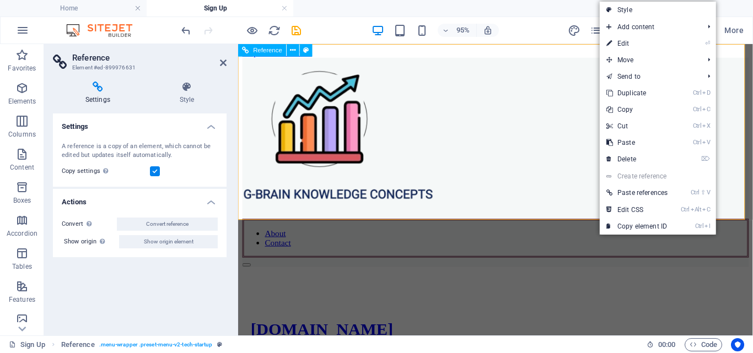
click at [485, 183] on div "About Contact" at bounding box center [509, 168] width 533 height 221
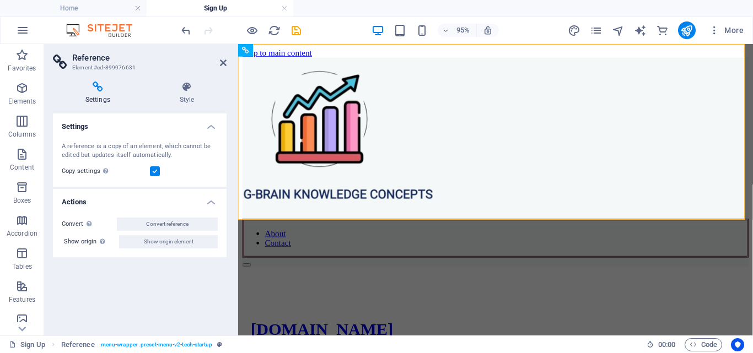
click at [210, 202] on h4 "Actions" at bounding box center [140, 199] width 174 height 20
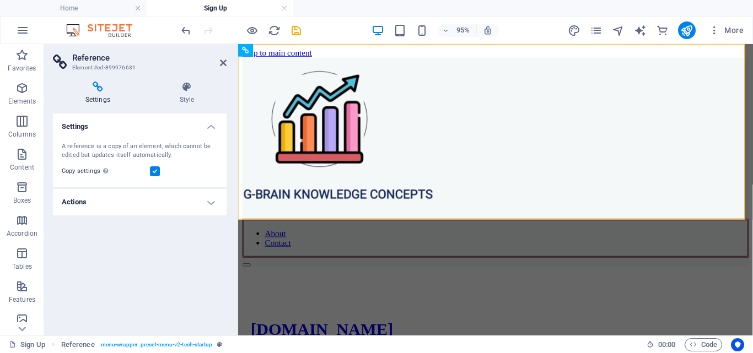
click at [210, 202] on h4 "Actions" at bounding box center [140, 202] width 174 height 26
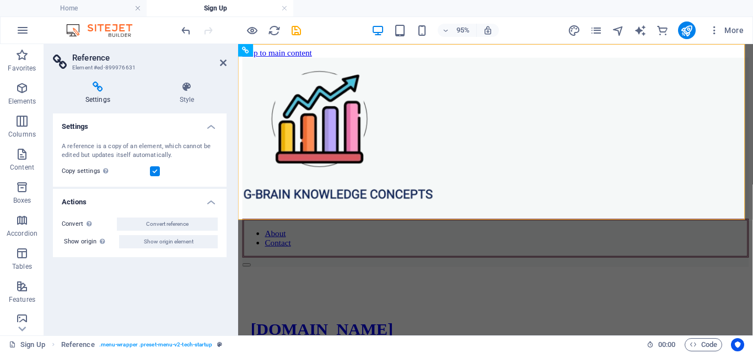
click at [97, 171] on label "Copy settings Use the same settings (flex, animation, position, style) as for t…" at bounding box center [106, 171] width 88 height 13
click at [0, 0] on input "Copy settings Use the same settings (flex, animation, position, style) as for t…" at bounding box center [0, 0] width 0 height 0
click at [91, 173] on label "Copy settings Use the same settings (flex, animation, position, style) as for t…" at bounding box center [106, 171] width 88 height 13
click at [0, 0] on input "Copy settings Use the same settings (flex, animation, position, style) as for t…" at bounding box center [0, 0] width 0 height 0
click at [105, 94] on h4 "Settings" at bounding box center [100, 93] width 94 height 23
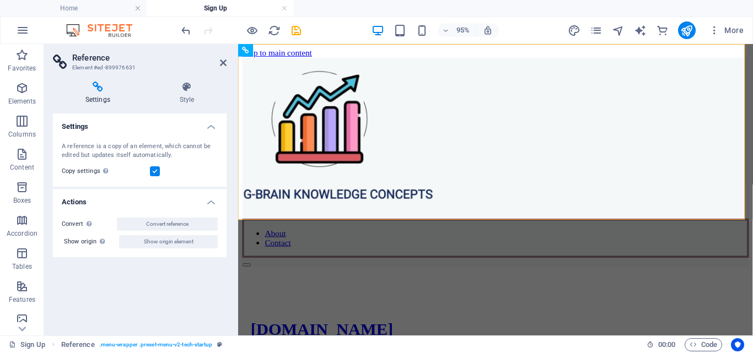
click at [105, 94] on h4 "Settings" at bounding box center [100, 93] width 94 height 23
click at [98, 96] on h4 "Settings" at bounding box center [100, 93] width 94 height 23
click at [218, 62] on h2 "Reference" at bounding box center [149, 58] width 154 height 10
click at [229, 63] on aside "Reference Element #ed-899976631 Settings Style Settings A reference is a copy o…" at bounding box center [141, 190] width 194 height 292
click at [221, 63] on icon at bounding box center [223, 62] width 7 height 9
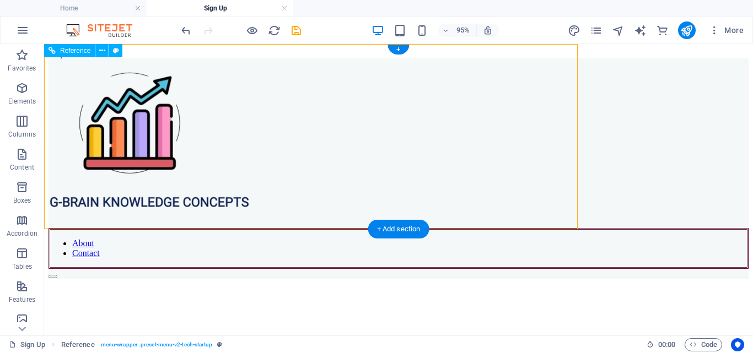
click at [221, 63] on div at bounding box center [399, 143] width 700 height 170
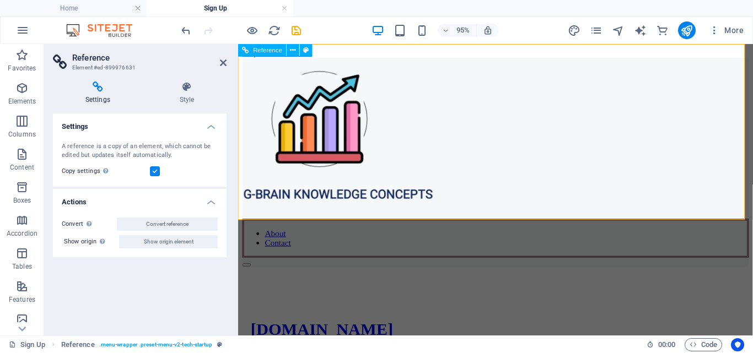
click at [586, 182] on div "About Contact" at bounding box center [509, 168] width 533 height 221
click at [213, 121] on h4 "Settings" at bounding box center [140, 124] width 174 height 20
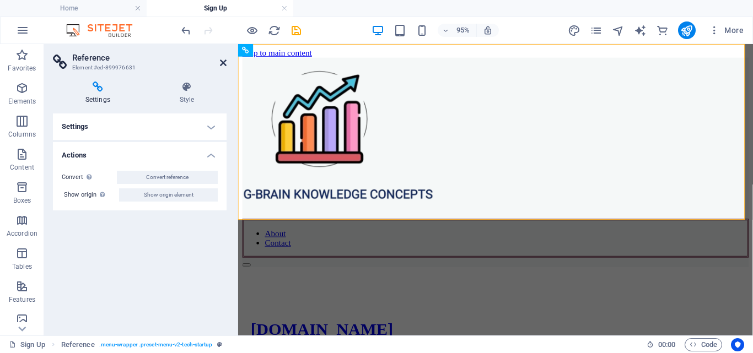
click at [223, 62] on icon at bounding box center [223, 62] width 7 height 9
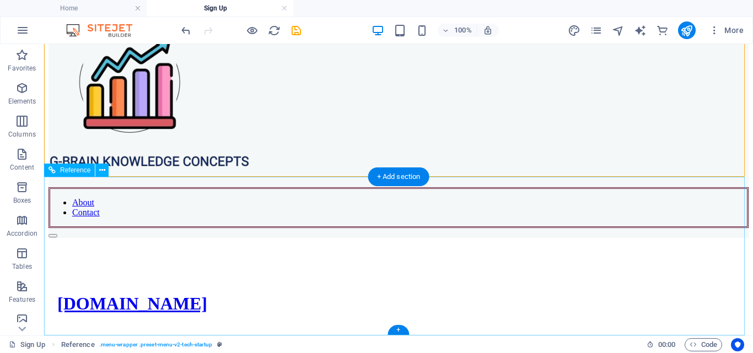
scroll to position [52, 0]
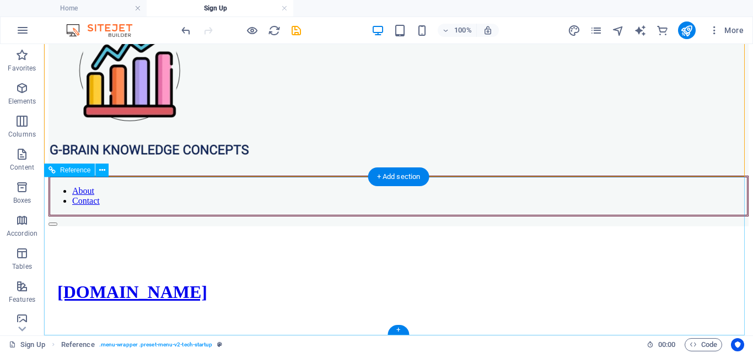
click at [660, 341] on nav "ABOUT CONTACT" at bounding box center [398, 351] width 683 height 20
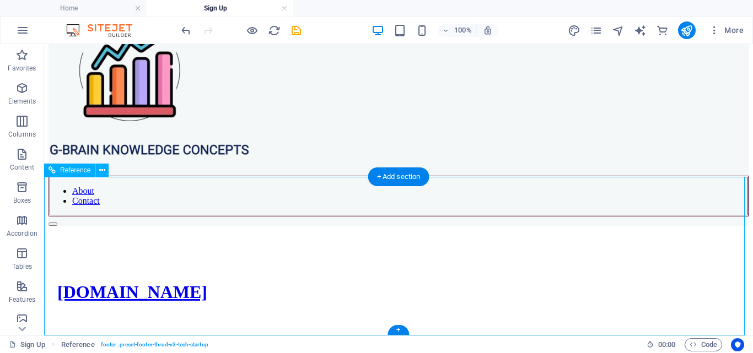
click at [660, 341] on nav "ABOUT CONTACT" at bounding box center [398, 351] width 683 height 20
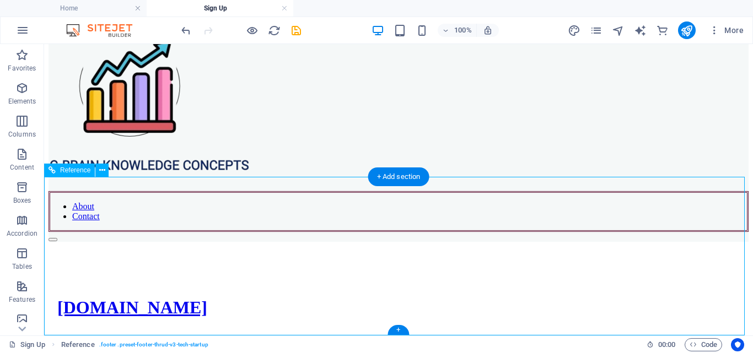
click at [488, 339] on div at bounding box center [398, 343] width 683 height 9
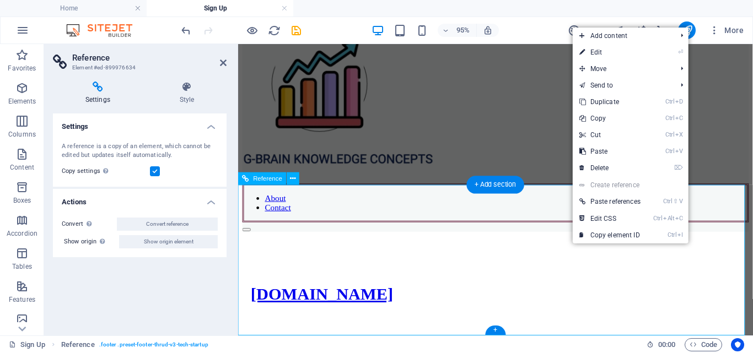
drag, startPoint x: 744, startPoint y: 246, endPoint x: 743, endPoint y: 253, distance: 7.3
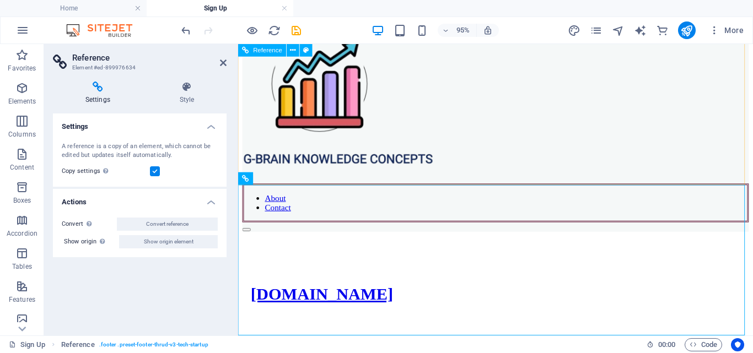
click at [675, 191] on nav "About Contact" at bounding box center [509, 211] width 533 height 41
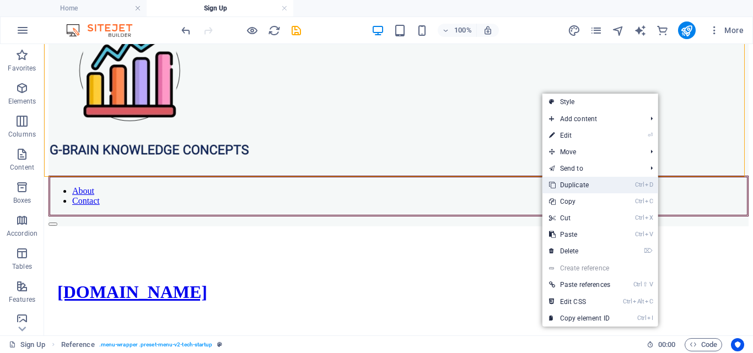
click at [582, 185] on link "Ctrl D Duplicate" at bounding box center [580, 185] width 74 height 17
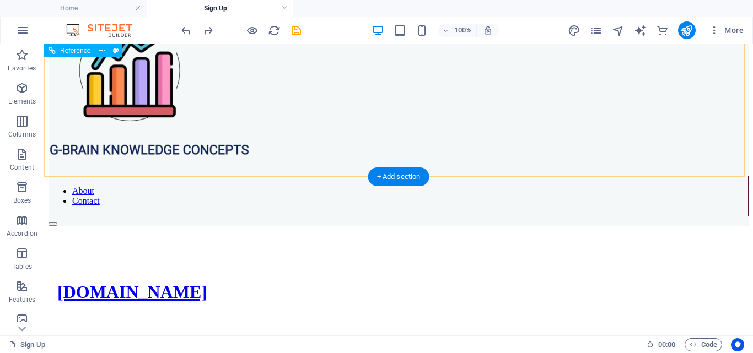
click at [615, 144] on div "About Contact" at bounding box center [399, 116] width 700 height 221
click at [613, 146] on div "About Contact" at bounding box center [399, 116] width 700 height 221
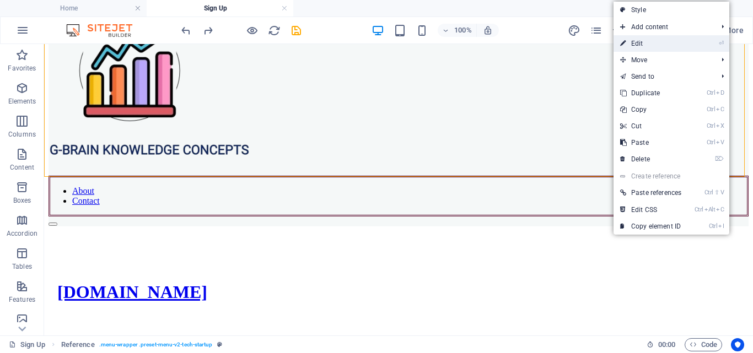
click at [635, 41] on link "⏎ Edit" at bounding box center [651, 43] width 74 height 17
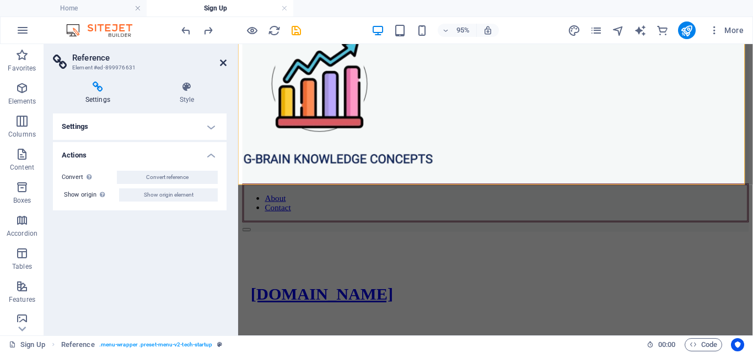
drag, startPoint x: 223, startPoint y: 62, endPoint x: 182, endPoint y: 18, distance: 60.5
click at [224, 62] on icon at bounding box center [223, 62] width 7 height 9
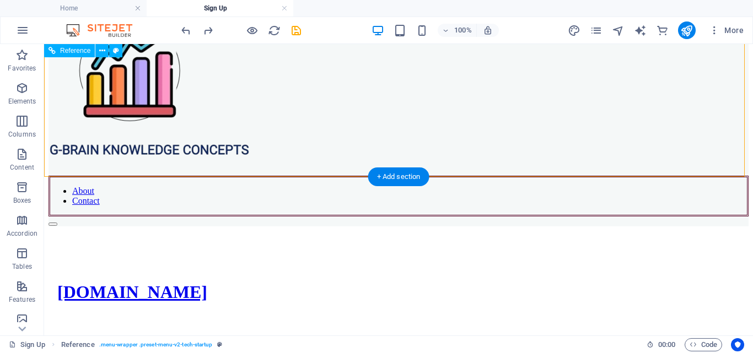
click at [491, 176] on nav "About Contact" at bounding box center [399, 196] width 700 height 41
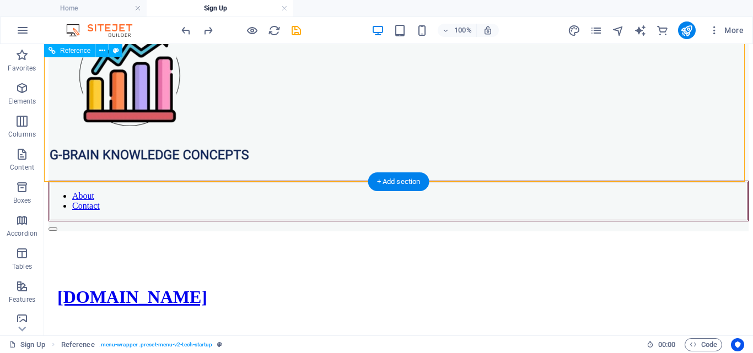
click at [491, 181] on nav "About Contact" at bounding box center [399, 201] width 700 height 41
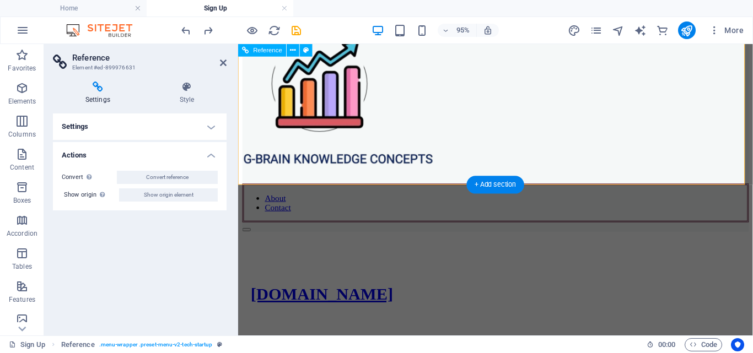
click at [497, 191] on nav "About Contact" at bounding box center [509, 211] width 533 height 41
click at [224, 65] on icon at bounding box center [223, 62] width 7 height 9
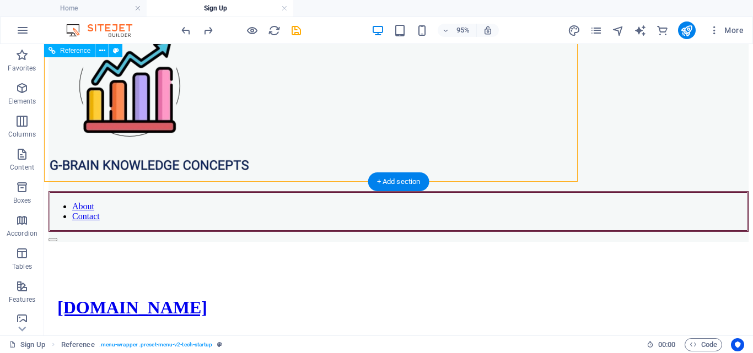
scroll to position [47, 0]
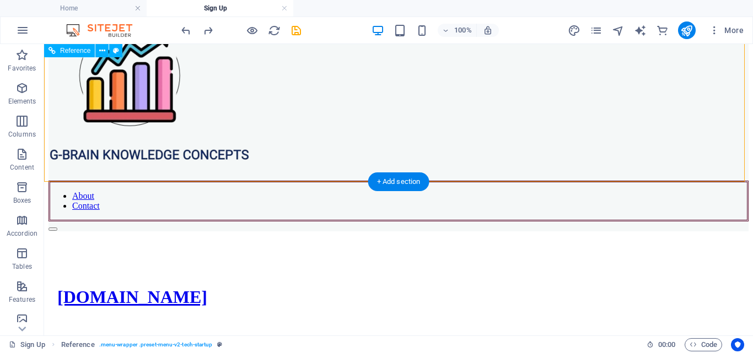
click at [631, 181] on nav "About Contact" at bounding box center [399, 201] width 700 height 41
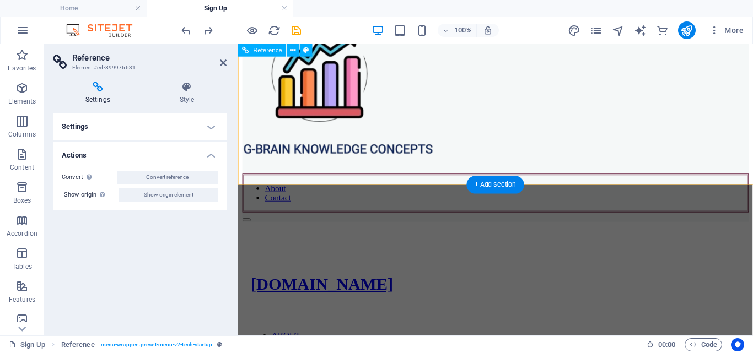
scroll to position [37, 0]
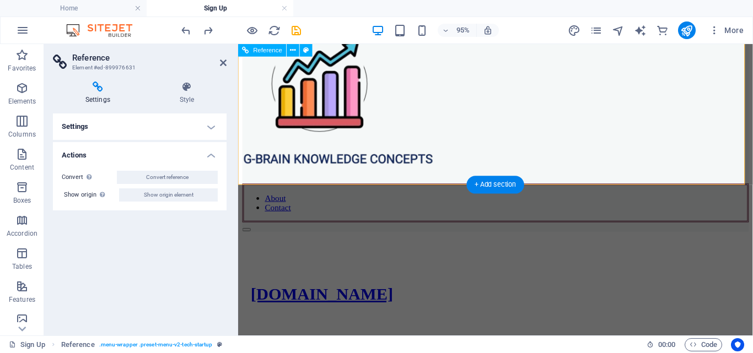
click at [651, 191] on nav "About Contact" at bounding box center [509, 211] width 533 height 41
click at [210, 125] on h4 "Settings" at bounding box center [140, 127] width 174 height 26
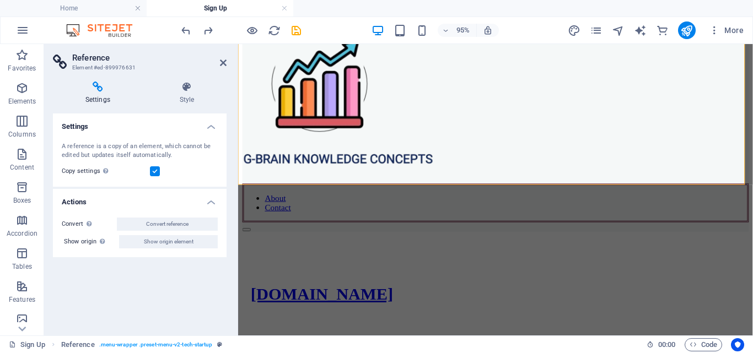
click at [213, 119] on h4 "Settings" at bounding box center [140, 124] width 174 height 20
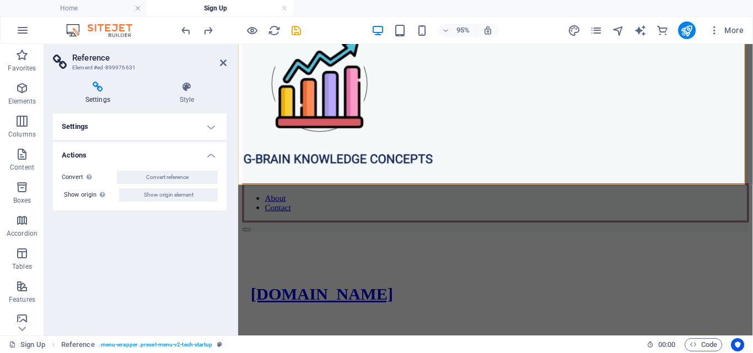
click at [215, 157] on h4 "Actions" at bounding box center [140, 152] width 174 height 20
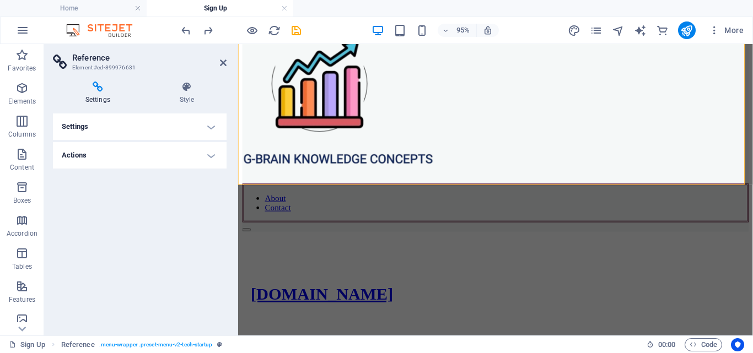
click at [215, 157] on h4 "Actions" at bounding box center [140, 155] width 174 height 26
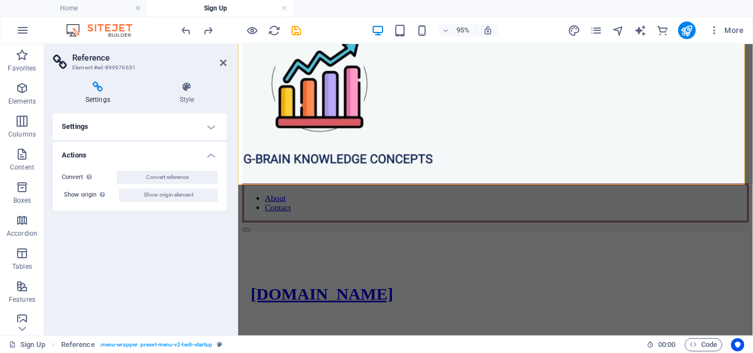
click at [230, 61] on aside "Reference Element #ed-899976631 Settings Style Settings A reference is a copy o…" at bounding box center [141, 190] width 194 height 292
click at [226, 61] on icon at bounding box center [223, 62] width 7 height 9
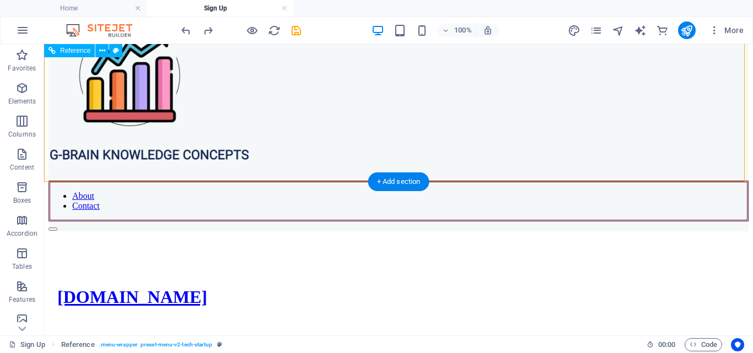
click at [481, 116] on div "About Contact" at bounding box center [399, 121] width 700 height 221
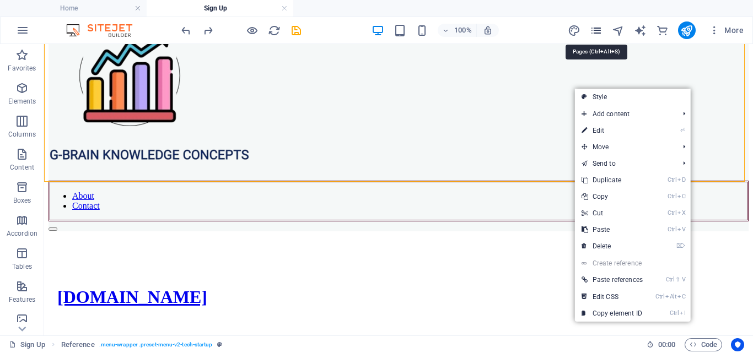
click at [598, 29] on icon "pages" at bounding box center [596, 30] width 13 height 13
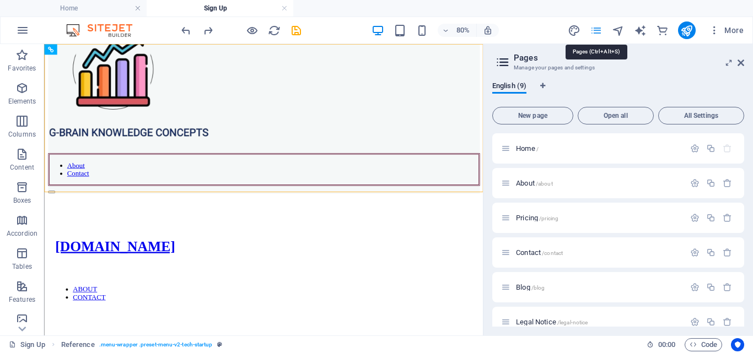
scroll to position [0, 0]
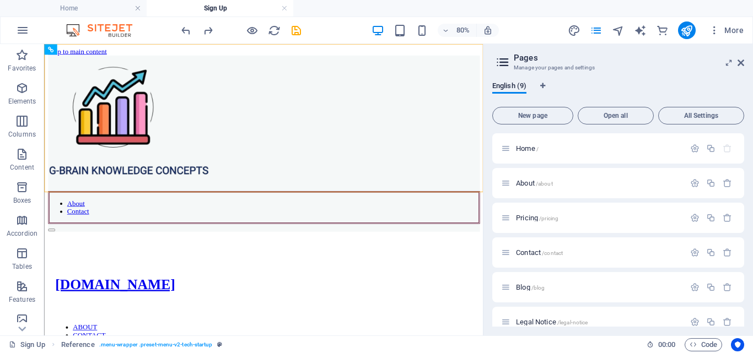
click at [500, 66] on icon at bounding box center [503, 62] width 17 height 15
click at [501, 66] on icon at bounding box center [503, 62] width 17 height 15
click at [739, 58] on h2 "Pages" at bounding box center [629, 58] width 230 height 10
drag, startPoint x: 742, startPoint y: 60, endPoint x: 697, endPoint y: 15, distance: 62.8
click at [742, 60] on icon at bounding box center [741, 62] width 7 height 9
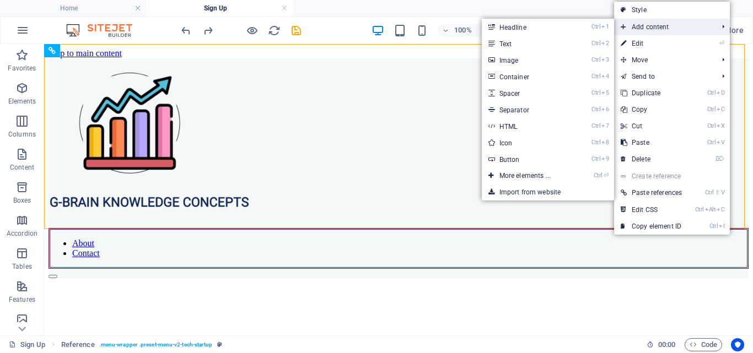
click at [630, 28] on span "Add content" at bounding box center [663, 27] width 99 height 17
click at [549, 42] on link "Ctrl 2 Text" at bounding box center [527, 43] width 91 height 17
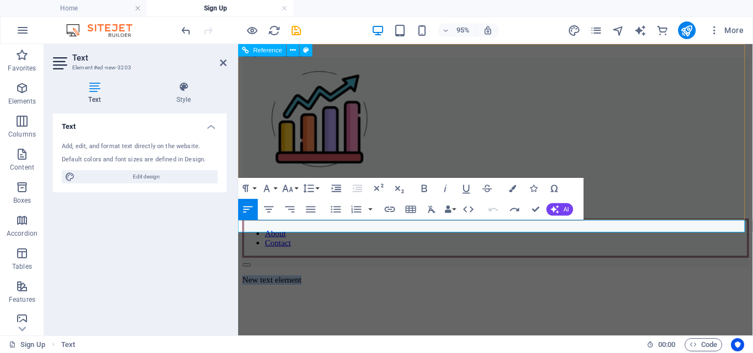
click at [476, 88] on div "About Contact" at bounding box center [509, 168] width 533 height 221
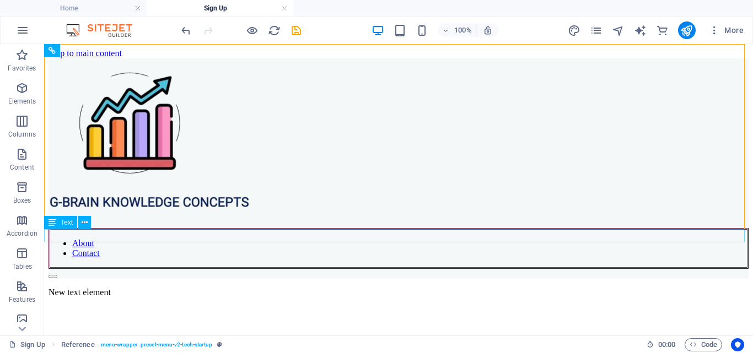
click at [121, 288] on div "New text element" at bounding box center [399, 293] width 700 height 10
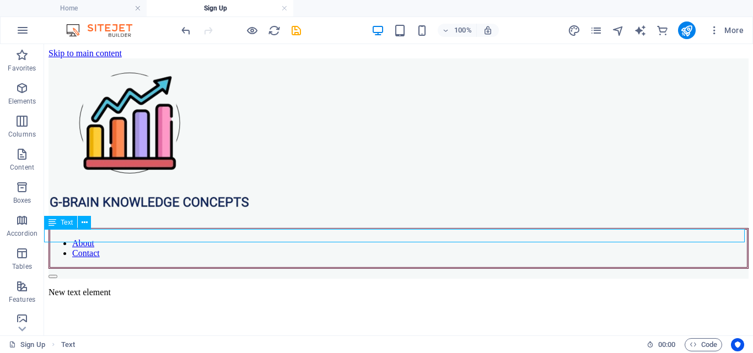
click at [121, 288] on div "New text element" at bounding box center [399, 293] width 700 height 10
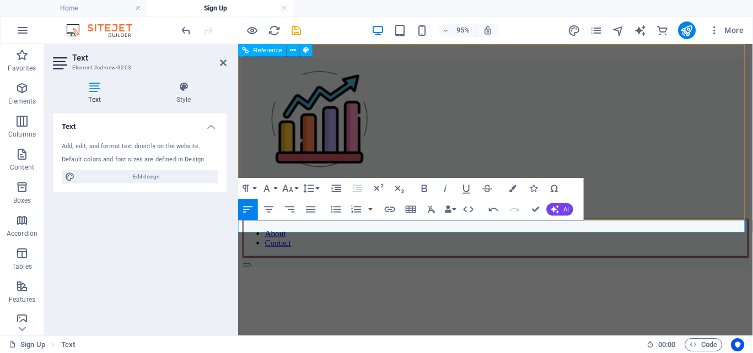
click at [556, 59] on div "About Contact" at bounding box center [509, 168] width 533 height 221
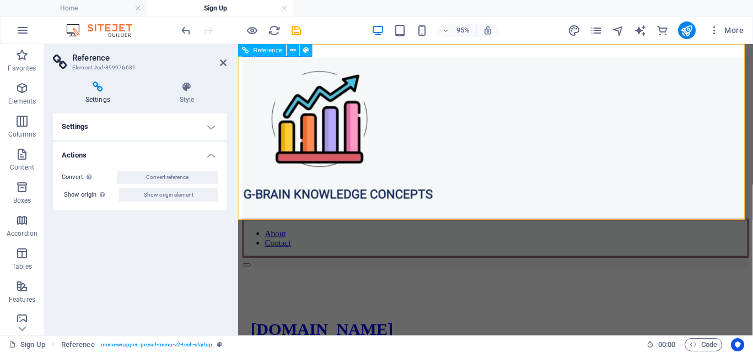
click at [753, 194] on div "About Contact" at bounding box center [509, 168] width 533 height 221
click at [223, 62] on icon at bounding box center [223, 62] width 7 height 9
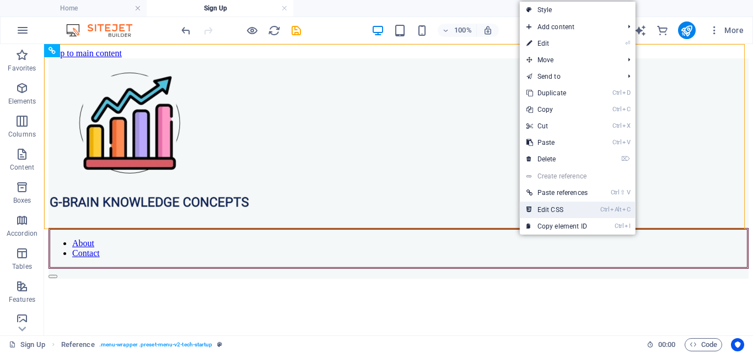
click at [581, 205] on link "Ctrl Alt C Edit CSS" at bounding box center [557, 210] width 74 height 17
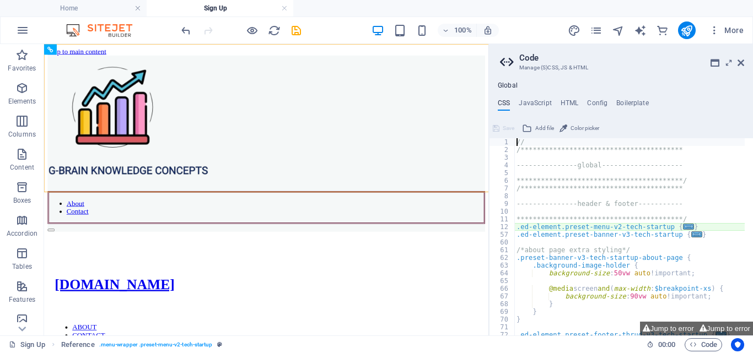
type textarea "@include menu-v2("
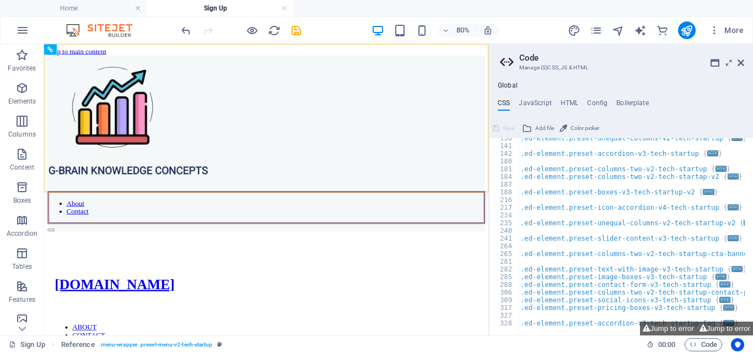
scroll to position [706, 0]
click at [742, 61] on icon at bounding box center [741, 62] width 7 height 9
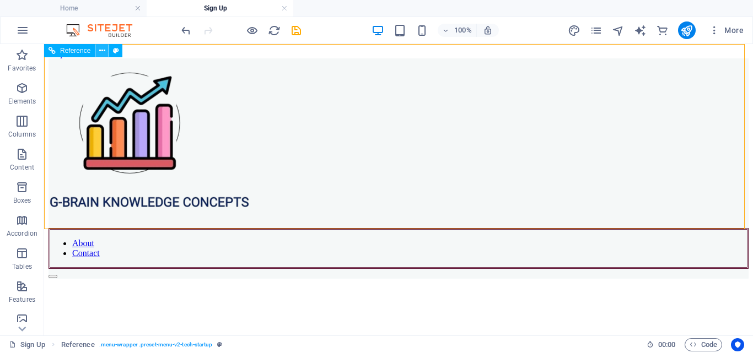
click at [101, 55] on icon at bounding box center [102, 51] width 6 height 12
click at [106, 50] on button at bounding box center [101, 50] width 13 height 13
click at [101, 50] on icon at bounding box center [102, 51] width 6 height 12
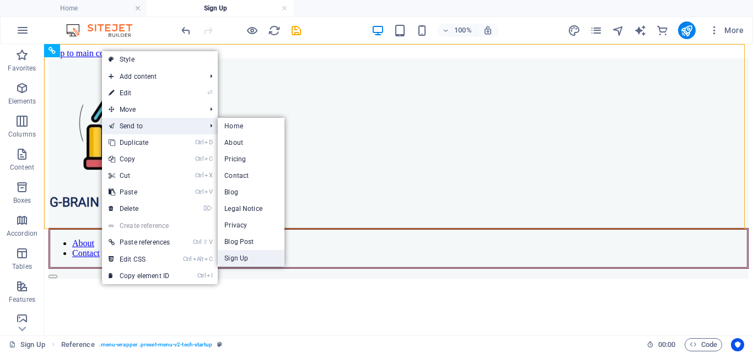
click at [243, 260] on link "Sign Up" at bounding box center [251, 258] width 67 height 17
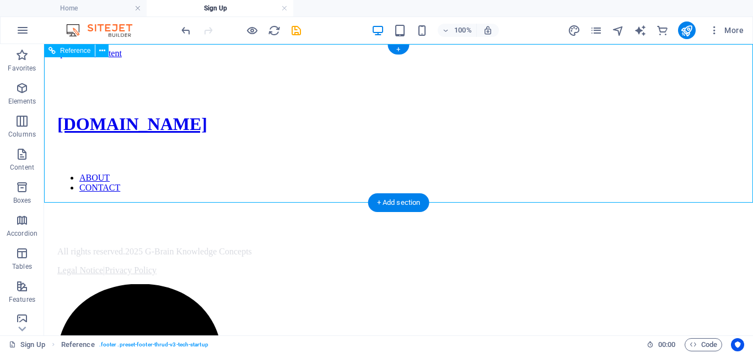
click at [652, 173] on nav "ABOUT CONTACT" at bounding box center [398, 183] width 683 height 20
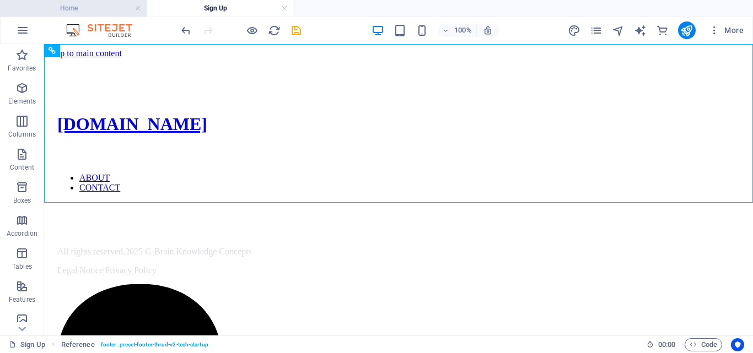
drag, startPoint x: 223, startPoint y: 3, endPoint x: 85, endPoint y: 7, distance: 137.9
click at [85, 7] on h4 "Home" at bounding box center [73, 8] width 147 height 12
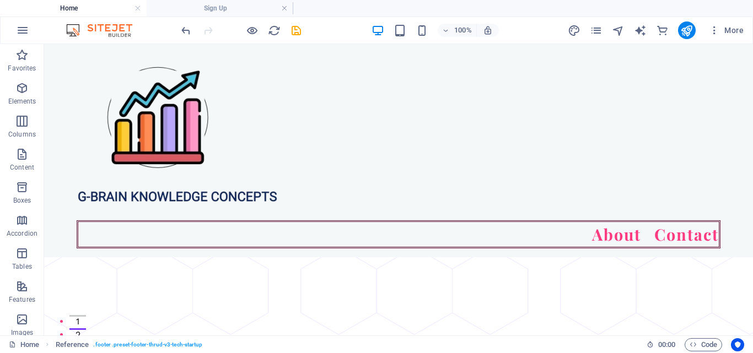
scroll to position [2336, 0]
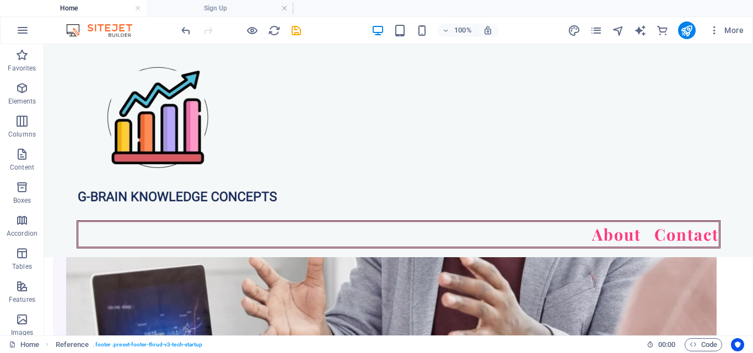
click at [85, 7] on h4 "Home" at bounding box center [73, 8] width 147 height 12
drag, startPoint x: 130, startPoint y: 51, endPoint x: 296, endPoint y: 92, distance: 170.9
click at [296, 92] on div "About Contact" at bounding box center [398, 150] width 709 height 213
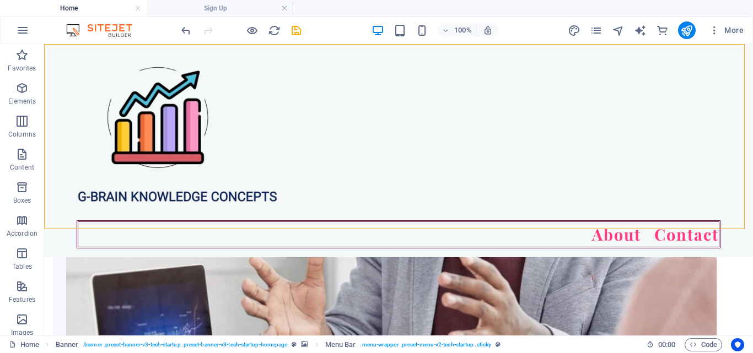
click at [218, 9] on h4 "Sign Up" at bounding box center [220, 8] width 147 height 12
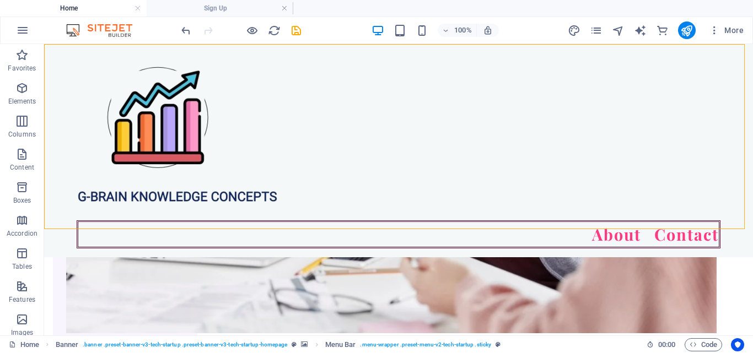
scroll to position [0, 0]
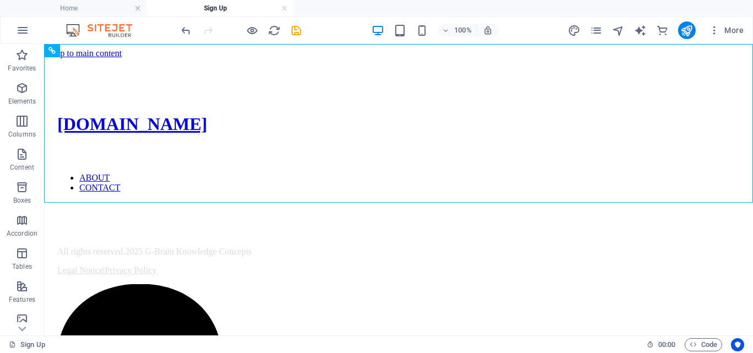
drag, startPoint x: 262, startPoint y: 53, endPoint x: 142, endPoint y: 237, distance: 219.9
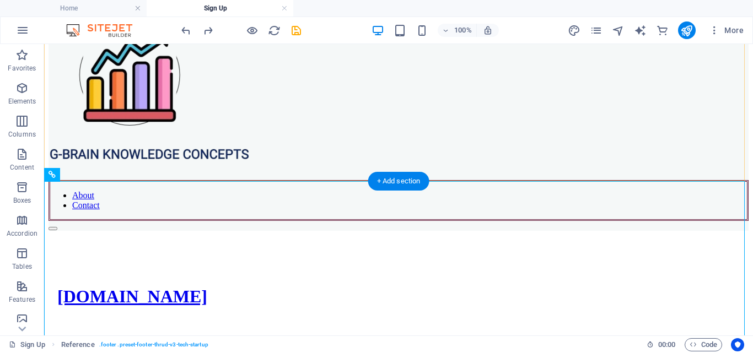
scroll to position [52, 0]
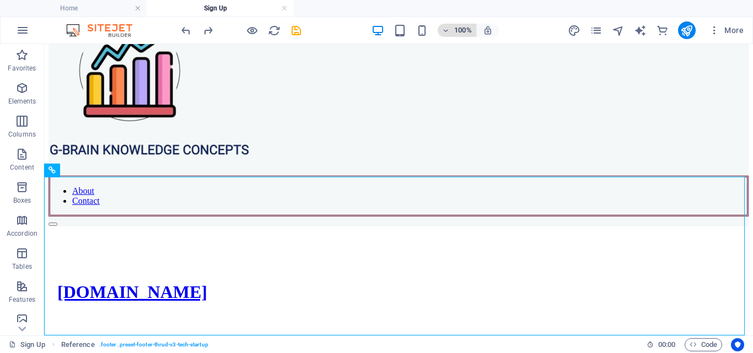
click at [459, 30] on h6 "100%" at bounding box center [463, 30] width 18 height 13
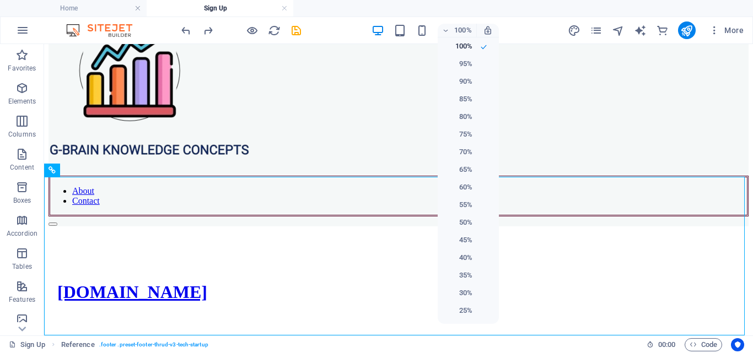
click at [605, 112] on div at bounding box center [376, 176] width 753 height 353
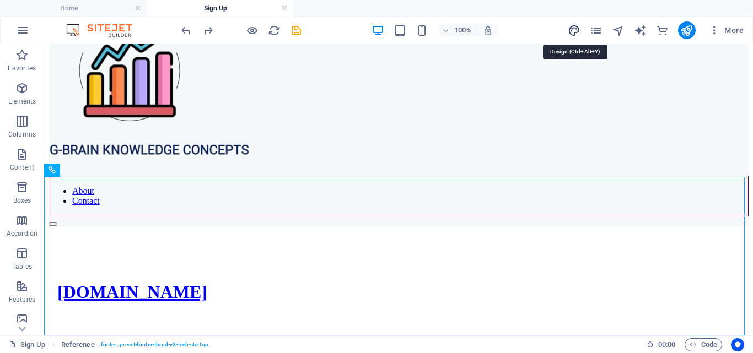
click at [573, 34] on icon "design" at bounding box center [574, 30] width 13 height 13
select select "700"
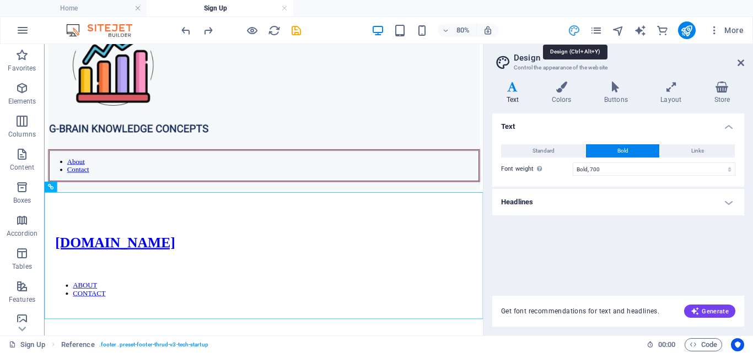
scroll to position [0, 0]
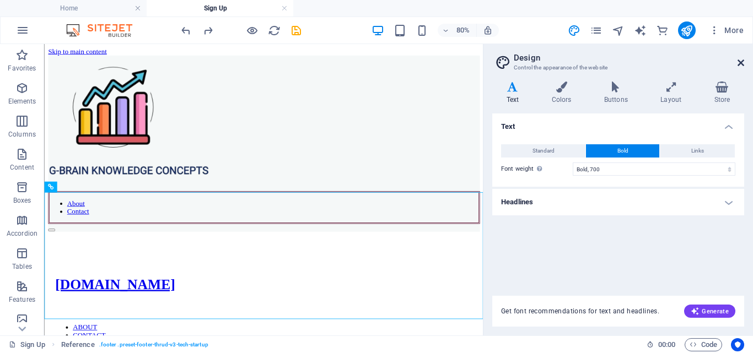
click at [743, 64] on icon at bounding box center [741, 62] width 7 height 9
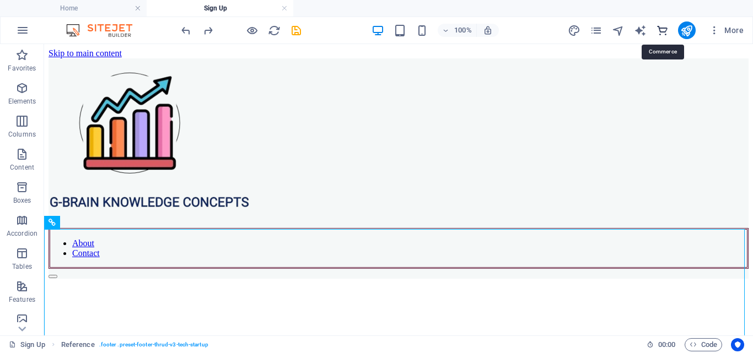
click at [665, 31] on icon "commerce" at bounding box center [662, 30] width 13 height 13
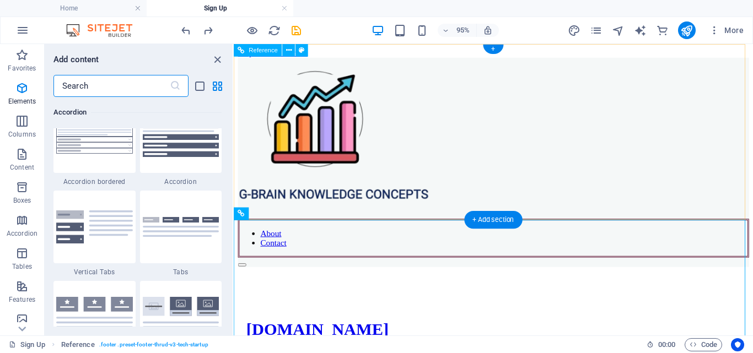
scroll to position [10625, 0]
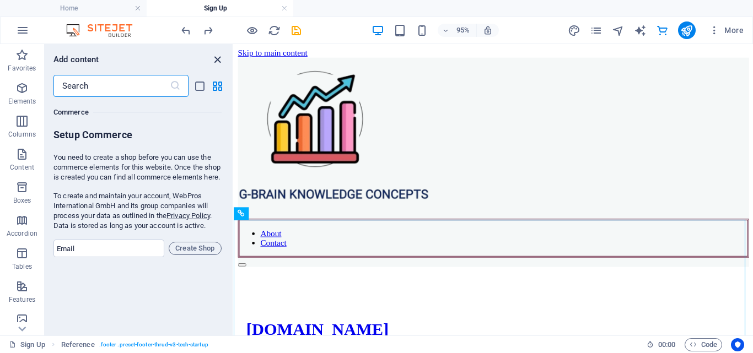
click at [214, 53] on icon "close panel" at bounding box center [217, 59] width 13 height 13
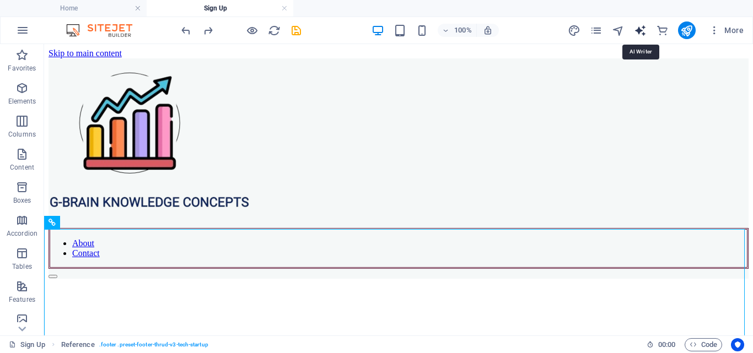
click at [641, 33] on icon "text_generator" at bounding box center [640, 30] width 13 height 13
select select "English"
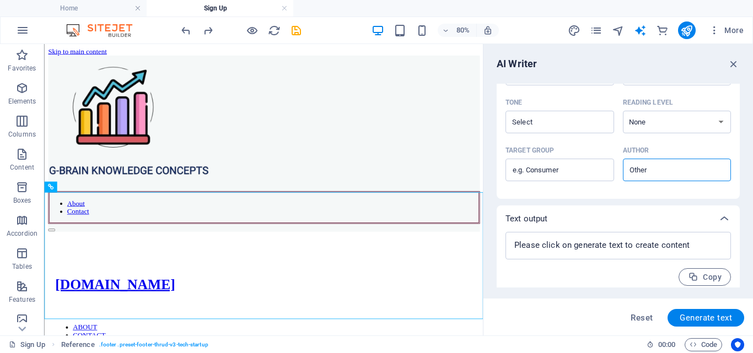
scroll to position [300, 0]
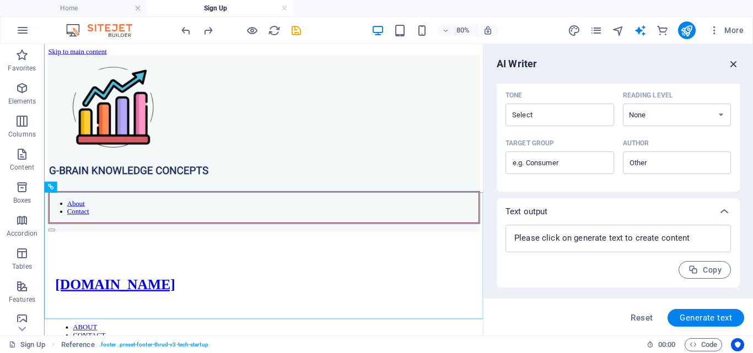
click at [731, 65] on icon "button" at bounding box center [734, 64] width 12 height 12
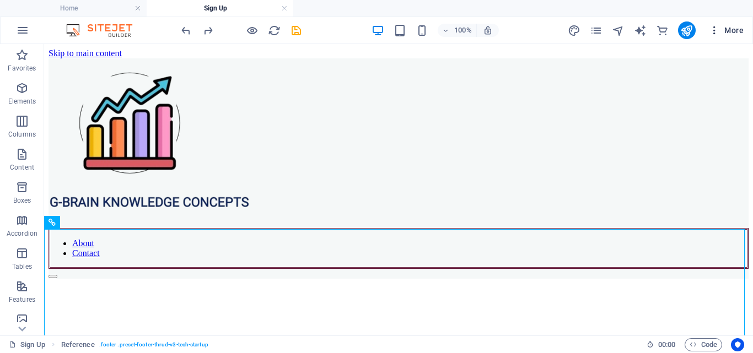
click at [736, 33] on span "More" at bounding box center [726, 30] width 35 height 11
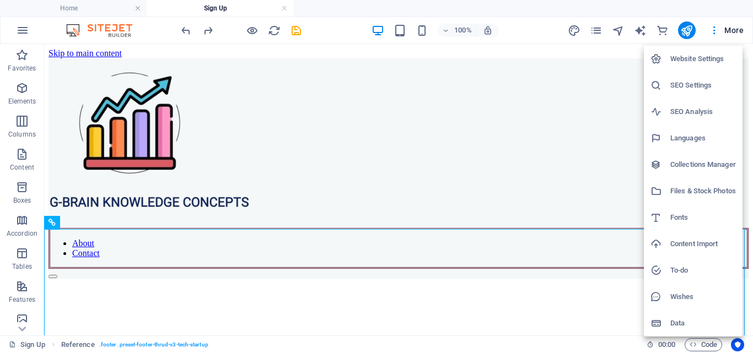
click at [693, 61] on h6 "Website Settings" at bounding box center [703, 58] width 66 height 13
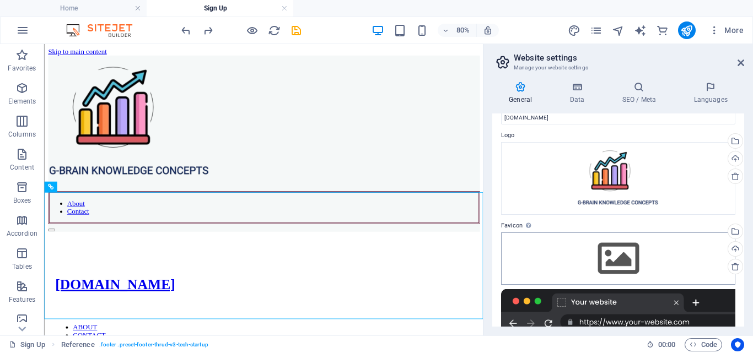
scroll to position [0, 0]
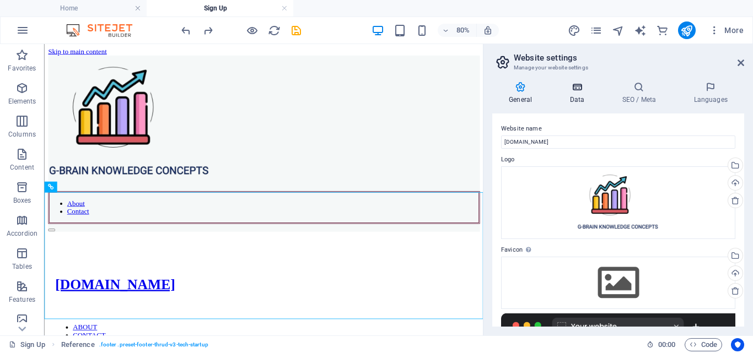
click at [581, 95] on h4 "Data" at bounding box center [579, 93] width 52 height 23
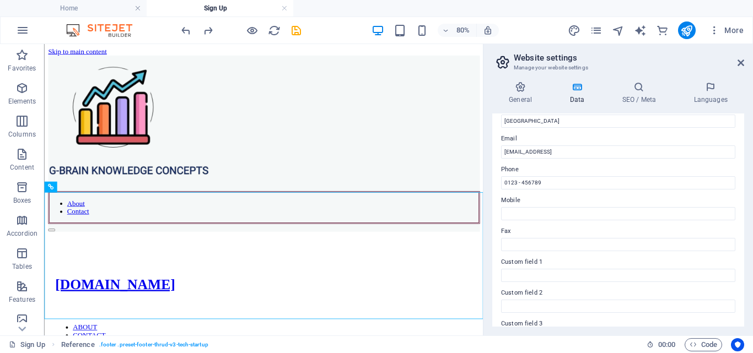
scroll to position [151, 0]
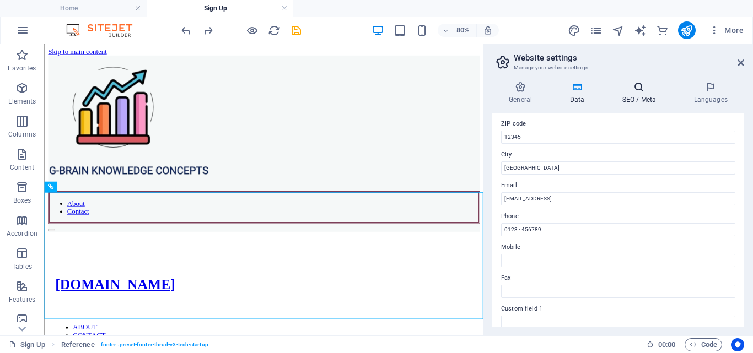
click at [641, 95] on h4 "SEO / Meta" at bounding box center [641, 93] width 72 height 23
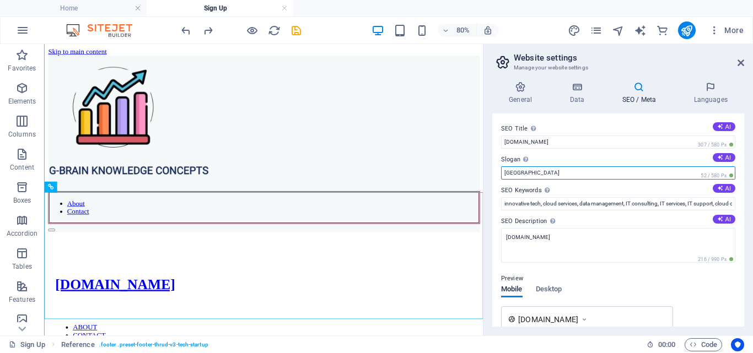
click at [599, 176] on input "[GEOGRAPHIC_DATA]" at bounding box center [618, 173] width 234 height 13
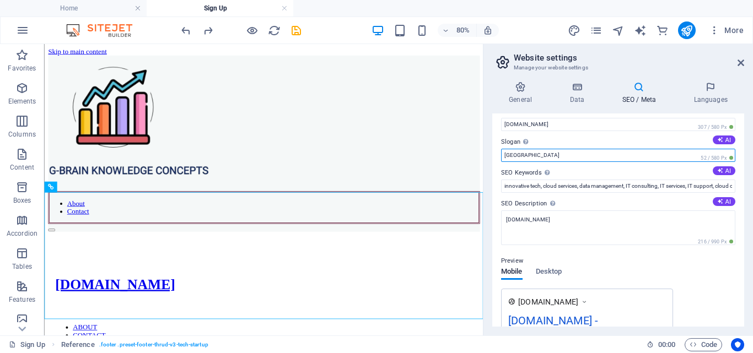
scroll to position [0, 0]
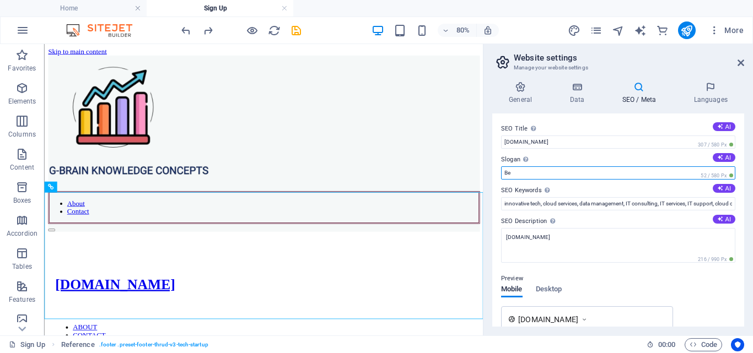
type input "B"
paste input "Empowering Minds, Inspiring Growth."
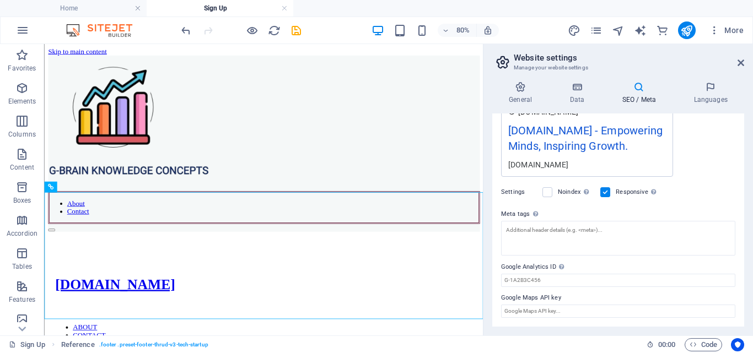
scroll to position [223, 0]
type input "Empowering Minds, Inspiring Growth."
click at [502, 189] on div "About Contact" at bounding box center [319, 168] width 540 height 221
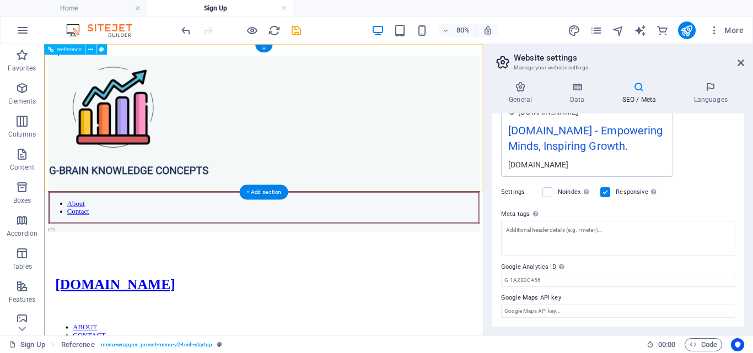
click at [518, 180] on div "About Contact" at bounding box center [319, 168] width 540 height 221
click at [745, 58] on aside "Website settings Manage your website settings General Data SEO / Meta Languages…" at bounding box center [618, 190] width 270 height 292
click at [736, 60] on h2 "Website settings" at bounding box center [629, 58] width 230 height 10
click at [739, 62] on icon at bounding box center [741, 62] width 7 height 9
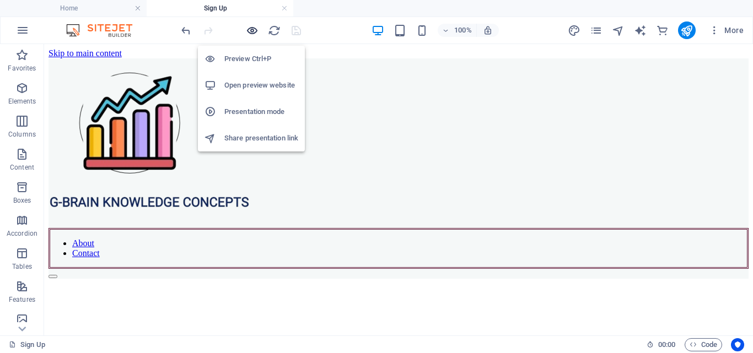
click at [250, 30] on icon "button" at bounding box center [252, 30] width 13 height 13
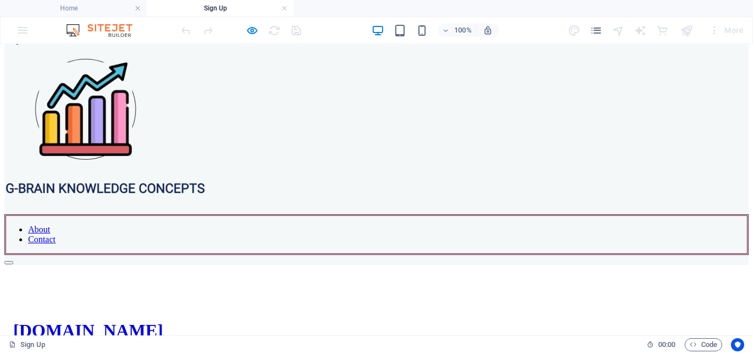
scroll to position [0, 0]
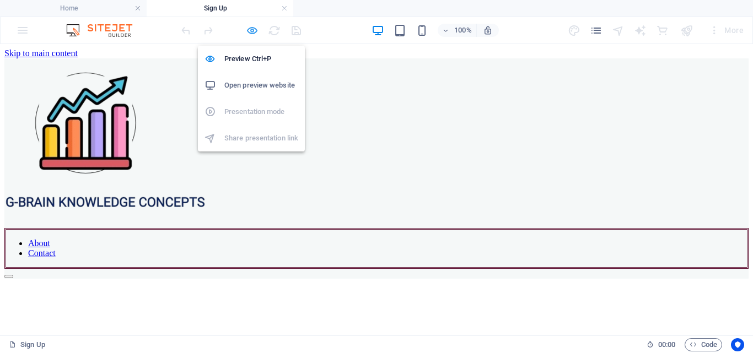
click at [253, 31] on icon "button" at bounding box center [252, 30] width 13 height 13
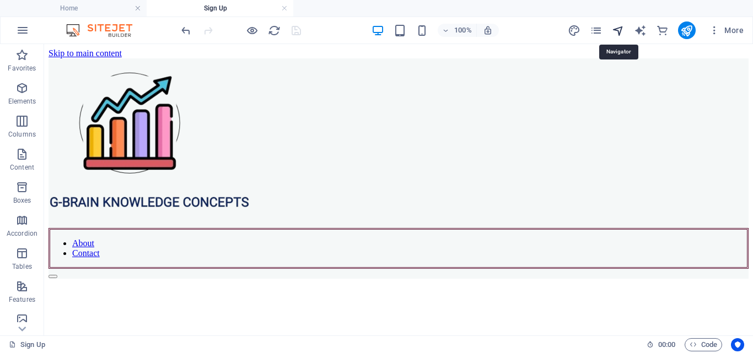
click at [620, 25] on icon "navigator" at bounding box center [618, 30] width 13 height 13
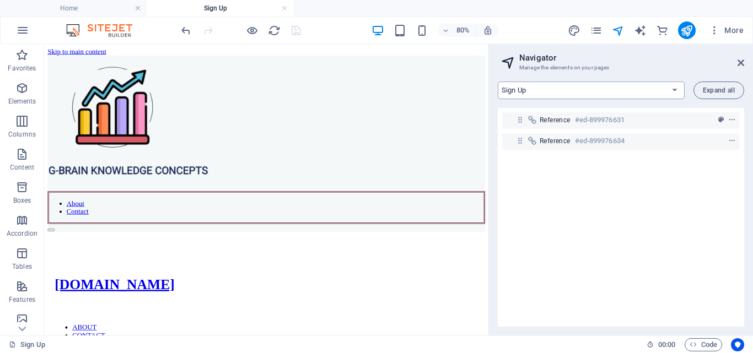
click at [655, 92] on select "Home About Pricing Contact Blog Legal Notice Privacy Blog Post Sign Up" at bounding box center [591, 91] width 187 height 18
select select "16902949-en"
click at [498, 82] on select "Home About Pricing Contact Blog Legal Notice Privacy Blog Post Sign Up" at bounding box center [591, 91] width 187 height 18
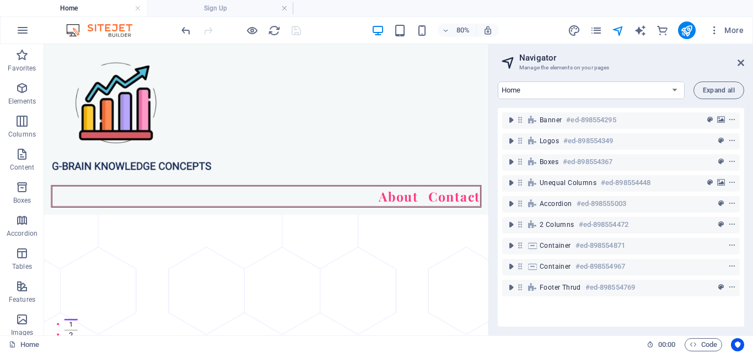
scroll to position [2450, 0]
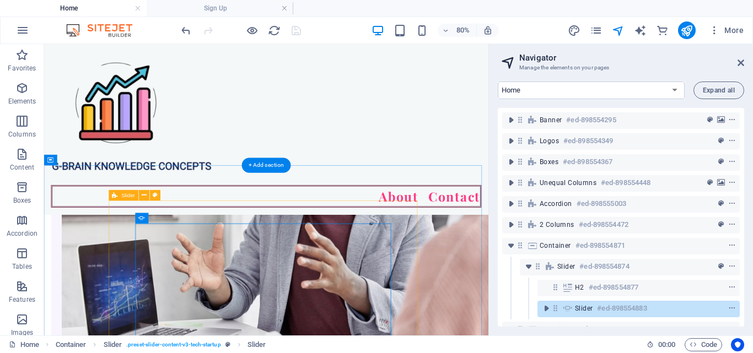
scroll to position [2505, 0]
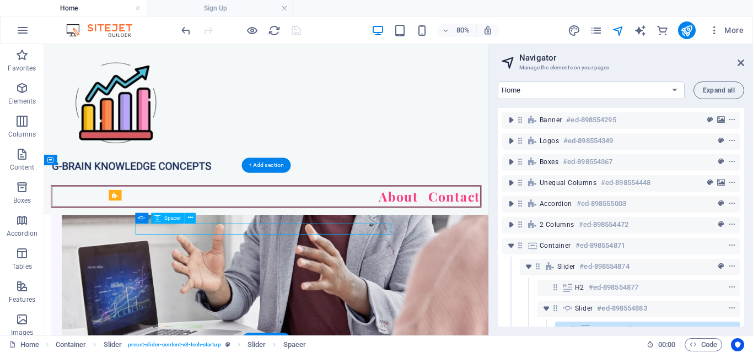
select select "px"
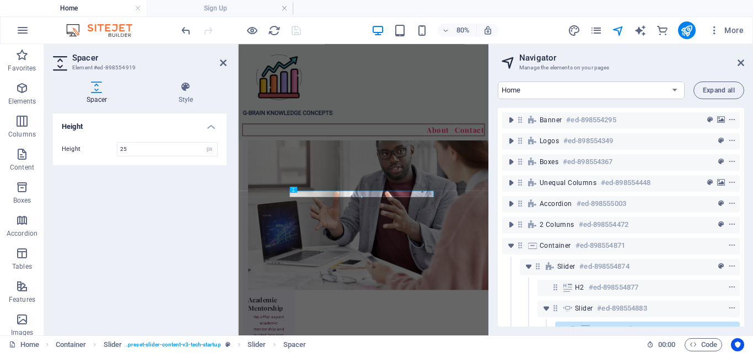
scroll to position [117, 0]
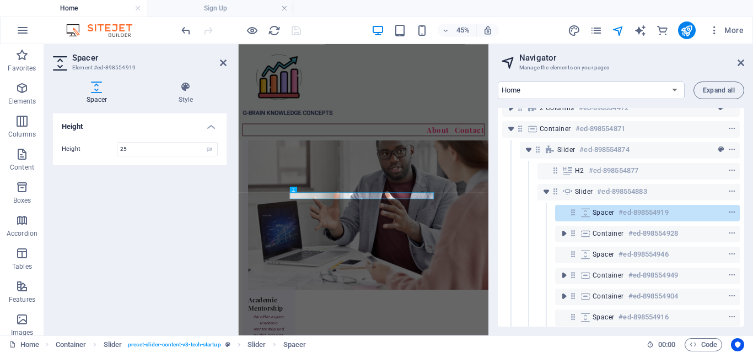
click at [314, 198] on div at bounding box center [361, 199] width 143 height 2
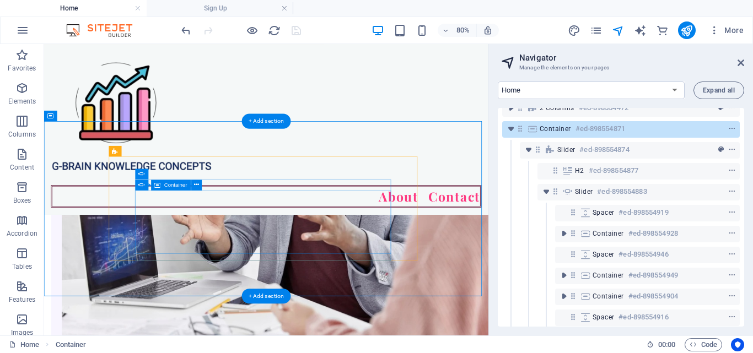
scroll to position [2505, 0]
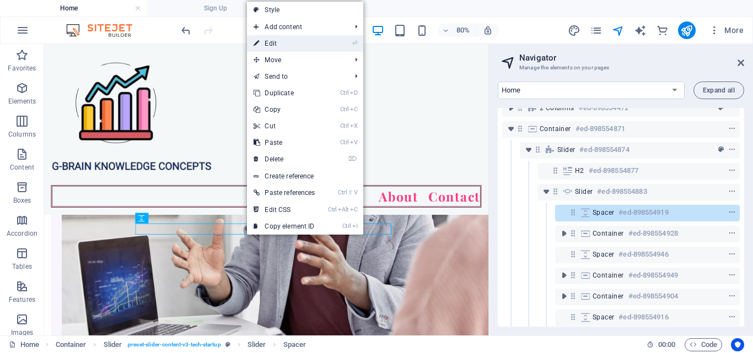
click at [294, 43] on link "⏎ Edit" at bounding box center [284, 43] width 74 height 17
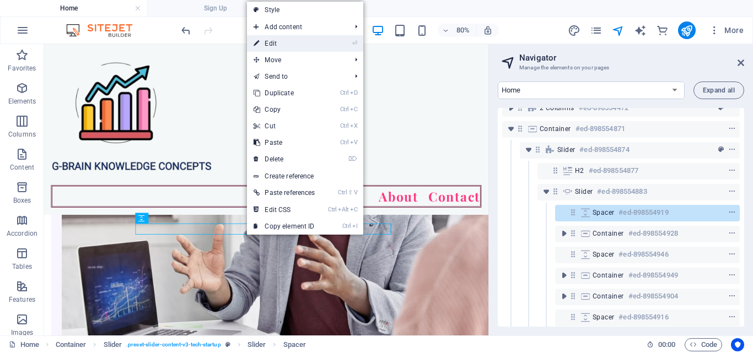
scroll to position [2403, 0]
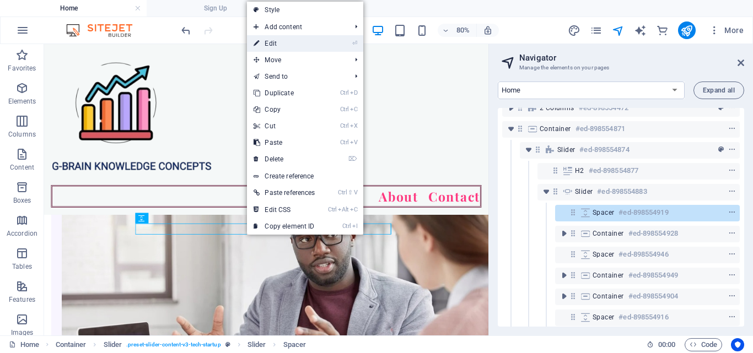
select select "px"
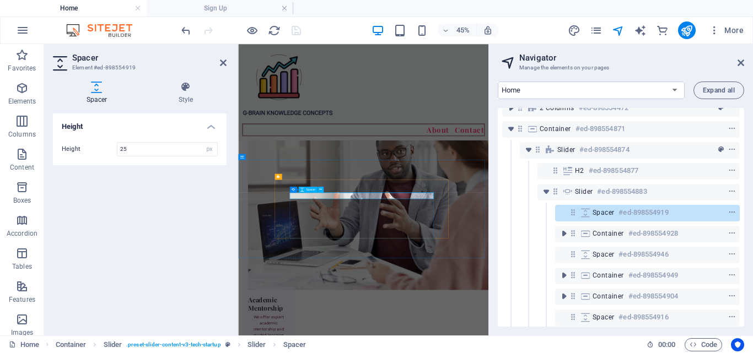
click at [225, 59] on icon at bounding box center [223, 62] width 7 height 9
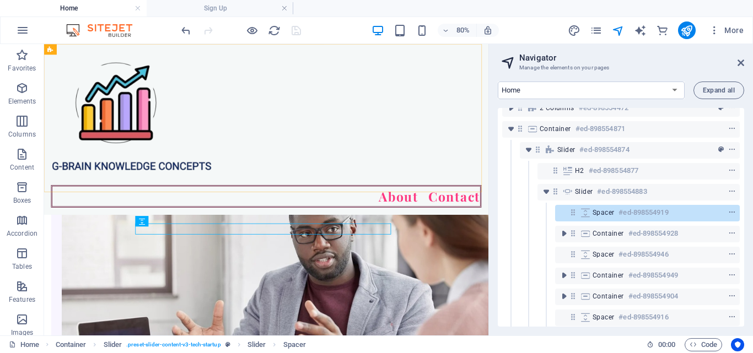
scroll to position [2505, 0]
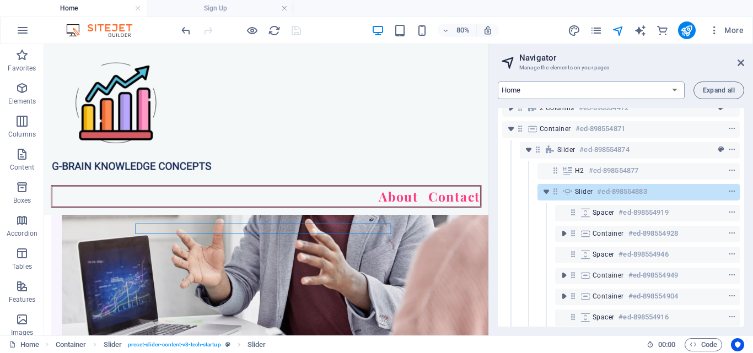
click at [678, 90] on select "Home About Pricing Contact Blog Legal Notice Privacy Blog Post Sign Up" at bounding box center [591, 91] width 187 height 18
click at [744, 63] on aside "Navigator Manage the elements on your pages Home About Pricing Contact Blog Leg…" at bounding box center [621, 190] width 265 height 292
click at [744, 63] on icon at bounding box center [741, 62] width 7 height 9
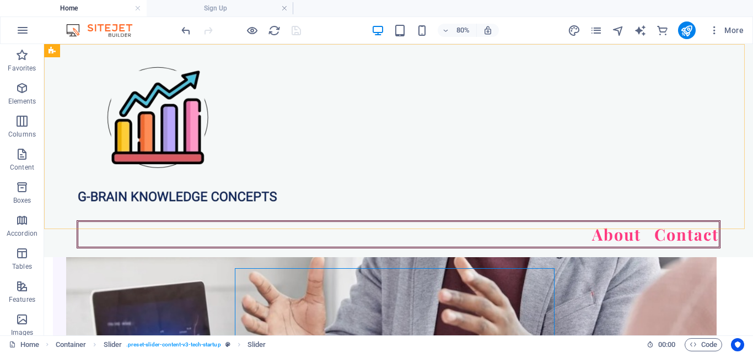
scroll to position [2465, 0]
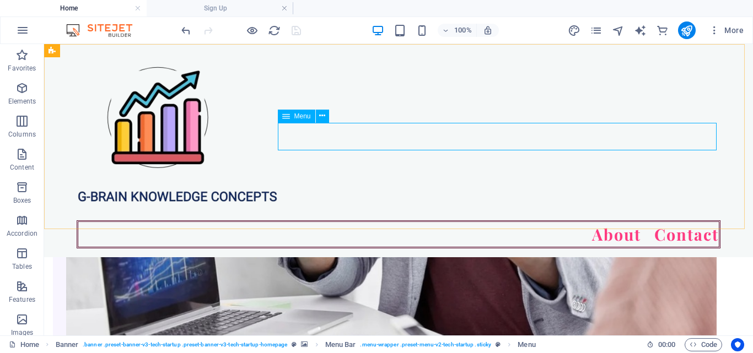
select select "px"
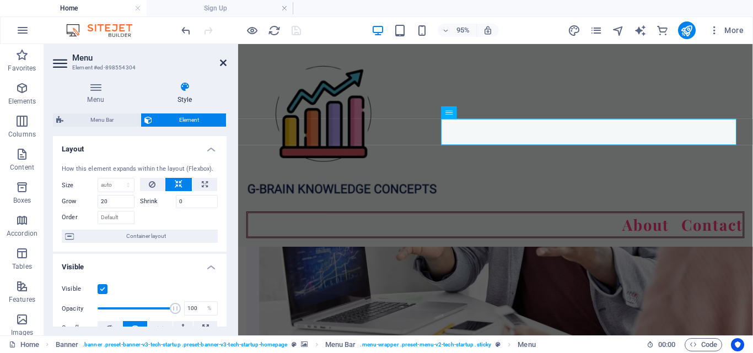
click at [226, 65] on icon at bounding box center [223, 62] width 7 height 9
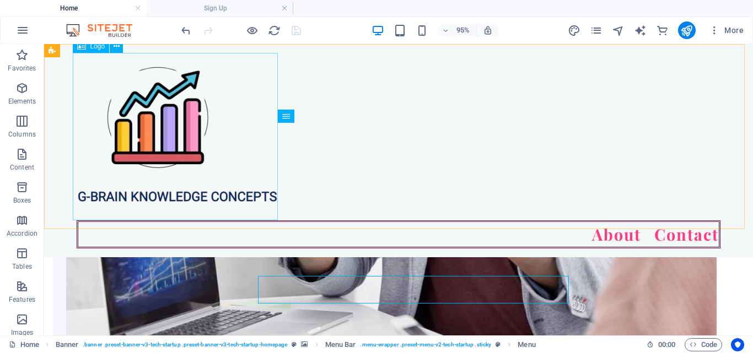
scroll to position [2465, 0]
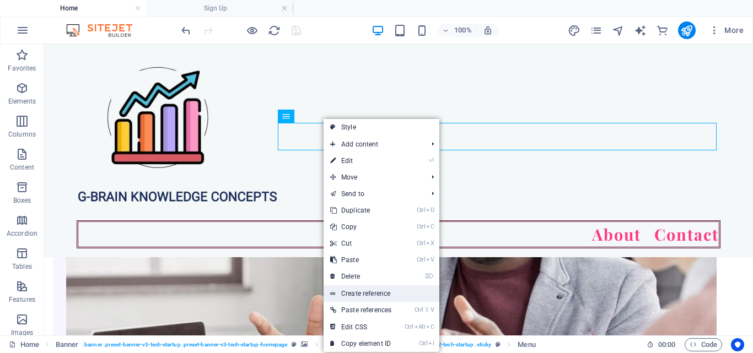
click at [375, 293] on link "Create reference" at bounding box center [382, 294] width 116 height 17
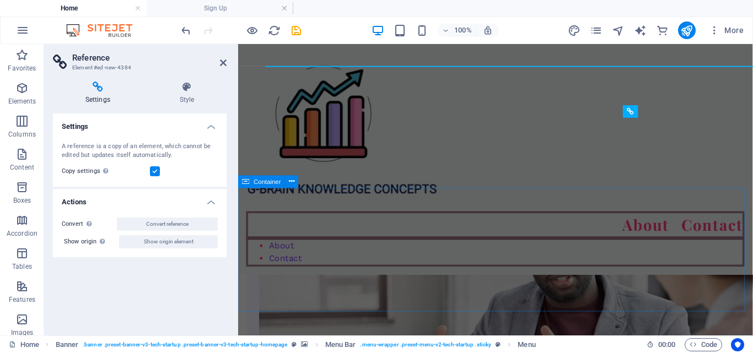
scroll to position [2618, 0]
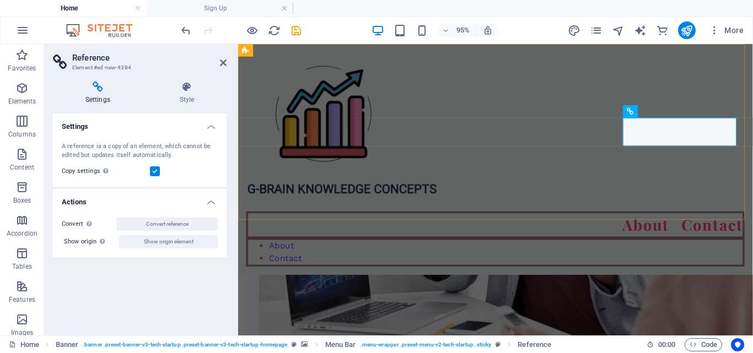
click at [684, 189] on div "About Contact About Contact" at bounding box center [509, 165] width 542 height 243
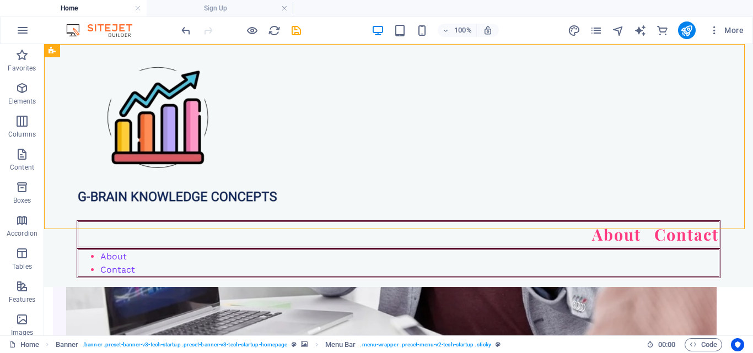
scroll to position [2465, 0]
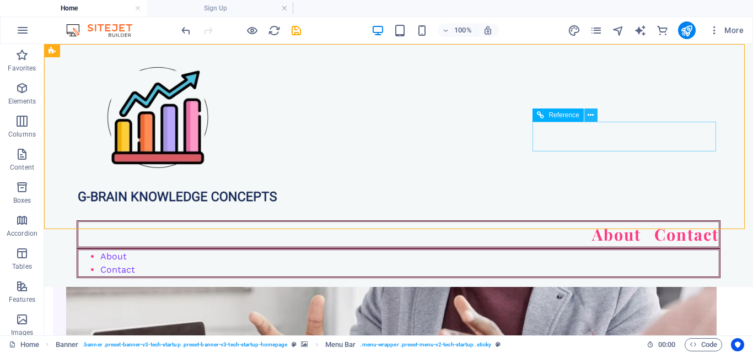
click at [589, 116] on icon at bounding box center [591, 116] width 6 height 12
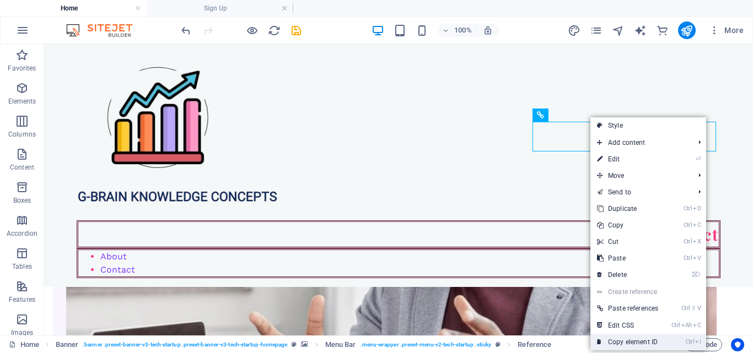
click at [634, 342] on link "Ctrl I Copy element ID" at bounding box center [628, 342] width 74 height 17
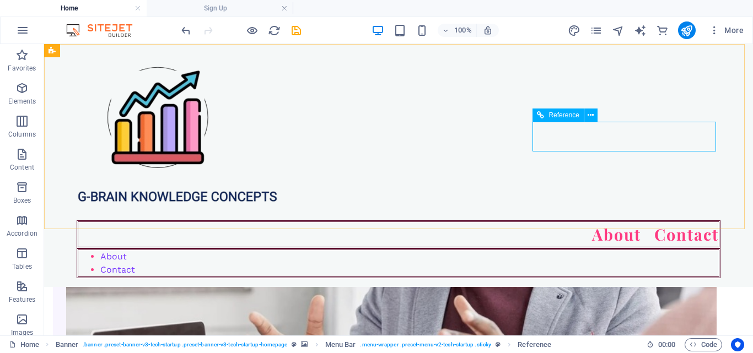
click at [603, 249] on div "About Contact" at bounding box center [399, 264] width 644 height 30
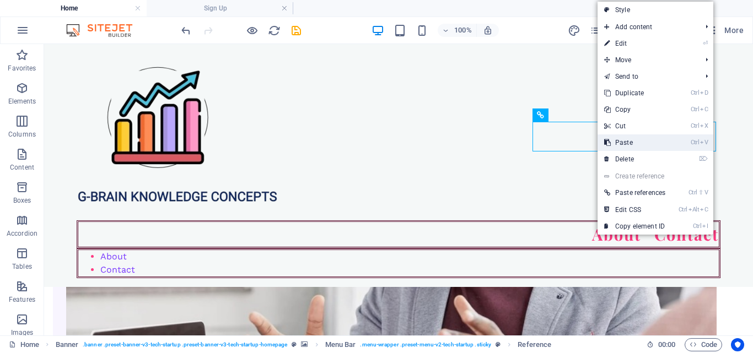
click at [619, 139] on link "Ctrl V Paste" at bounding box center [635, 143] width 74 height 17
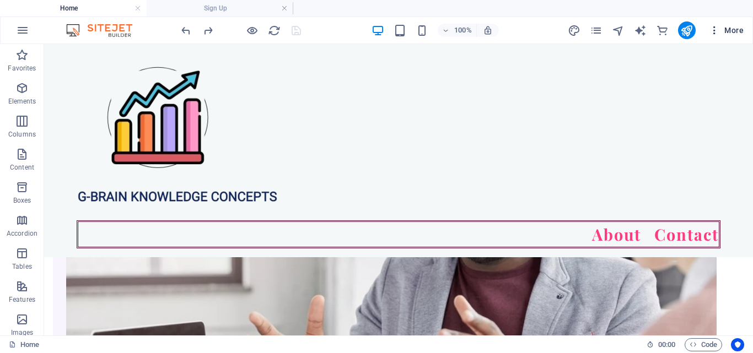
click at [715, 31] on icon "button" at bounding box center [714, 30] width 11 height 11
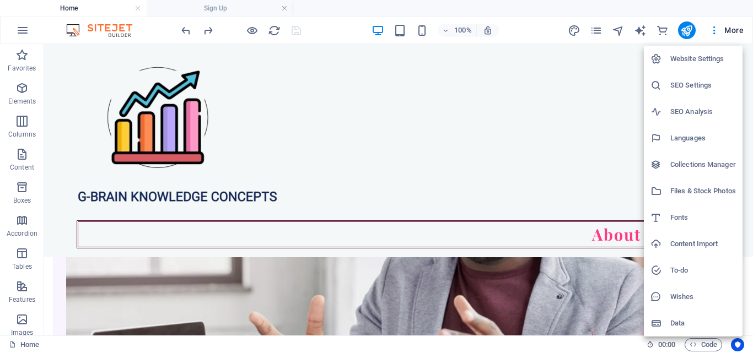
click at [684, 321] on h6 "Data" at bounding box center [703, 323] width 66 height 13
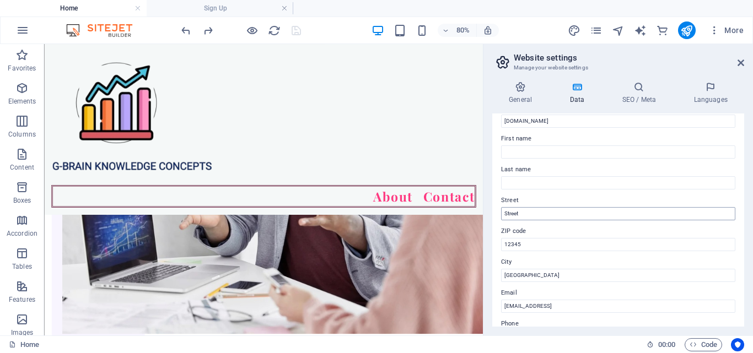
scroll to position [0, 0]
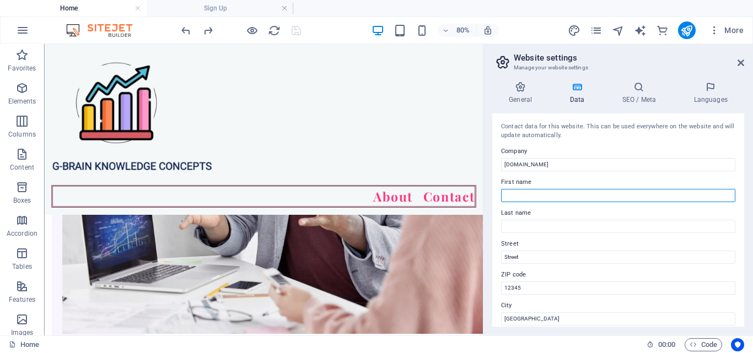
click at [531, 194] on input "First name" at bounding box center [618, 195] width 234 height 13
click at [606, 190] on input "First name" at bounding box center [618, 195] width 234 height 13
drag, startPoint x: 738, startPoint y: 58, endPoint x: 662, endPoint y: 36, distance: 79.8
click at [738, 58] on icon at bounding box center [741, 62] width 7 height 9
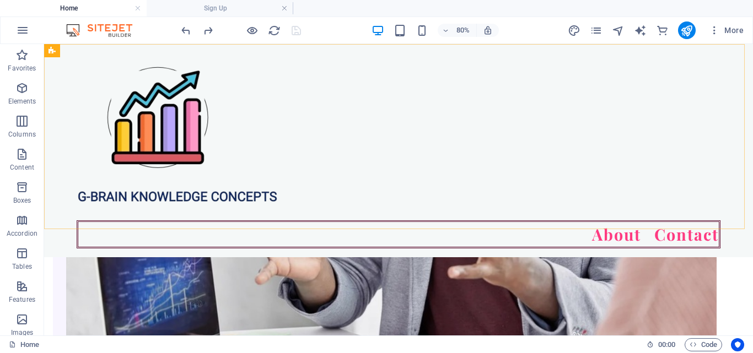
scroll to position [2465, 0]
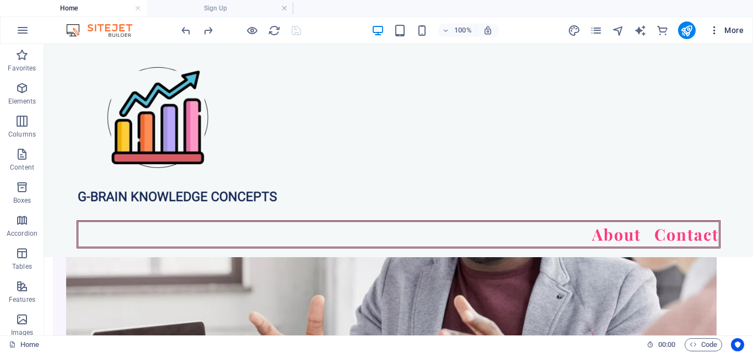
click at [715, 28] on icon "button" at bounding box center [714, 30] width 11 height 11
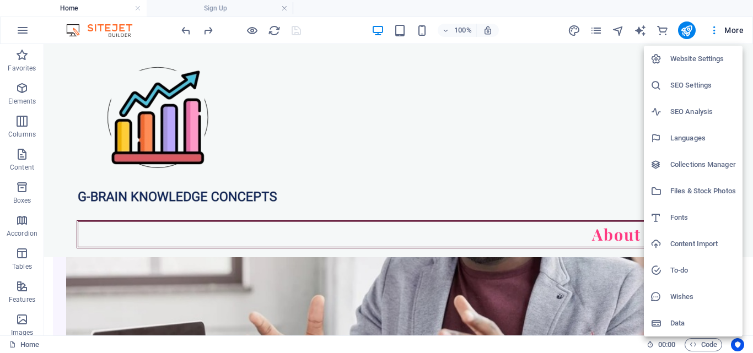
click at [702, 162] on h6 "Collections Manager" at bounding box center [703, 164] width 66 height 13
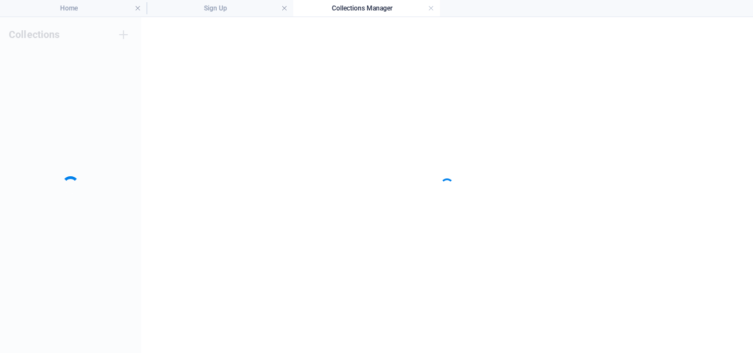
scroll to position [0, 0]
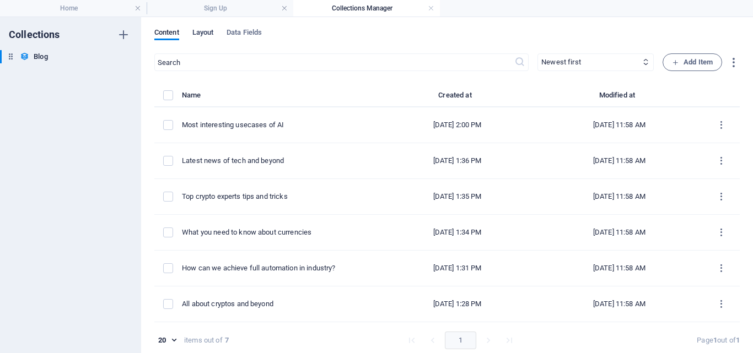
click at [197, 33] on span "Layout" at bounding box center [203, 33] width 22 height 15
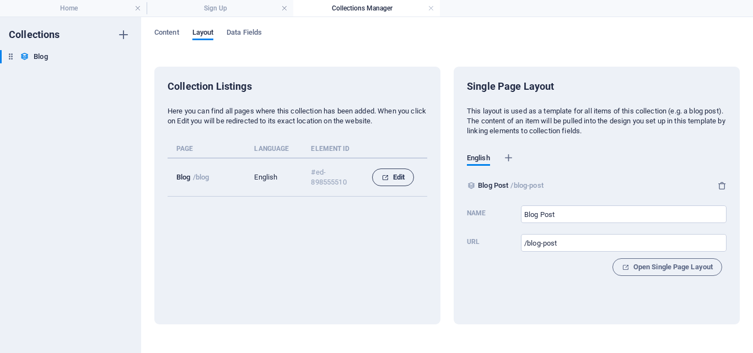
click at [384, 179] on icon "collection list" at bounding box center [385, 177] width 7 height 7
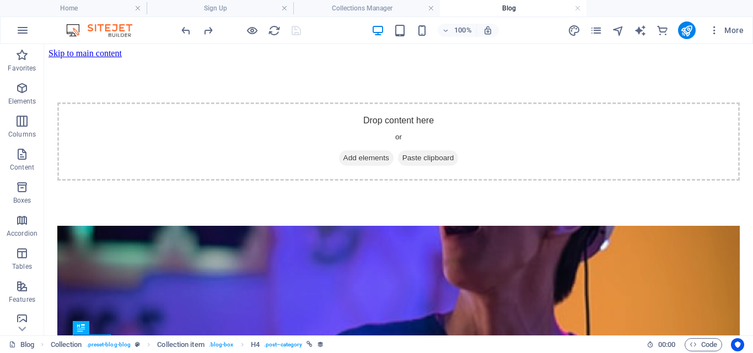
click at [574, 8] on h4 "Blog" at bounding box center [513, 8] width 147 height 12
click at [579, 7] on link at bounding box center [578, 8] width 7 height 10
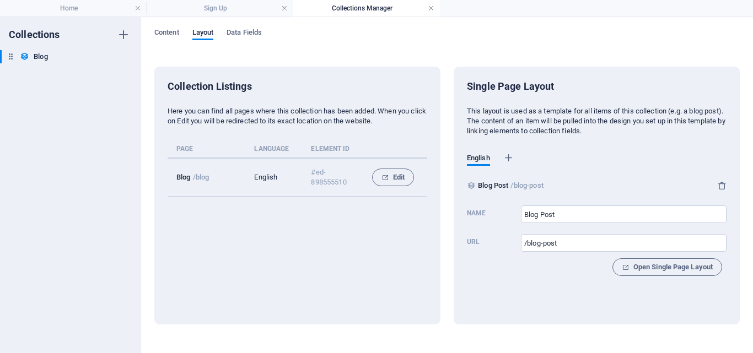
click at [430, 8] on link at bounding box center [431, 8] width 7 height 10
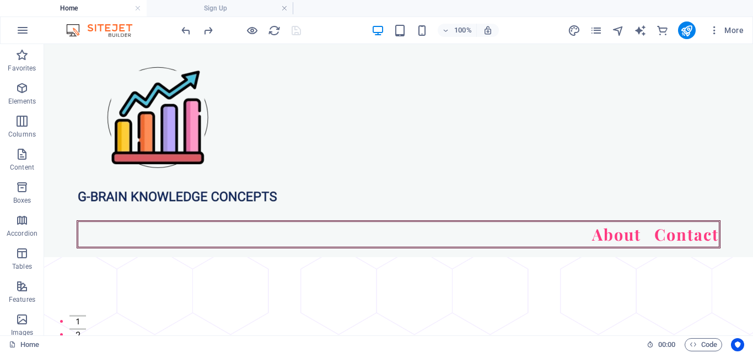
scroll to position [2465, 0]
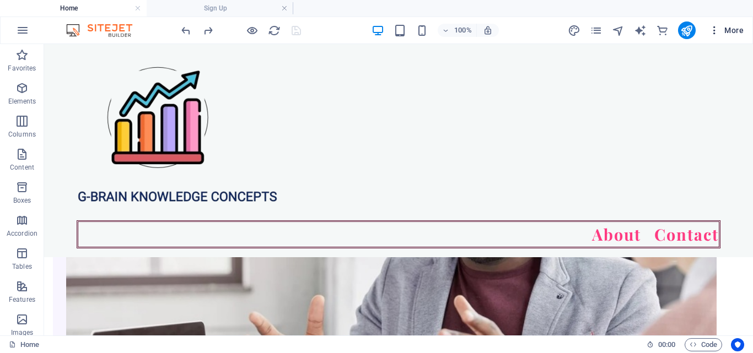
click at [731, 27] on span "More" at bounding box center [726, 30] width 35 height 11
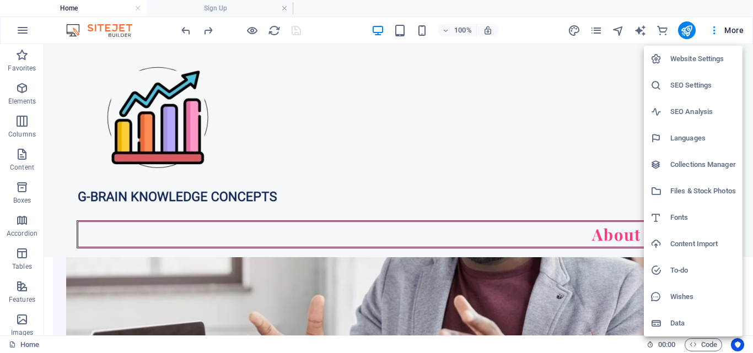
click at [710, 58] on h6 "Website Settings" at bounding box center [703, 58] width 66 height 13
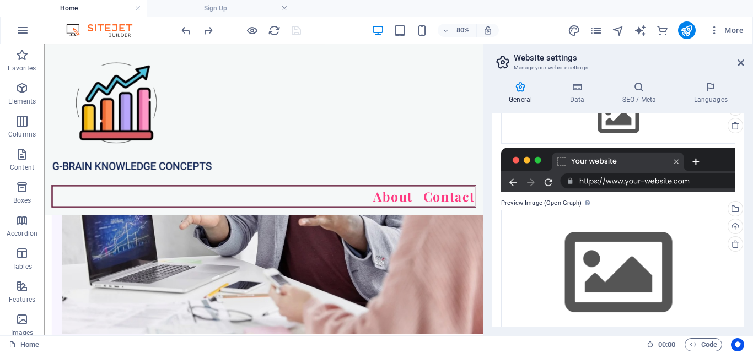
scroll to position [184, 0]
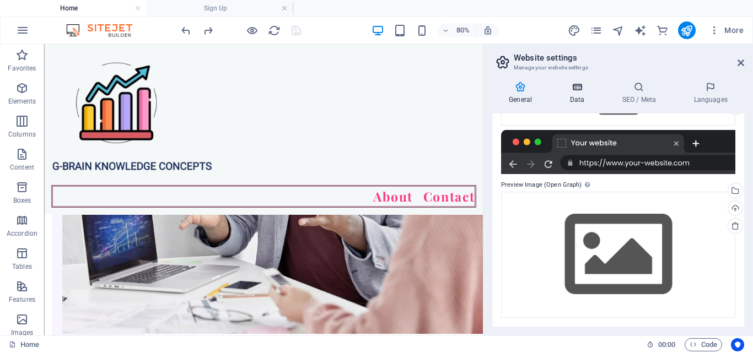
click at [586, 95] on h4 "Data" at bounding box center [579, 93] width 52 height 23
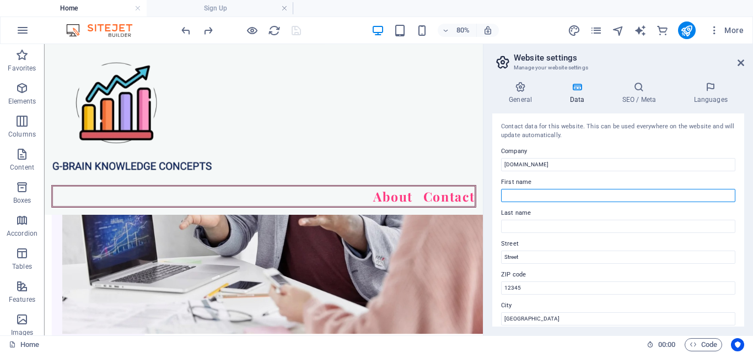
click at [567, 191] on input "First name" at bounding box center [618, 195] width 234 height 13
type input "Oluwagbenga"
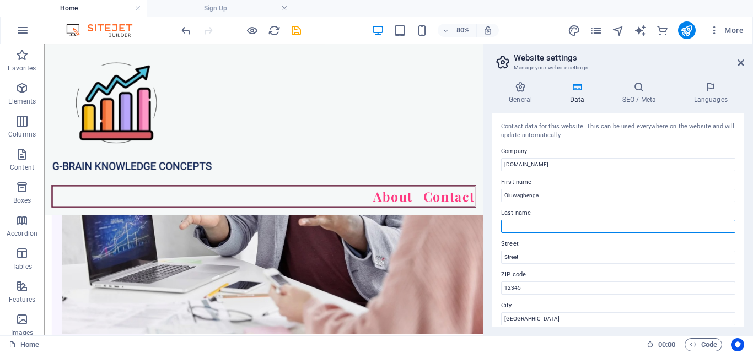
click at [543, 224] on input "Last name" at bounding box center [618, 226] width 234 height 13
type input "Akinyanju"
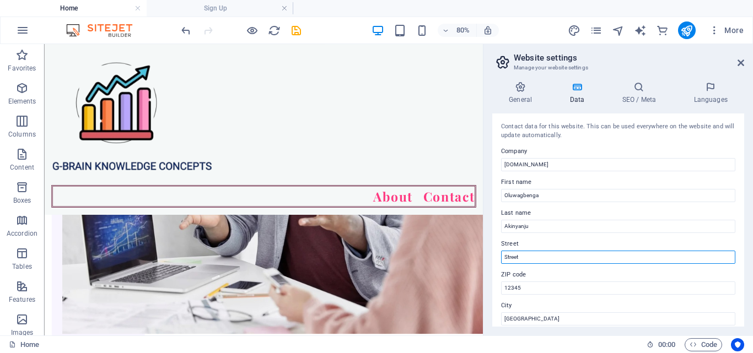
click at [528, 262] on input "Street" at bounding box center [618, 257] width 234 height 13
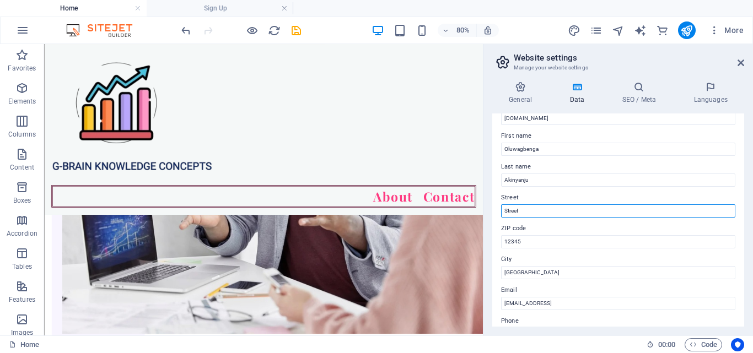
scroll to position [55, 0]
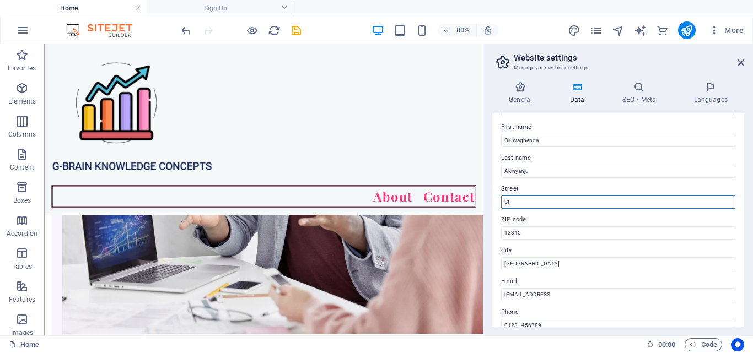
type input "S"
type input "2, Jagun Ogunike , Ori Okuta, Ogijo"
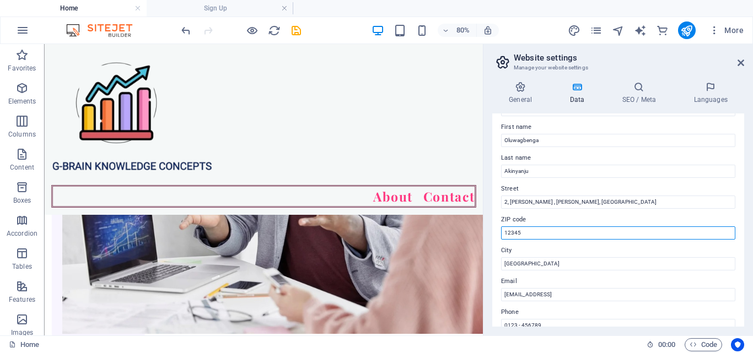
click at [553, 235] on input "12345" at bounding box center [618, 233] width 234 height 13
type input "121101"
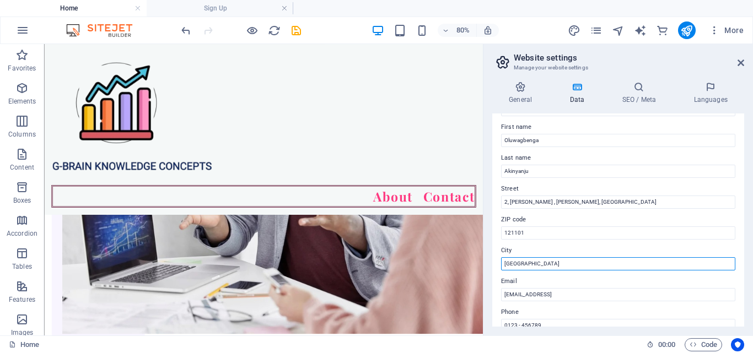
click at [536, 261] on input "[GEOGRAPHIC_DATA]" at bounding box center [618, 263] width 234 height 13
type input "B"
type input "o"
type input "O"
type input "Ogijo"
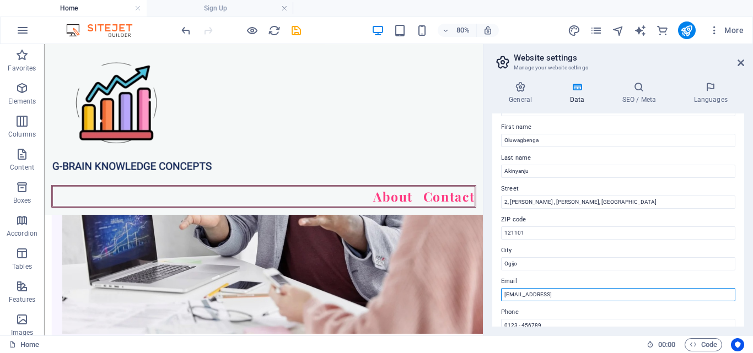
click at [636, 295] on input "[EMAIL_ADDRESS]" at bounding box center [618, 294] width 234 height 13
type input "e"
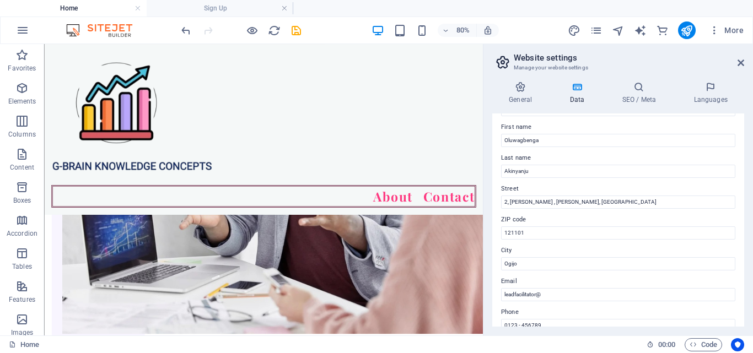
click at [740, 135] on div "Contact data for this website. This can be used everywhere on the website and w…" at bounding box center [618, 220] width 252 height 213
click at [740, 131] on div "Contact data for this website. This can be used everywhere on the website and w…" at bounding box center [618, 220] width 252 height 213
click at [742, 139] on div "Contact data for this website. This can be used everywhere on the website and w…" at bounding box center [618, 220] width 252 height 213
click at [742, 138] on div "Contact data for this website. This can be used everywhere on the website and w…" at bounding box center [618, 220] width 252 height 213
click at [742, 133] on div "Contact data for this website. This can be used everywhere on the website and w…" at bounding box center [618, 220] width 252 height 213
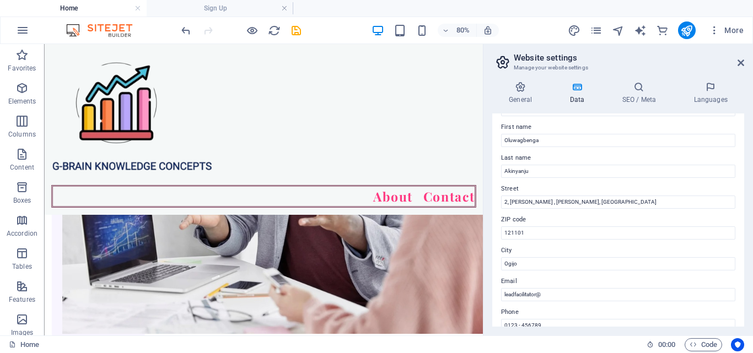
click at [742, 128] on div "Contact data for this website. This can be used everywhere on the website and w…" at bounding box center [618, 220] width 252 height 213
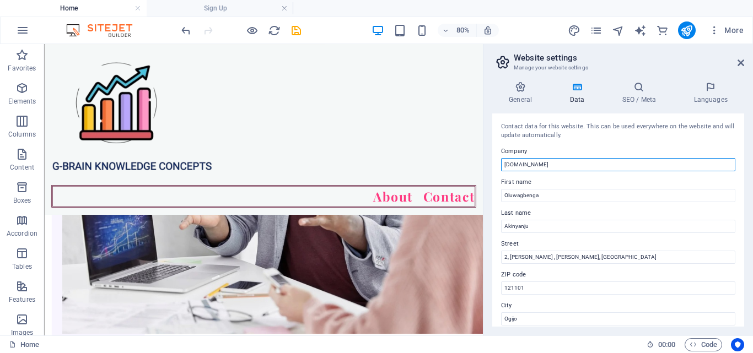
drag, startPoint x: 645, startPoint y: 210, endPoint x: 591, endPoint y: 188, distance: 58.2
drag, startPoint x: 505, startPoint y: 165, endPoint x: 593, endPoint y: 171, distance: 88.5
click at [593, 171] on div "Contact data for this website. This can be used everywhere on the website and w…" at bounding box center [618, 220] width 252 height 213
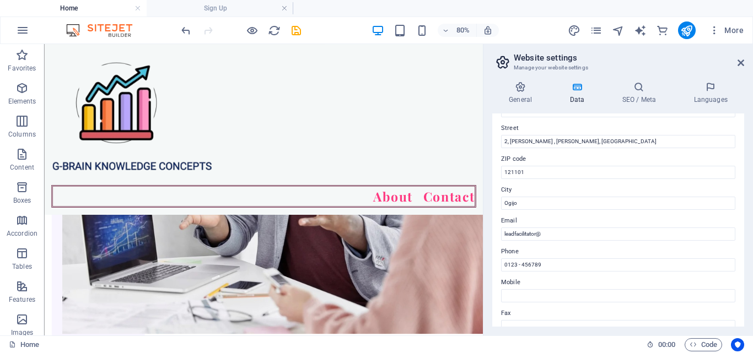
scroll to position [165, 0]
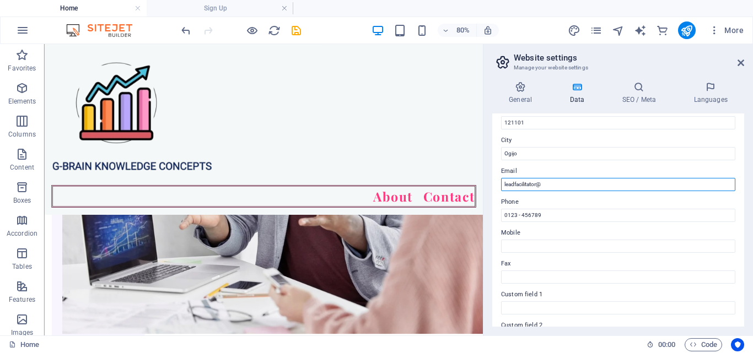
click at [550, 186] on input "leadfacilitator@" at bounding box center [618, 184] width 234 height 13
paste input "[DOMAIN_NAME]"
type input "leadfacilitator@gbrainknowledgeconcepts.com.ng"
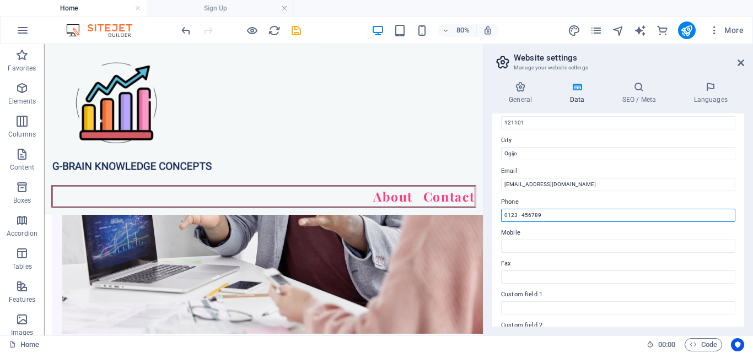
click at [549, 217] on input "0123 - 456789" at bounding box center [618, 215] width 234 height 13
type input "0"
type input "08168743225"
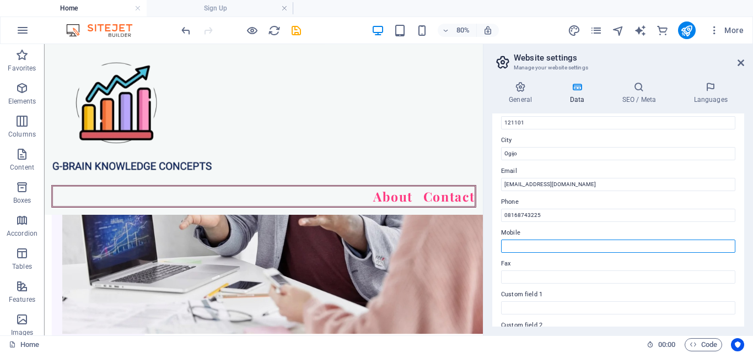
click at [540, 247] on input "Mobile" at bounding box center [618, 246] width 234 height 13
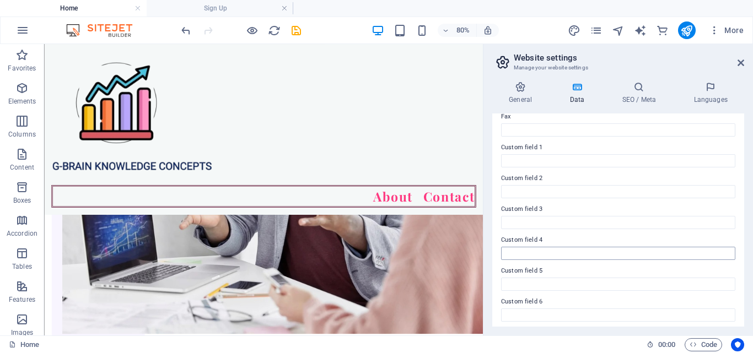
scroll to position [316, 0]
type input "07089077906"
click at [563, 177] on div "About Contact" at bounding box center [318, 150] width 549 height 213
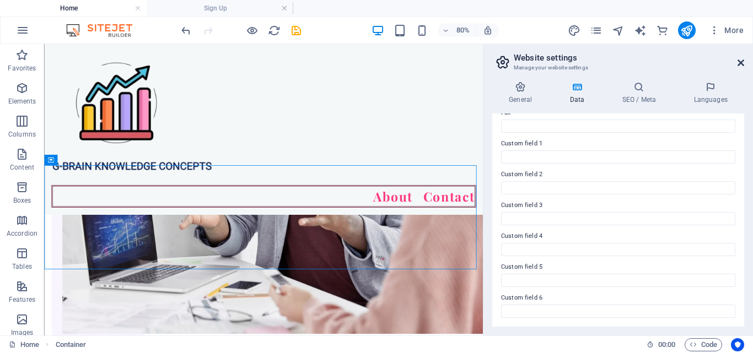
click at [744, 62] on icon at bounding box center [741, 62] width 7 height 9
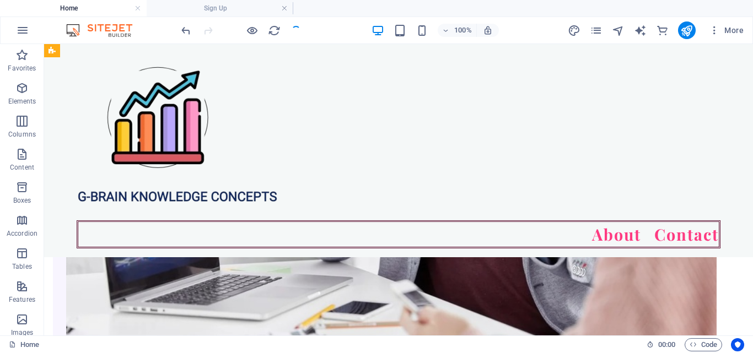
scroll to position [2756, 0]
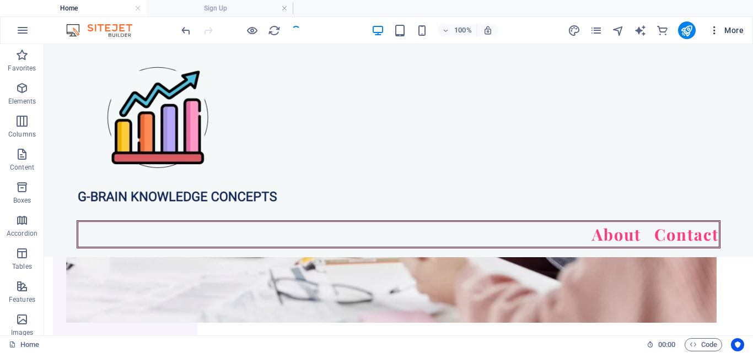
click at [712, 34] on icon "button" at bounding box center [714, 30] width 11 height 11
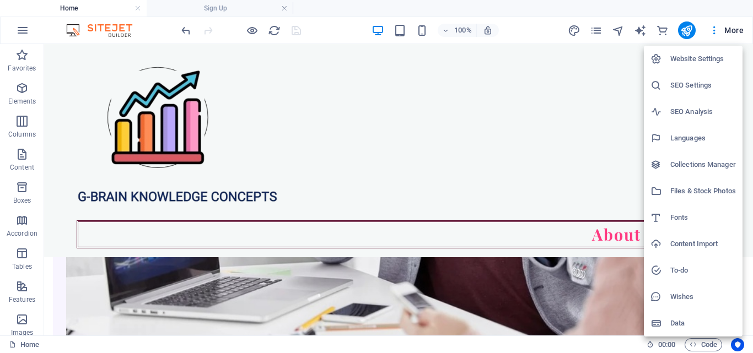
scroll to position [2627, 0]
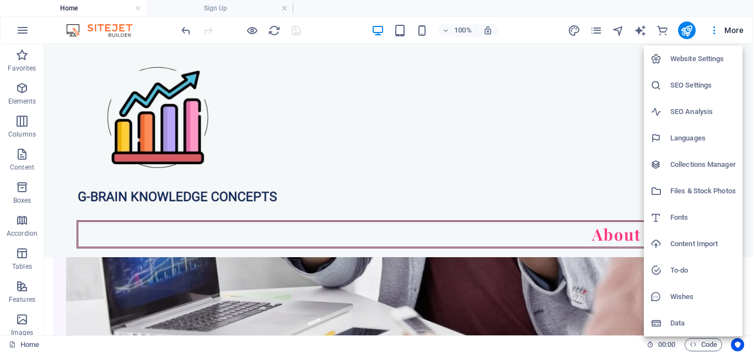
click at [702, 167] on h6 "Collections Manager" at bounding box center [703, 164] width 66 height 13
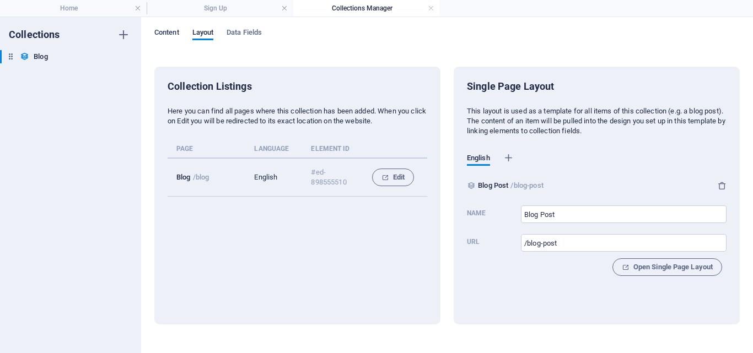
click at [167, 36] on span "Content" at bounding box center [166, 33] width 25 height 15
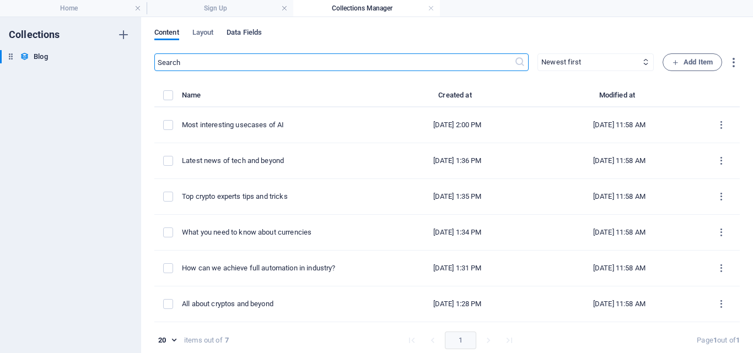
click at [261, 33] on span "Data Fields" at bounding box center [244, 33] width 35 height 15
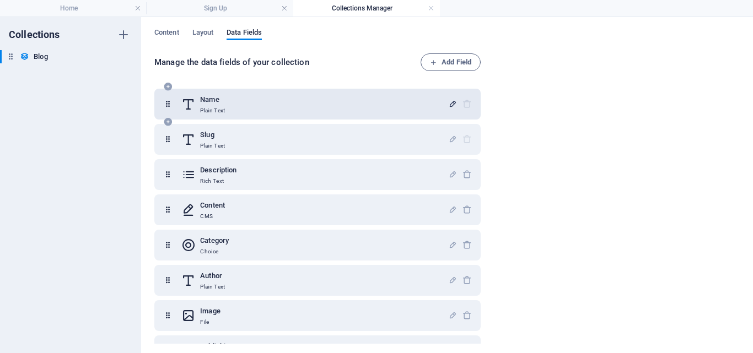
click at [451, 107] on icon "button" at bounding box center [452, 103] width 9 height 9
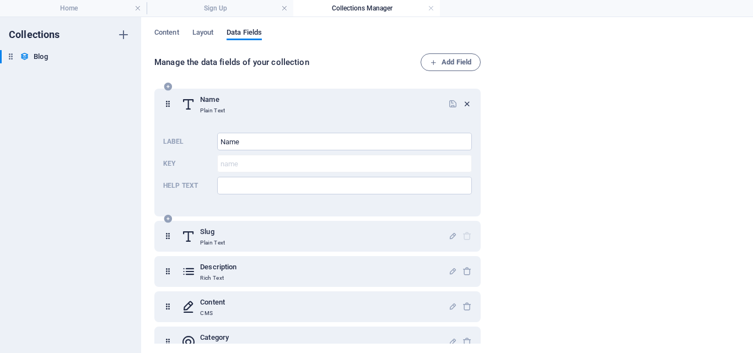
click at [466, 102] on icon "button" at bounding box center [467, 103] width 9 height 9
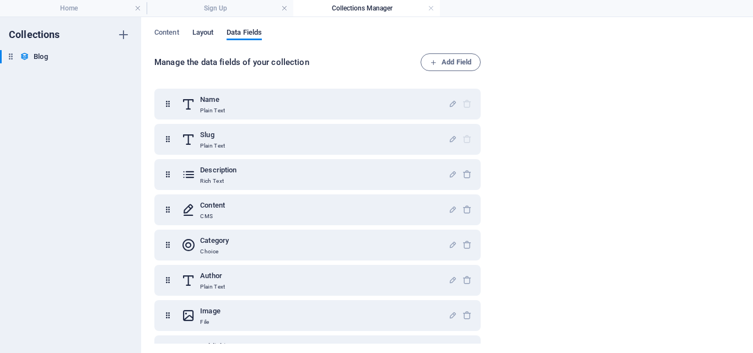
click at [209, 31] on span "Layout" at bounding box center [203, 33] width 22 height 15
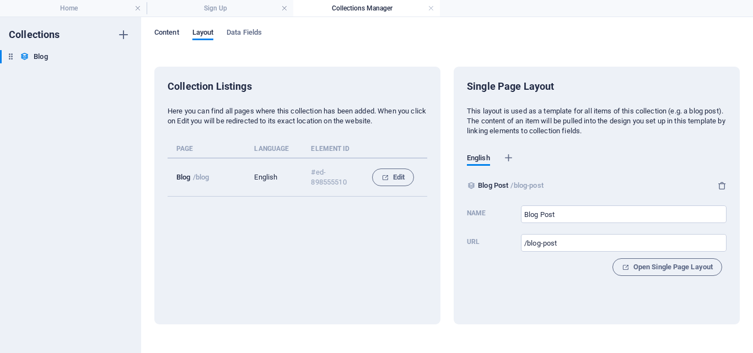
click at [170, 34] on span "Content" at bounding box center [166, 33] width 25 height 15
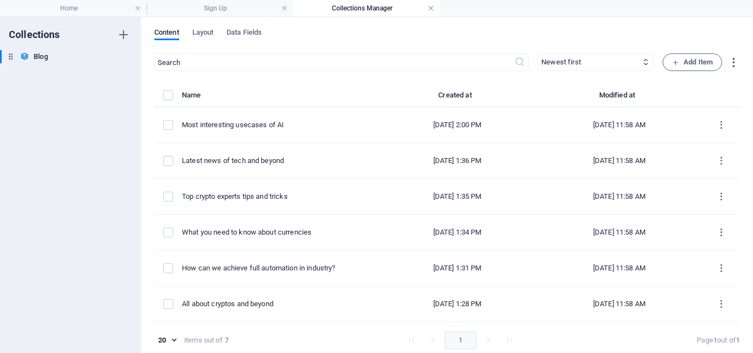
click at [431, 6] on link at bounding box center [431, 8] width 7 height 10
click at [431, 6] on ul "Home Sign Up Collections Manager" at bounding box center [376, 8] width 753 height 17
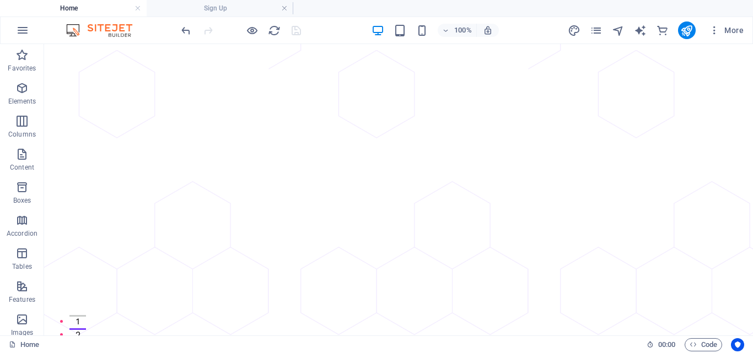
scroll to position [2582, 0]
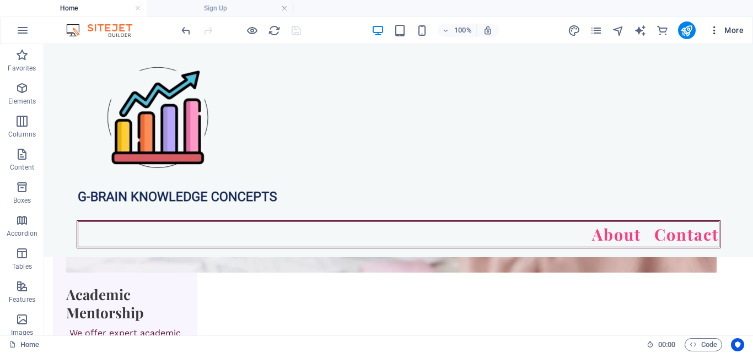
click at [713, 32] on icon "button" at bounding box center [714, 30] width 11 height 11
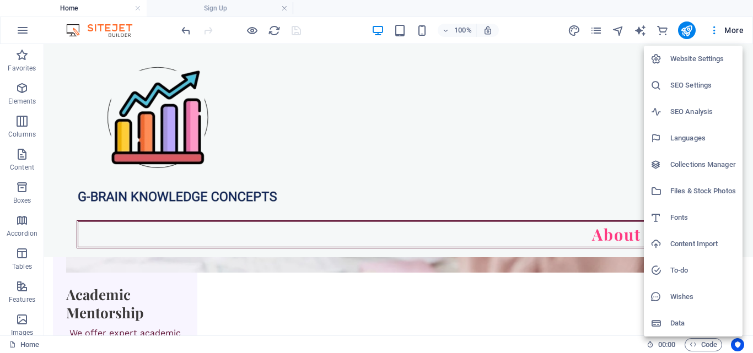
click at [729, 27] on div at bounding box center [376, 176] width 753 height 353
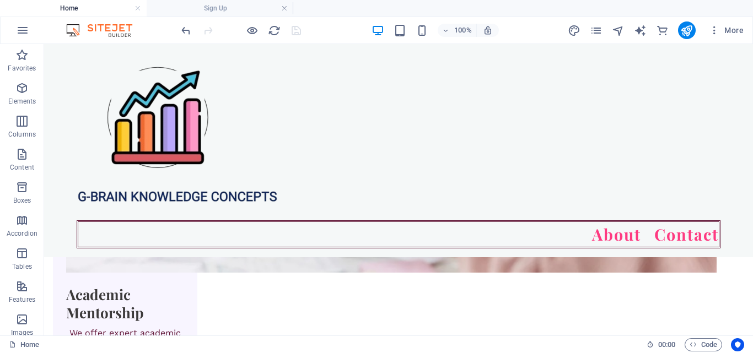
click at [729, 27] on span "More" at bounding box center [726, 30] width 35 height 11
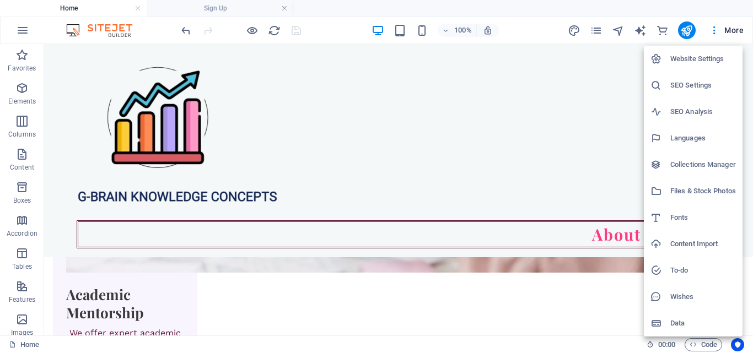
click at [674, 107] on h6 "SEO Analysis" at bounding box center [703, 111] width 66 height 13
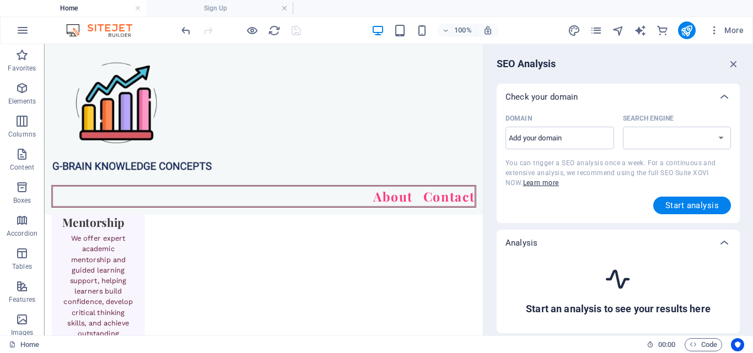
scroll to position [2676, 0]
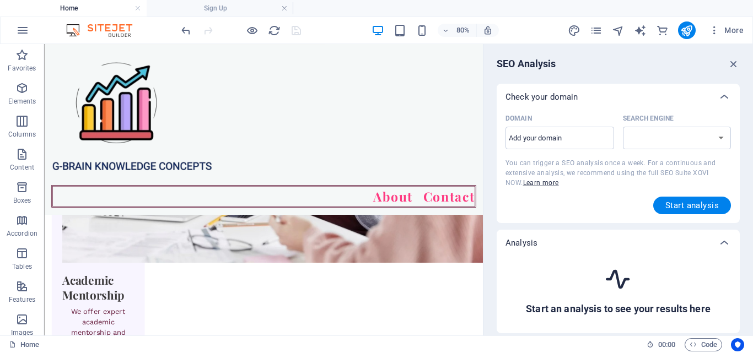
select select "google.com"
click at [711, 137] on select "google.de google.at google.es google.co.uk google.fr google.it google.ch google…" at bounding box center [677, 138] width 109 height 23
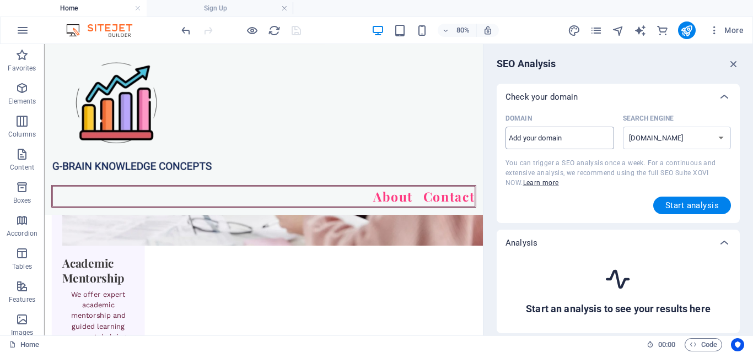
scroll to position [2704, 0]
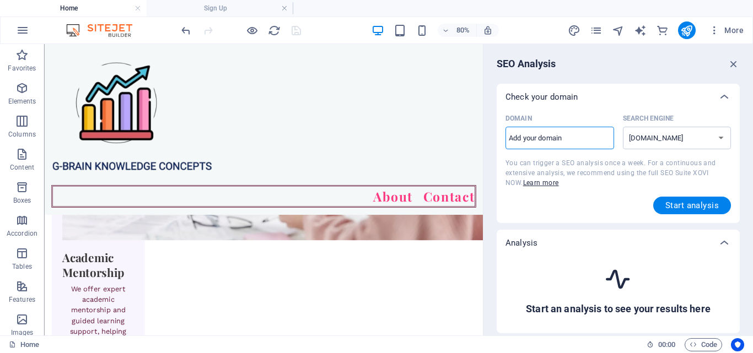
click at [532, 132] on input "Domain ​" at bounding box center [560, 139] width 109 height 18
paste input "[DOMAIN_NAME]"
type input "[DOMAIN_NAME]"
select select "bing.com"
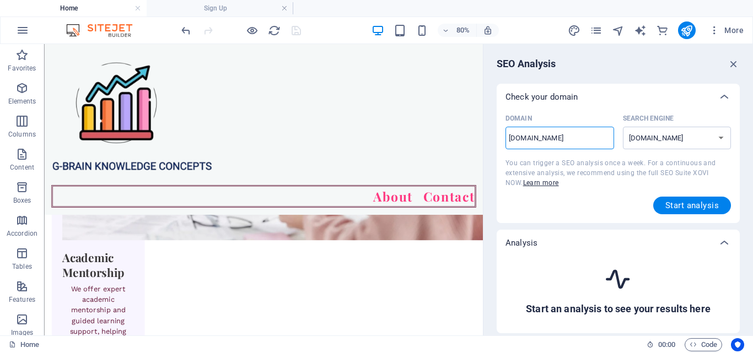
click at [562, 136] on input "[DOMAIN_NAME]" at bounding box center [560, 139] width 109 height 18
type input "[DOMAIN_NAME]"
click at [669, 207] on span "Start analysis" at bounding box center [691, 205] width 53 height 9
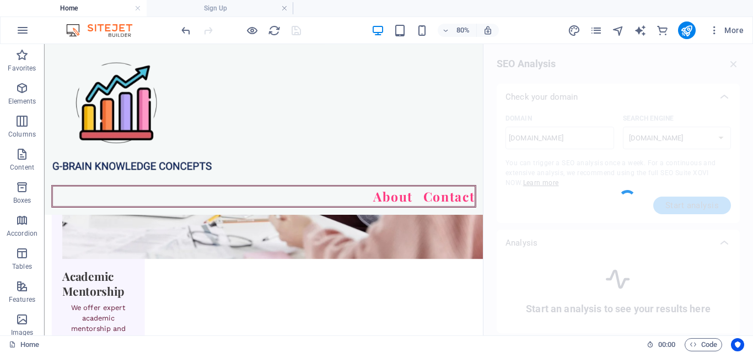
scroll to position [2676, 0]
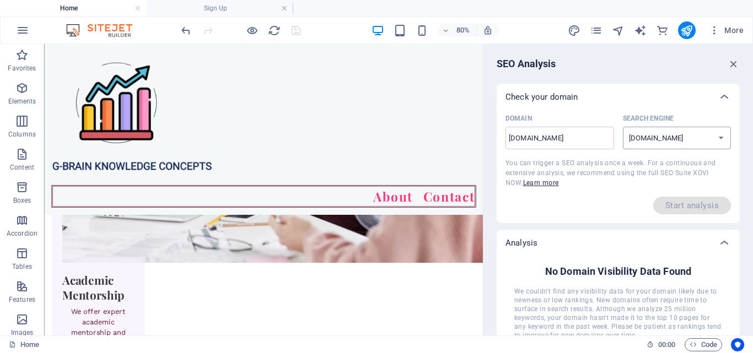
click at [673, 136] on select "google.de google.at google.es google.co.uk google.fr google.it google.ch google…" at bounding box center [677, 138] width 109 height 23
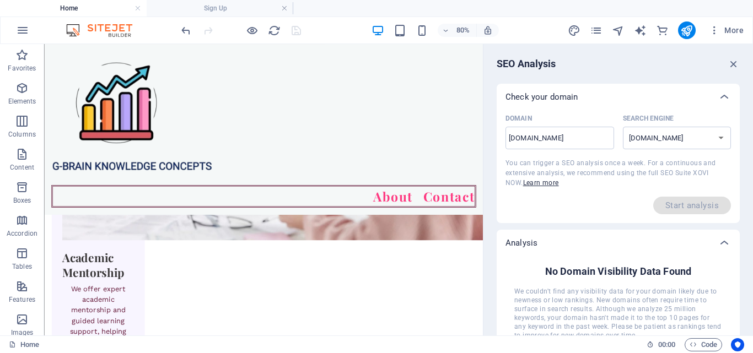
select select "google.com"
click at [623, 127] on select "google.de google.at google.es google.co.uk google.fr google.it google.ch google…" at bounding box center [677, 138] width 109 height 23
click at [615, 210] on div "Start analysis" at bounding box center [619, 206] width 226 height 18
click at [730, 62] on icon "button" at bounding box center [734, 64] width 12 height 12
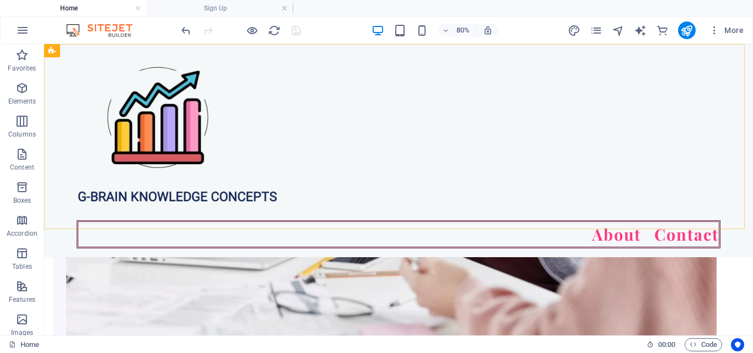
scroll to position [2582, 0]
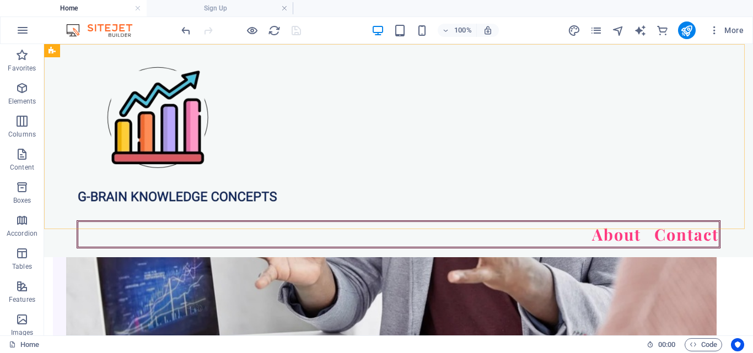
click at [394, 107] on div "About Contact" at bounding box center [398, 150] width 709 height 213
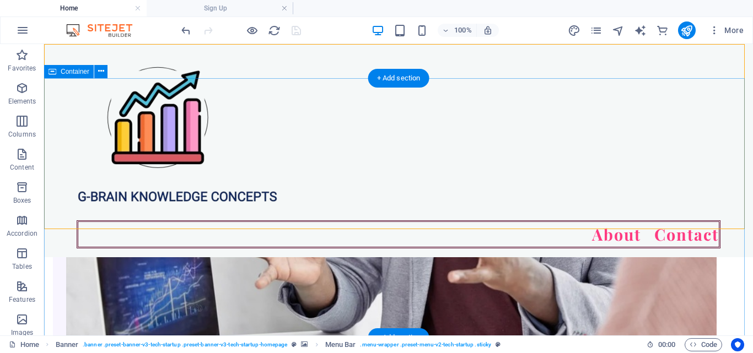
drag, startPoint x: 684, startPoint y: 315, endPoint x: 627, endPoint y: 273, distance: 70.3
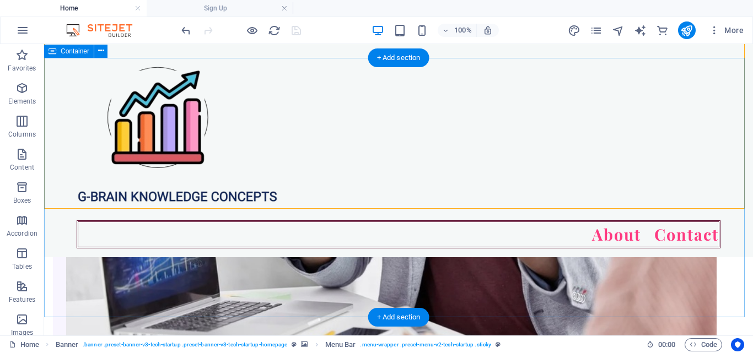
scroll to position [2756, 0]
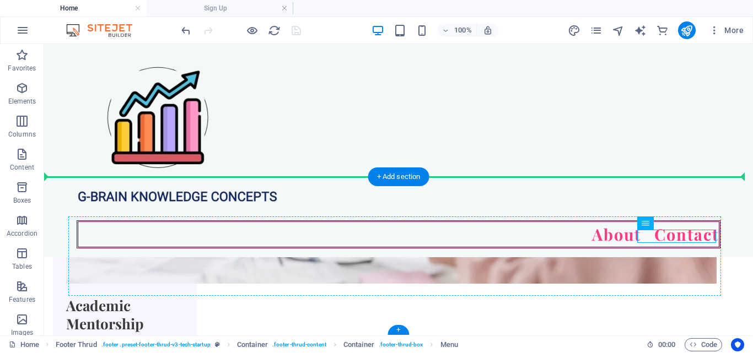
drag, startPoint x: 652, startPoint y: 238, endPoint x: 599, endPoint y: 239, distance: 52.9
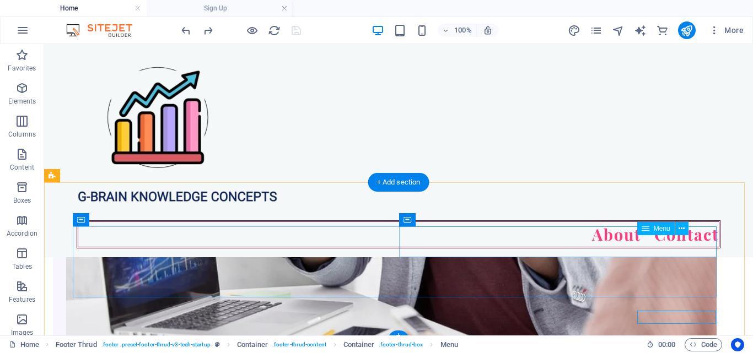
scroll to position [2627, 0]
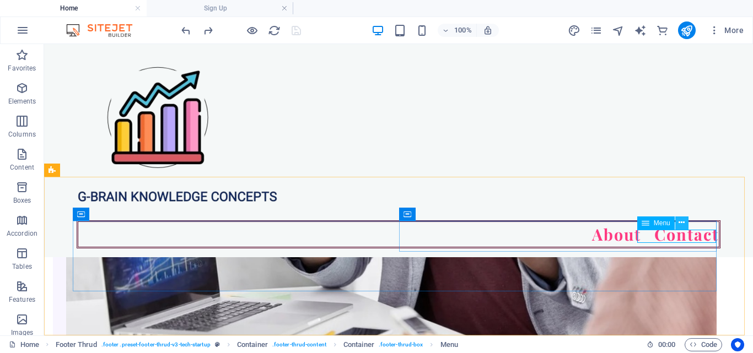
click at [683, 223] on icon at bounding box center [682, 223] width 6 height 12
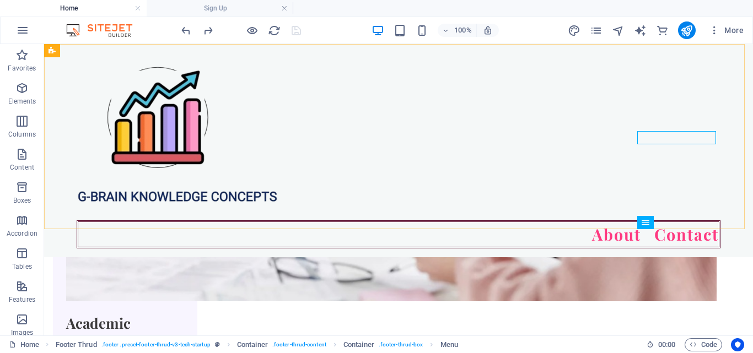
scroll to position [2756, 0]
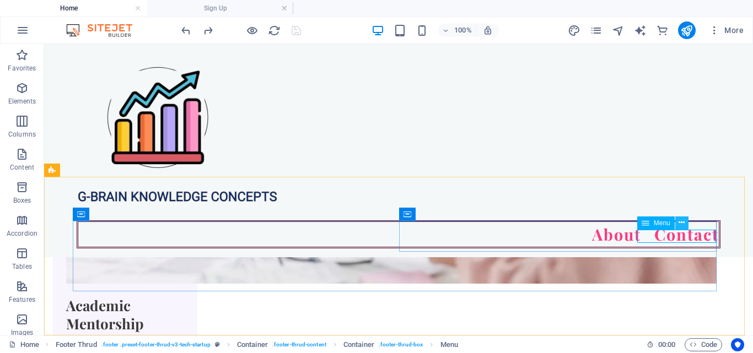
click at [680, 223] on icon at bounding box center [682, 223] width 6 height 12
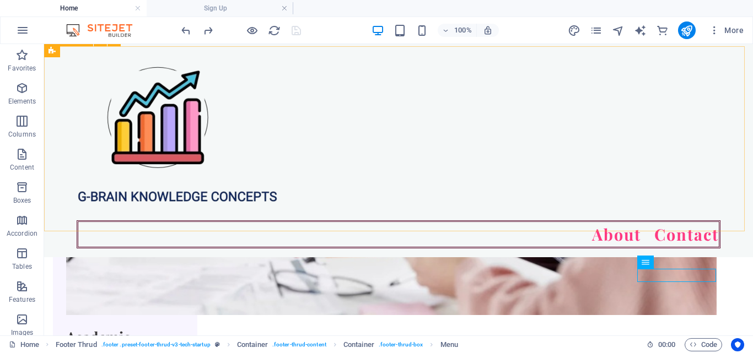
scroll to position [2715, 0]
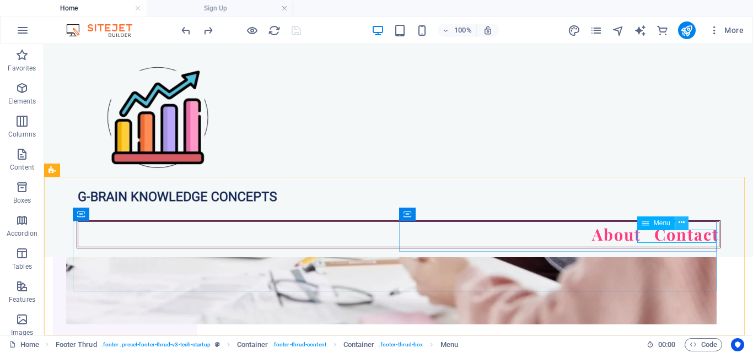
click at [683, 225] on icon at bounding box center [682, 223] width 6 height 12
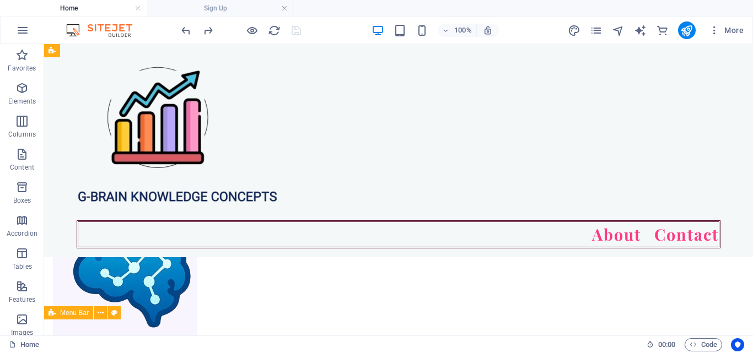
scroll to position [2040, 0]
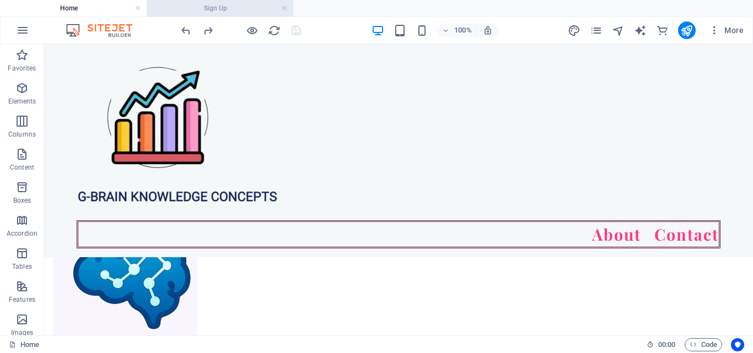
click at [238, 4] on h4 "Sign Up" at bounding box center [220, 8] width 147 height 12
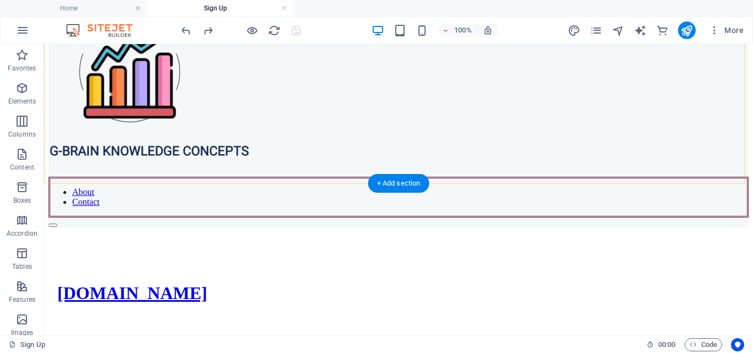
scroll to position [52, 0]
